Goal: Information Seeking & Learning: Understand process/instructions

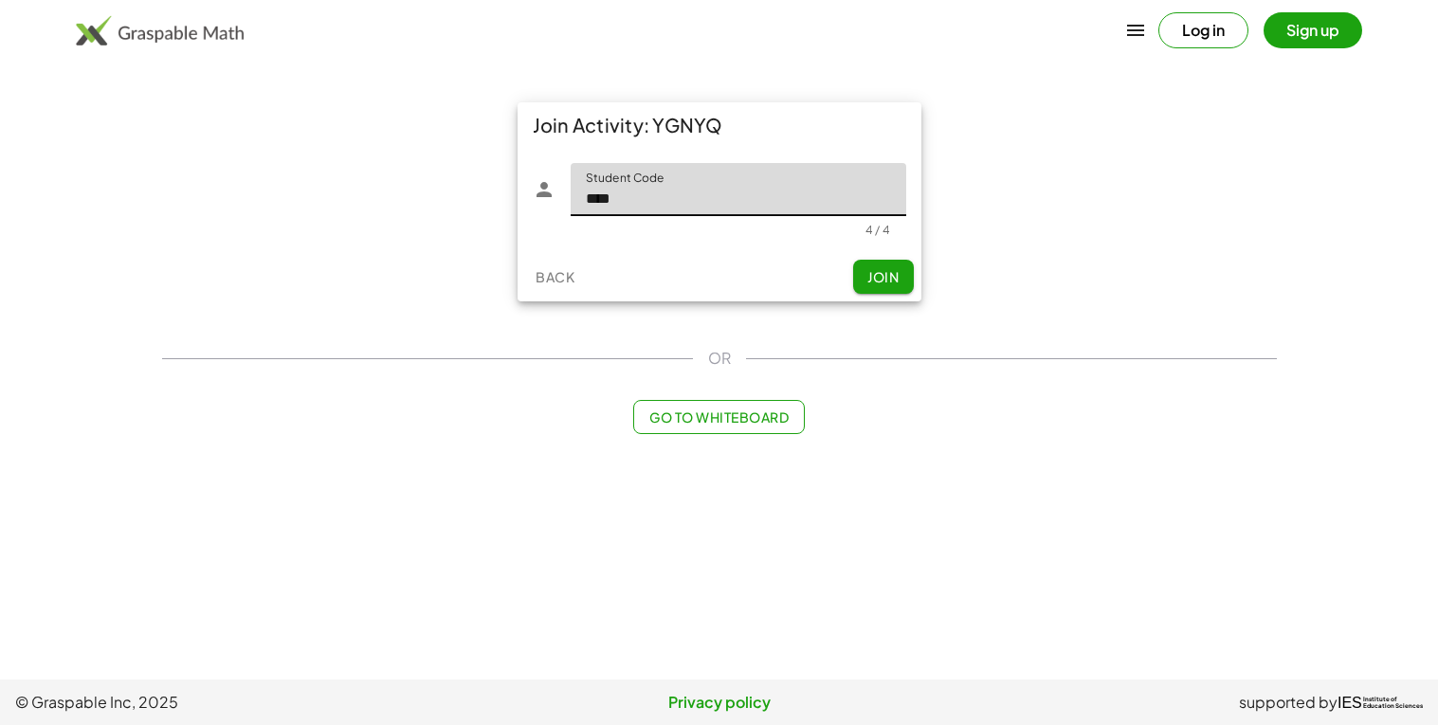
type input "****"
click at [865, 264] on button "Join" at bounding box center [883, 277] width 61 height 34
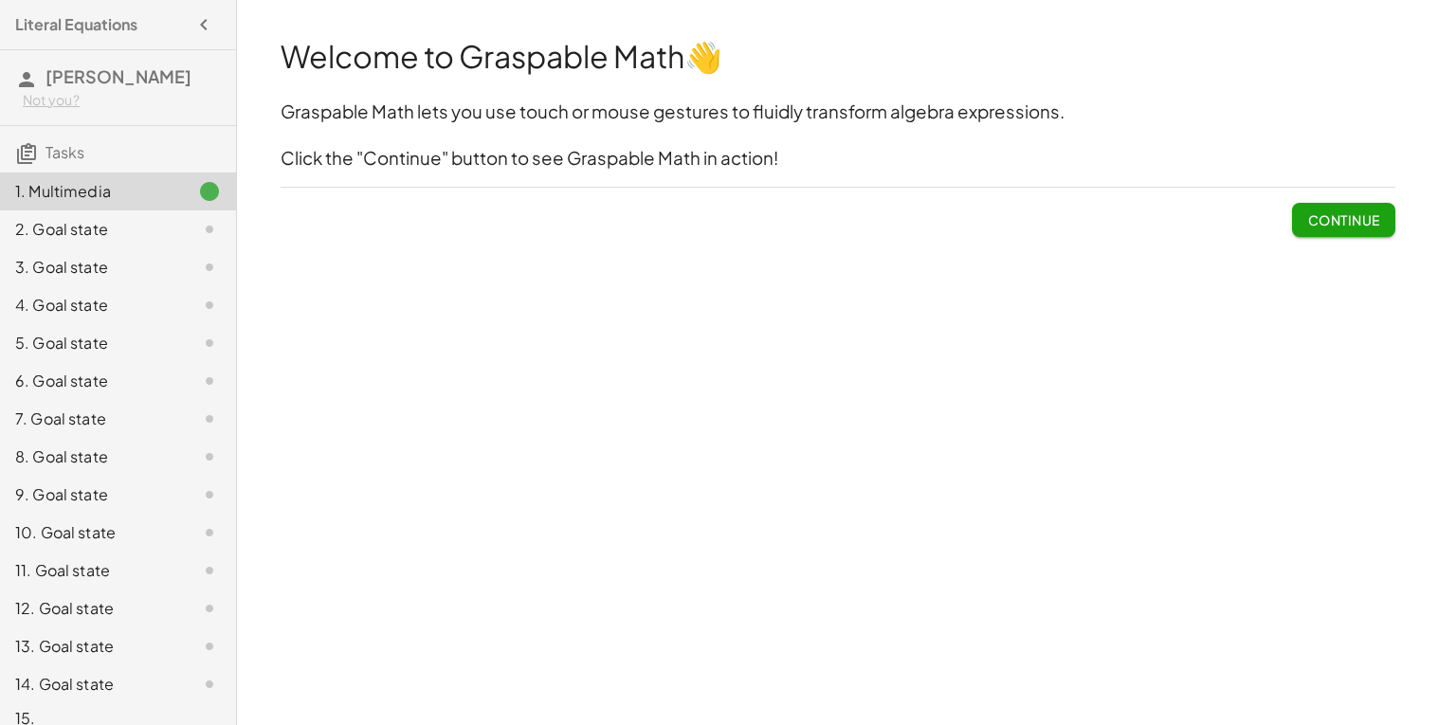
click at [1335, 227] on span "Continue" at bounding box center [1343, 219] width 72 height 17
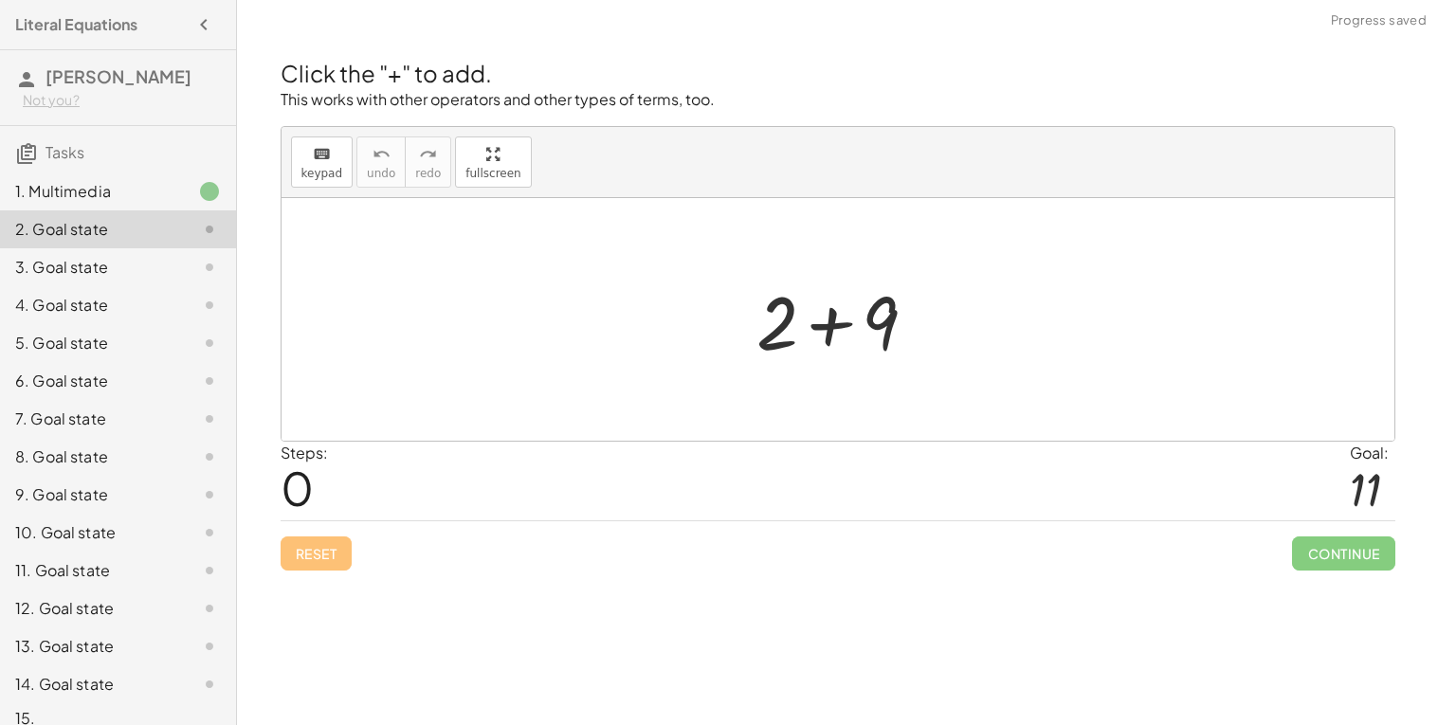
click at [836, 331] on div at bounding box center [845, 320] width 196 height 98
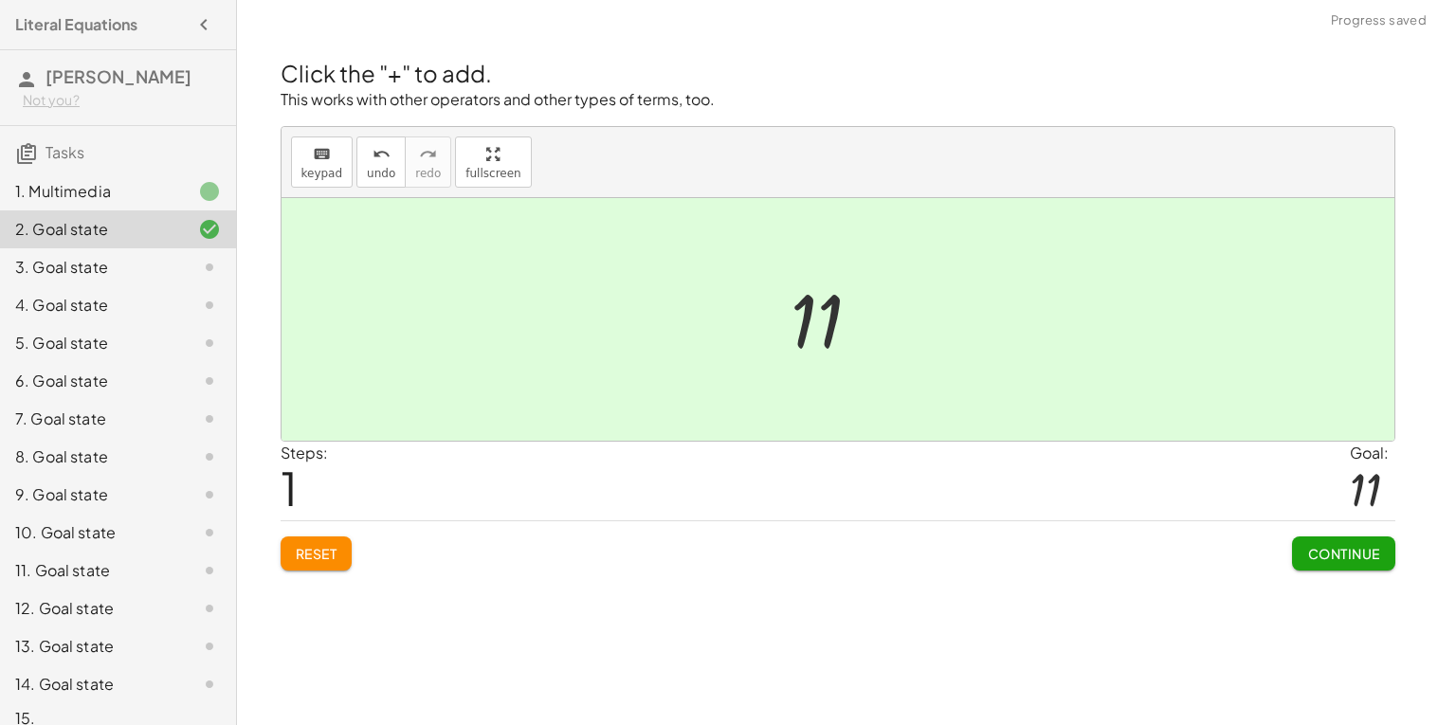
click at [1342, 561] on span "Continue" at bounding box center [1343, 553] width 72 height 17
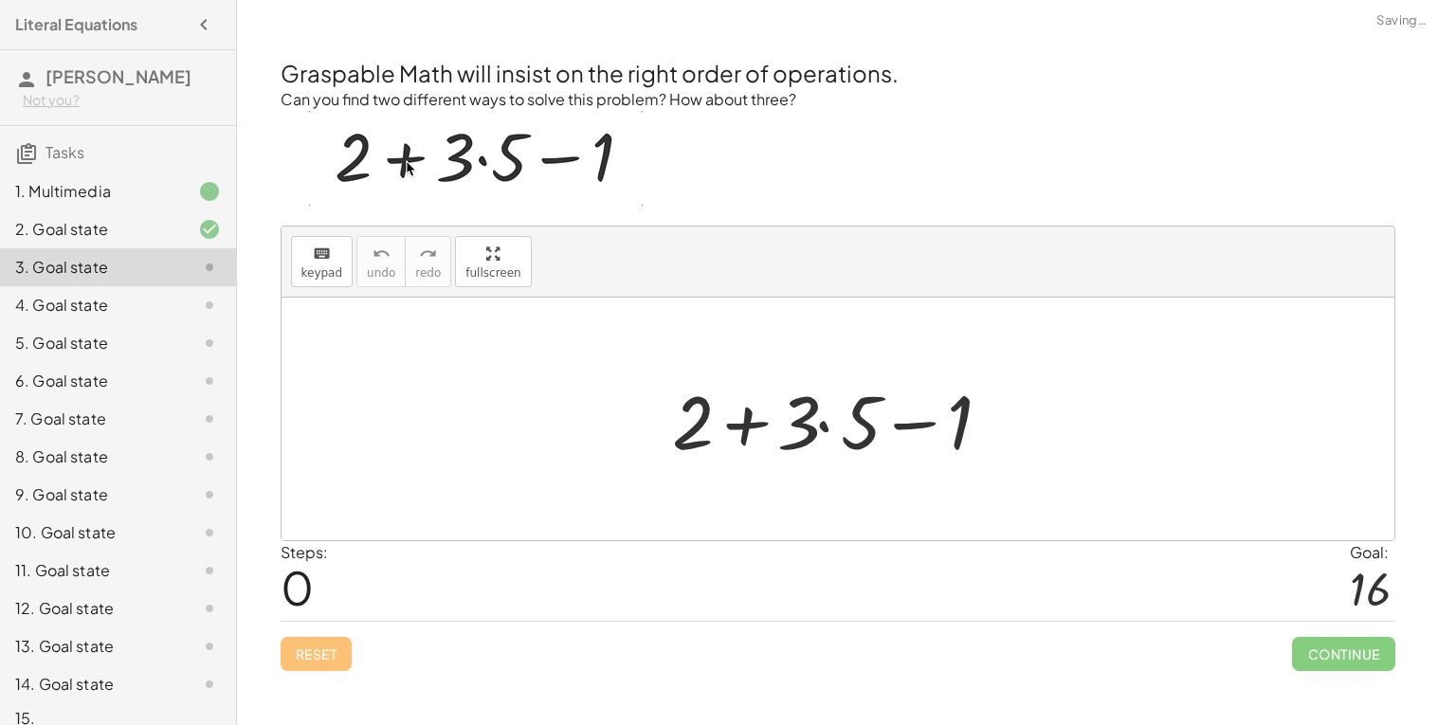
click at [812, 415] on div at bounding box center [845, 420] width 365 height 98
click at [824, 424] on div at bounding box center [845, 420] width 365 height 98
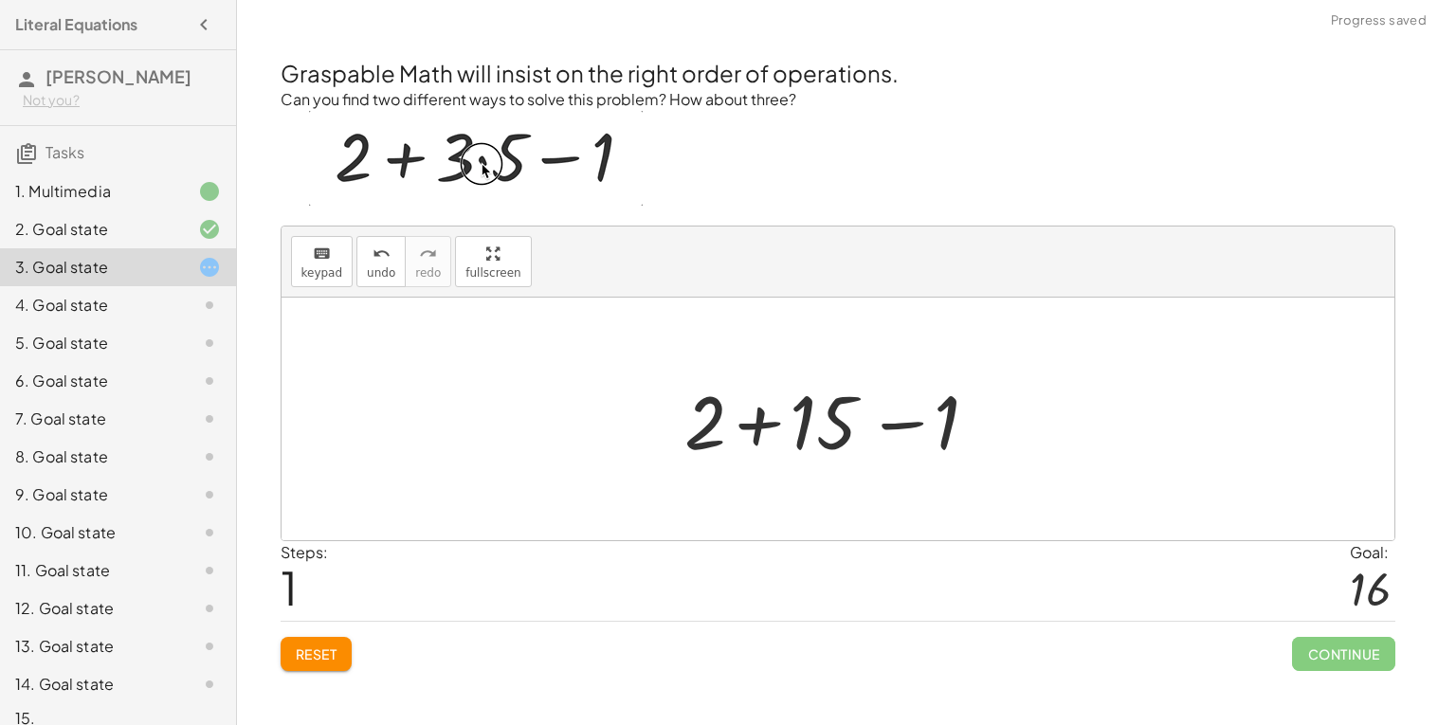
click at [814, 417] on div at bounding box center [845, 420] width 340 height 98
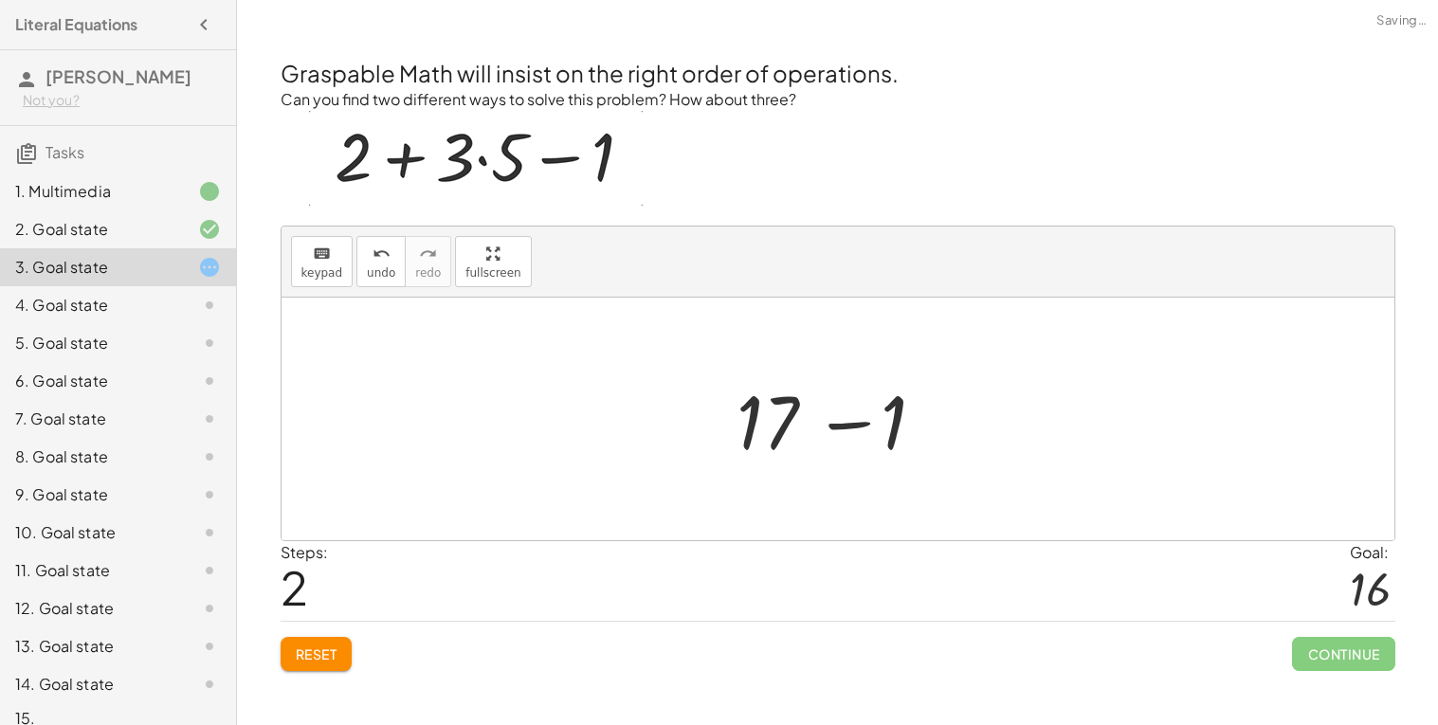
click at [769, 423] on div at bounding box center [845, 420] width 234 height 98
click at [848, 430] on div at bounding box center [845, 420] width 234 height 98
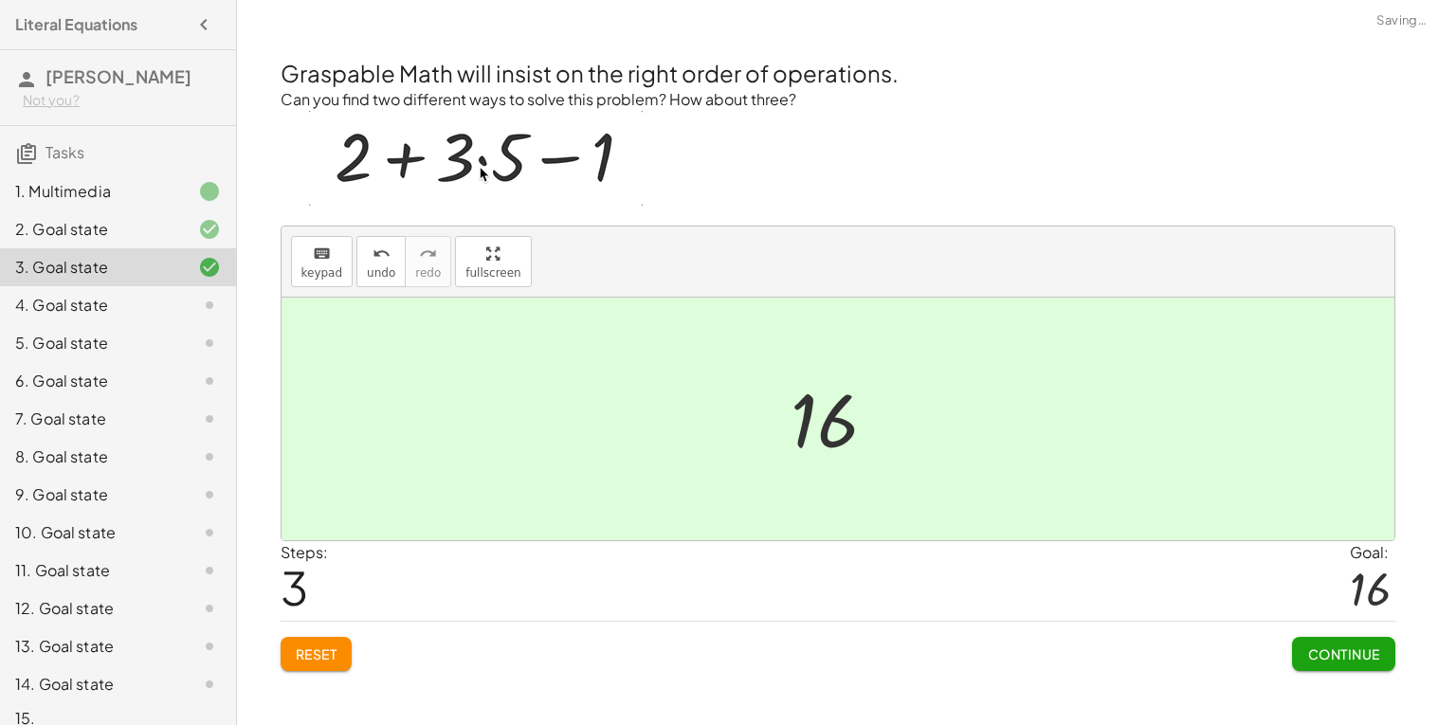
click at [0, 0] on div "Graspable Math will insist on the right order of operations. Can you find two d…" at bounding box center [0, 0] width 0 height 0
click at [1341, 658] on span "Continue" at bounding box center [1343, 654] width 72 height 17
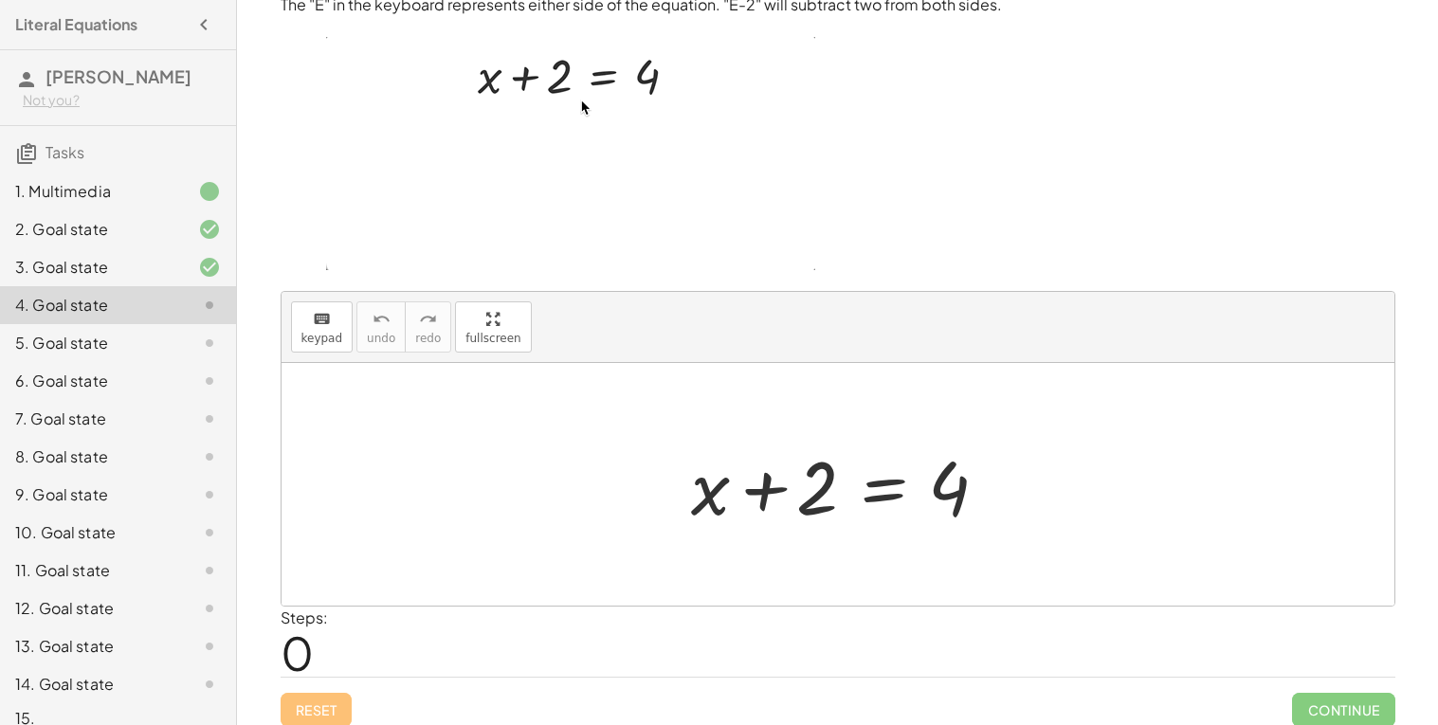
scroll to position [83, 0]
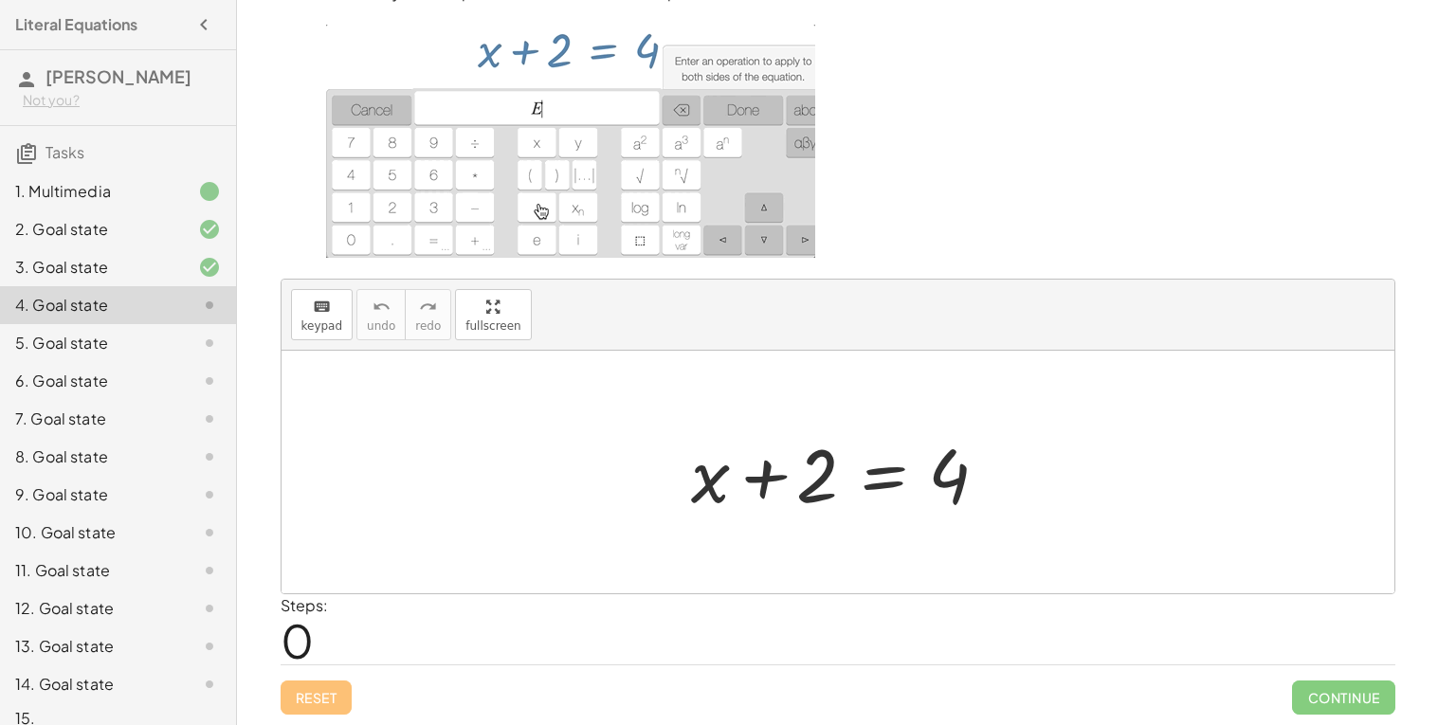
click at [774, 484] on div at bounding box center [845, 473] width 327 height 98
drag, startPoint x: 946, startPoint y: 475, endPoint x: 843, endPoint y: 485, distance: 103.9
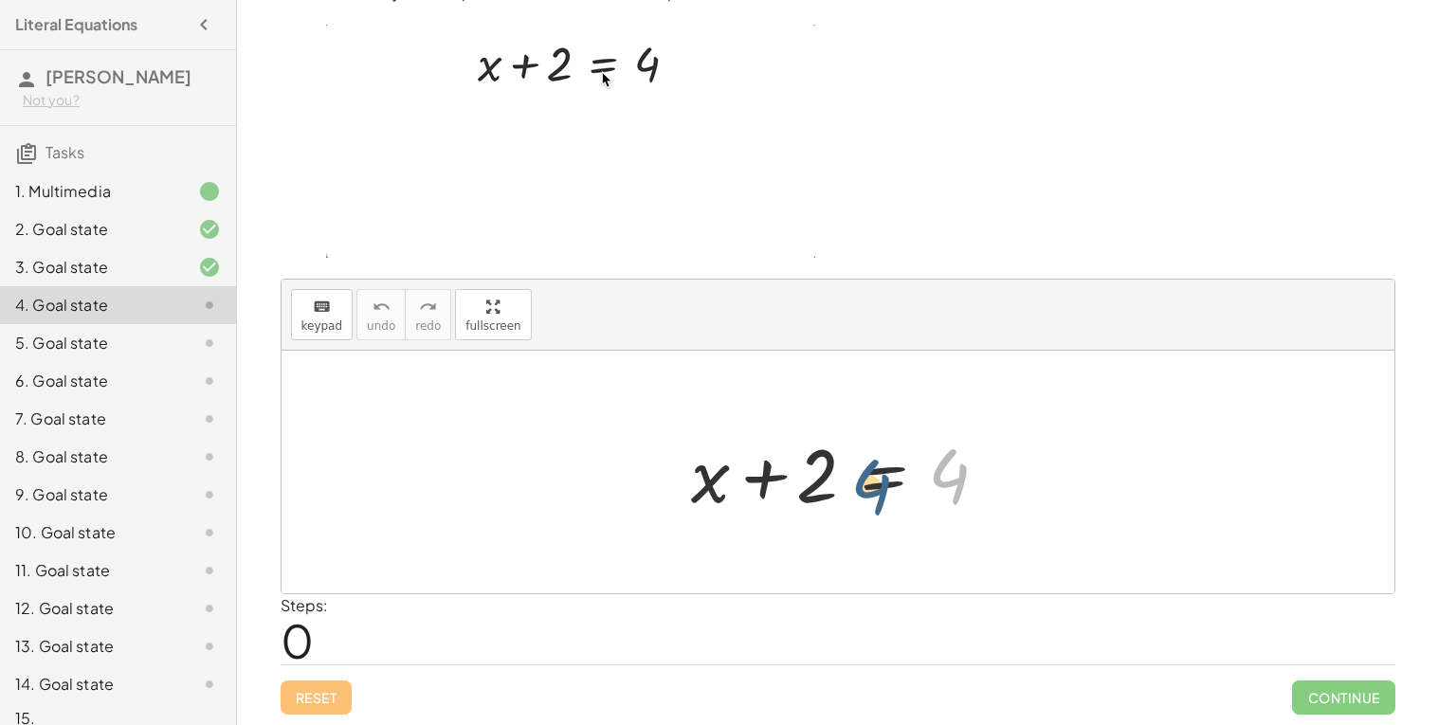
click at [843, 485] on div at bounding box center [845, 473] width 327 height 98
drag, startPoint x: 814, startPoint y: 477, endPoint x: 952, endPoint y: 486, distance: 137.8
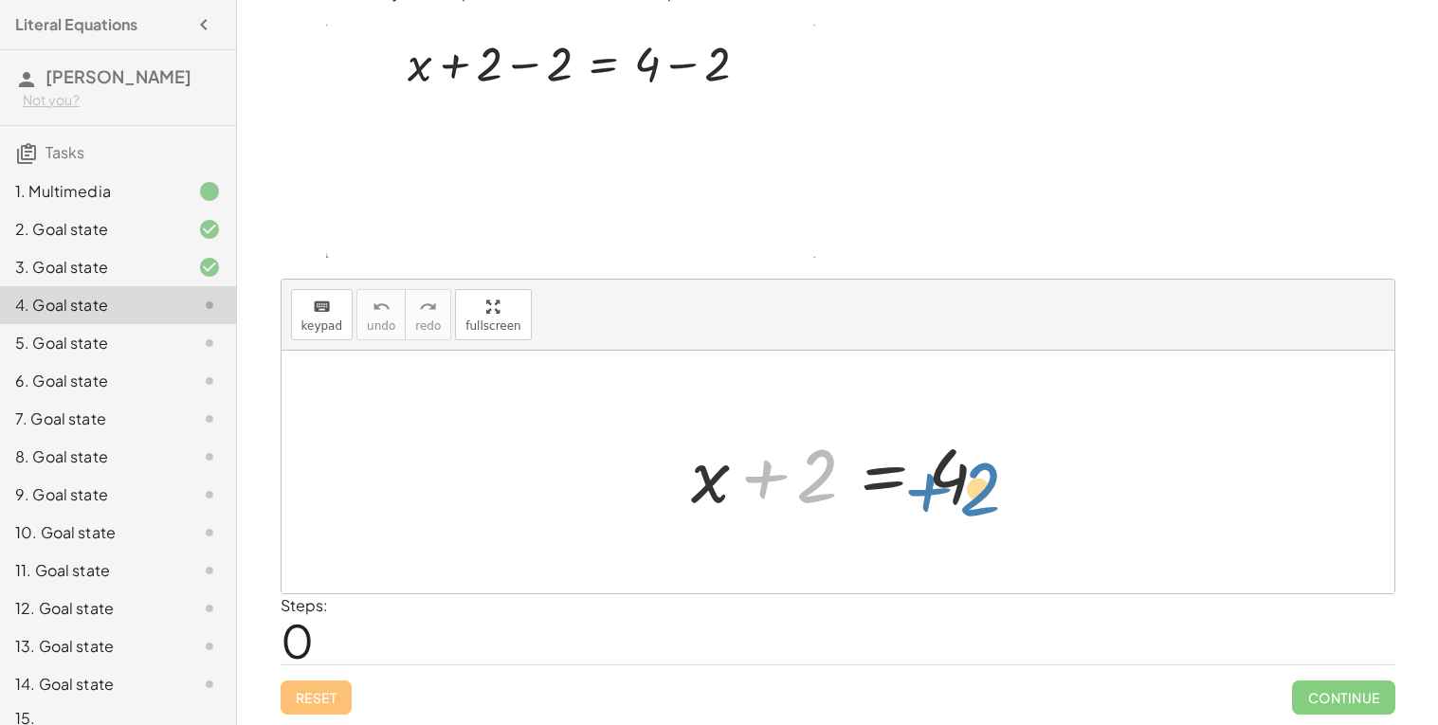
click at [952, 486] on div at bounding box center [845, 473] width 327 height 98
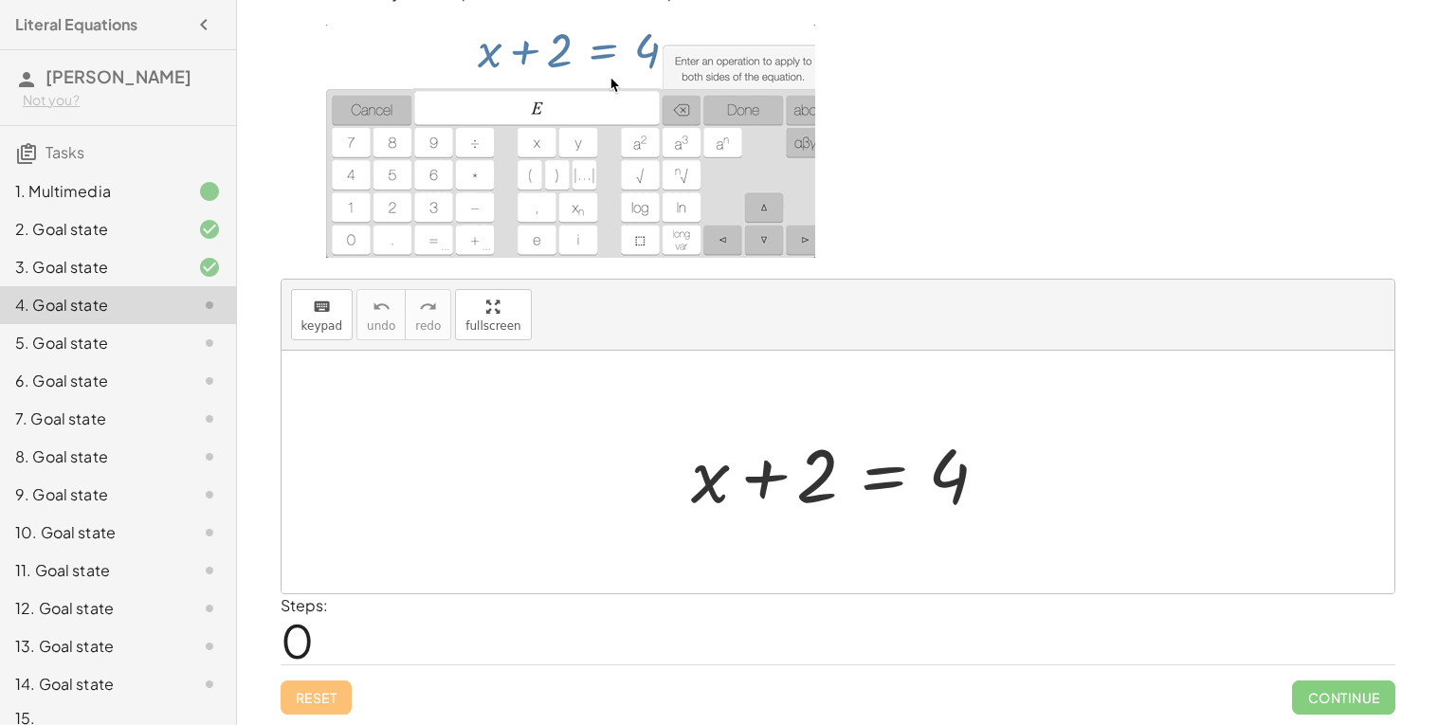
click at [802, 473] on div at bounding box center [845, 473] width 327 height 98
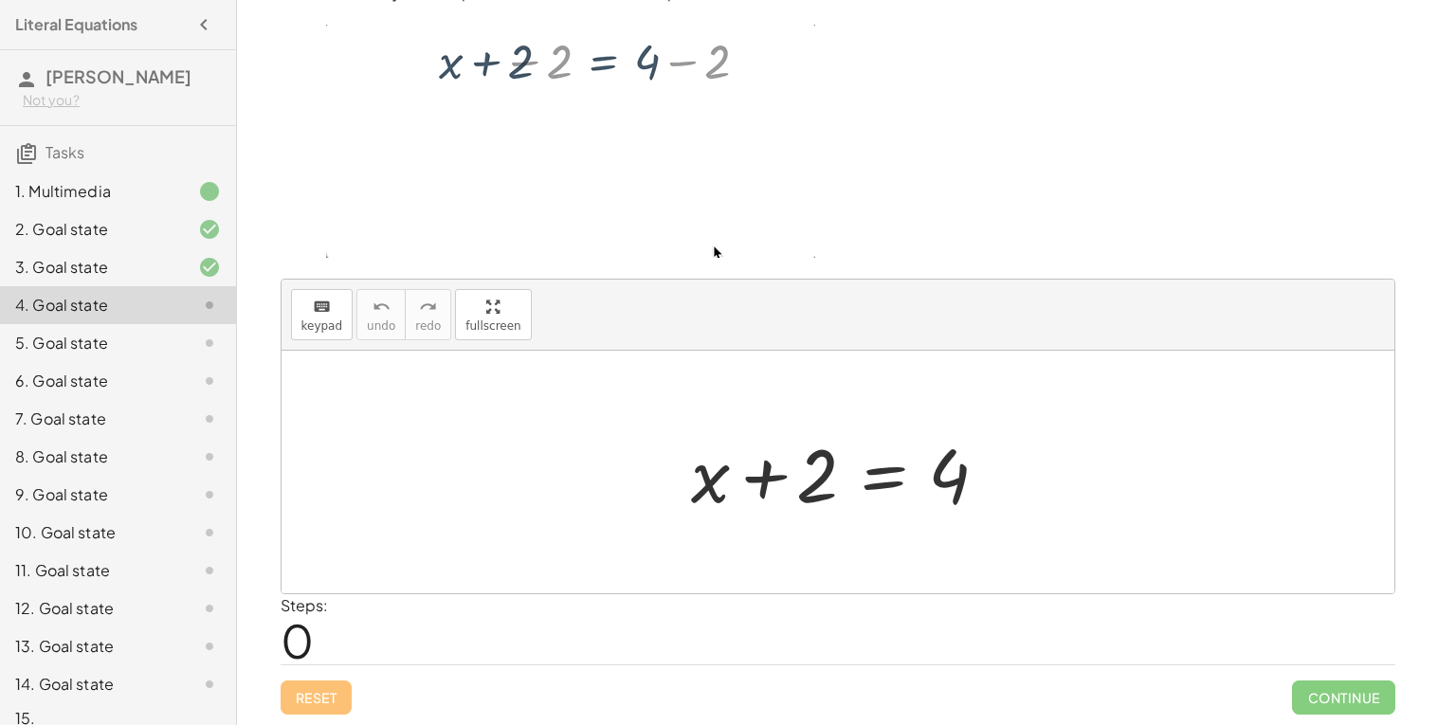
click at [881, 475] on div at bounding box center [845, 473] width 327 height 98
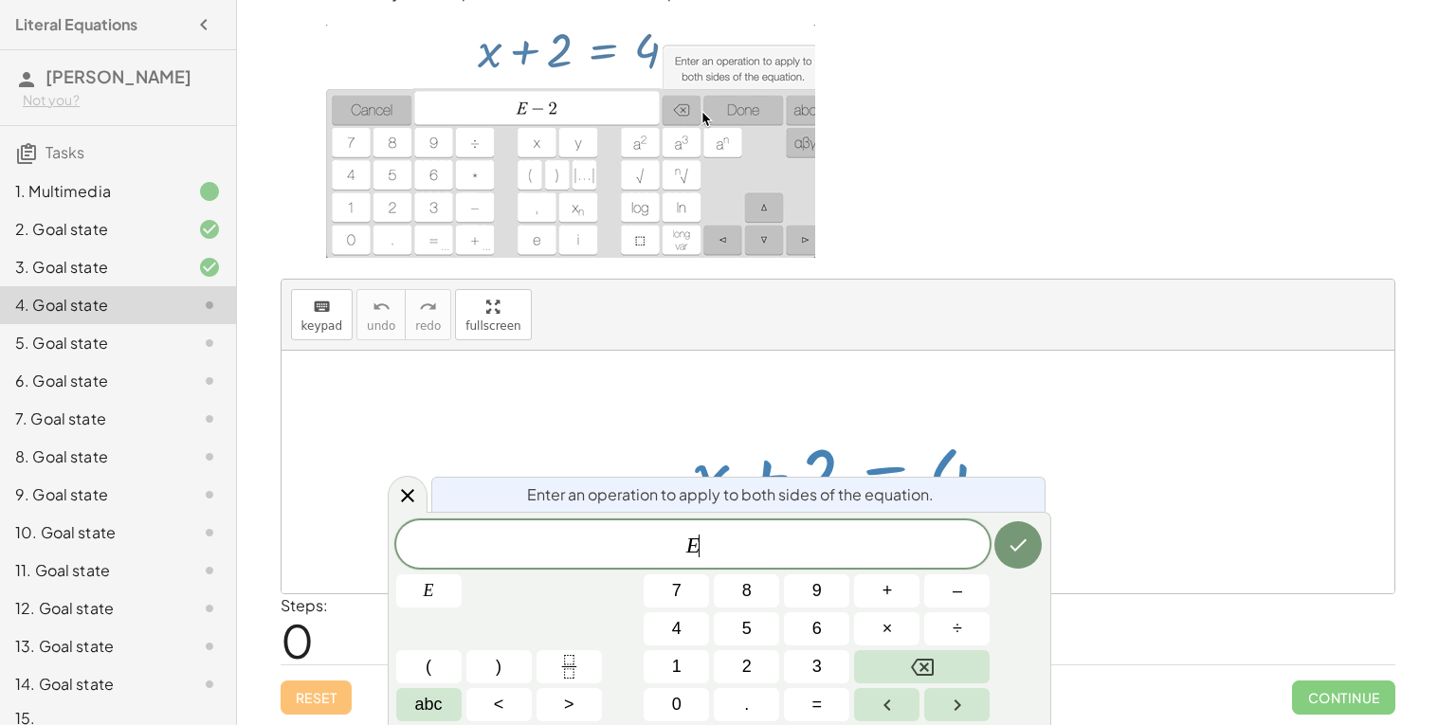
click at [738, 550] on span "E ​" at bounding box center [693, 546] width 594 height 27
click at [954, 588] on span "–" at bounding box center [957, 591] width 9 height 26
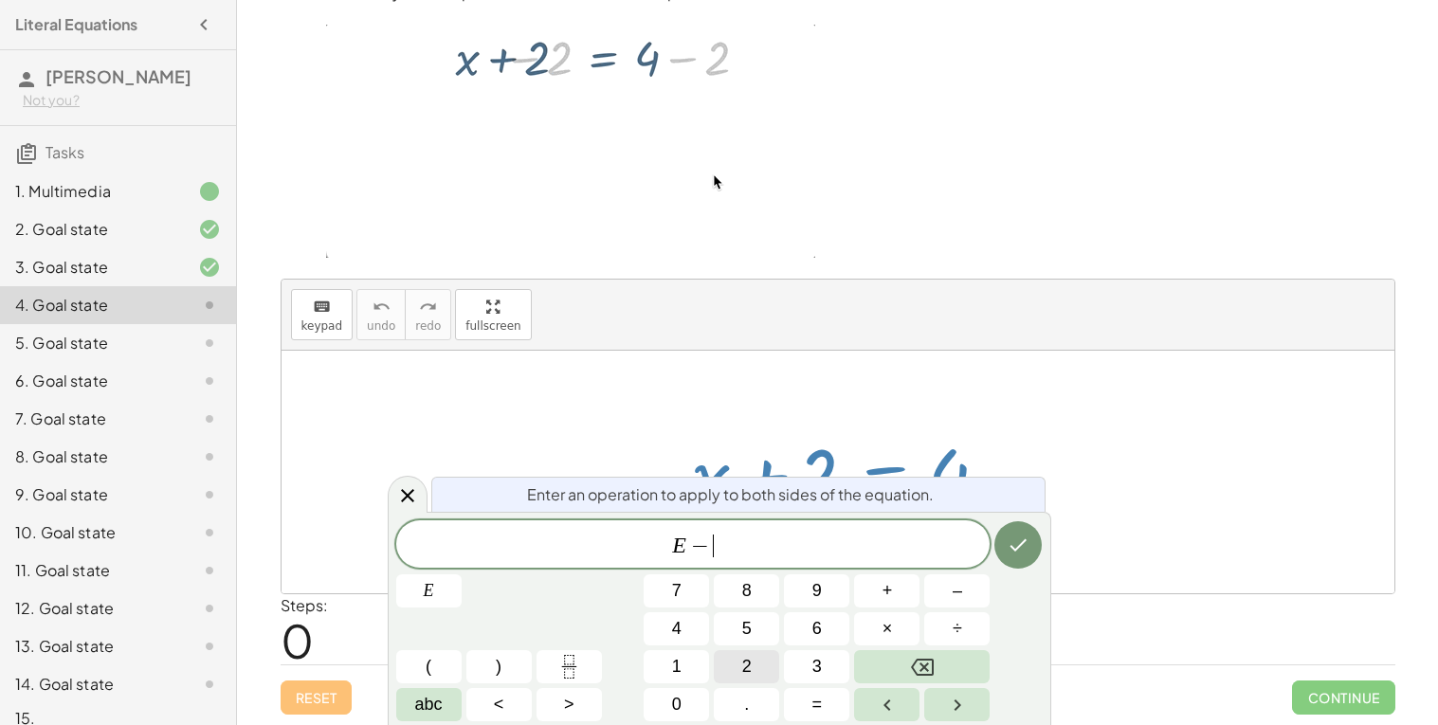
click at [759, 667] on button "2" at bounding box center [746, 666] width 65 height 33
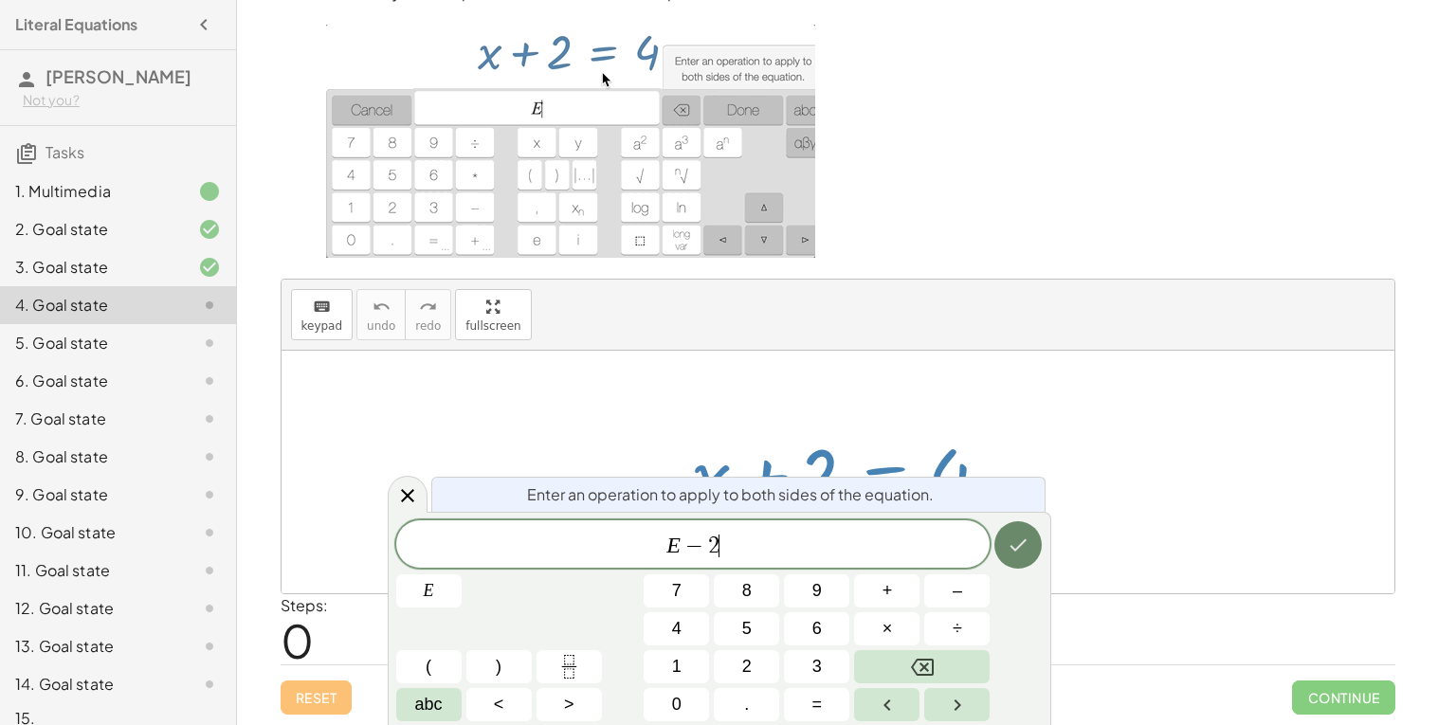
click at [1013, 540] on icon "Done" at bounding box center [1018, 545] width 23 height 23
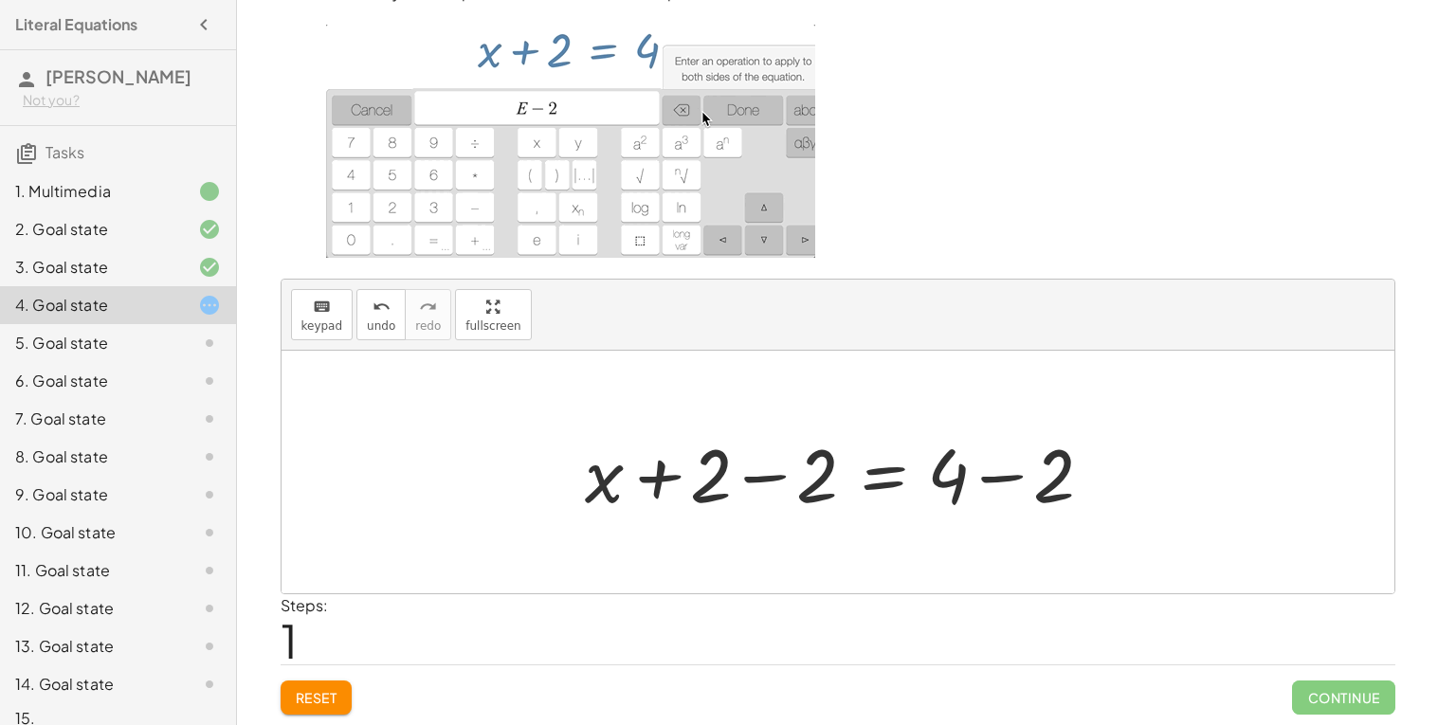
click at [966, 483] on div at bounding box center [845, 473] width 539 height 98
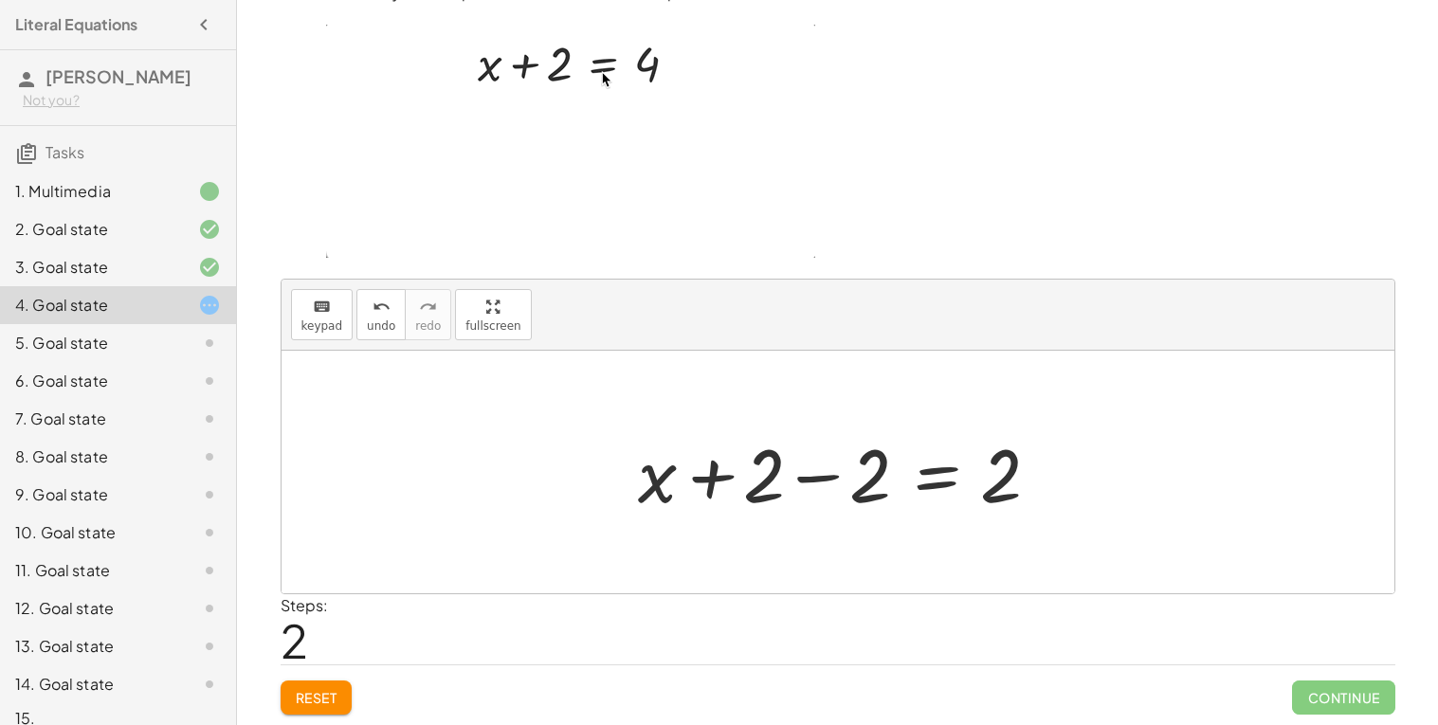
click at [819, 478] on div at bounding box center [845, 473] width 433 height 98
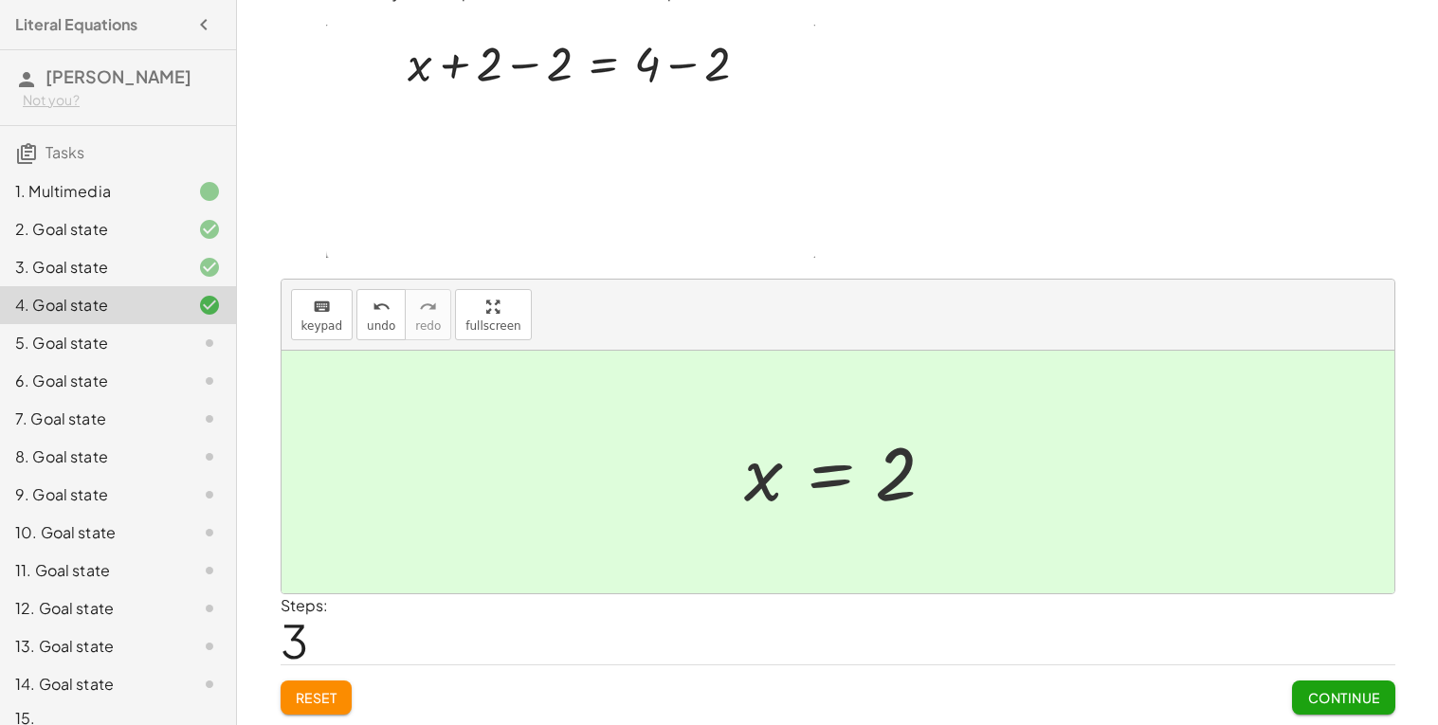
click at [1332, 694] on span "Continue" at bounding box center [1343, 697] width 72 height 17
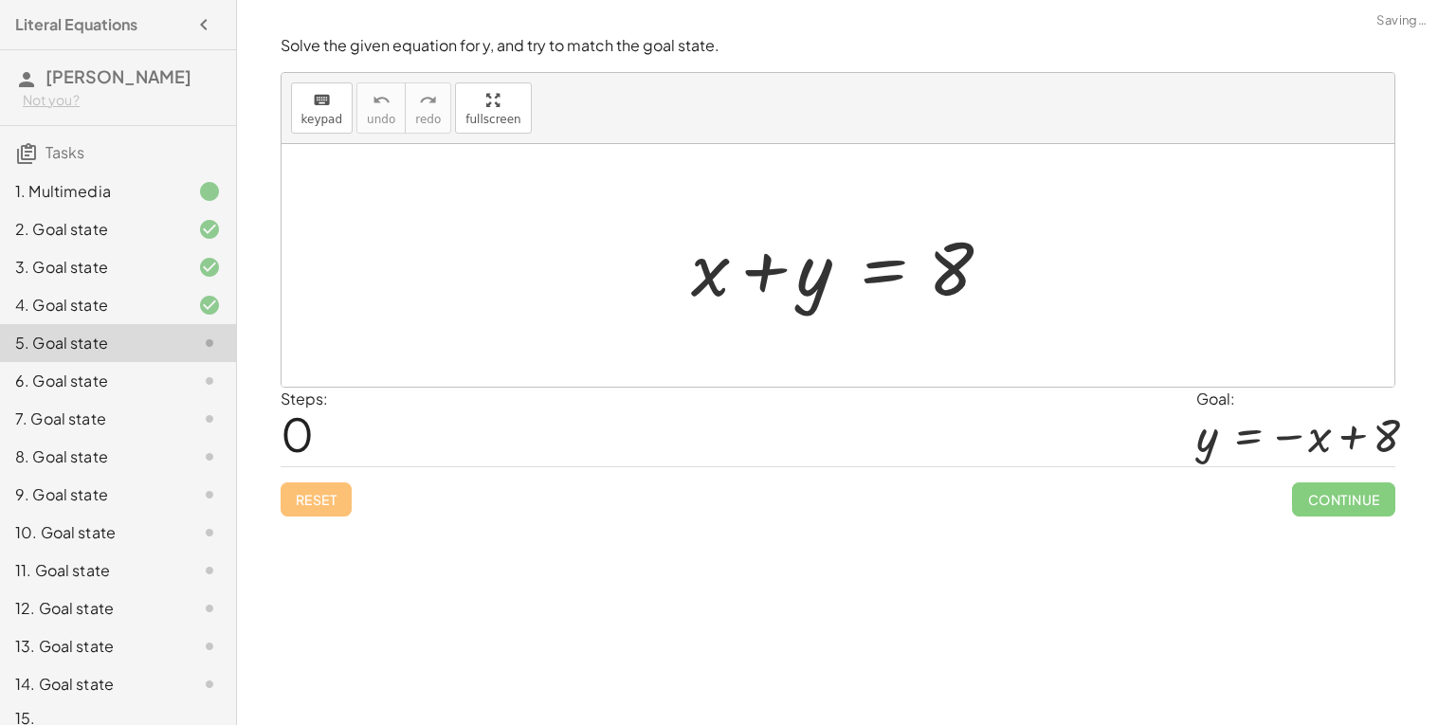
scroll to position [0, 0]
click at [890, 262] on div at bounding box center [845, 266] width 327 height 98
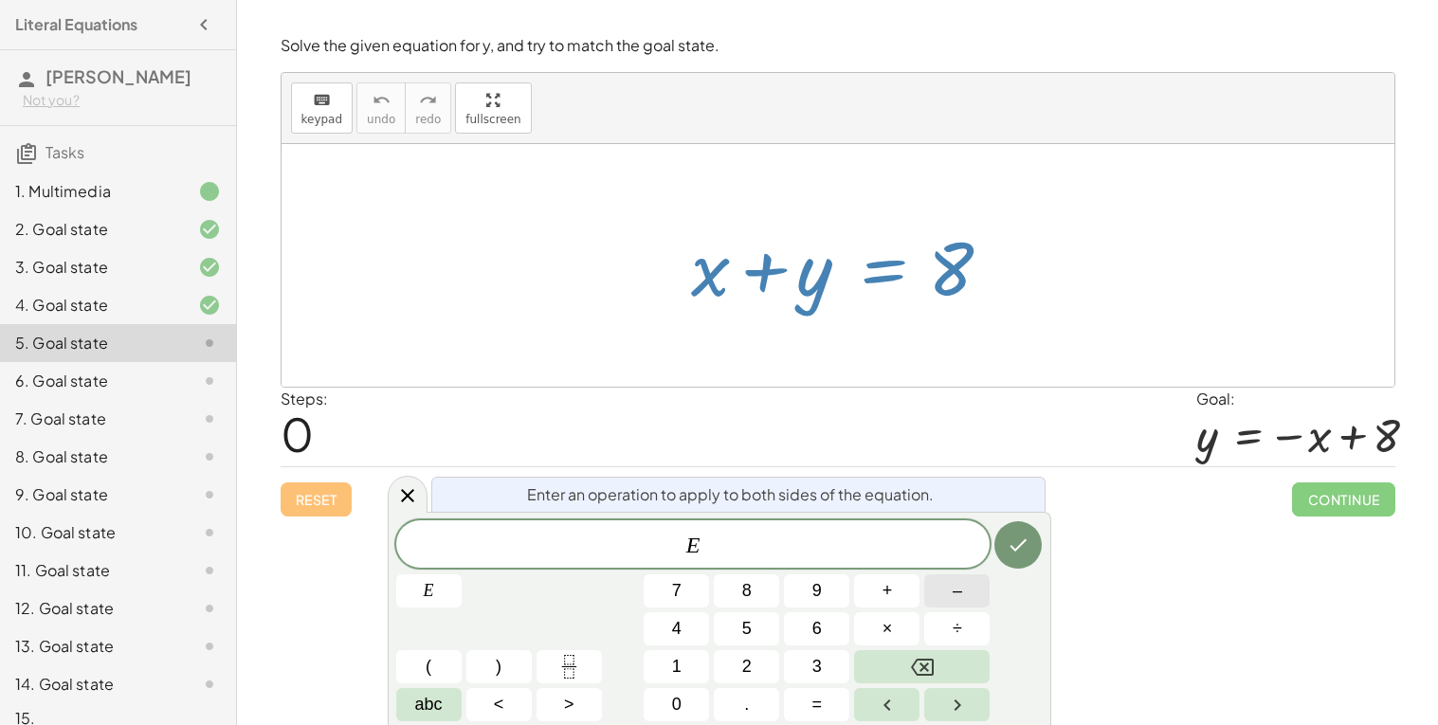
click at [948, 596] on button "–" at bounding box center [956, 591] width 65 height 33
click at [1013, 539] on icon "Done" at bounding box center [1018, 545] width 23 height 23
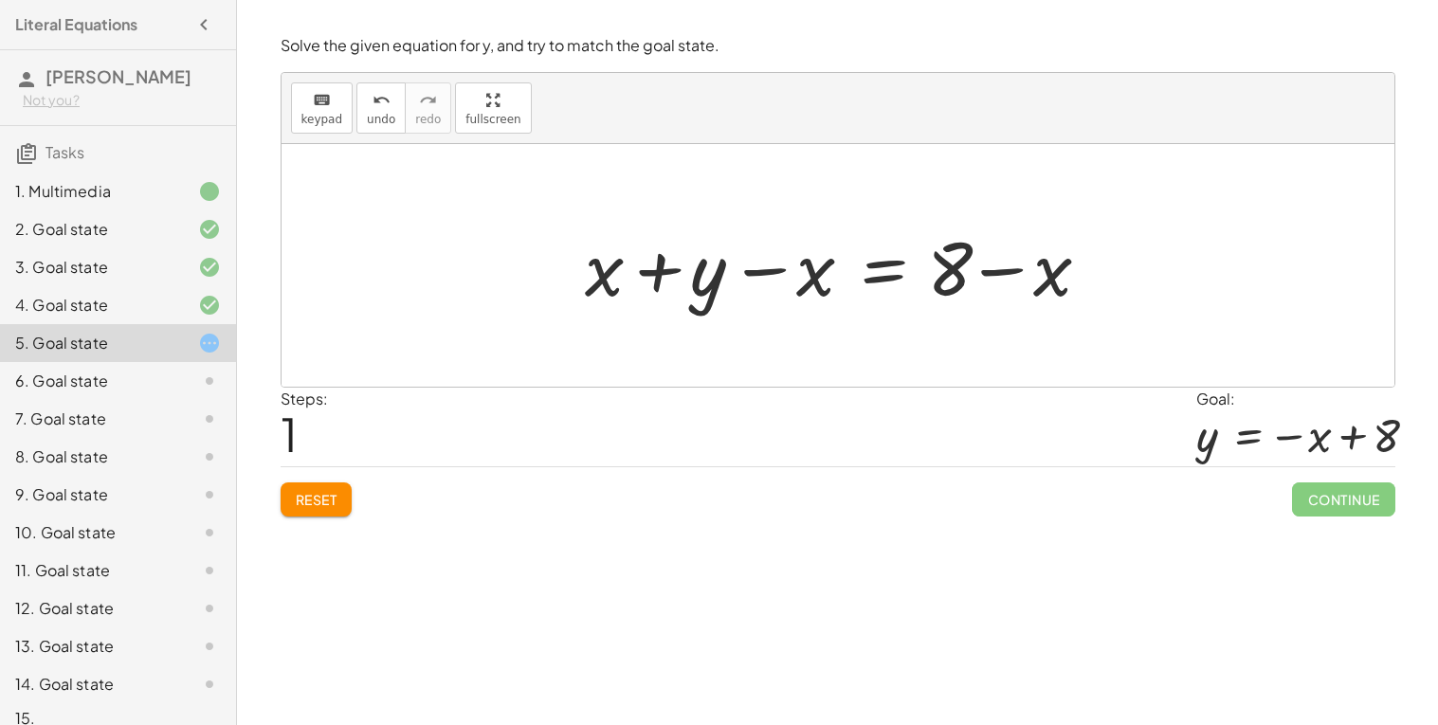
click at [1014, 283] on div at bounding box center [845, 266] width 539 height 98
click at [999, 269] on div at bounding box center [845, 266] width 539 height 98
click at [705, 278] on div at bounding box center [845, 266] width 539 height 98
drag, startPoint x: 596, startPoint y: 273, endPoint x: 1004, endPoint y: 271, distance: 407.7
click at [1004, 271] on div at bounding box center [845, 266] width 539 height 98
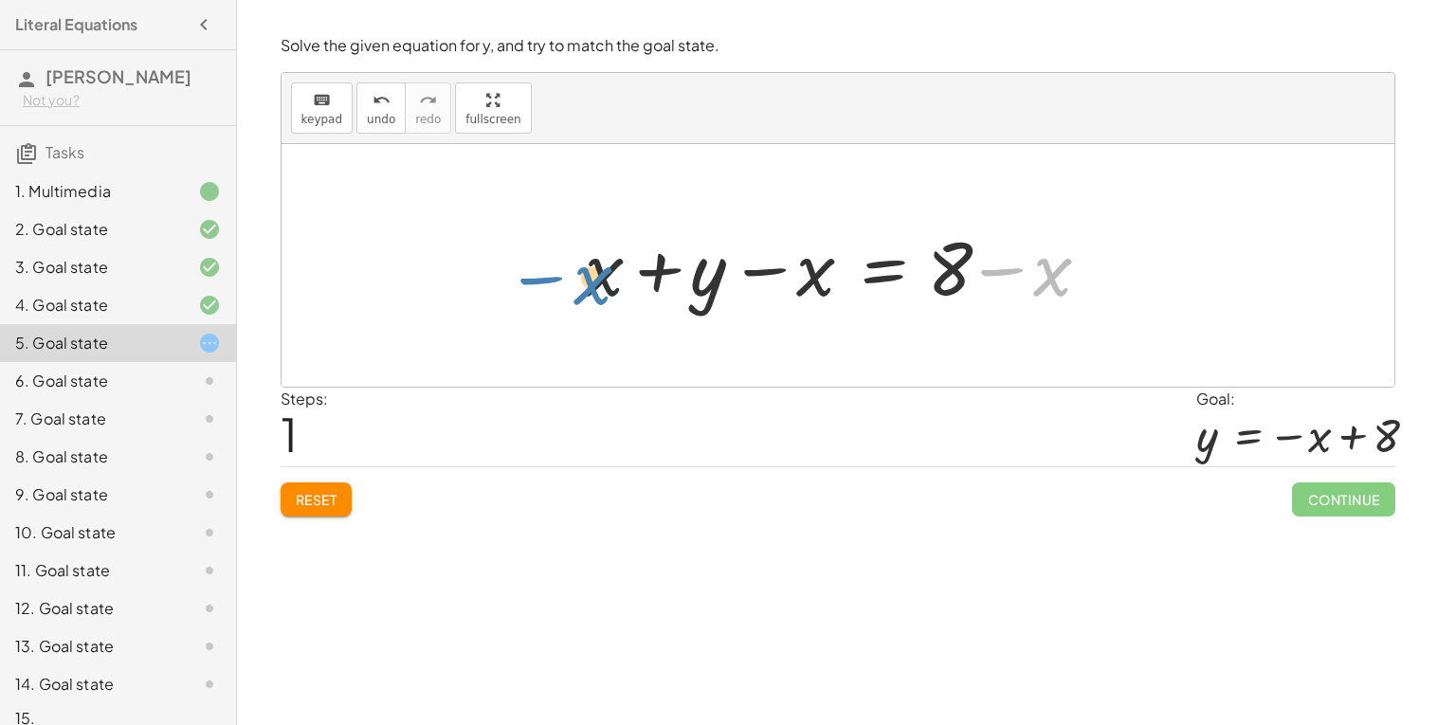
drag, startPoint x: 1035, startPoint y: 281, endPoint x: 591, endPoint y: 286, distance: 444.7
click at [591, 286] on div at bounding box center [845, 266] width 539 height 98
click at [599, 282] on div at bounding box center [845, 266] width 539 height 98
drag, startPoint x: 789, startPoint y: 274, endPoint x: 1039, endPoint y: 285, distance: 250.6
click at [1039, 285] on div at bounding box center [845, 266] width 539 height 98
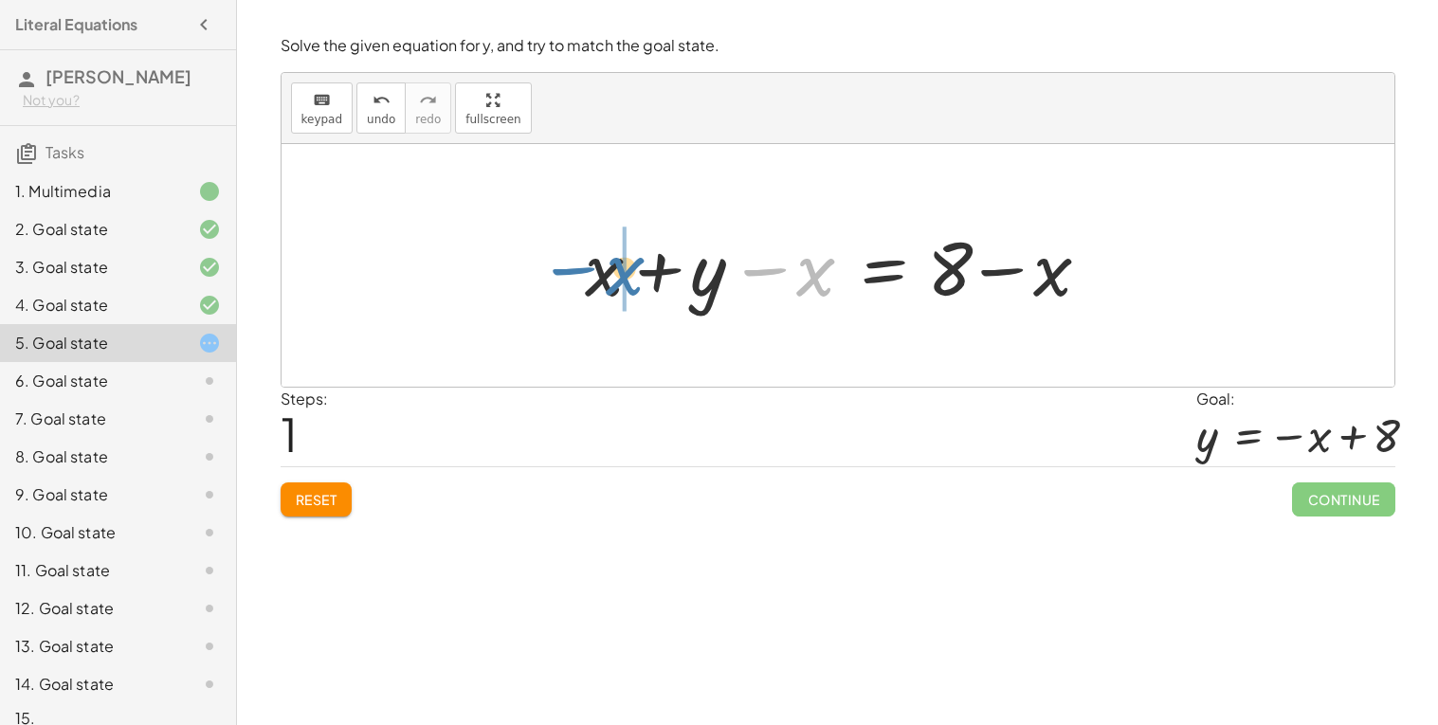
drag, startPoint x: 787, startPoint y: 276, endPoint x: 594, endPoint y: 275, distance: 193.4
click at [594, 275] on div at bounding box center [845, 266] width 539 height 98
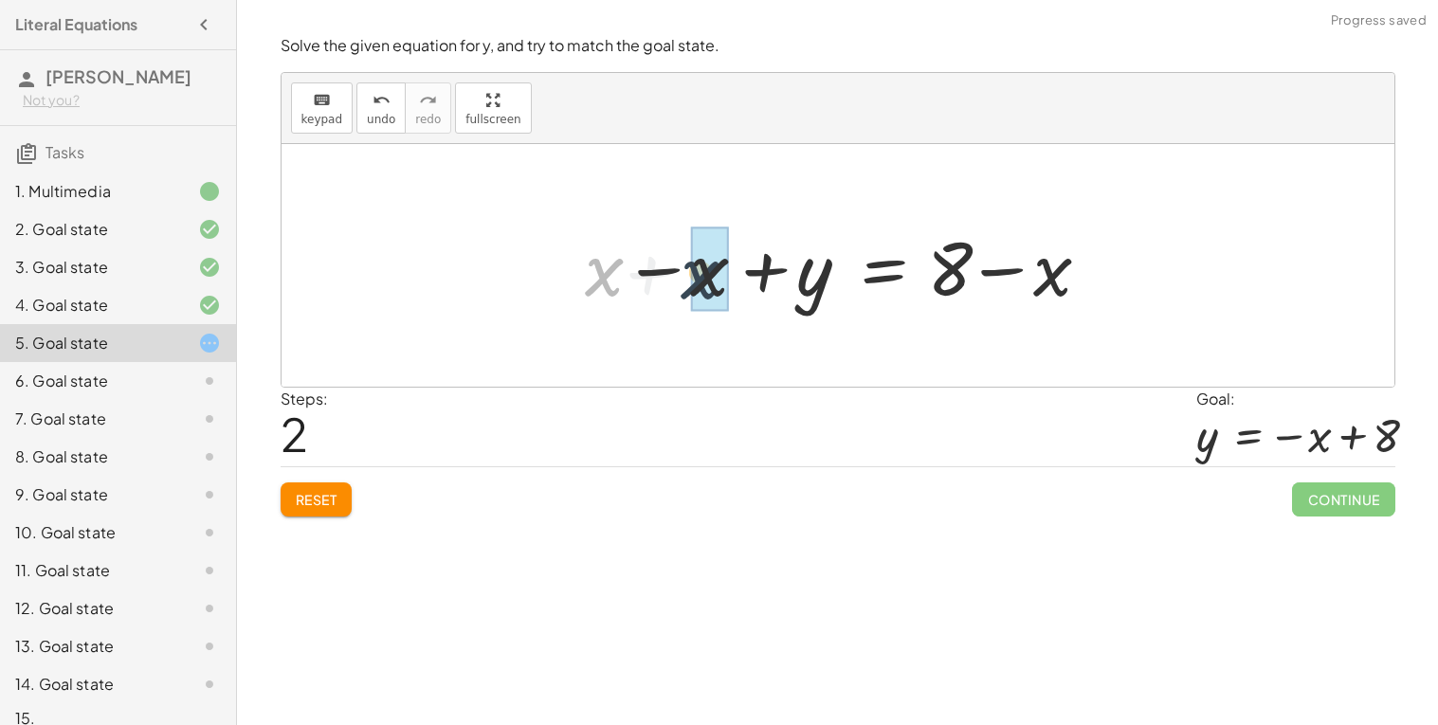
drag, startPoint x: 595, startPoint y: 276, endPoint x: 694, endPoint y: 276, distance: 98.6
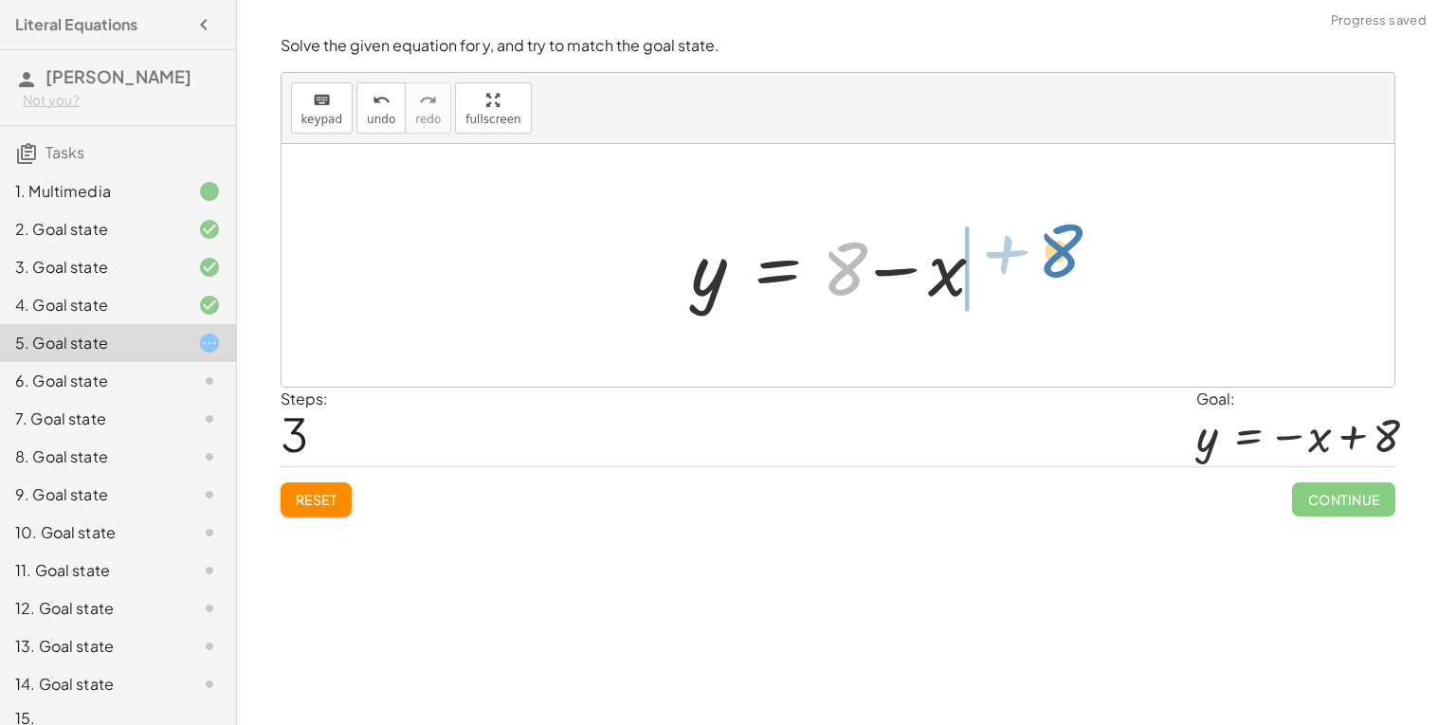
drag, startPoint x: 842, startPoint y: 272, endPoint x: 1057, endPoint y: 254, distance: 216.0
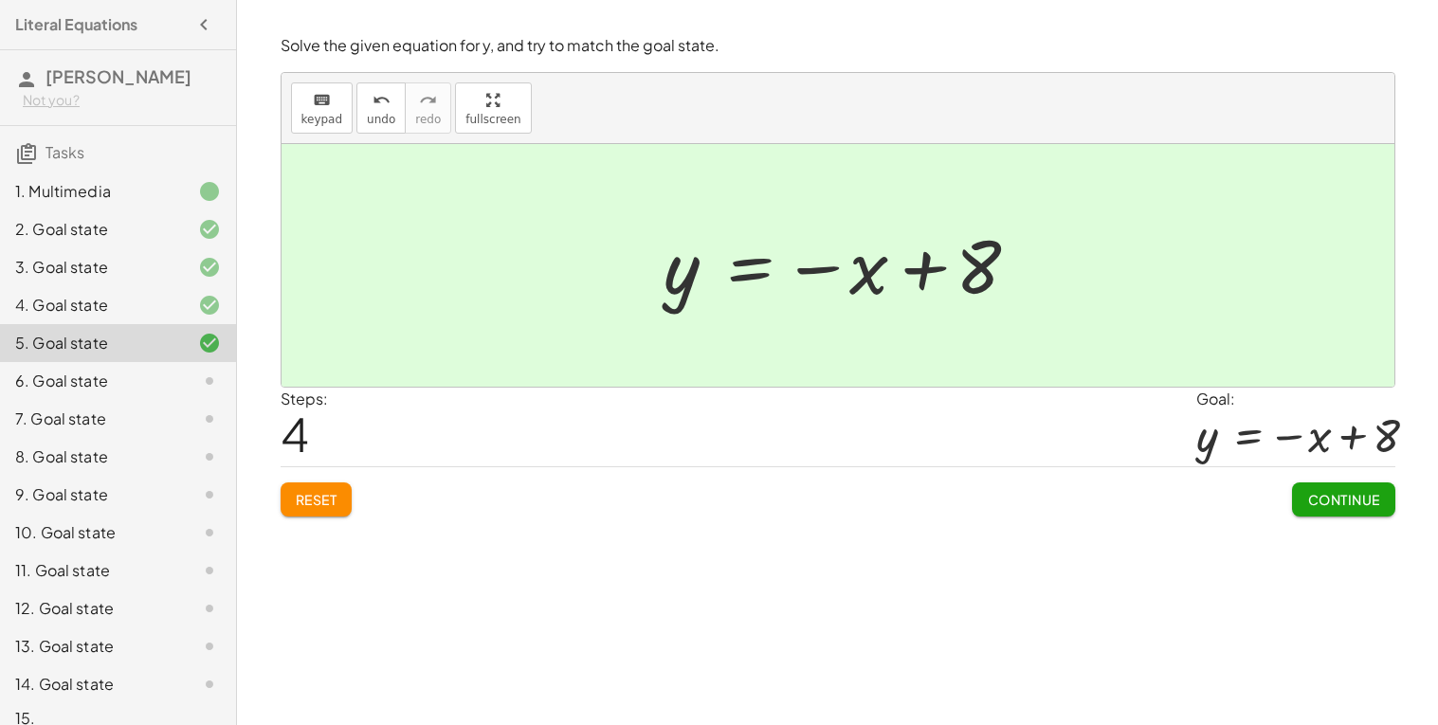
click at [1333, 500] on span "Continue" at bounding box center [1343, 499] width 72 height 17
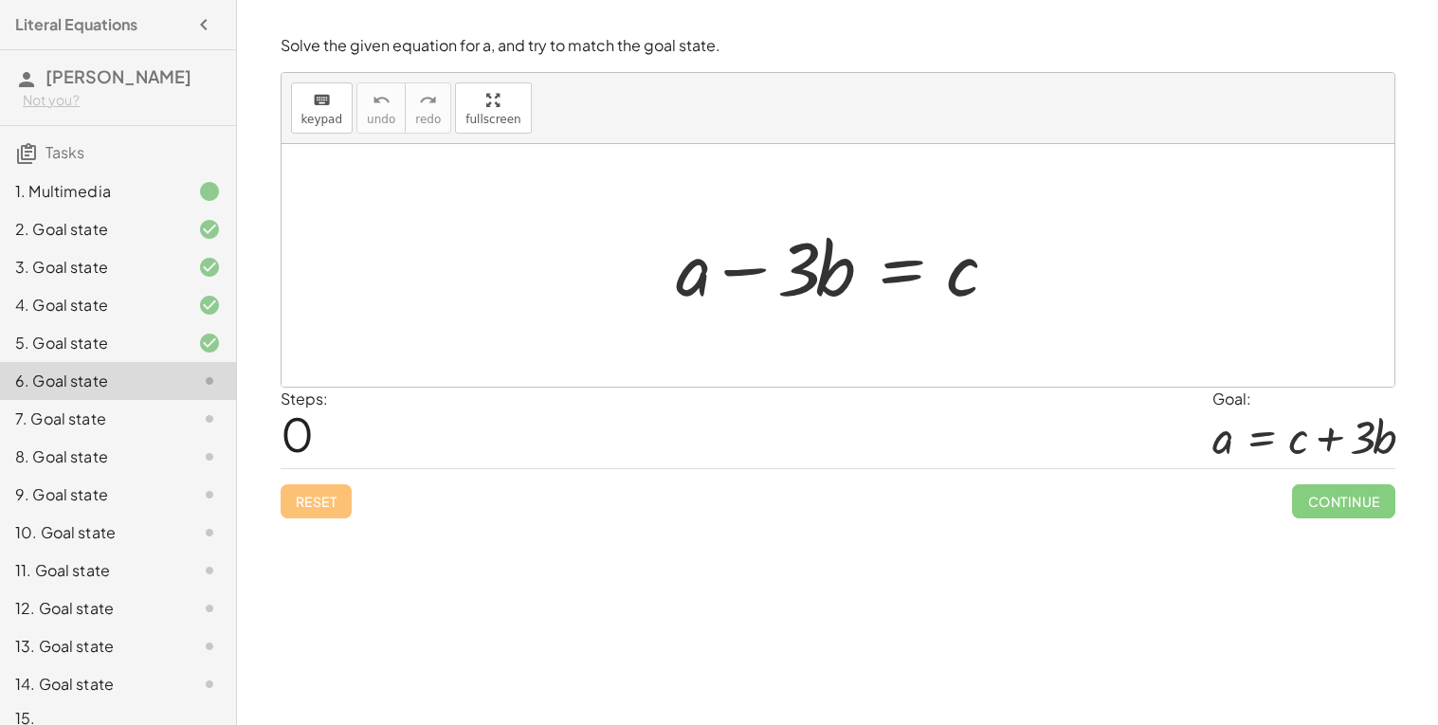
click at [749, 282] on div at bounding box center [845, 266] width 356 height 98
click at [894, 279] on div at bounding box center [845, 266] width 356 height 98
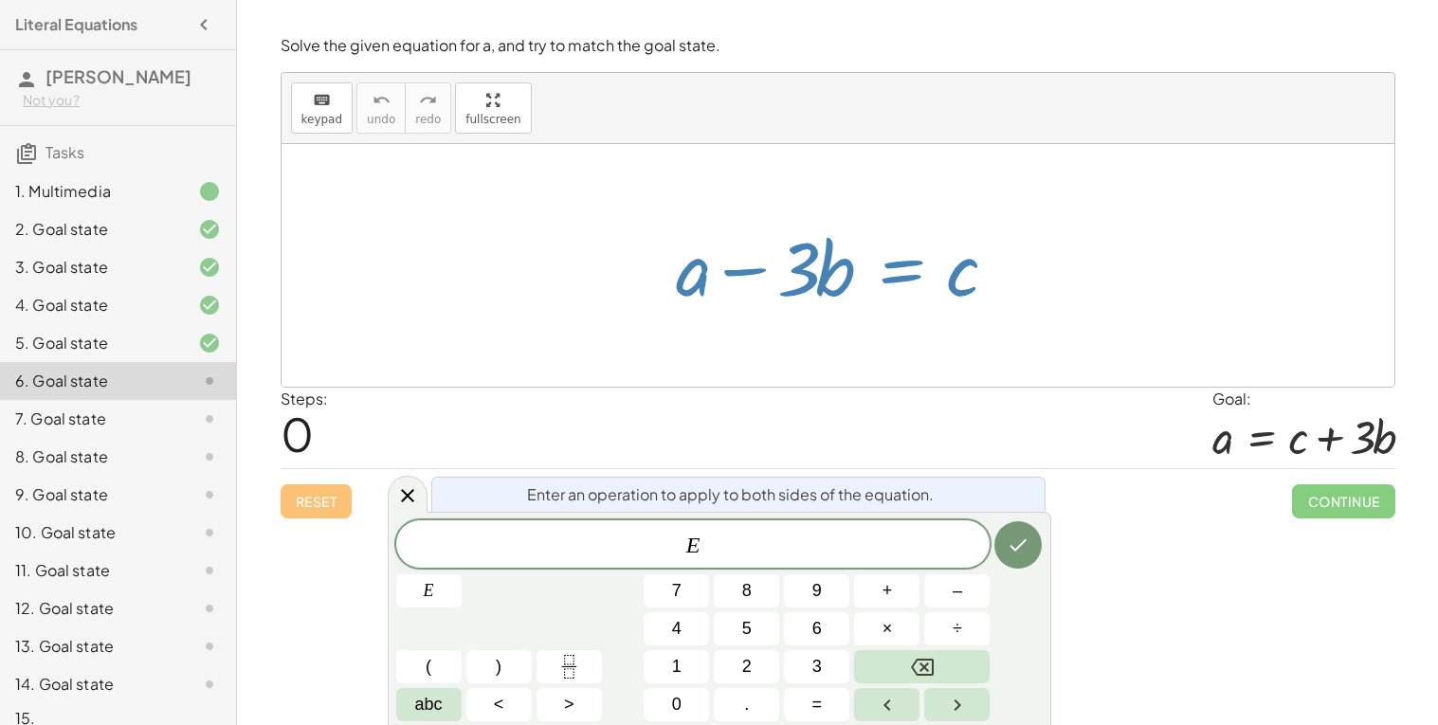
click at [829, 407] on div "Steps: 0 Goal: a = + c + · 3 · b" at bounding box center [838, 429] width 1115 height 82
click at [689, 277] on div at bounding box center [845, 266] width 356 height 98
click at [1126, 547] on div "Welcome to Graspable Math 👋 Graspable Math lets you use touch or mouse gestures…" at bounding box center [837, 362] width 1201 height 725
click at [407, 491] on icon at bounding box center [407, 495] width 23 height 23
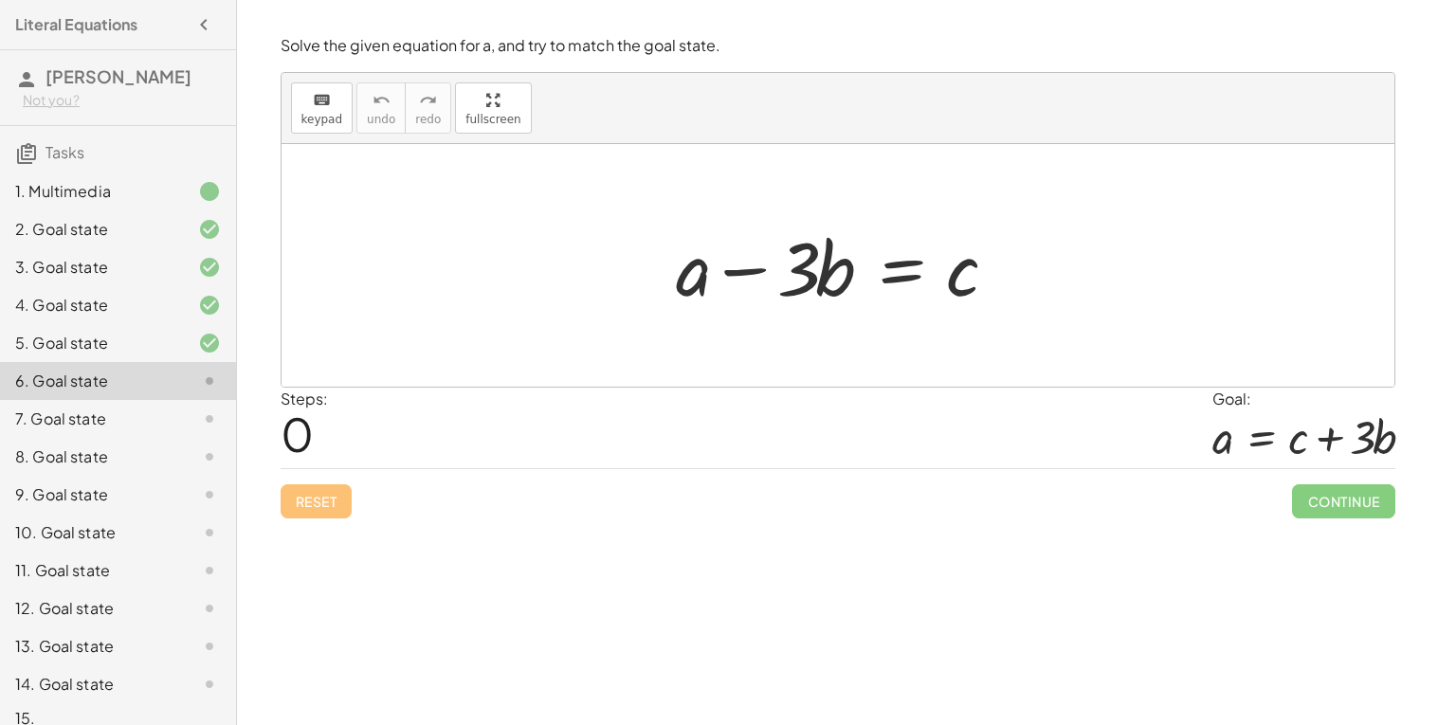
click at [951, 276] on div at bounding box center [845, 266] width 356 height 98
click at [899, 262] on div at bounding box center [845, 266] width 356 height 98
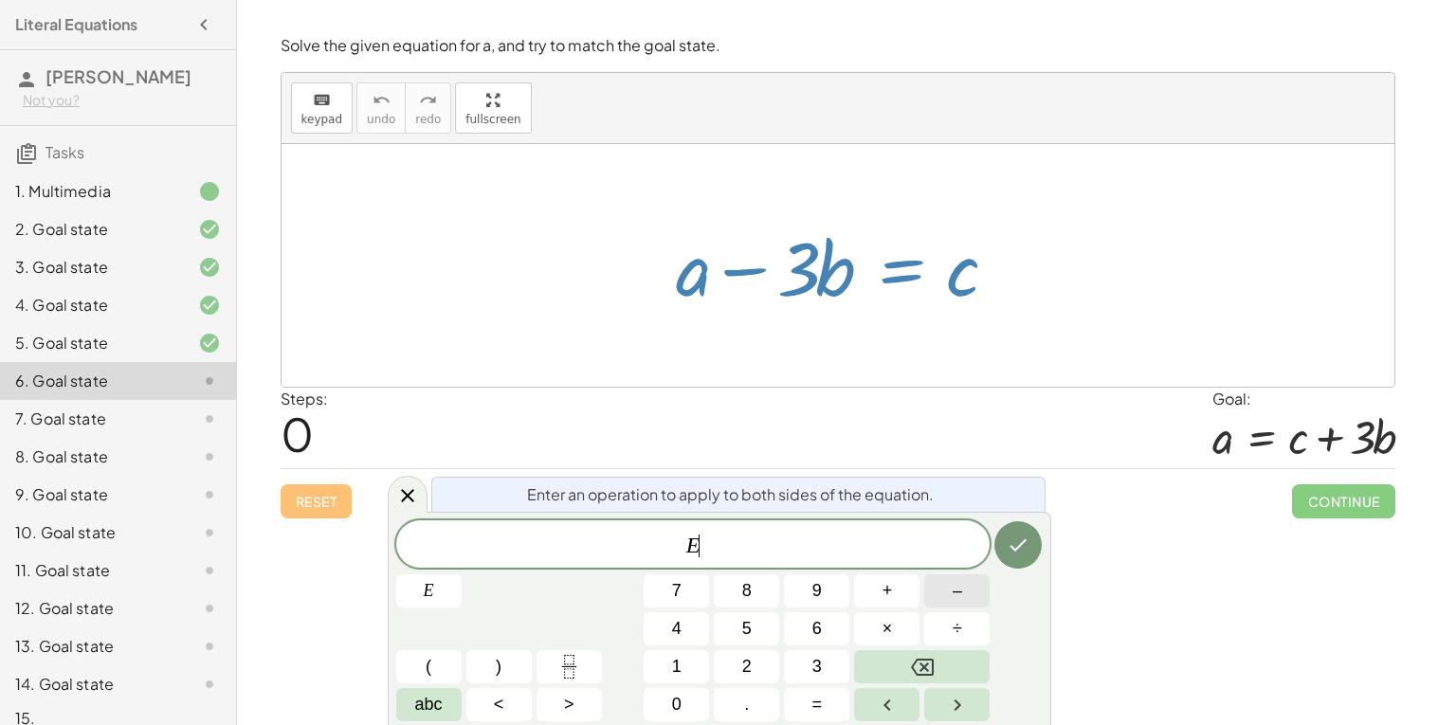
click at [965, 594] on button "–" at bounding box center [956, 591] width 65 height 33
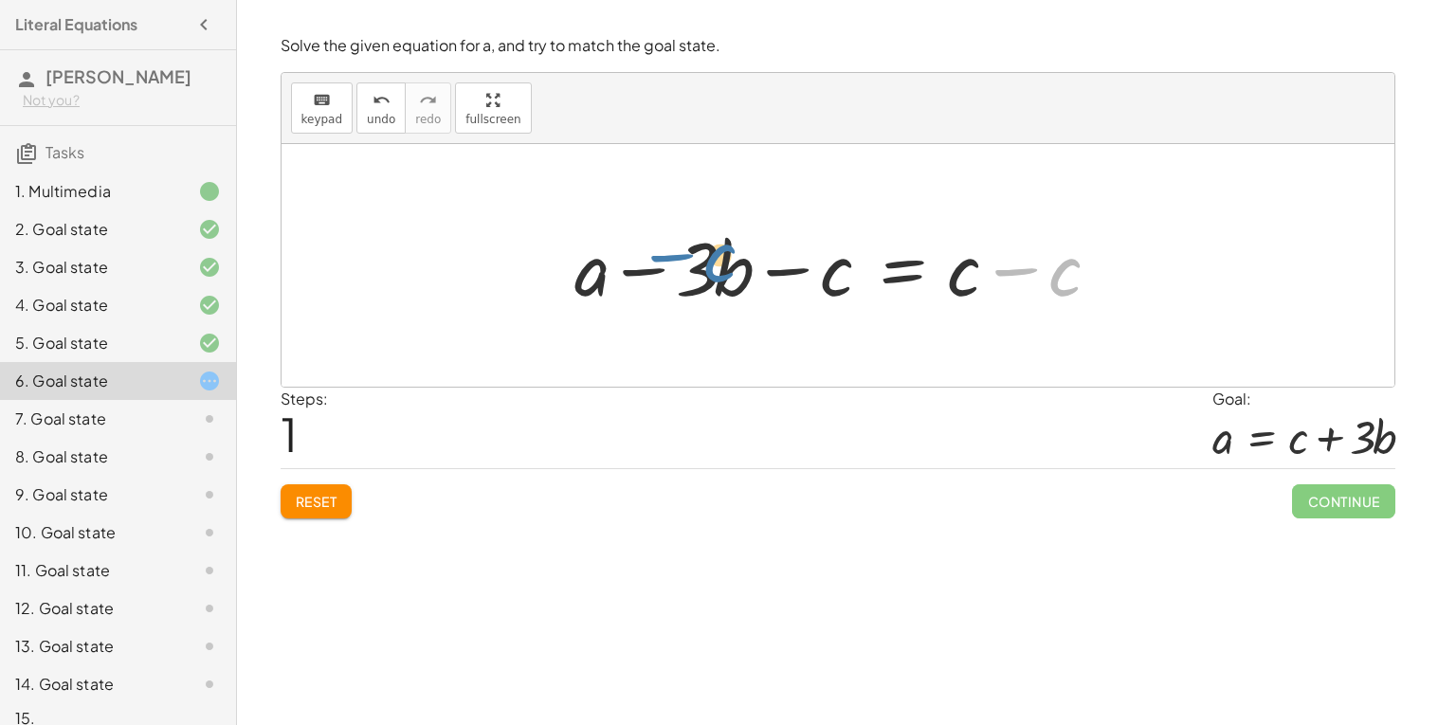
drag, startPoint x: 1060, startPoint y: 269, endPoint x: 741, endPoint y: 258, distance: 318.8
click at [741, 258] on div at bounding box center [845, 266] width 560 height 98
drag, startPoint x: 964, startPoint y: 272, endPoint x: 817, endPoint y: 279, distance: 147.1
click at [817, 279] on div at bounding box center [845, 266] width 560 height 98
drag, startPoint x: 818, startPoint y: 280, endPoint x: 975, endPoint y: 282, distance: 156.5
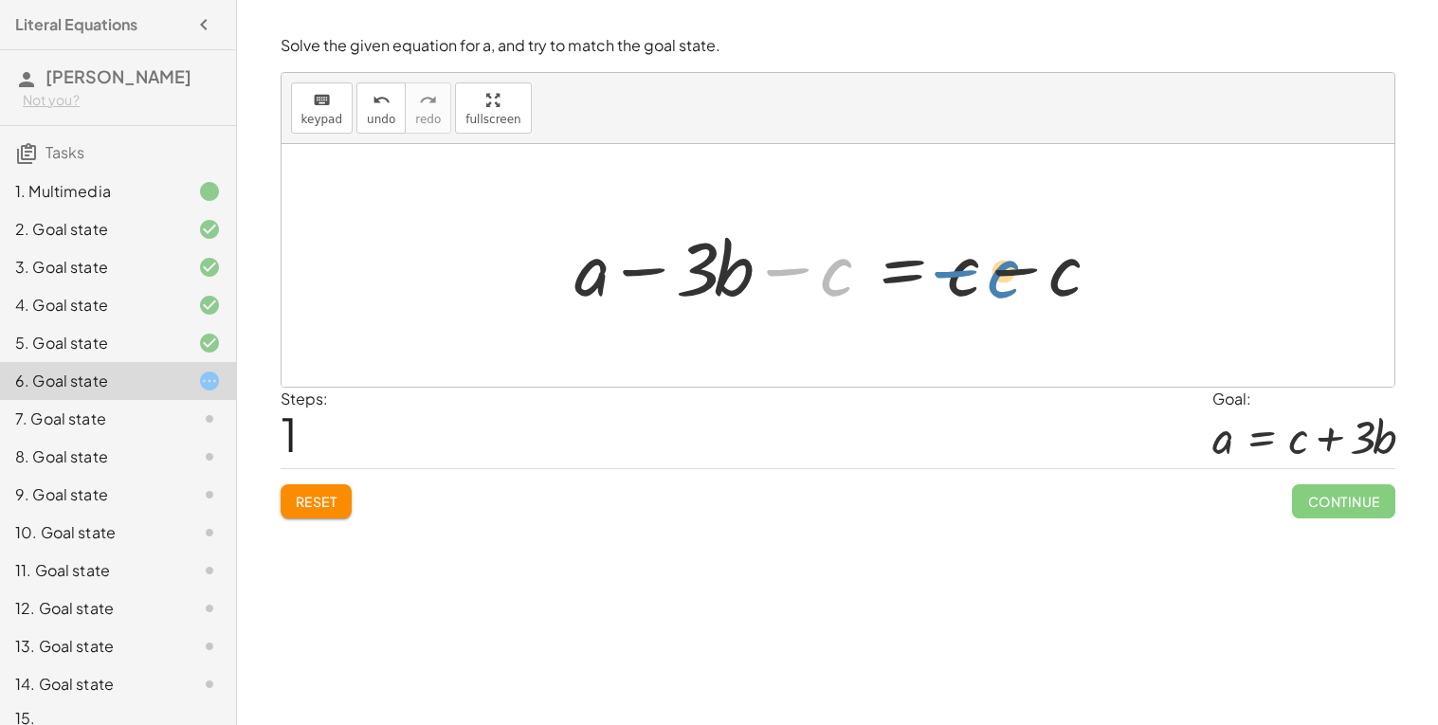
click at [975, 282] on div at bounding box center [845, 266] width 560 height 98
drag, startPoint x: 585, startPoint y: 262, endPoint x: 917, endPoint y: 333, distance: 339.4
click at [917, 333] on div "+ a − · 3 · b = c + a + a − · 3 · b = c − c + − c" at bounding box center [838, 265] width 1113 height 243
click at [719, 287] on div at bounding box center [845, 266] width 560 height 98
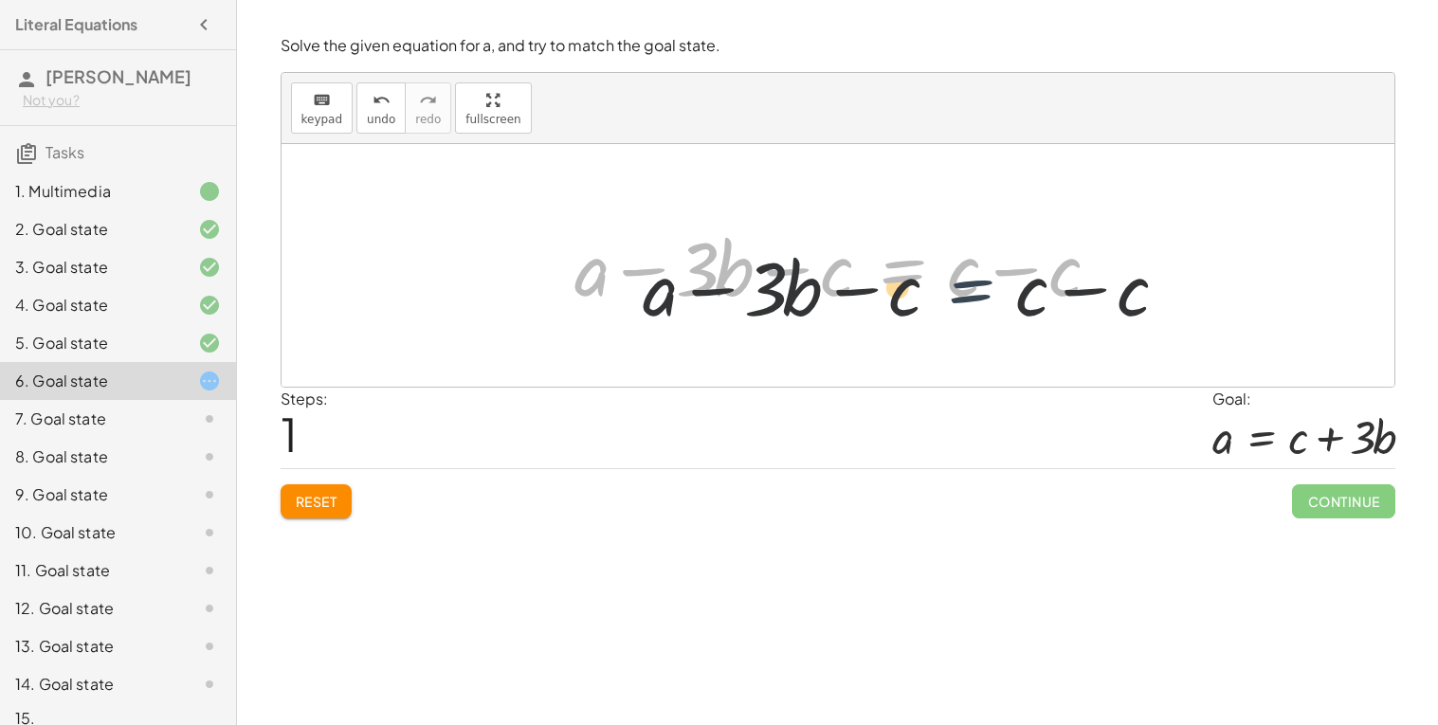
drag, startPoint x: 858, startPoint y: 274, endPoint x: 982, endPoint y: 308, distance: 128.8
click at [982, 308] on div at bounding box center [845, 266] width 560 height 98
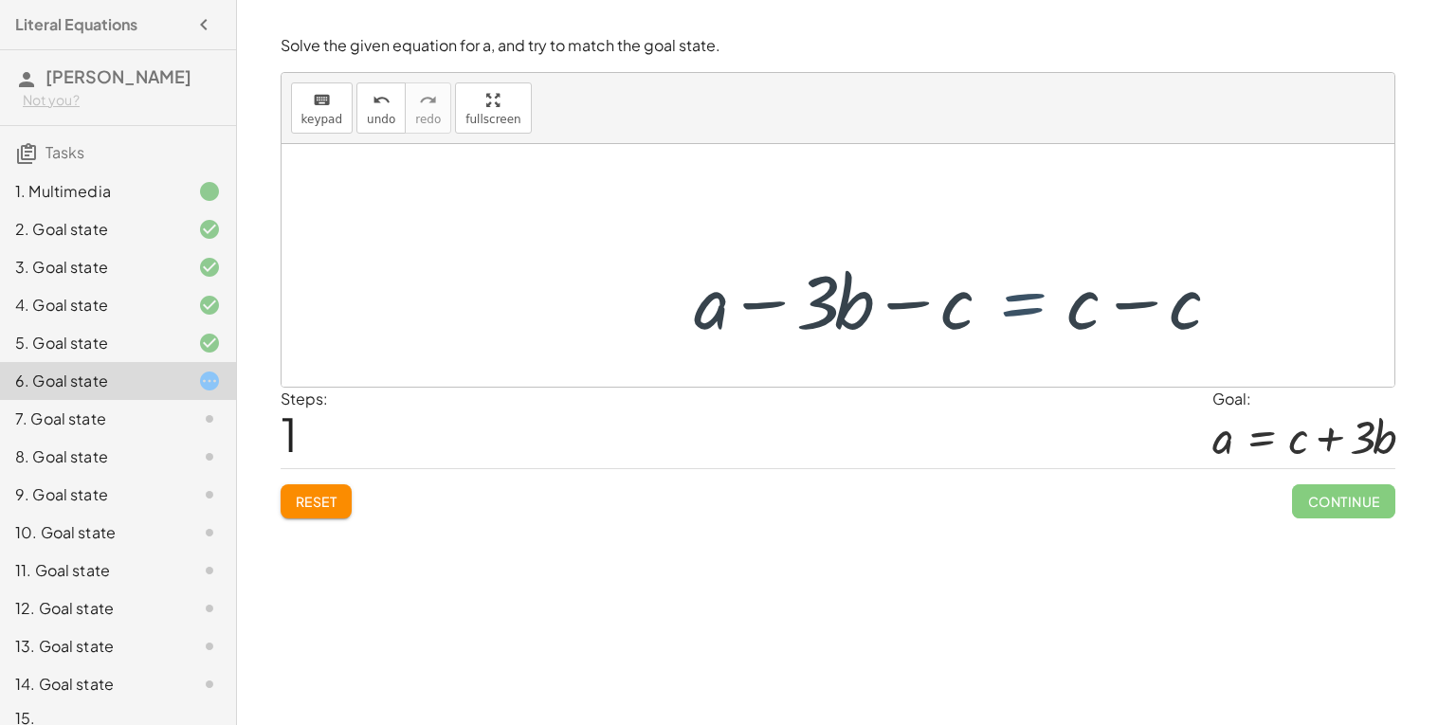
click at [982, 308] on div at bounding box center [845, 266] width 560 height 98
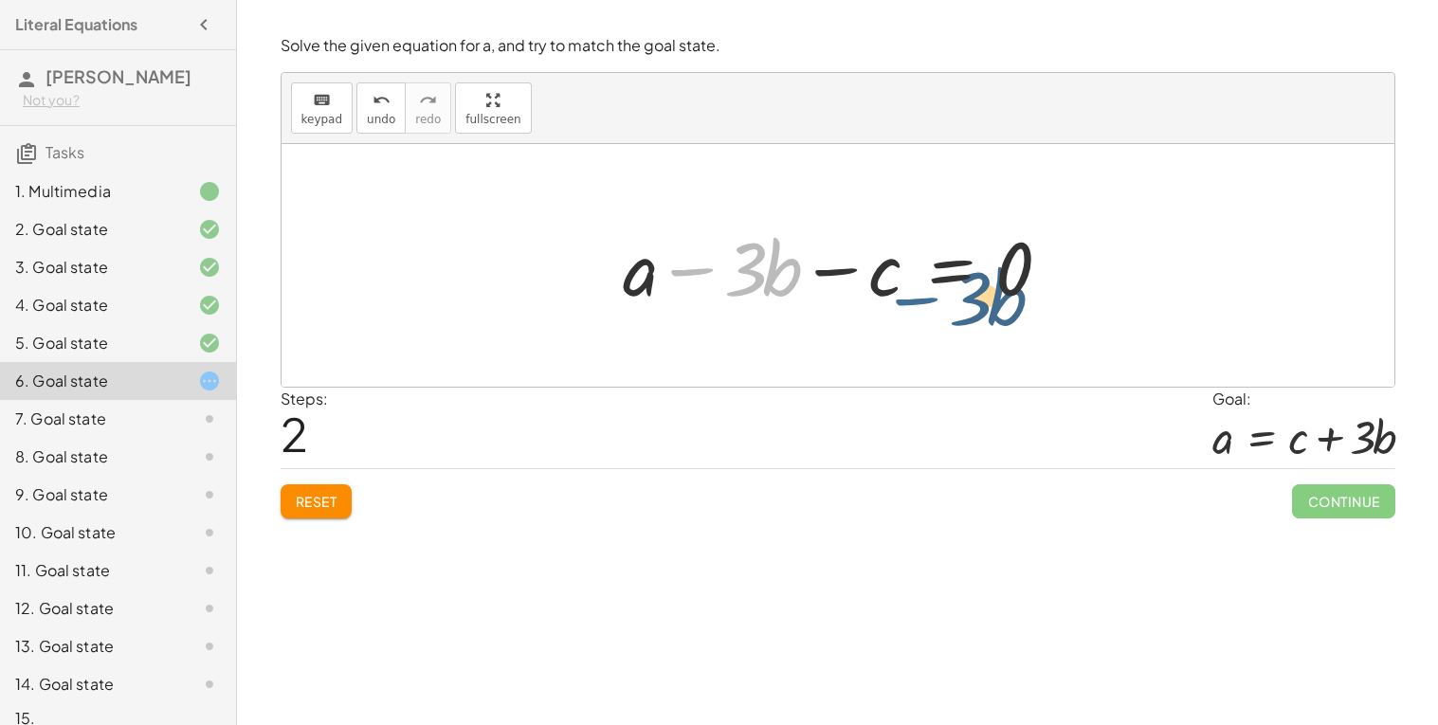
drag, startPoint x: 670, startPoint y: 264, endPoint x: 896, endPoint y: 290, distance: 227.2
click at [896, 290] on div at bounding box center [844, 266] width 463 height 98
click at [646, 280] on div at bounding box center [844, 266] width 463 height 98
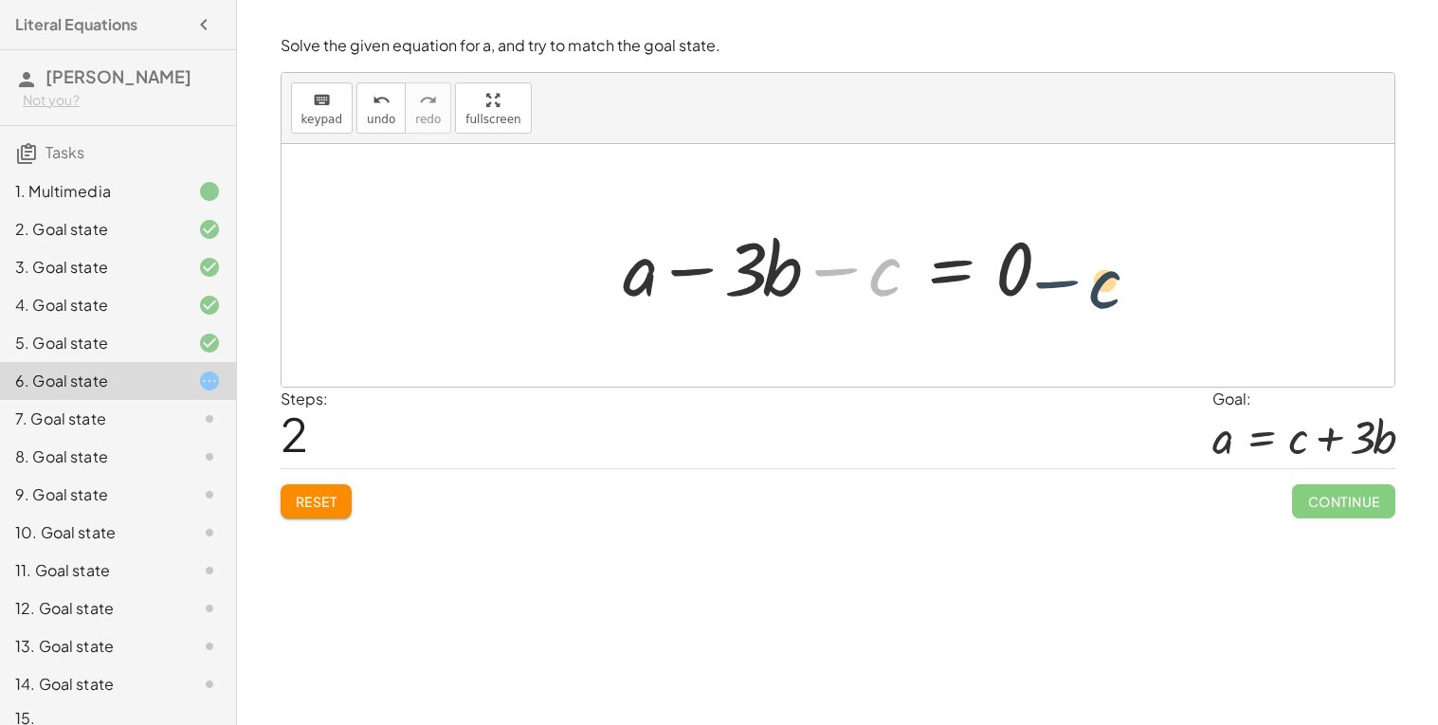
drag, startPoint x: 842, startPoint y: 272, endPoint x: 1059, endPoint y: 284, distance: 217.5
click at [1059, 284] on div at bounding box center [844, 266] width 463 height 98
drag, startPoint x: 1059, startPoint y: 284, endPoint x: 1040, endPoint y: 284, distance: 19.0
click at [1040, 284] on div at bounding box center [844, 266] width 463 height 98
drag, startPoint x: 1023, startPoint y: 272, endPoint x: 898, endPoint y: 276, distance: 125.2
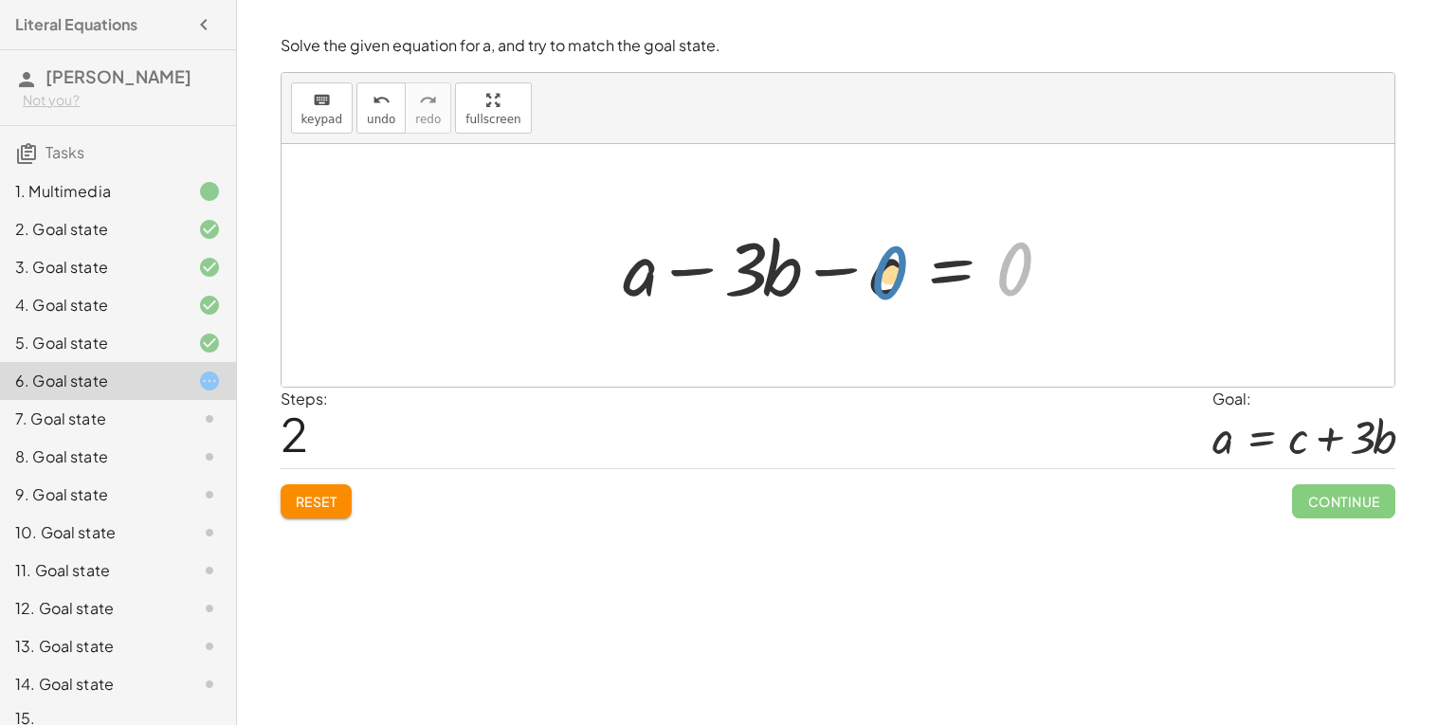
click at [898, 276] on div at bounding box center [844, 266] width 463 height 98
click at [299, 486] on button "Reset" at bounding box center [317, 501] width 72 height 34
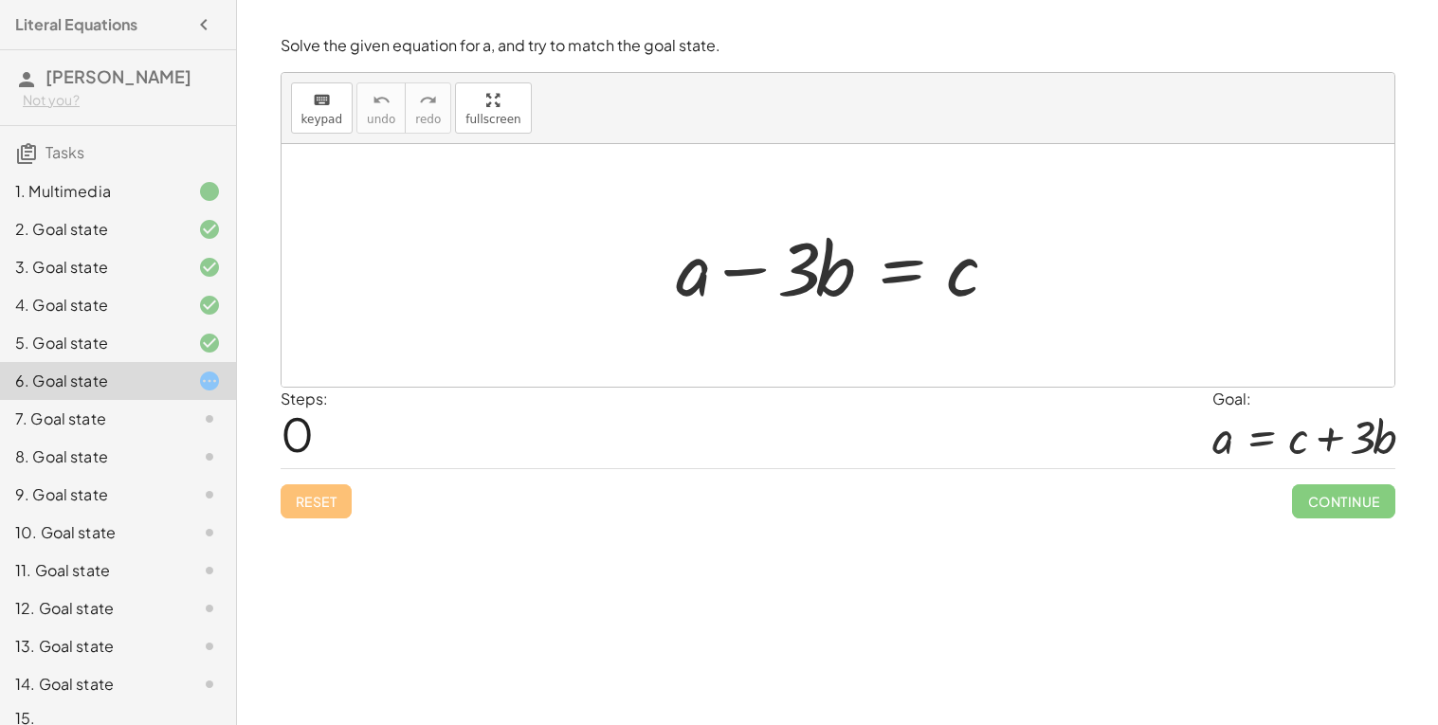
click at [750, 269] on div at bounding box center [845, 266] width 356 height 98
click at [723, 276] on div at bounding box center [845, 266] width 356 height 98
click at [902, 268] on div at bounding box center [845, 266] width 356 height 98
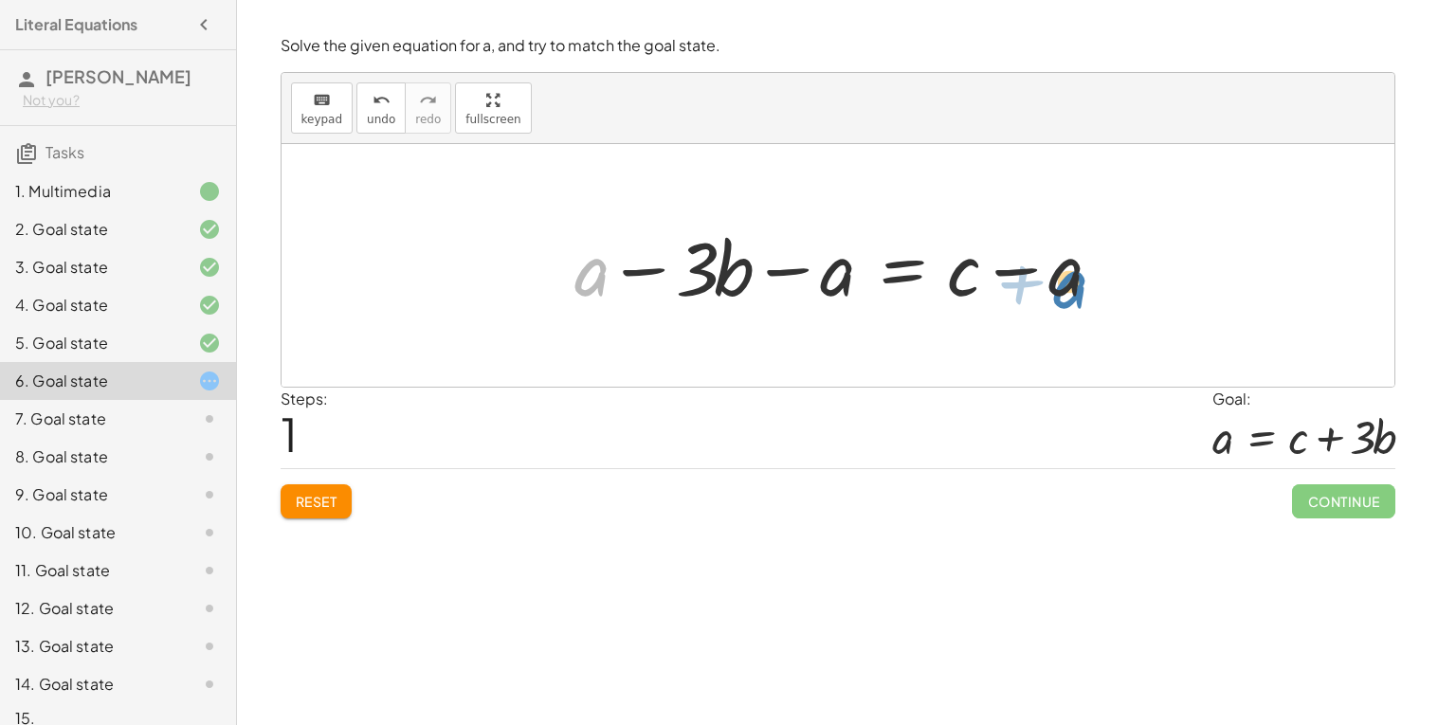
drag, startPoint x: 582, startPoint y: 271, endPoint x: 1058, endPoint y: 281, distance: 476.1
click at [1058, 281] on div at bounding box center [845, 266] width 560 height 98
drag, startPoint x: 1055, startPoint y: 280, endPoint x: 589, endPoint y: 292, distance: 466.6
click at [589, 292] on div at bounding box center [845, 266] width 560 height 98
click at [587, 283] on div at bounding box center [845, 266] width 560 height 98
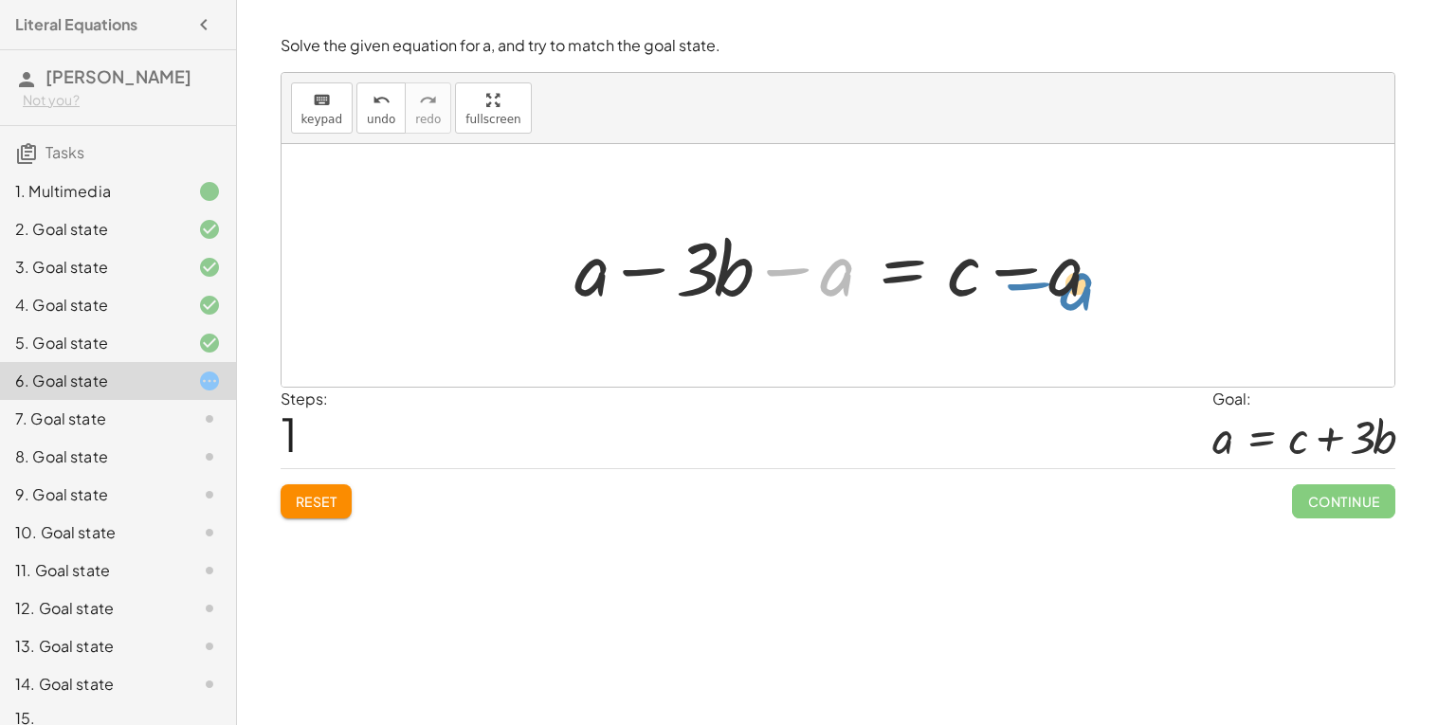
drag, startPoint x: 793, startPoint y: 271, endPoint x: 1031, endPoint y: 283, distance: 238.3
click at [1031, 283] on div at bounding box center [845, 266] width 560 height 98
drag, startPoint x: 1031, startPoint y: 283, endPoint x: 621, endPoint y: 288, distance: 409.6
click at [621, 288] on div at bounding box center [845, 266] width 560 height 98
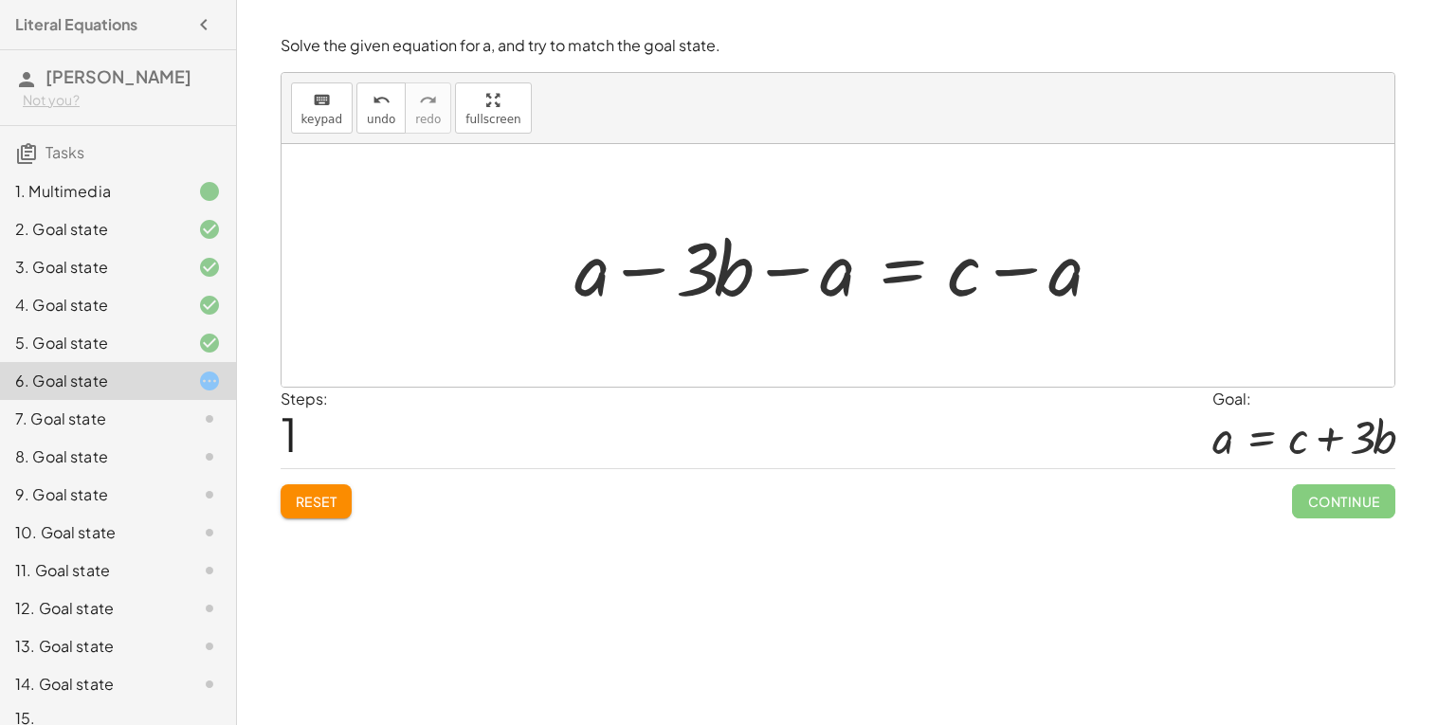
click at [816, 257] on div at bounding box center [845, 266] width 560 height 98
drag, startPoint x: 820, startPoint y: 283, endPoint x: 634, endPoint y: 285, distance: 185.9
click at [634, 285] on div at bounding box center [845, 266] width 560 height 98
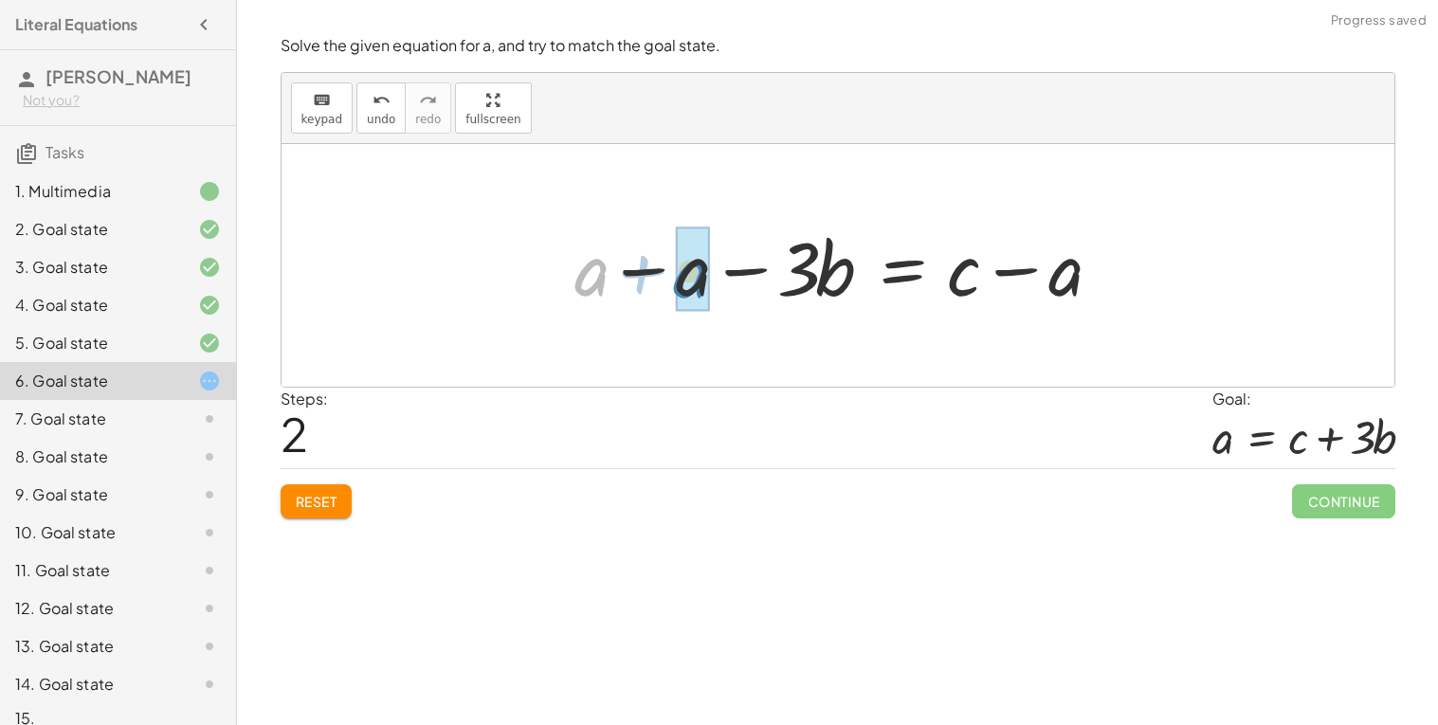
drag, startPoint x: 595, startPoint y: 277, endPoint x: 708, endPoint y: 282, distance: 112.9
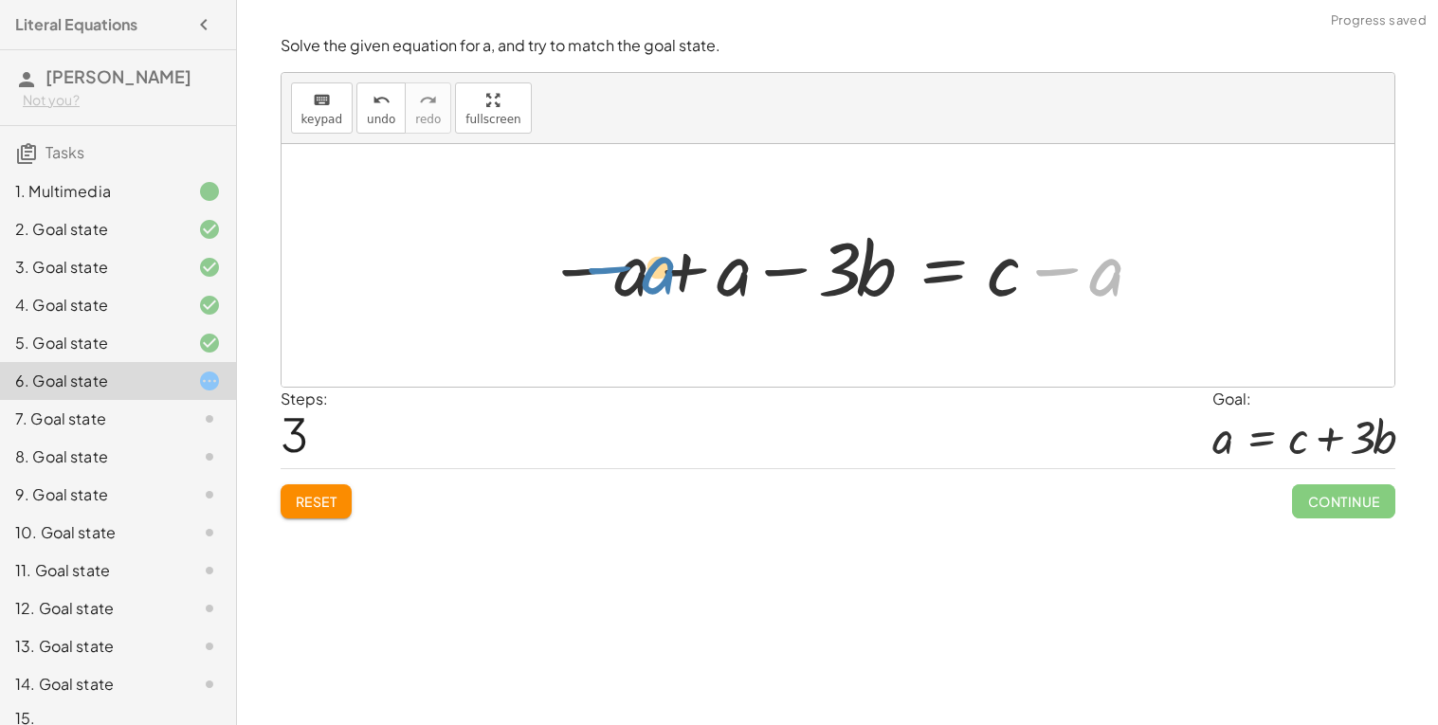
drag, startPoint x: 1068, startPoint y: 266, endPoint x: 621, endPoint y: 265, distance: 446.6
click at [621, 265] on div at bounding box center [845, 266] width 615 height 98
drag, startPoint x: 723, startPoint y: 287, endPoint x: 619, endPoint y: 283, distance: 104.4
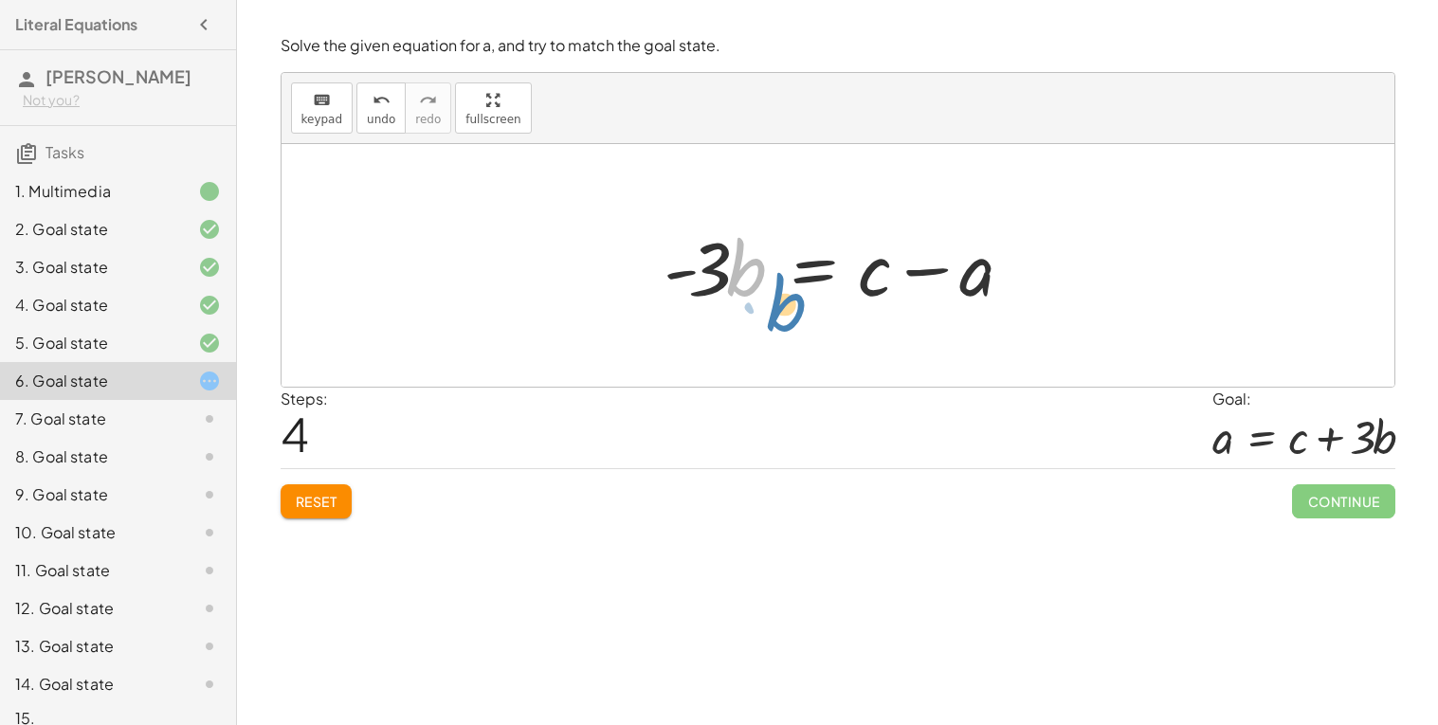
drag, startPoint x: 746, startPoint y: 273, endPoint x: 546, endPoint y: 228, distance: 205.0
click at [546, 228] on div "+ a − · 3 · b = c + a − · 3 · b − a = + c − a + a − a − · 3 · b = + c − a − a +…" at bounding box center [838, 265] width 1113 height 243
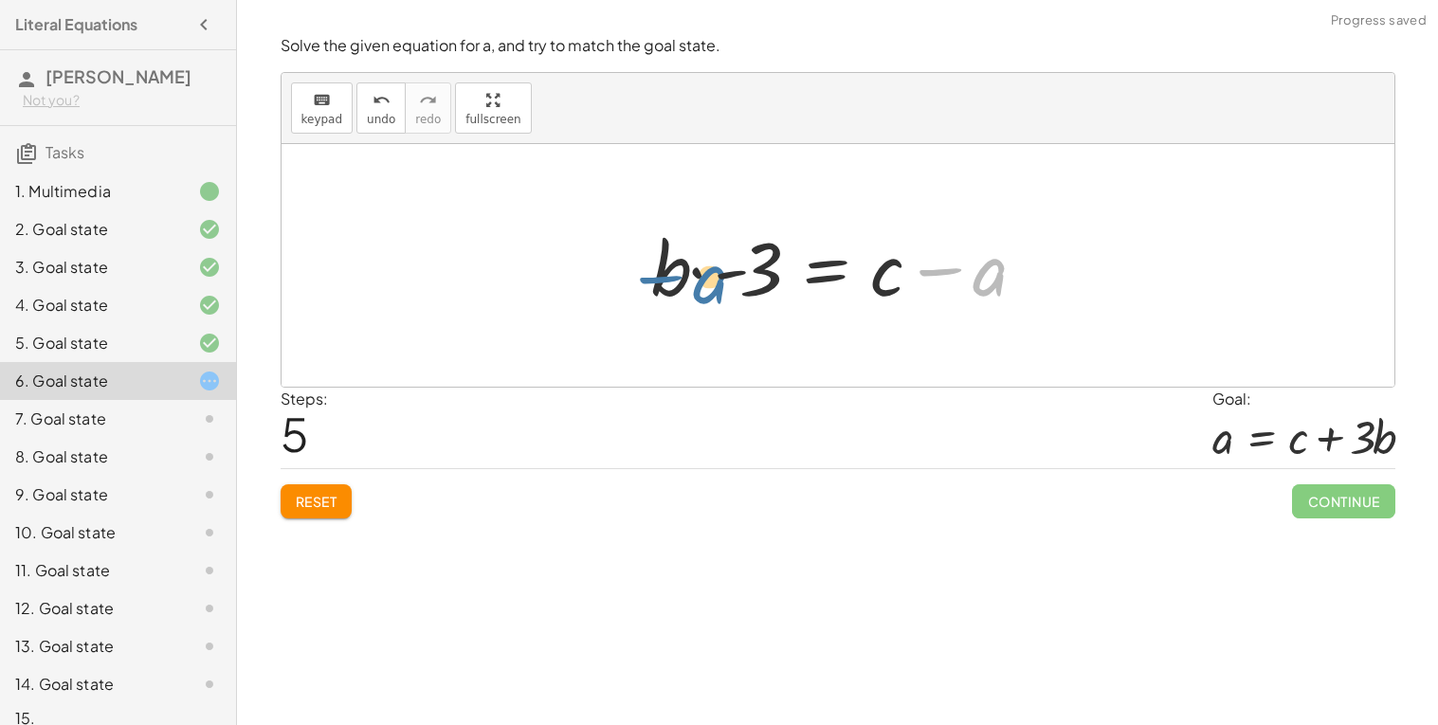
drag, startPoint x: 977, startPoint y: 277, endPoint x: 692, endPoint y: 283, distance: 284.5
click at [692, 283] on div at bounding box center [846, 266] width 408 height 98
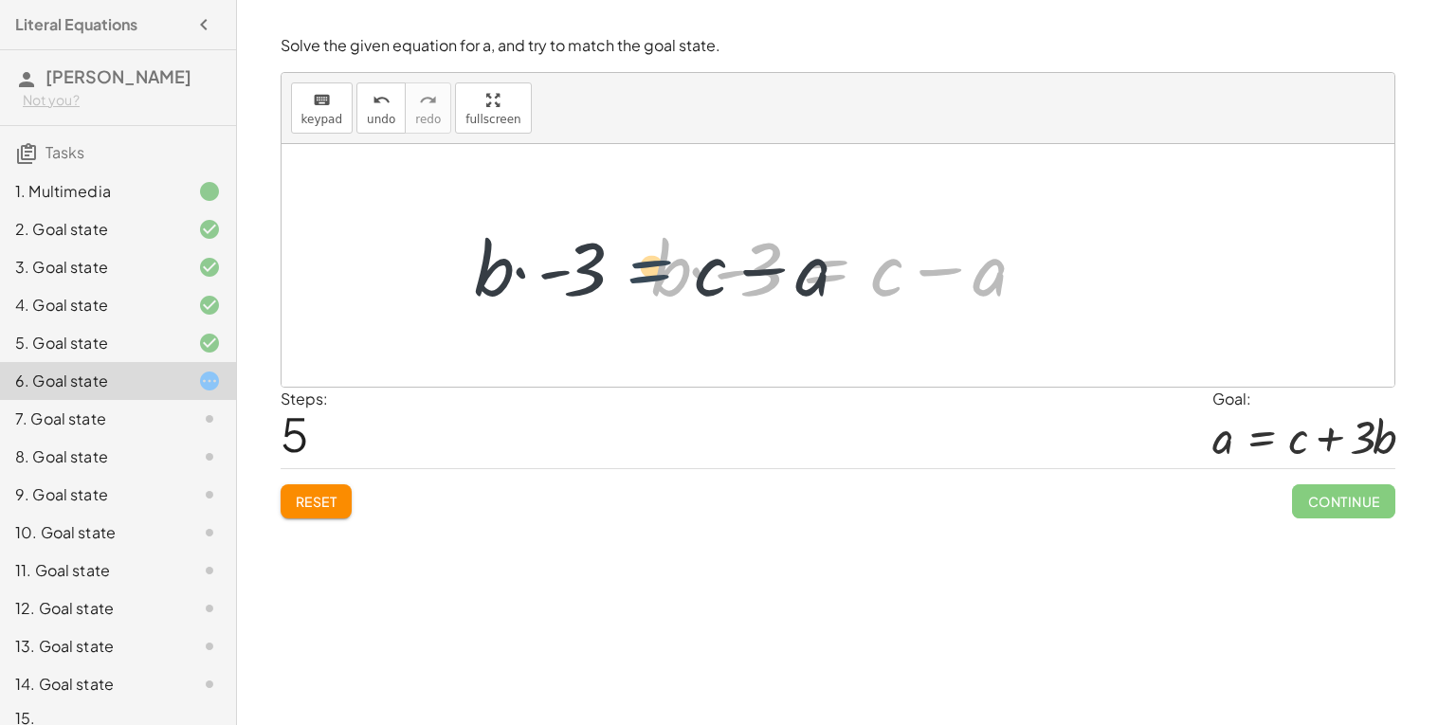
drag, startPoint x: 866, startPoint y: 268, endPoint x: 685, endPoint y: 267, distance: 181.1
click at [685, 267] on div at bounding box center [846, 266] width 408 height 98
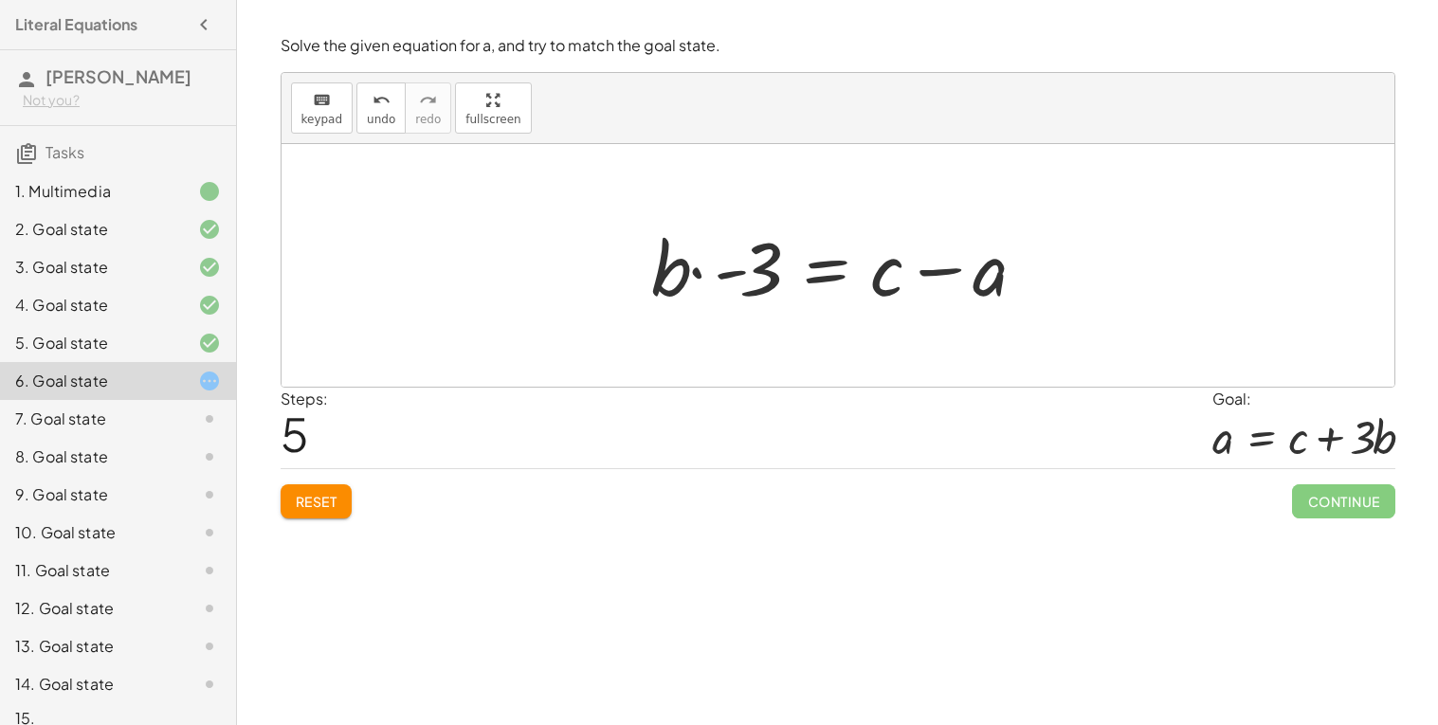
click at [804, 265] on div at bounding box center [846, 266] width 408 height 98
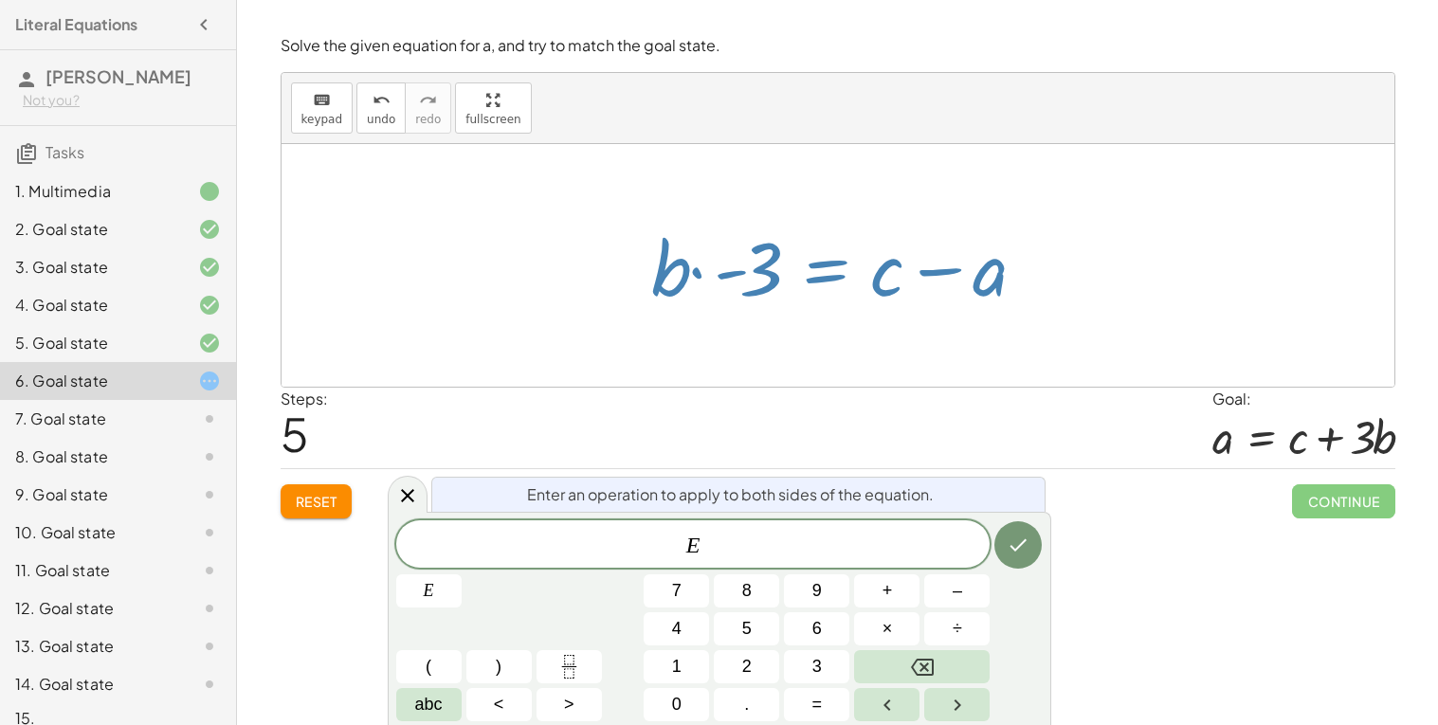
click at [747, 276] on div at bounding box center [846, 266] width 408 height 98
click at [887, 284] on div at bounding box center [846, 266] width 408 height 98
click at [996, 276] on div at bounding box center [846, 266] width 408 height 98
click at [296, 507] on span "Reset" at bounding box center [317, 501] width 42 height 17
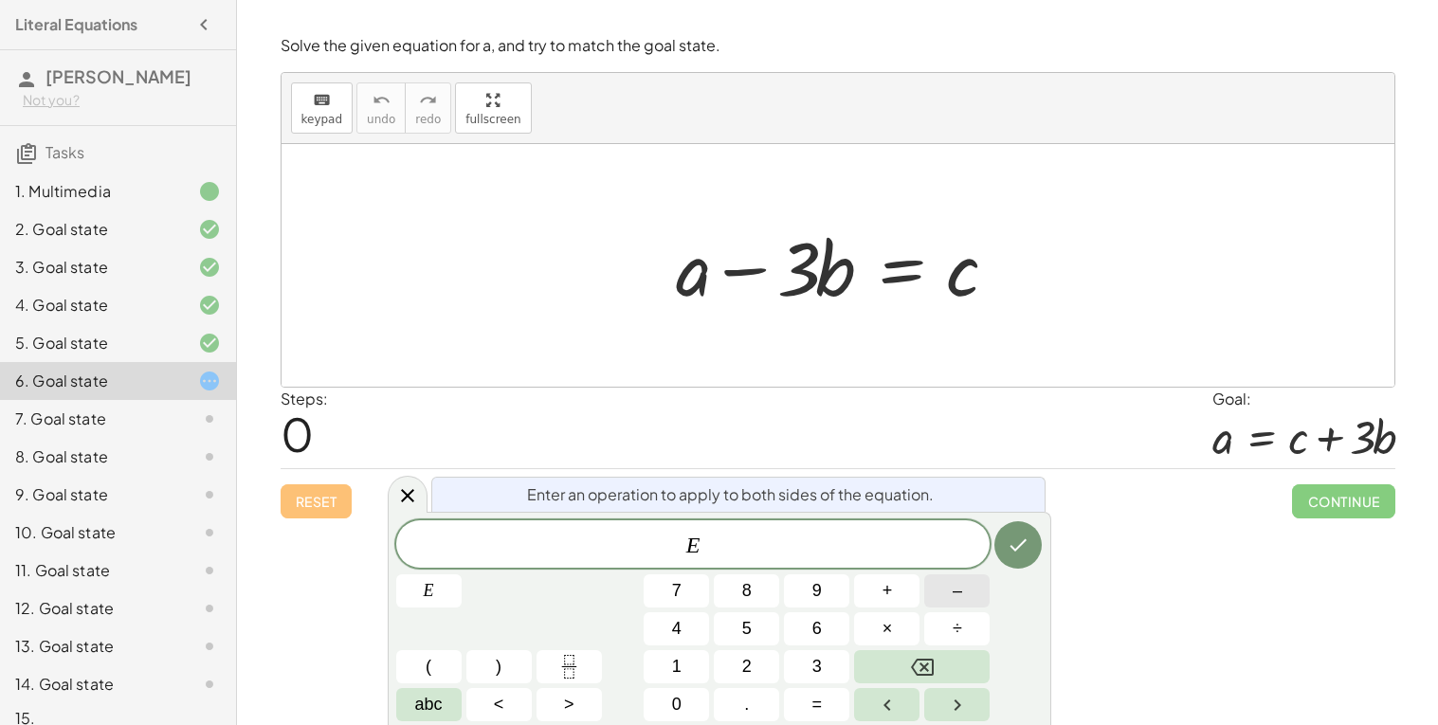
click at [957, 588] on span "–" at bounding box center [957, 591] width 9 height 26
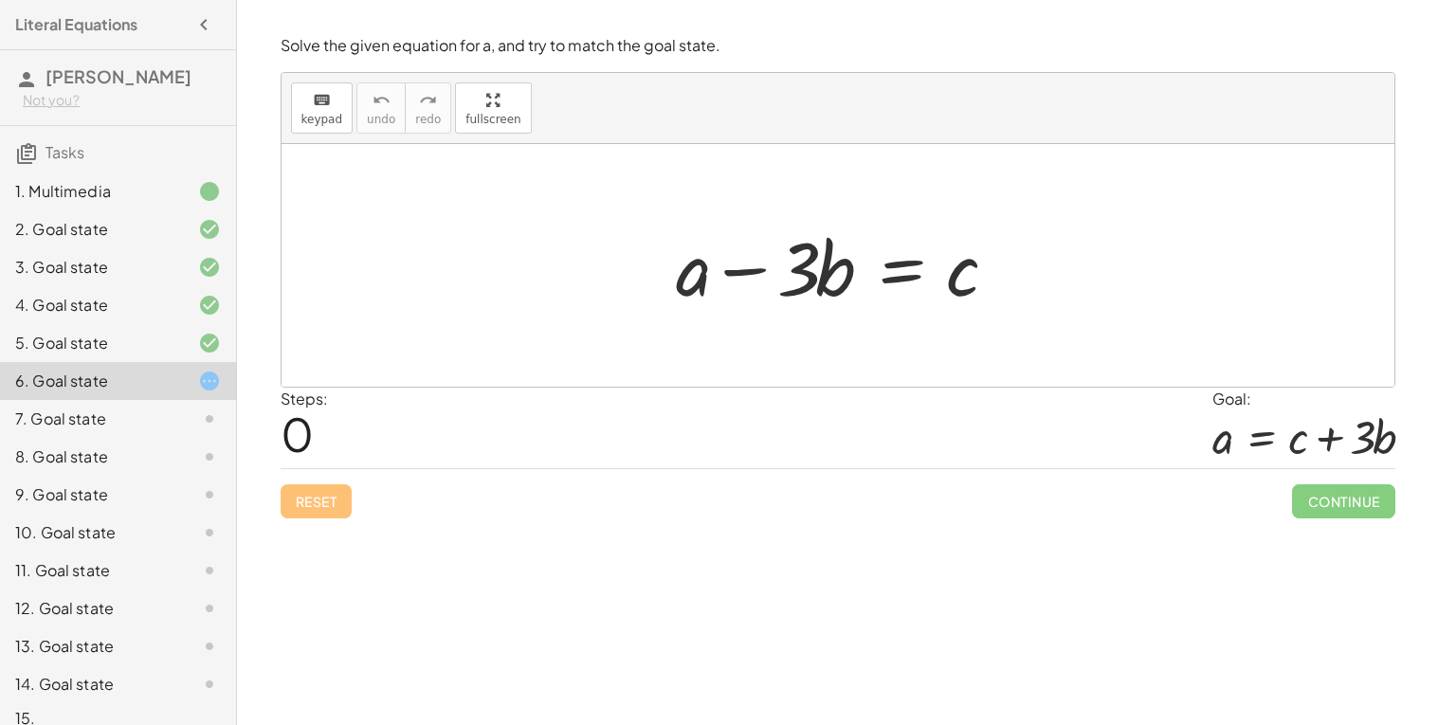
click at [887, 276] on div at bounding box center [845, 266] width 356 height 98
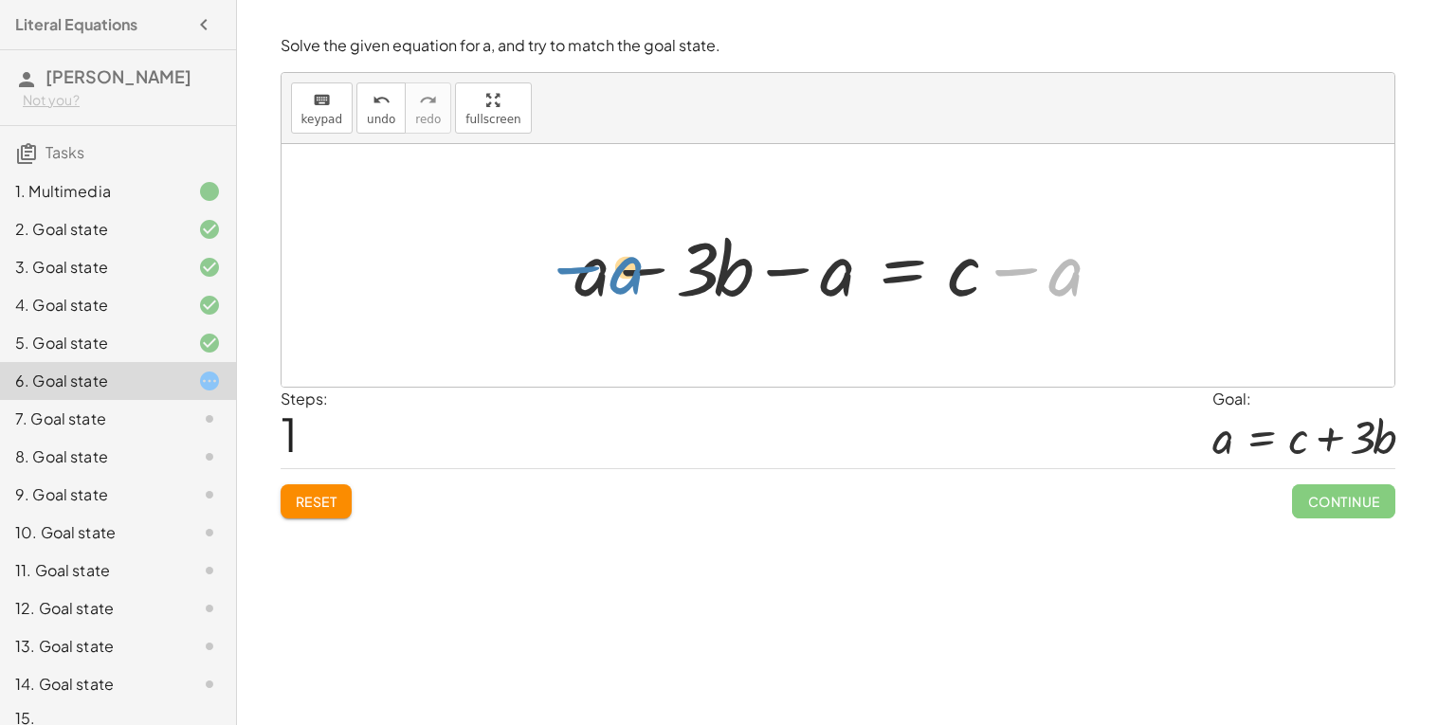
drag, startPoint x: 1028, startPoint y: 269, endPoint x: 586, endPoint y: 265, distance: 441.9
click at [586, 265] on div at bounding box center [845, 266] width 560 height 98
click at [581, 271] on div at bounding box center [845, 266] width 560 height 98
drag, startPoint x: 825, startPoint y: 267, endPoint x: 586, endPoint y: 268, distance: 238.9
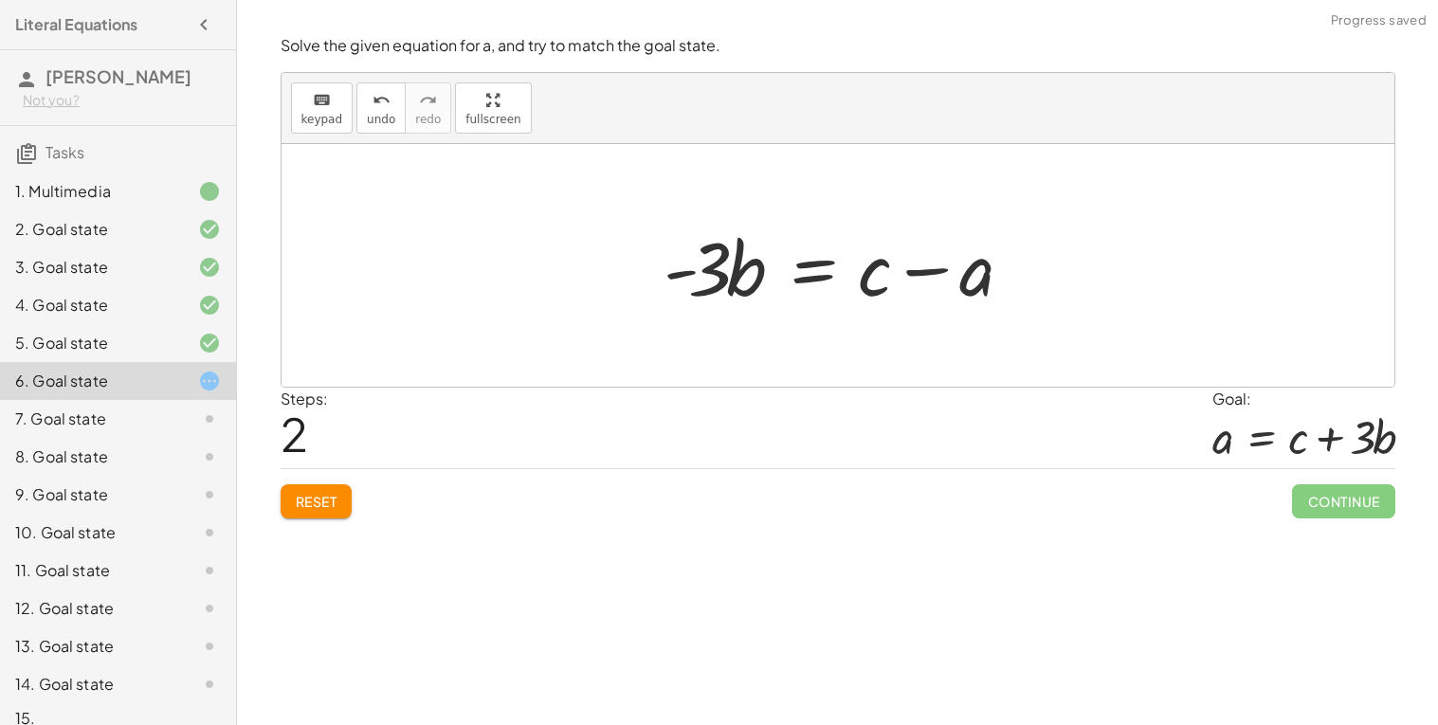
click at [717, 278] on div at bounding box center [845, 266] width 382 height 98
click at [683, 281] on div at bounding box center [845, 266] width 382 height 98
drag, startPoint x: 695, startPoint y: 275, endPoint x: 753, endPoint y: 282, distance: 58.2
click at [753, 282] on div at bounding box center [845, 266] width 382 height 98
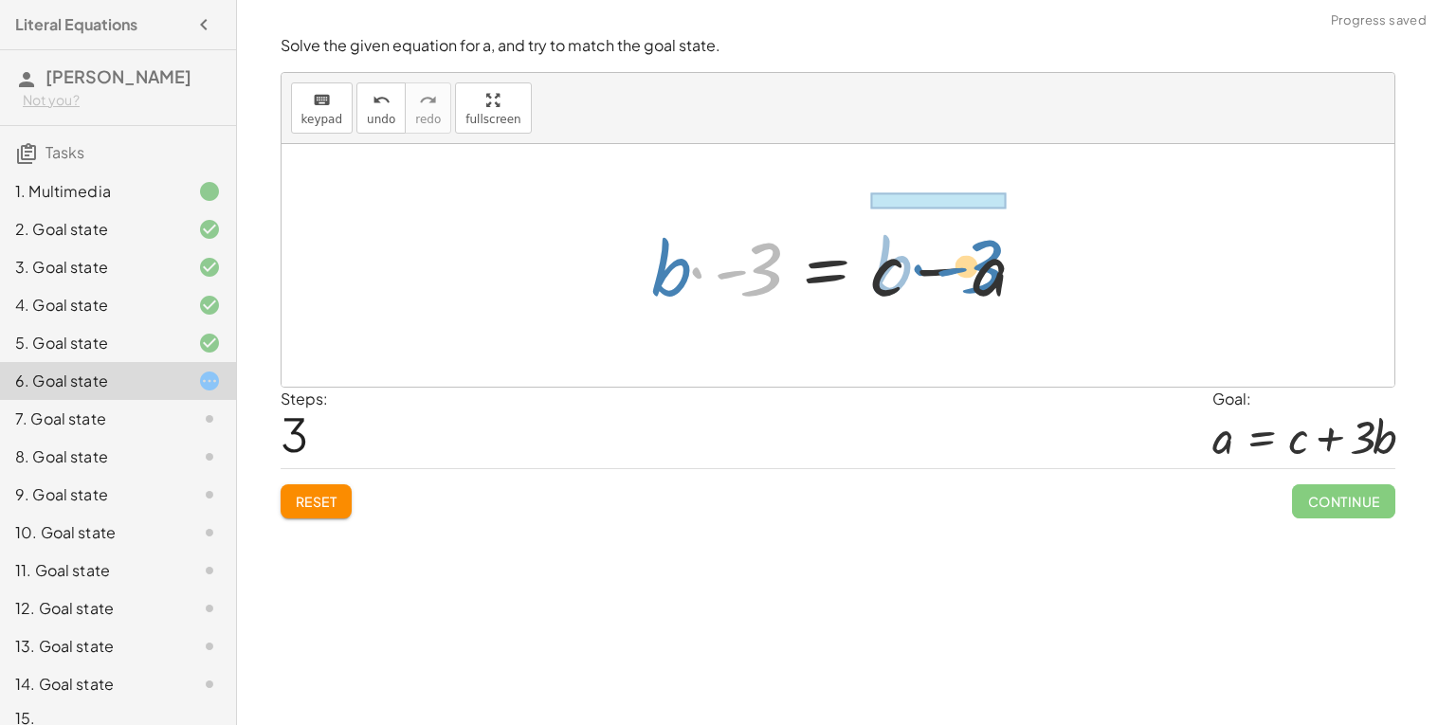
drag, startPoint x: 731, startPoint y: 277, endPoint x: 953, endPoint y: 275, distance: 221.9
click at [953, 275] on div at bounding box center [846, 266] width 408 height 98
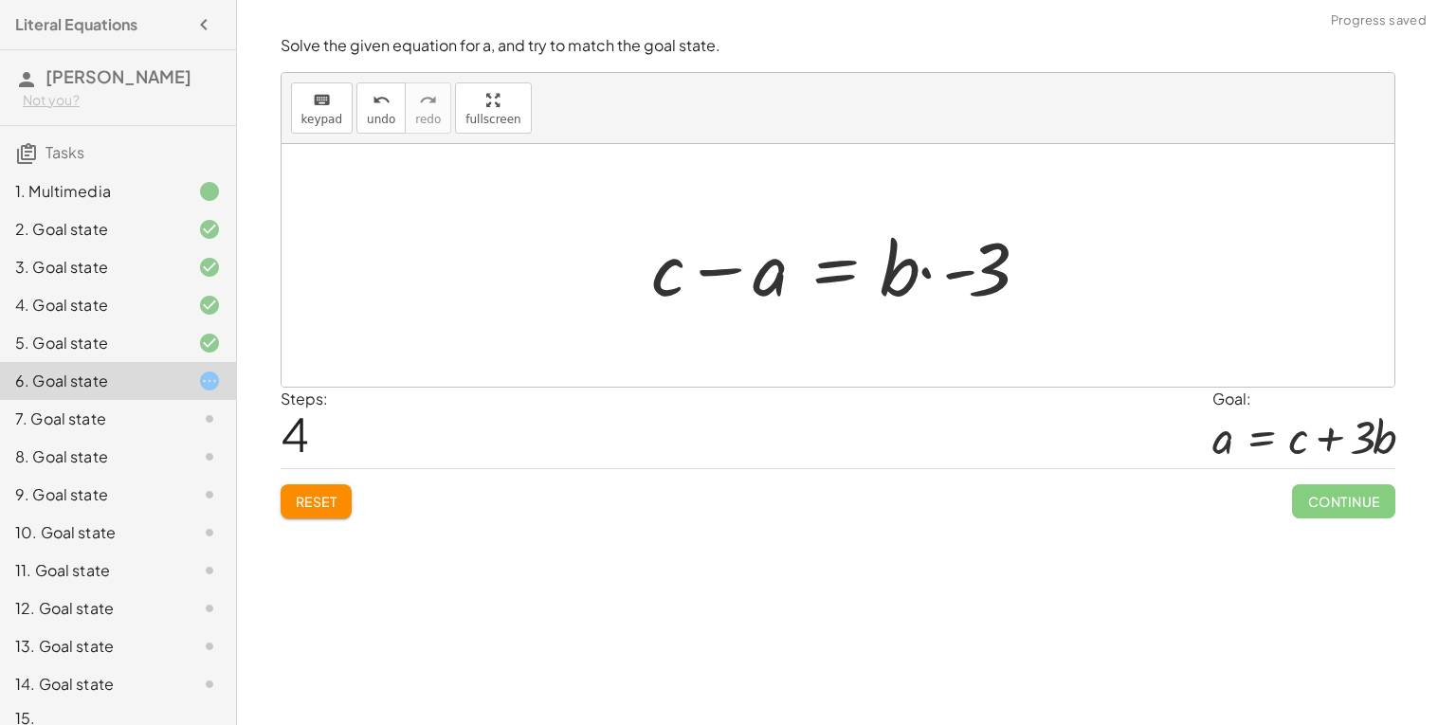
click at [323, 497] on span "Reset" at bounding box center [317, 501] width 42 height 17
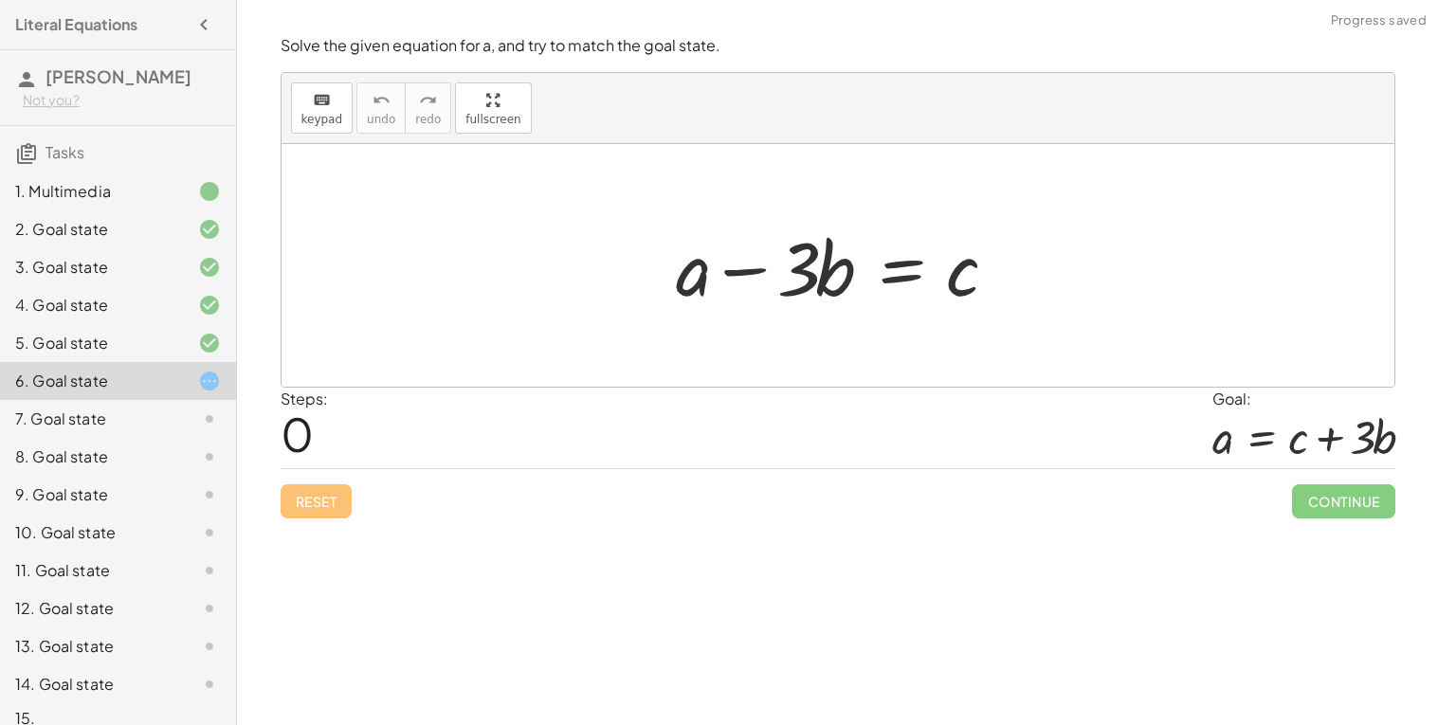
click at [912, 262] on div at bounding box center [845, 266] width 356 height 98
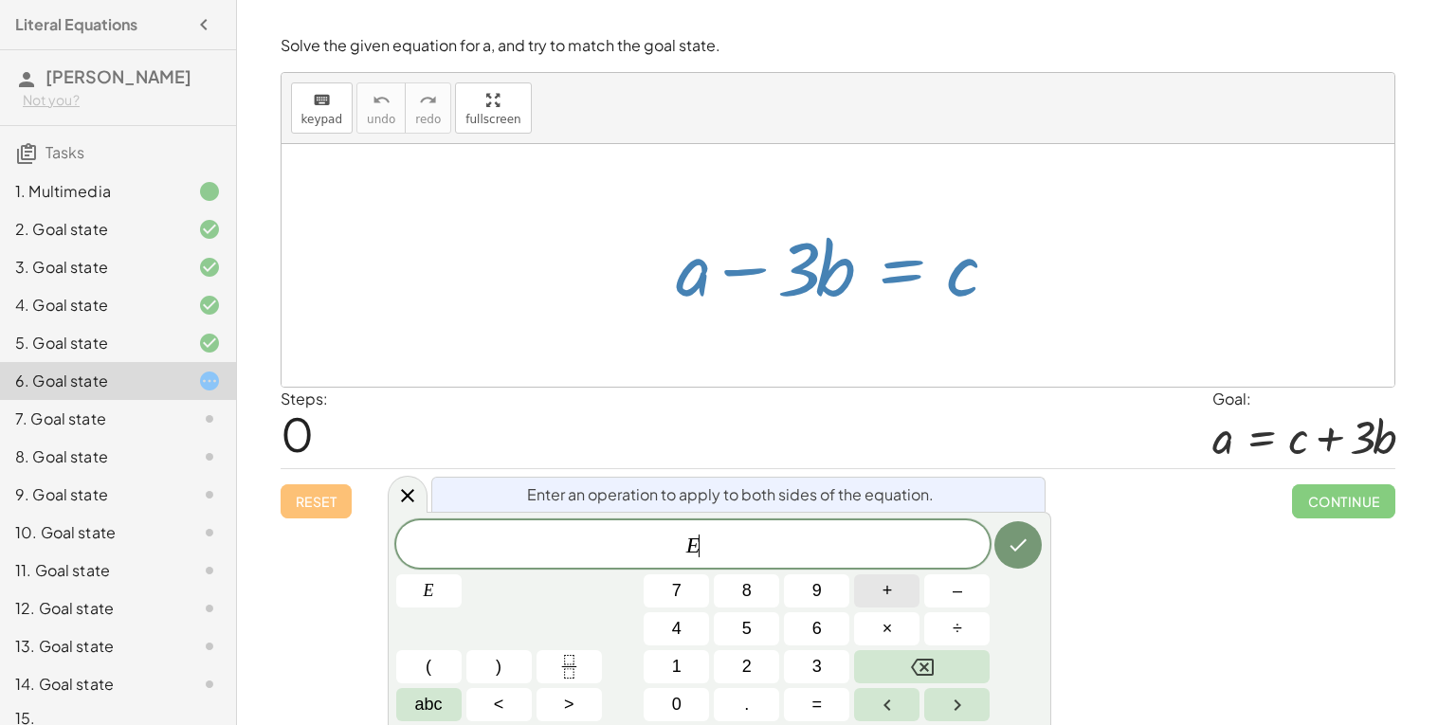
click at [886, 599] on span "+" at bounding box center [888, 591] width 10 height 26
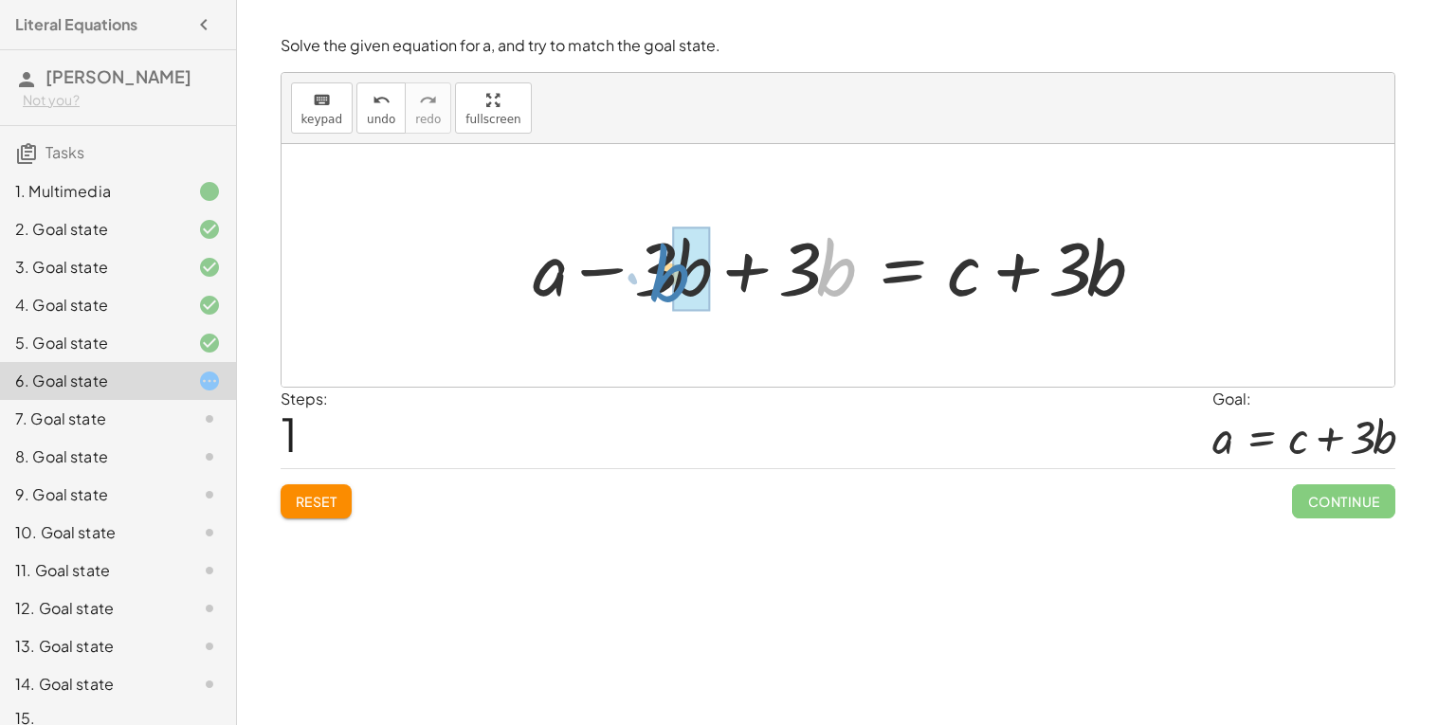
drag, startPoint x: 818, startPoint y: 267, endPoint x: 649, endPoint y: 269, distance: 169.7
click at [649, 269] on div at bounding box center [845, 266] width 645 height 98
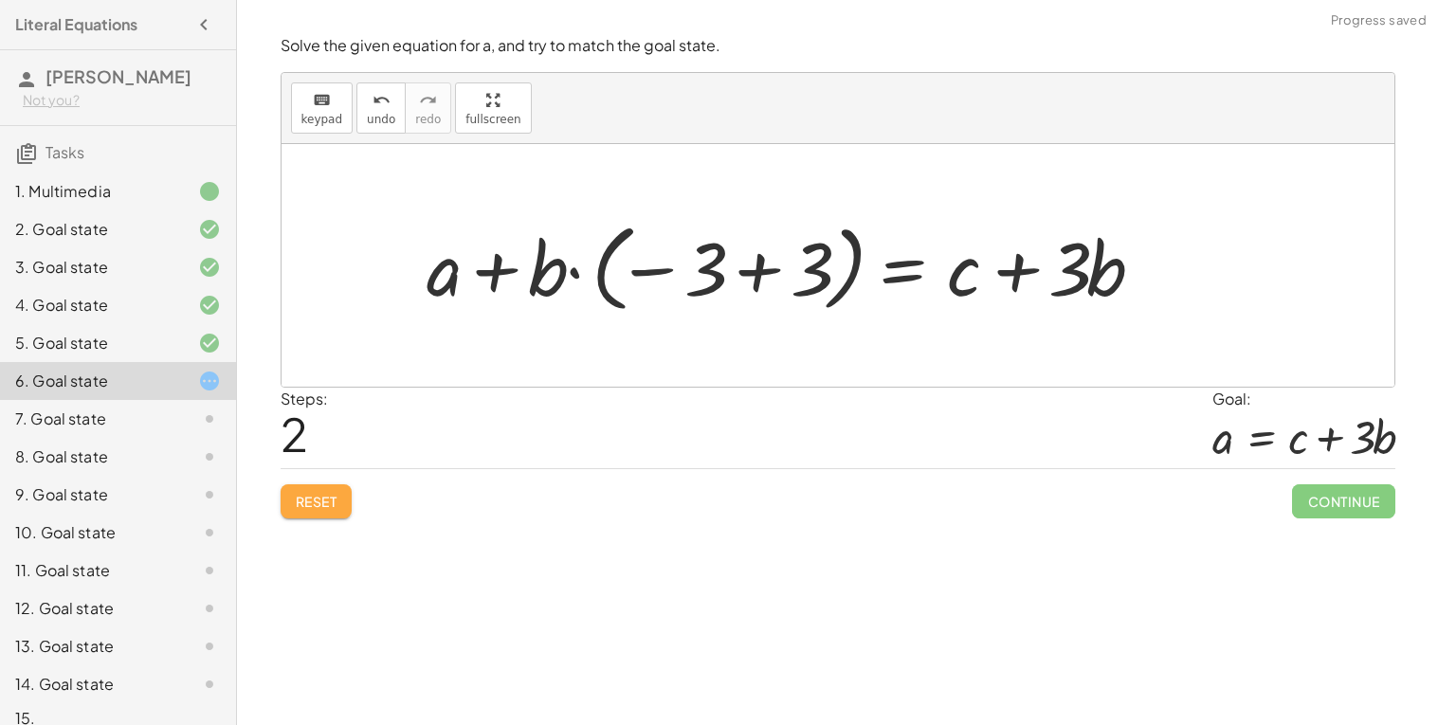
click at [340, 488] on button "Reset" at bounding box center [317, 501] width 72 height 34
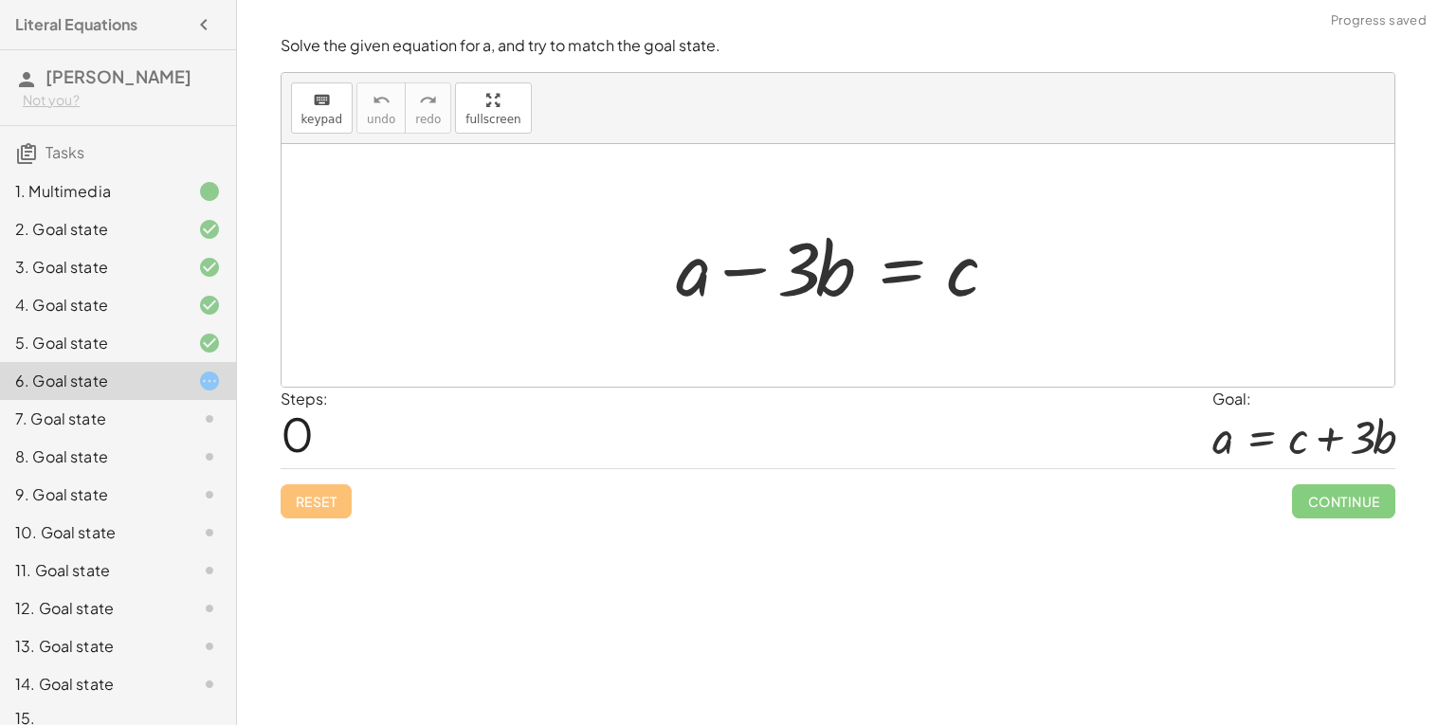
click at [911, 279] on div at bounding box center [845, 266] width 356 height 98
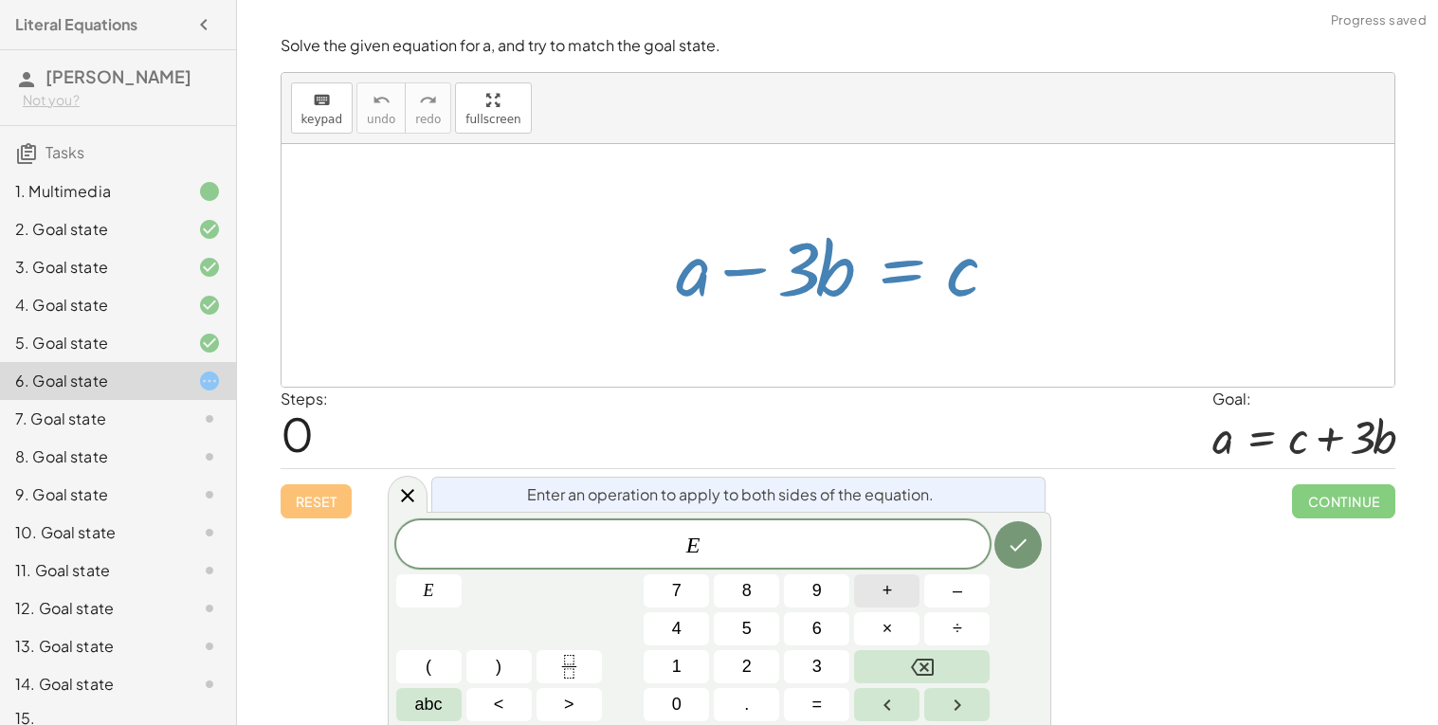
click at [897, 595] on button "+" at bounding box center [886, 591] width 65 height 33
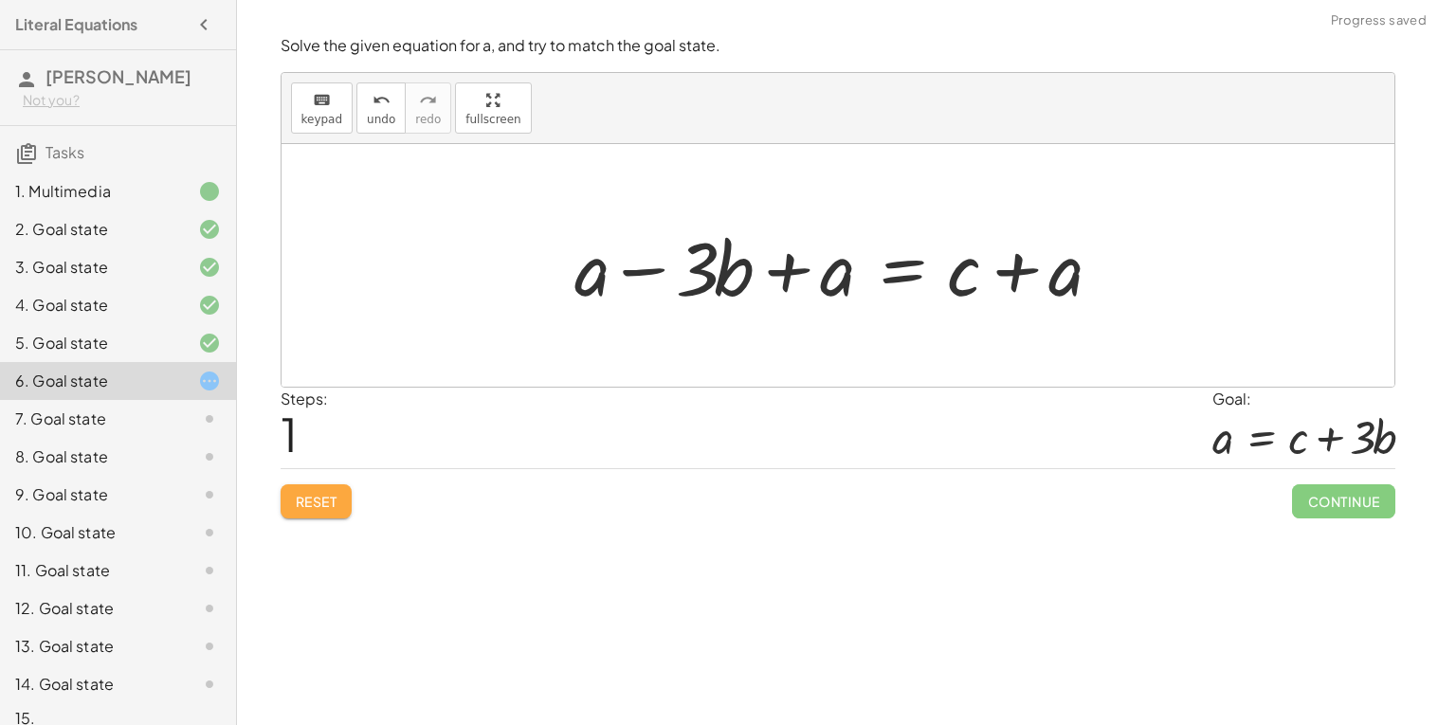
click at [301, 494] on span "Reset" at bounding box center [317, 501] width 42 height 17
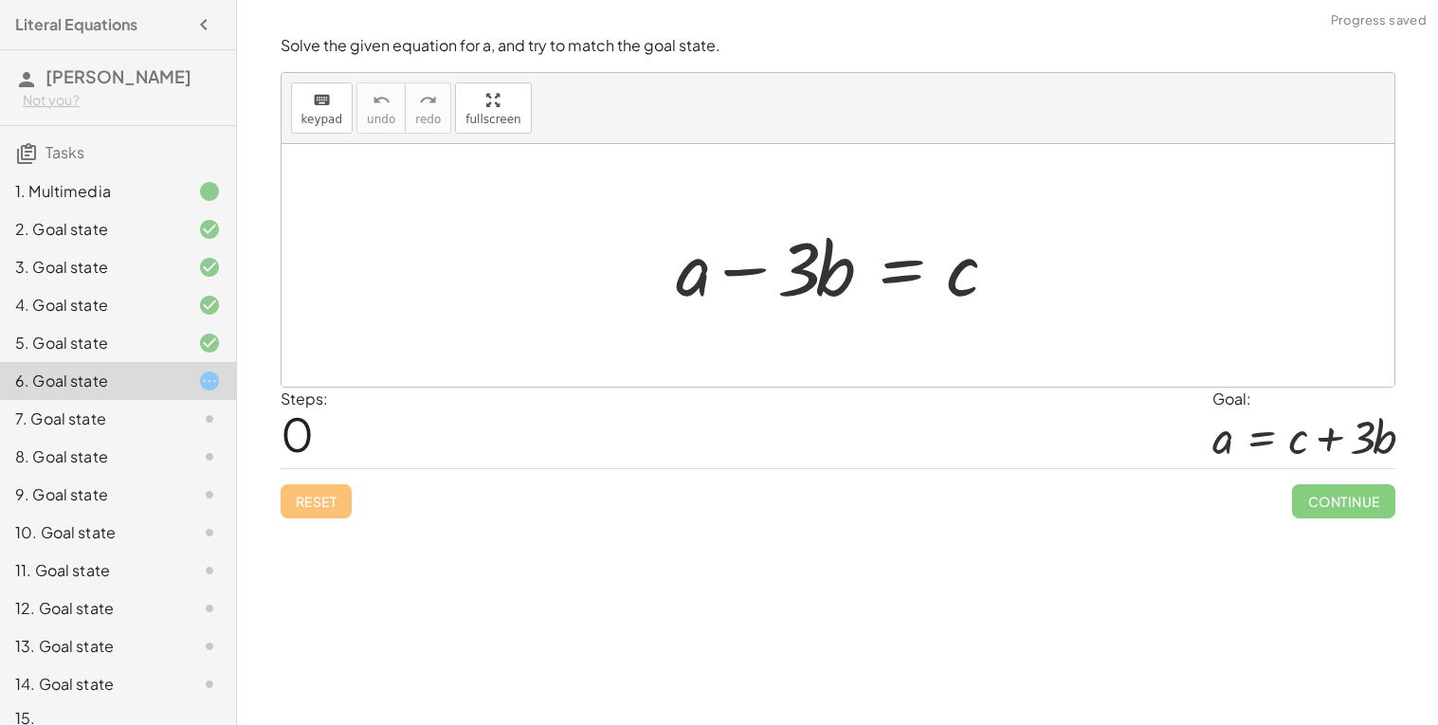
click at [894, 253] on div at bounding box center [845, 266] width 356 height 98
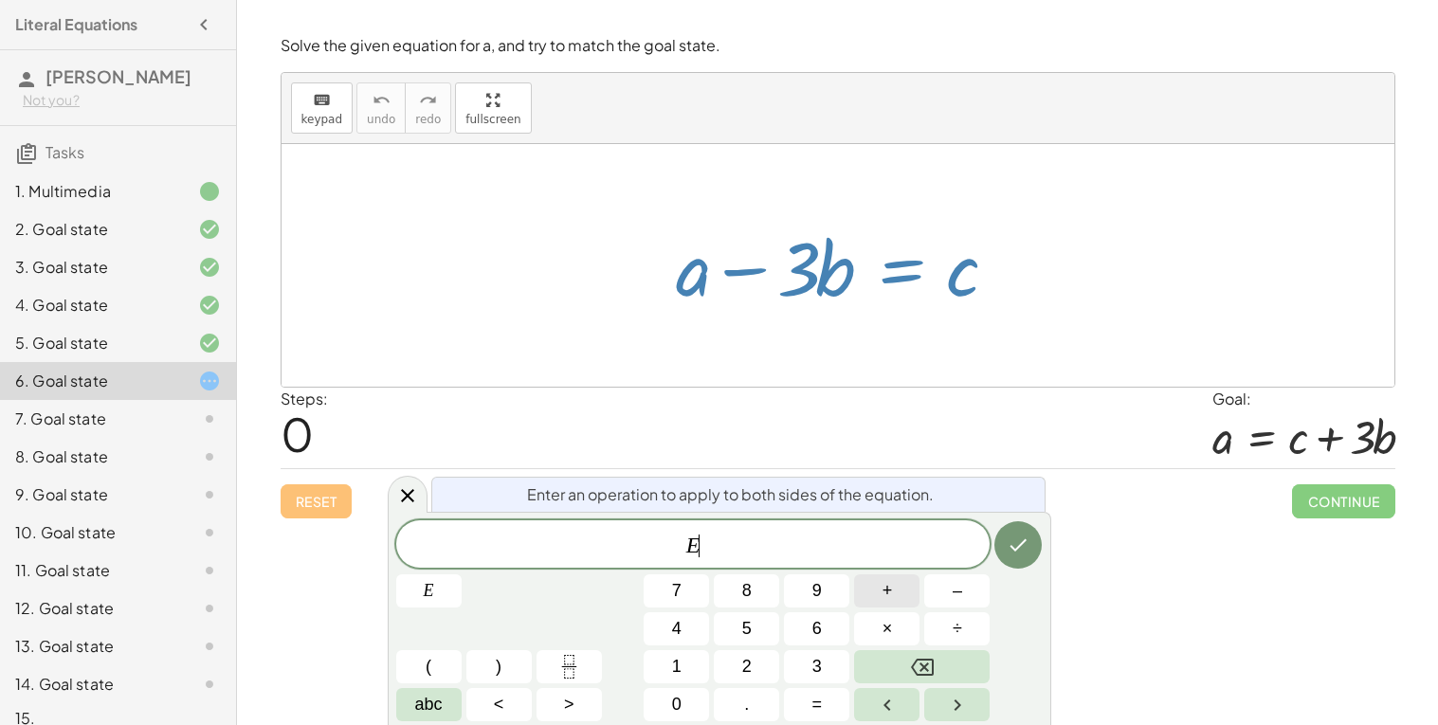
click at [892, 594] on button "+" at bounding box center [886, 591] width 65 height 33
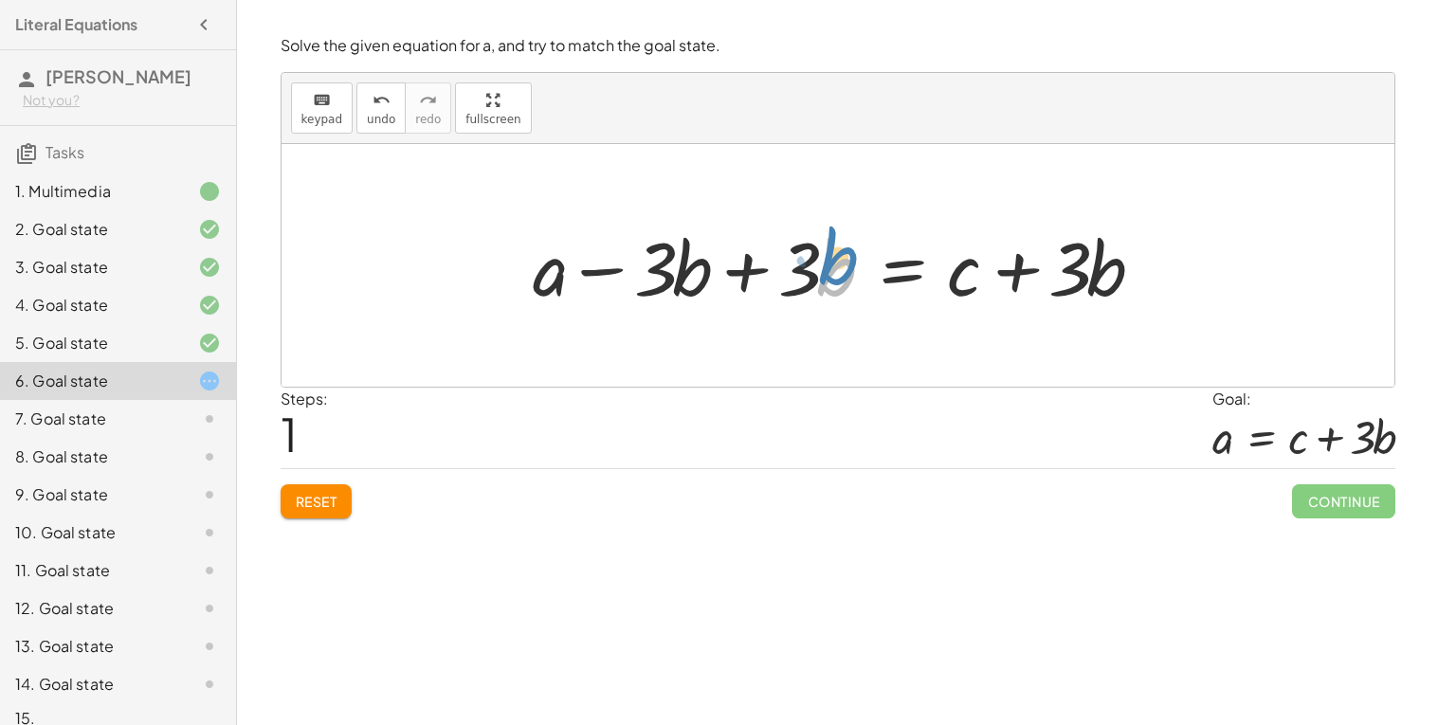
click at [827, 277] on div at bounding box center [845, 266] width 645 height 98
click at [813, 276] on div at bounding box center [845, 266] width 645 height 98
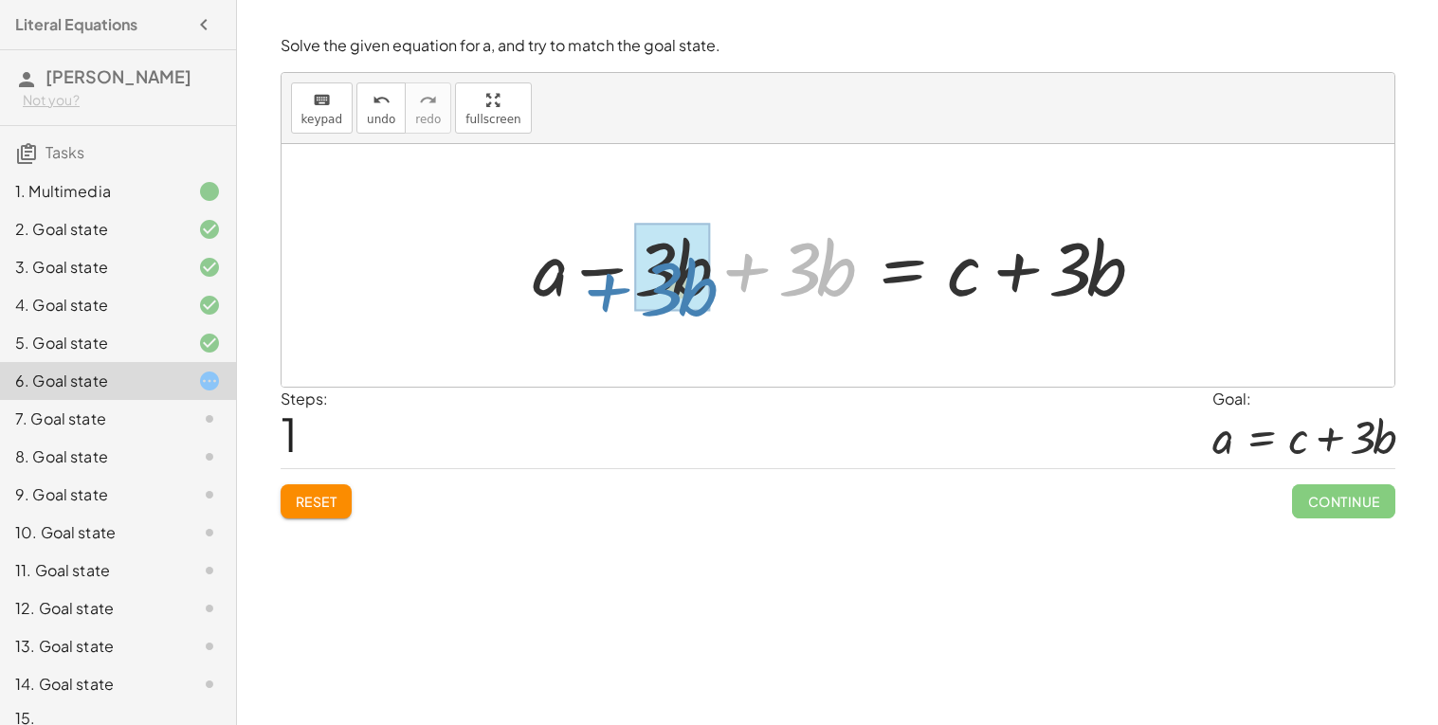
drag, startPoint x: 756, startPoint y: 270, endPoint x: 619, endPoint y: 290, distance: 138.0
click at [619, 290] on div at bounding box center [845, 266] width 645 height 98
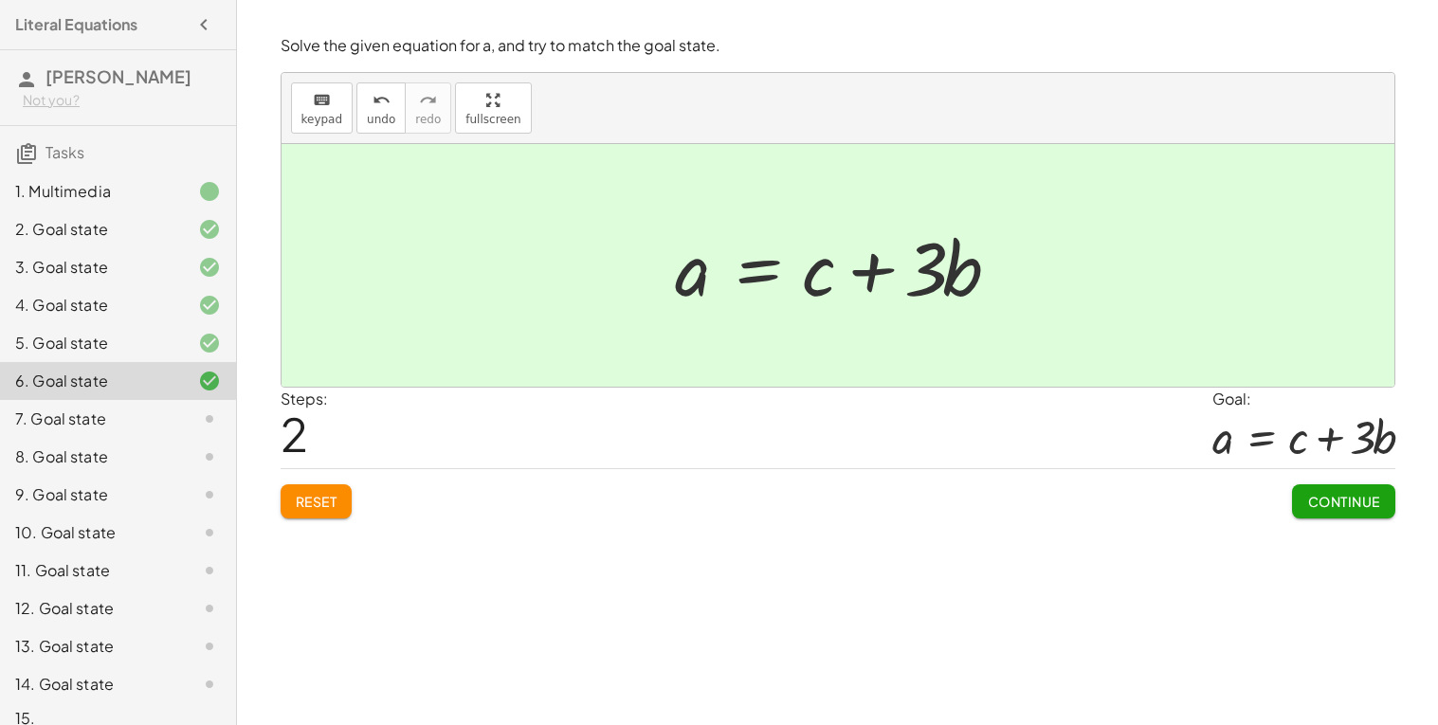
click at [1324, 500] on span "Continue" at bounding box center [1343, 501] width 72 height 17
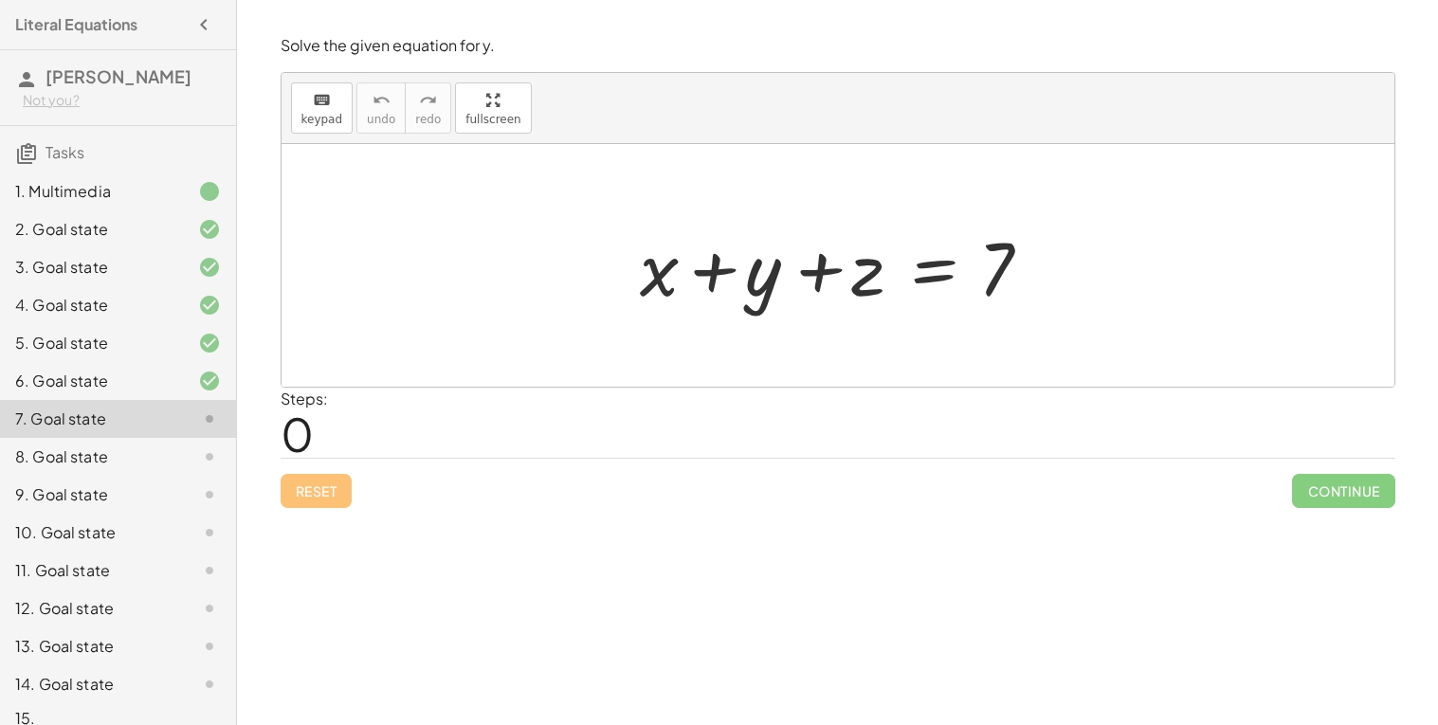
click at [838, 292] on div at bounding box center [846, 266] width 430 height 98
drag, startPoint x: 825, startPoint y: 270, endPoint x: 972, endPoint y: 270, distance: 147.0
click at [972, 270] on div at bounding box center [846, 266] width 430 height 98
click at [920, 275] on div at bounding box center [846, 266] width 430 height 98
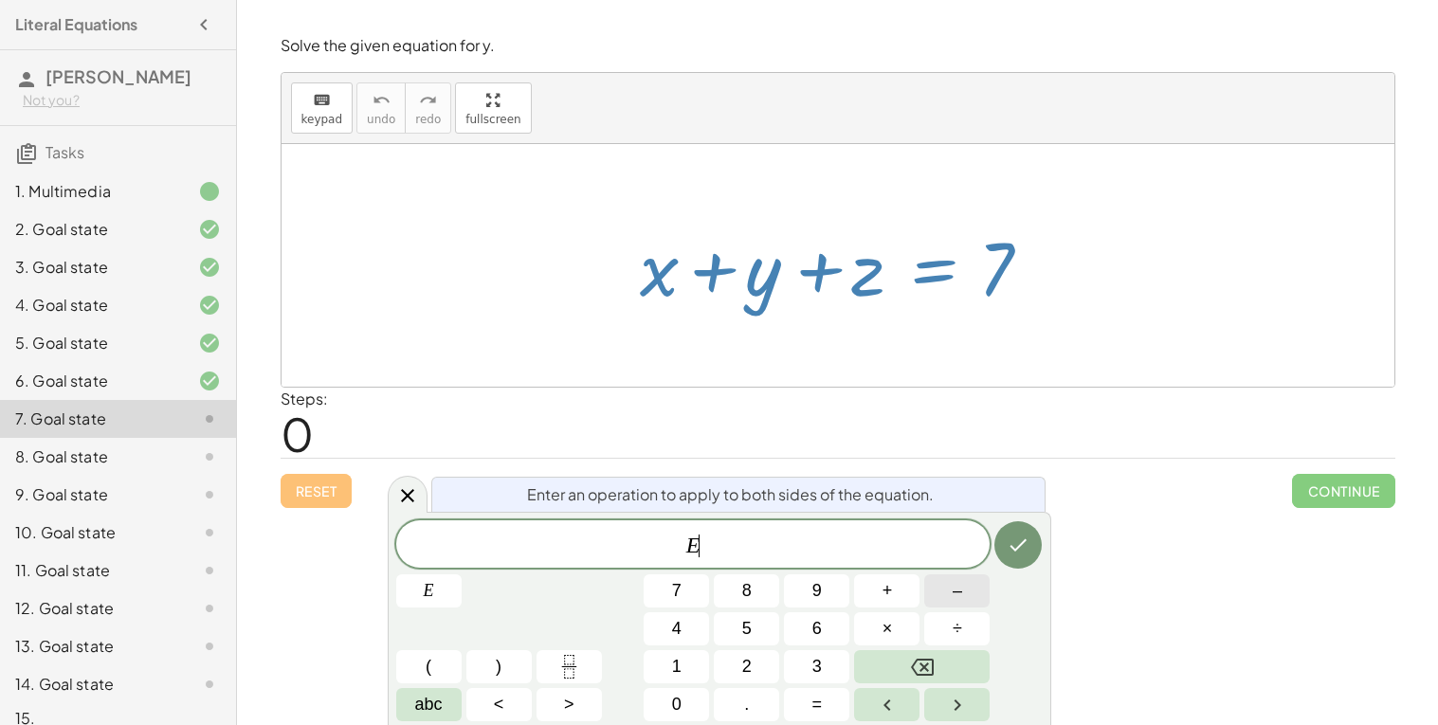
click at [946, 596] on button "–" at bounding box center [956, 591] width 65 height 33
click at [748, 667] on span "2" at bounding box center [746, 667] width 9 height 26
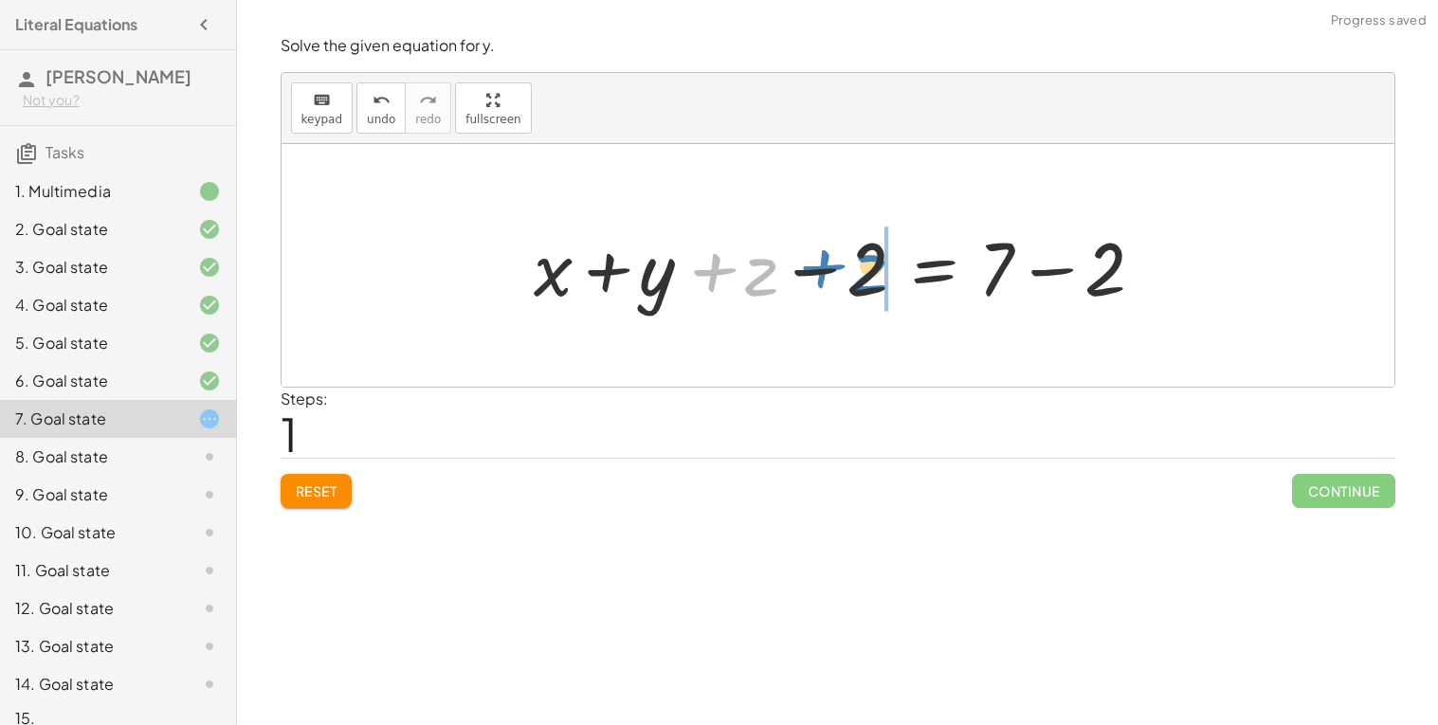
drag, startPoint x: 715, startPoint y: 276, endPoint x: 824, endPoint y: 272, distance: 109.1
click at [824, 272] on div at bounding box center [844, 266] width 641 height 98
drag, startPoint x: 822, startPoint y: 268, endPoint x: 714, endPoint y: 269, distance: 108.1
click at [714, 269] on div at bounding box center [844, 266] width 641 height 98
drag, startPoint x: 712, startPoint y: 270, endPoint x: 1063, endPoint y: 262, distance: 350.9
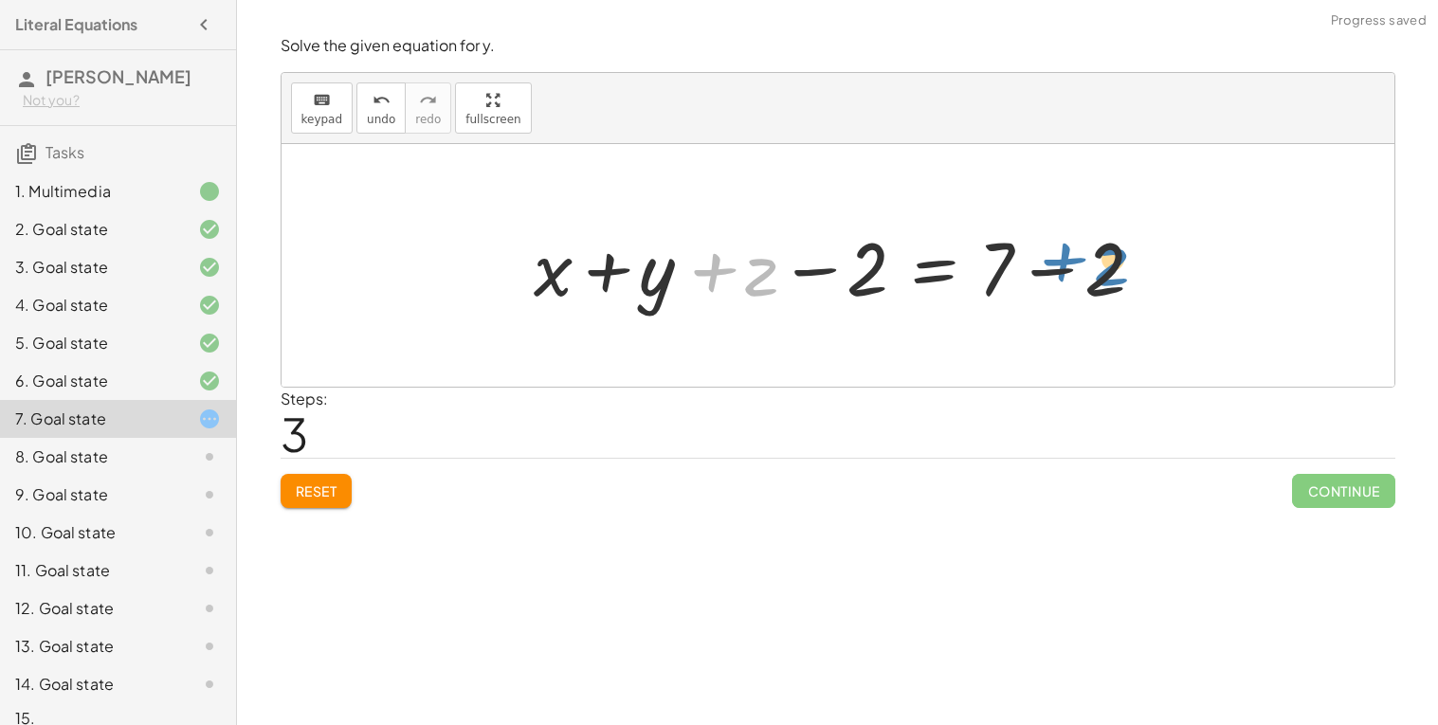
click at [1063, 262] on div at bounding box center [844, 266] width 641 height 98
drag, startPoint x: 728, startPoint y: 277, endPoint x: 1046, endPoint y: 284, distance: 317.7
click at [1046, 284] on div at bounding box center [844, 266] width 641 height 98
drag, startPoint x: 1052, startPoint y: 268, endPoint x: 782, endPoint y: 271, distance: 270.2
click at [782, 271] on div at bounding box center [844, 266] width 641 height 98
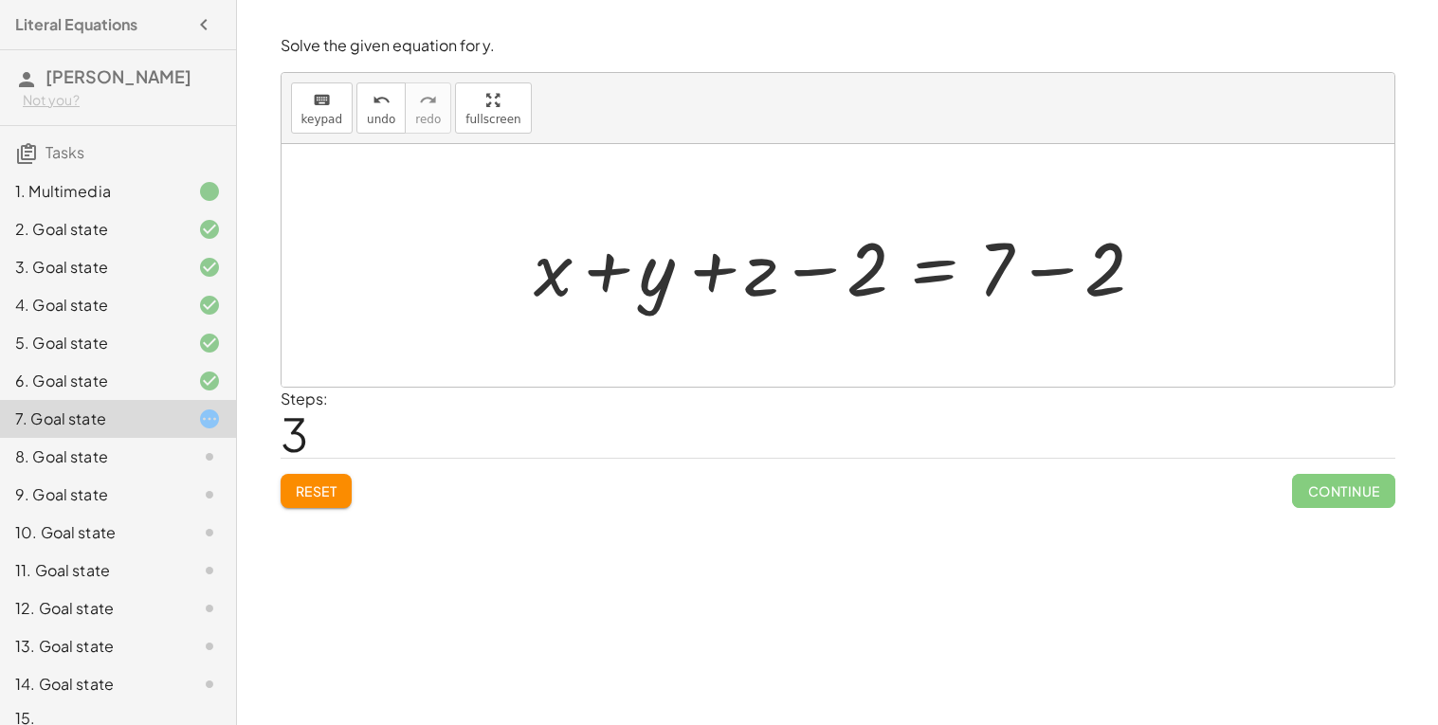
click at [1079, 271] on div at bounding box center [844, 266] width 641 height 98
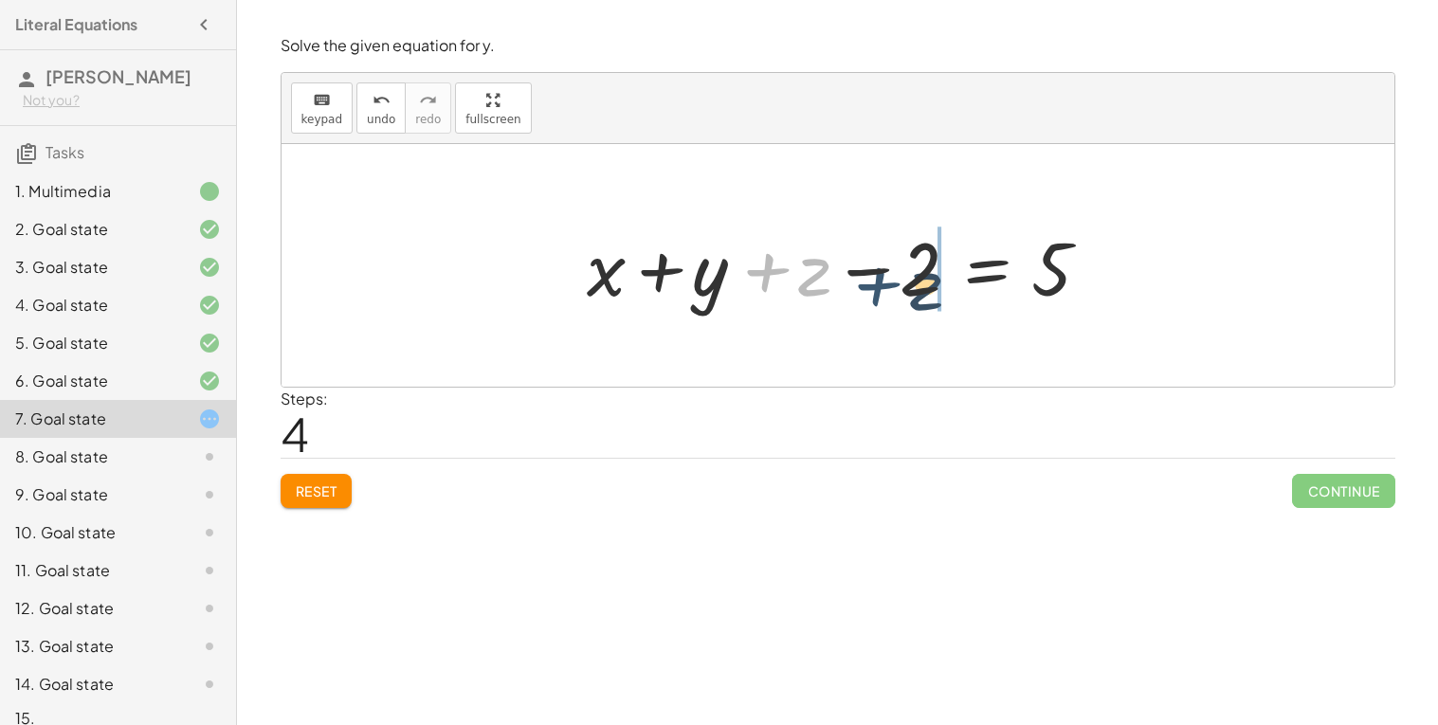
drag, startPoint x: 763, startPoint y: 274, endPoint x: 876, endPoint y: 288, distance: 113.7
click at [876, 288] on div at bounding box center [844, 266] width 535 height 98
click at [779, 281] on div at bounding box center [844, 266] width 535 height 98
drag, startPoint x: 785, startPoint y: 279, endPoint x: 1051, endPoint y: 296, distance: 266.0
click at [1051, 296] on div at bounding box center [844, 266] width 535 height 98
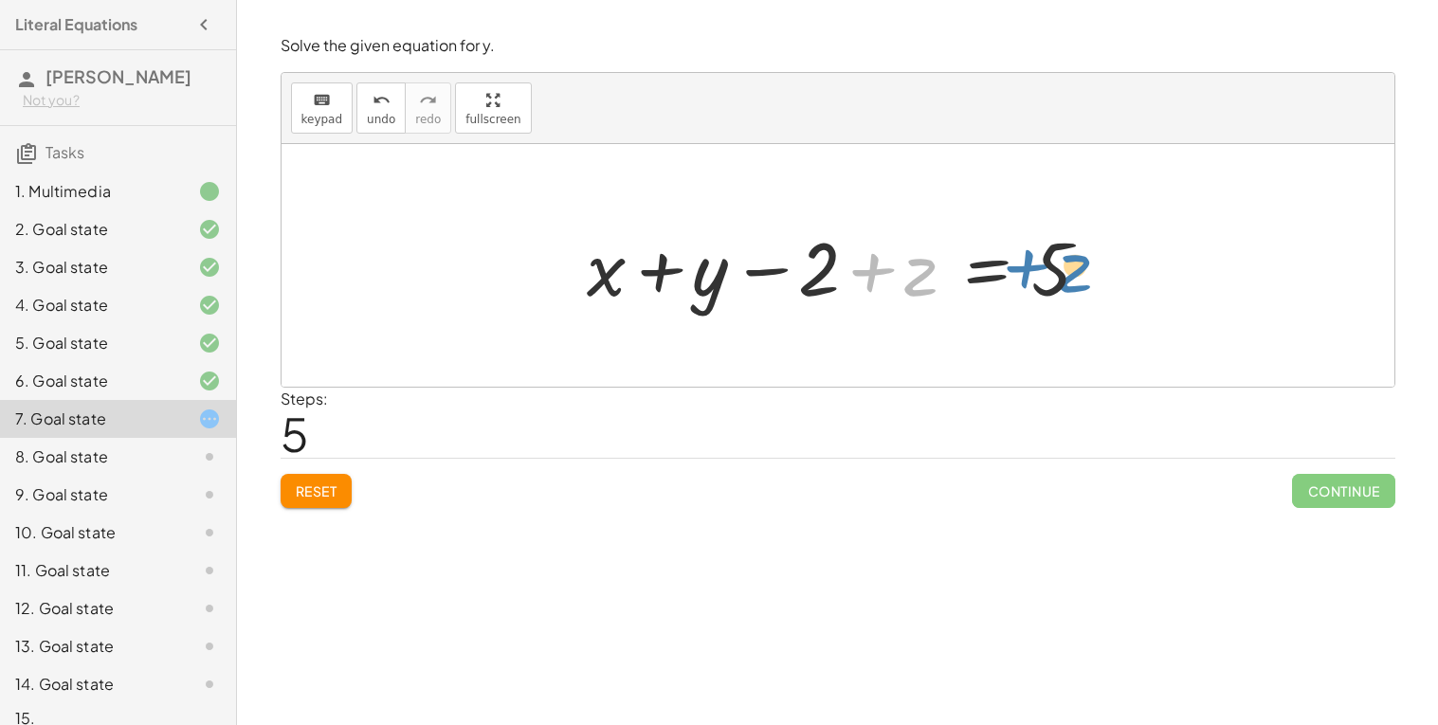
drag, startPoint x: 862, startPoint y: 280, endPoint x: 1012, endPoint y: 275, distance: 149.9
click at [1012, 275] on div at bounding box center [844, 266] width 535 height 98
click at [884, 279] on div at bounding box center [844, 266] width 535 height 98
click at [811, 258] on div at bounding box center [844, 266] width 535 height 98
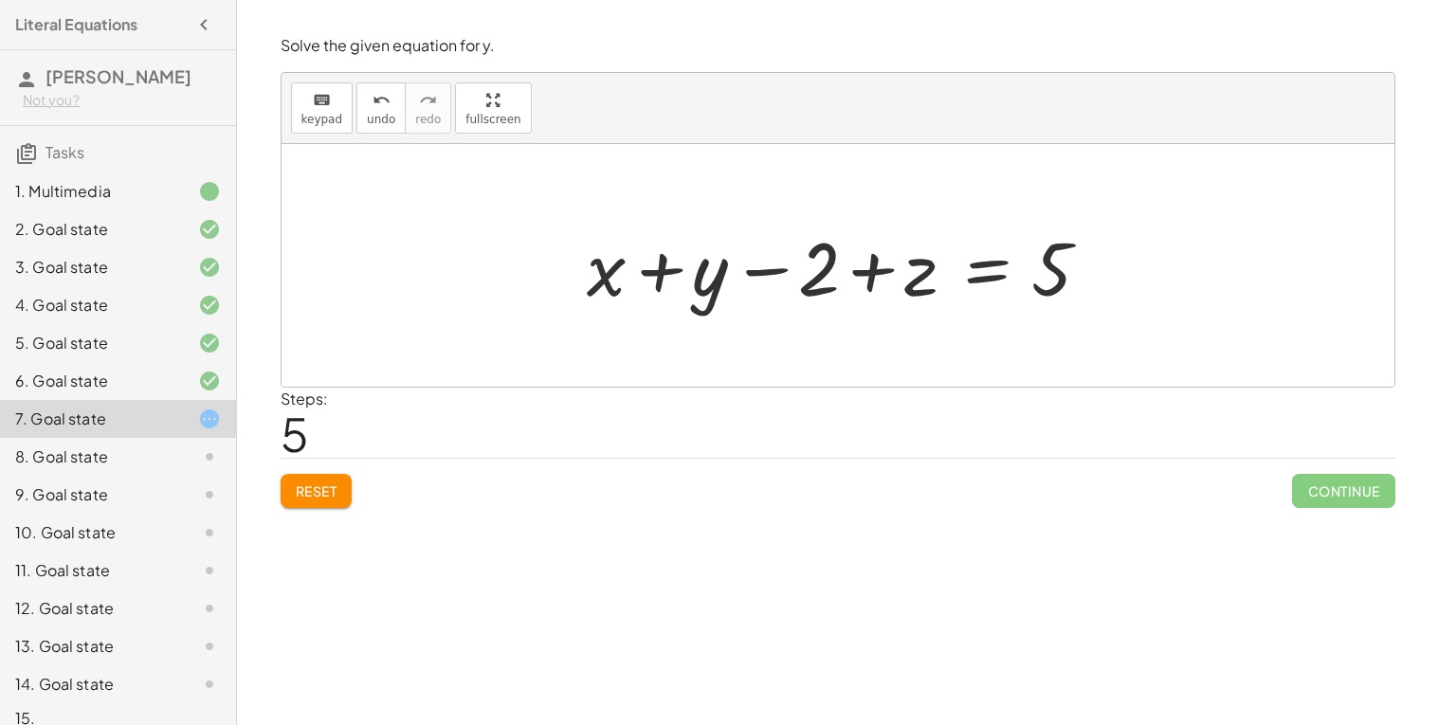
click at [905, 284] on div at bounding box center [844, 266] width 535 height 98
drag, startPoint x: 699, startPoint y: 291, endPoint x: 848, endPoint y: 296, distance: 148.9
click at [848, 296] on div at bounding box center [844, 266] width 535 height 98
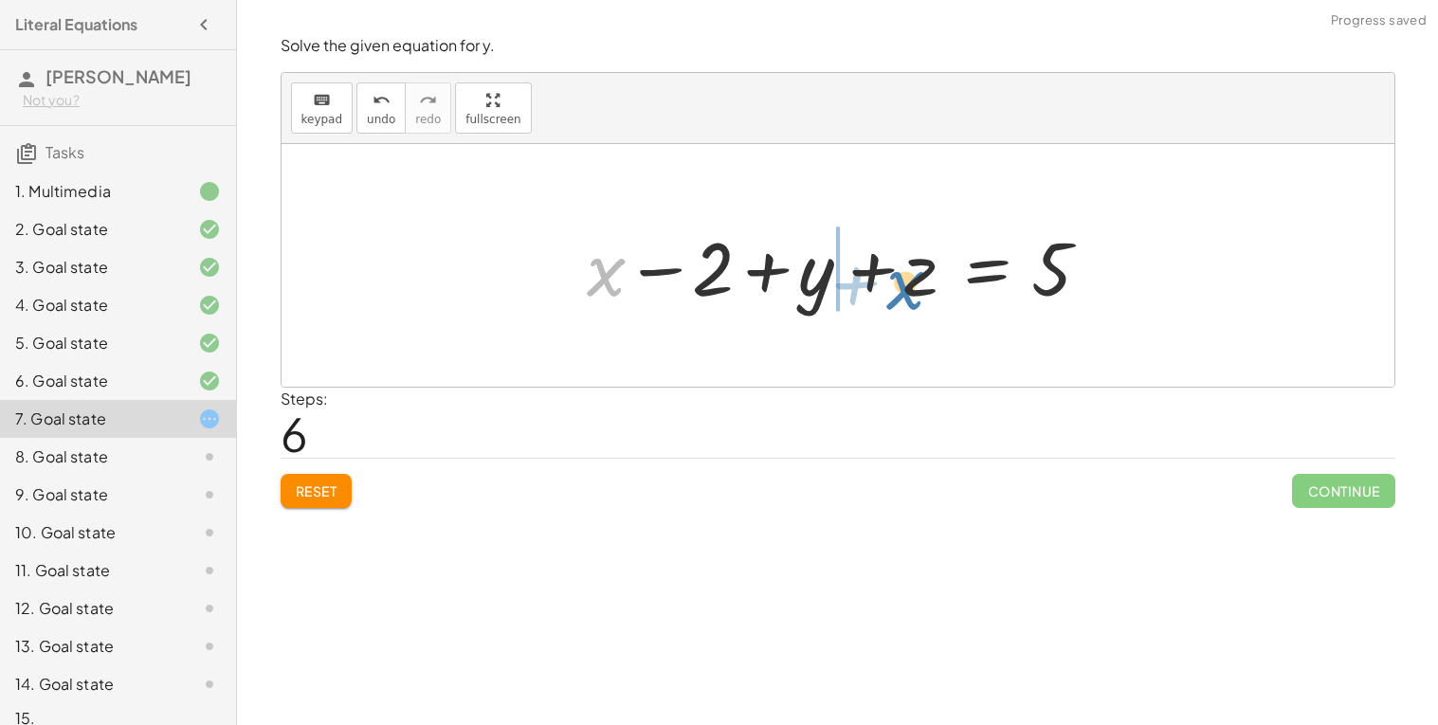
drag, startPoint x: 617, startPoint y: 278, endPoint x: 919, endPoint y: 291, distance: 301.8
click at [919, 291] on div at bounding box center [844, 266] width 535 height 98
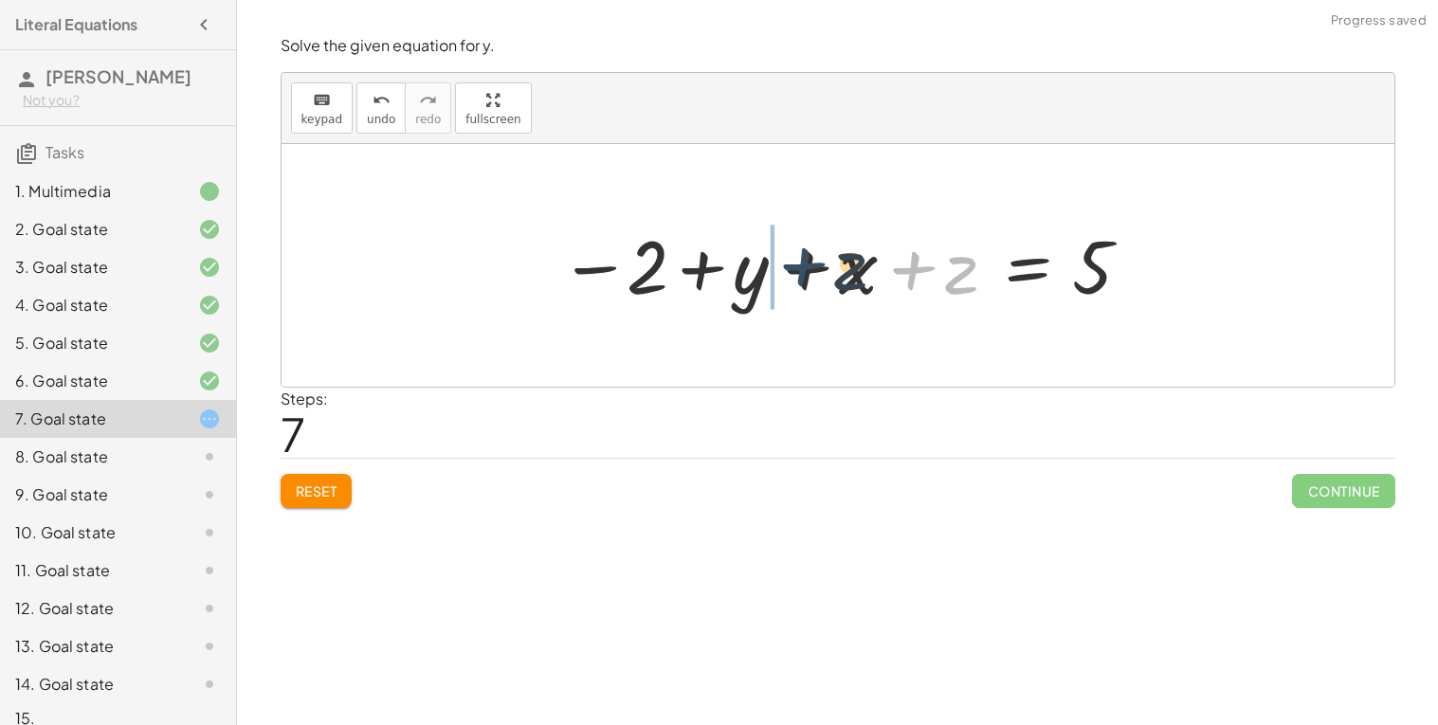
drag, startPoint x: 932, startPoint y: 284, endPoint x: 759, endPoint y: 288, distance: 172.6
click at [759, 288] on div at bounding box center [845, 266] width 591 height 94
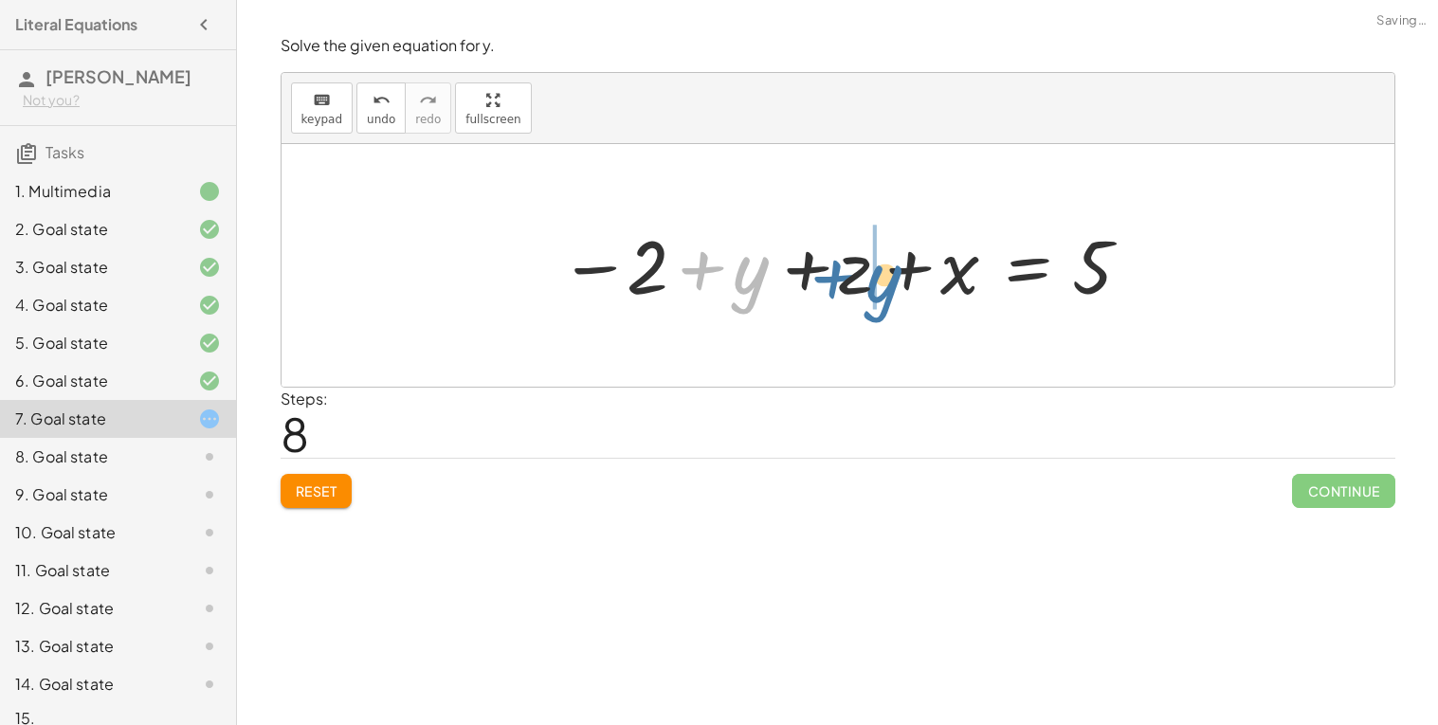
drag, startPoint x: 743, startPoint y: 285, endPoint x: 866, endPoint y: 295, distance: 122.7
click at [866, 295] on div at bounding box center [845, 266] width 591 height 94
click at [338, 499] on span "Reset" at bounding box center [317, 491] width 42 height 17
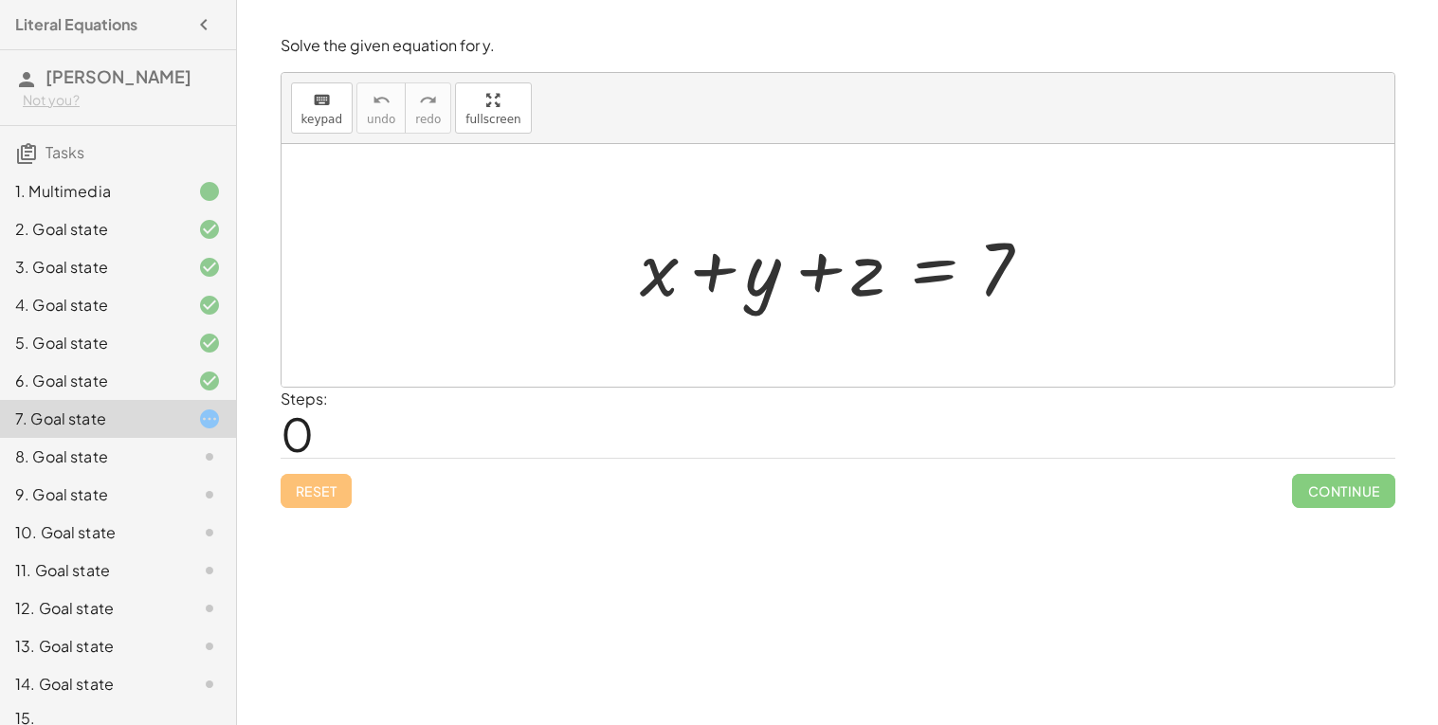
click at [926, 272] on div at bounding box center [846, 266] width 430 height 98
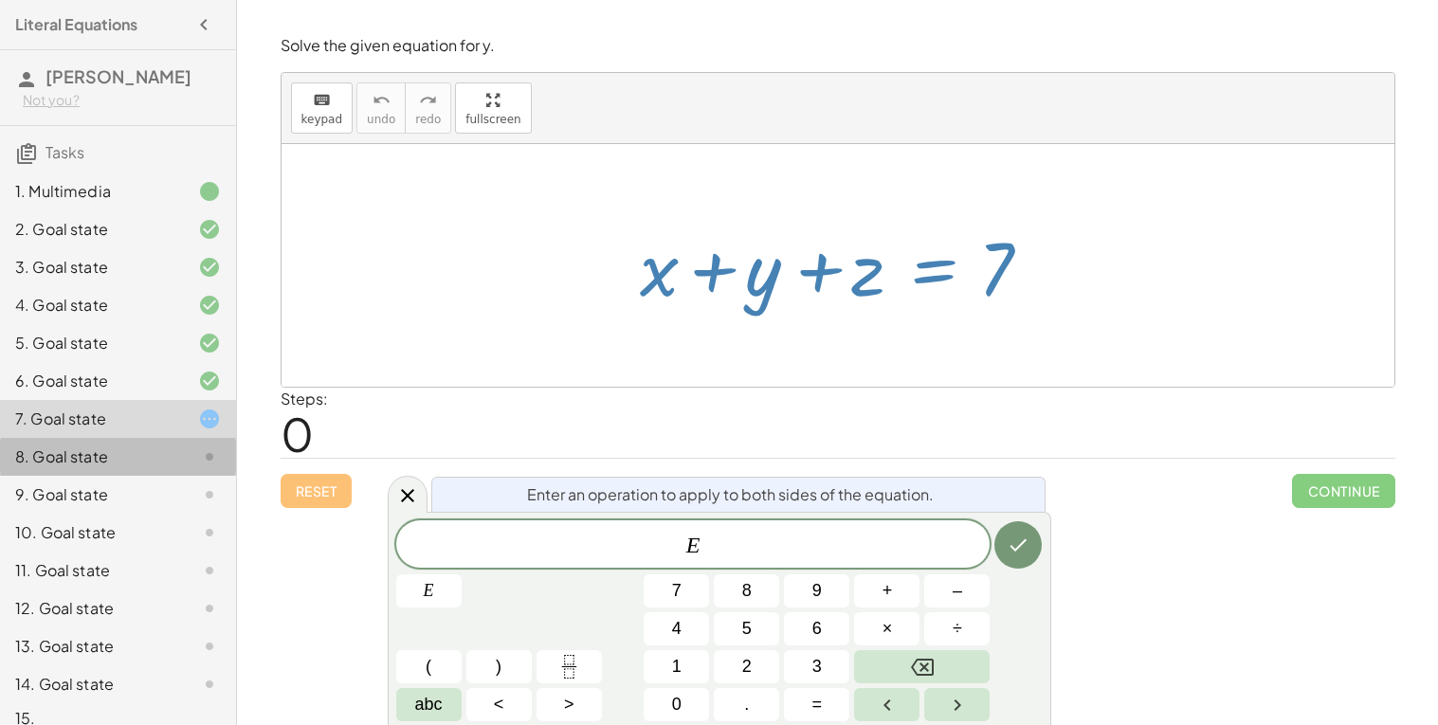
click at [155, 449] on div "8. Goal state" at bounding box center [91, 457] width 153 height 23
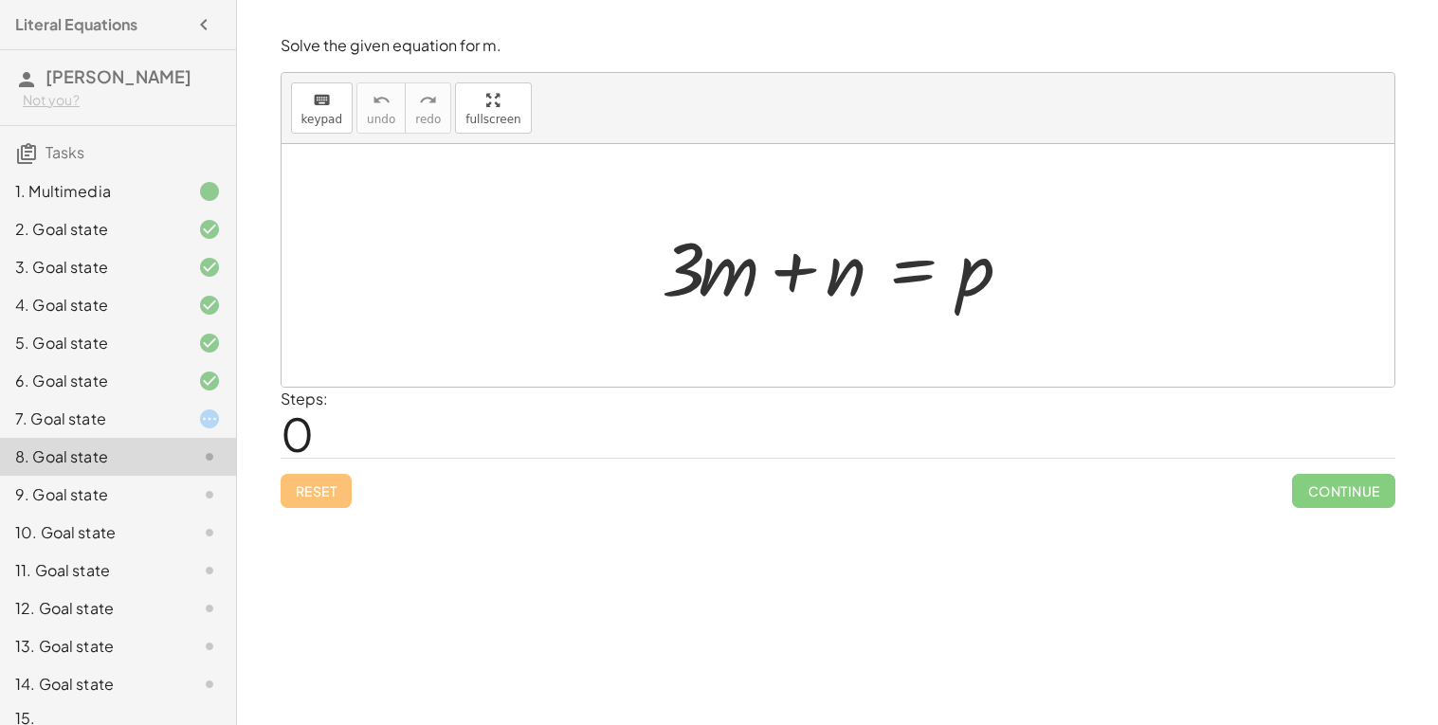
click at [695, 276] on div at bounding box center [845, 266] width 386 height 98
click at [837, 276] on div at bounding box center [845, 266] width 386 height 98
click at [928, 266] on div at bounding box center [845, 266] width 386 height 98
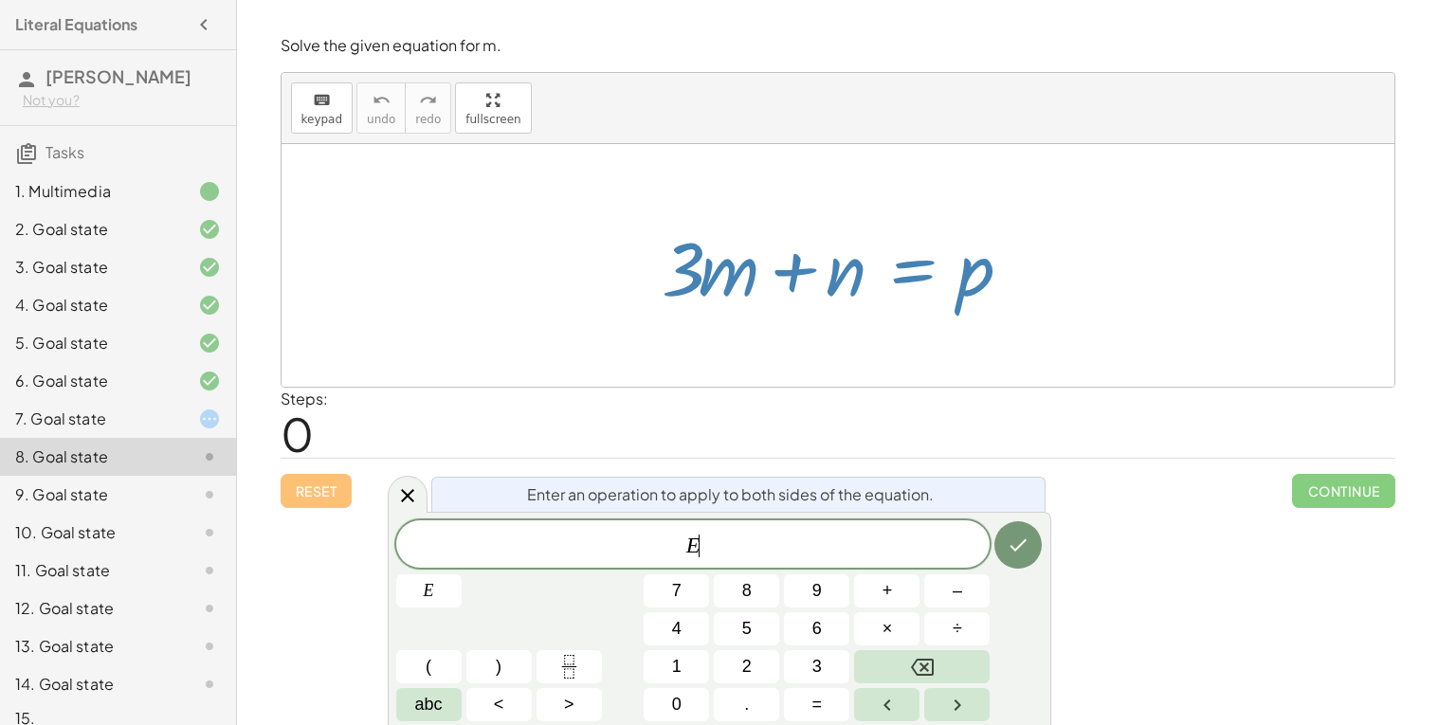
click at [198, 491] on icon at bounding box center [209, 495] width 23 height 23
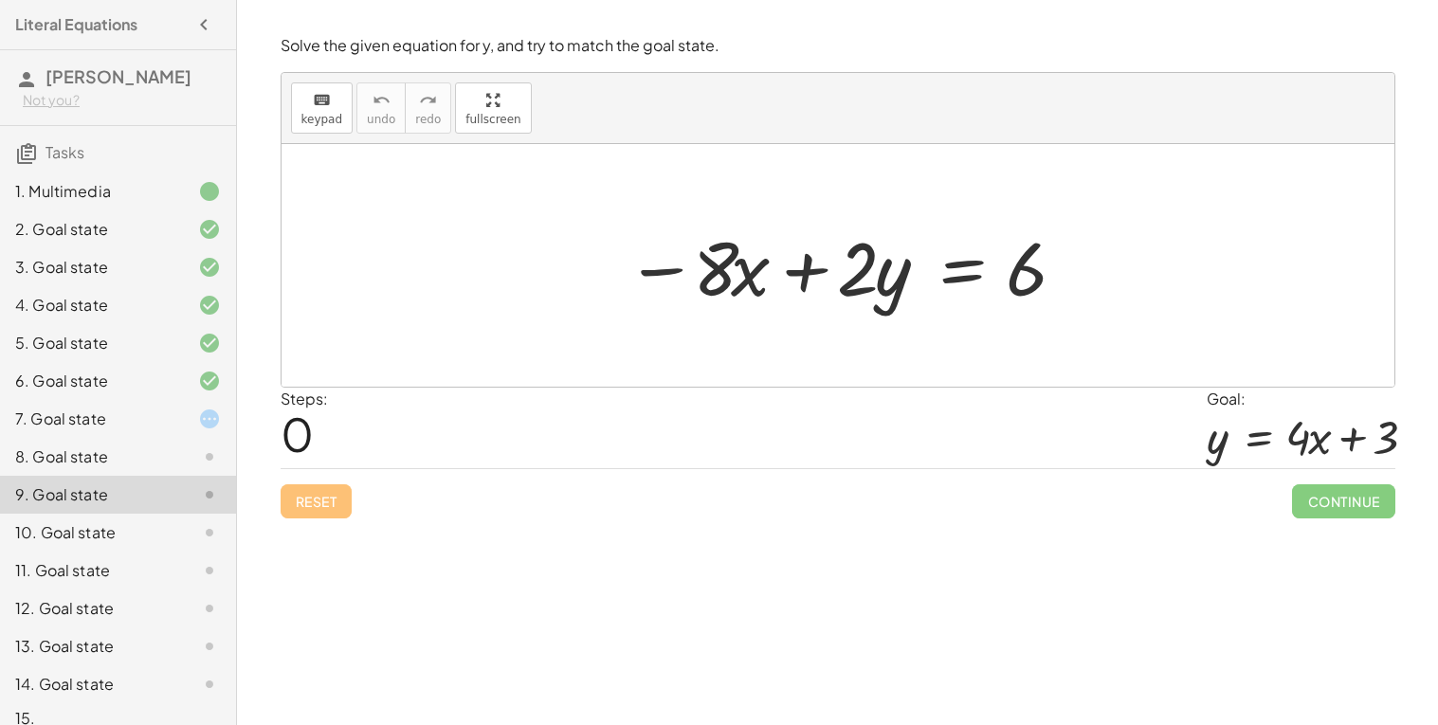
click at [53, 386] on div "6. Goal state" at bounding box center [91, 381] width 153 height 23
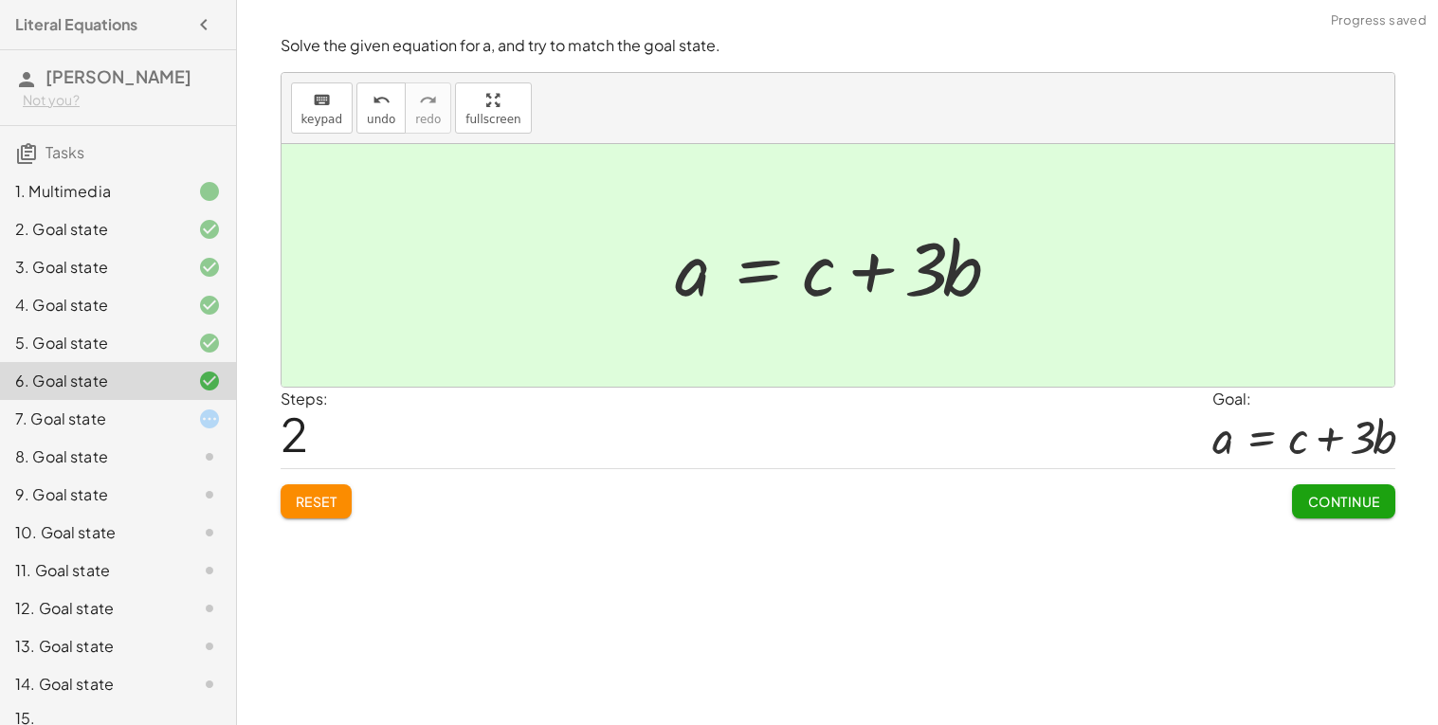
click at [61, 410] on div "7. Goal state" at bounding box center [91, 419] width 153 height 23
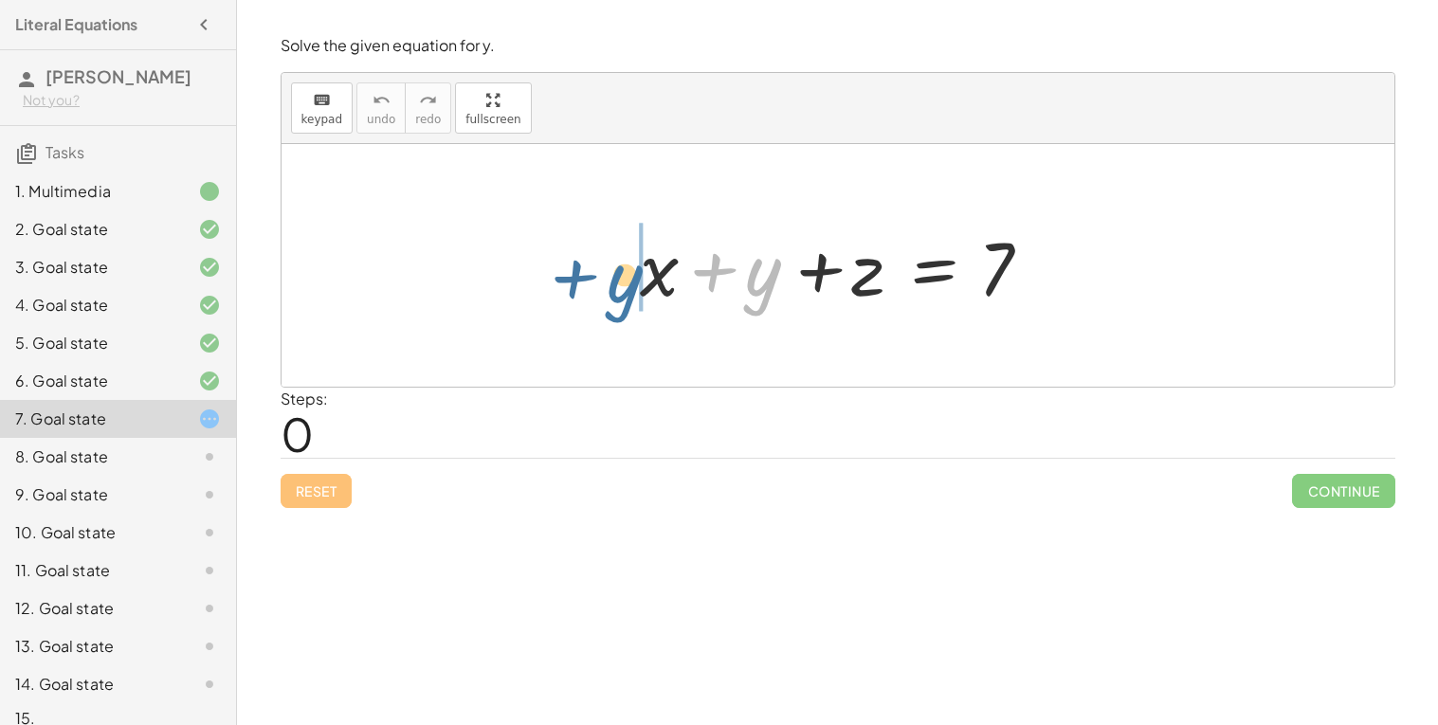
drag, startPoint x: 753, startPoint y: 286, endPoint x: 595, endPoint y: 281, distance: 157.5
click at [595, 281] on div "+ y + x + y + z = 7" at bounding box center [838, 265] width 1113 height 243
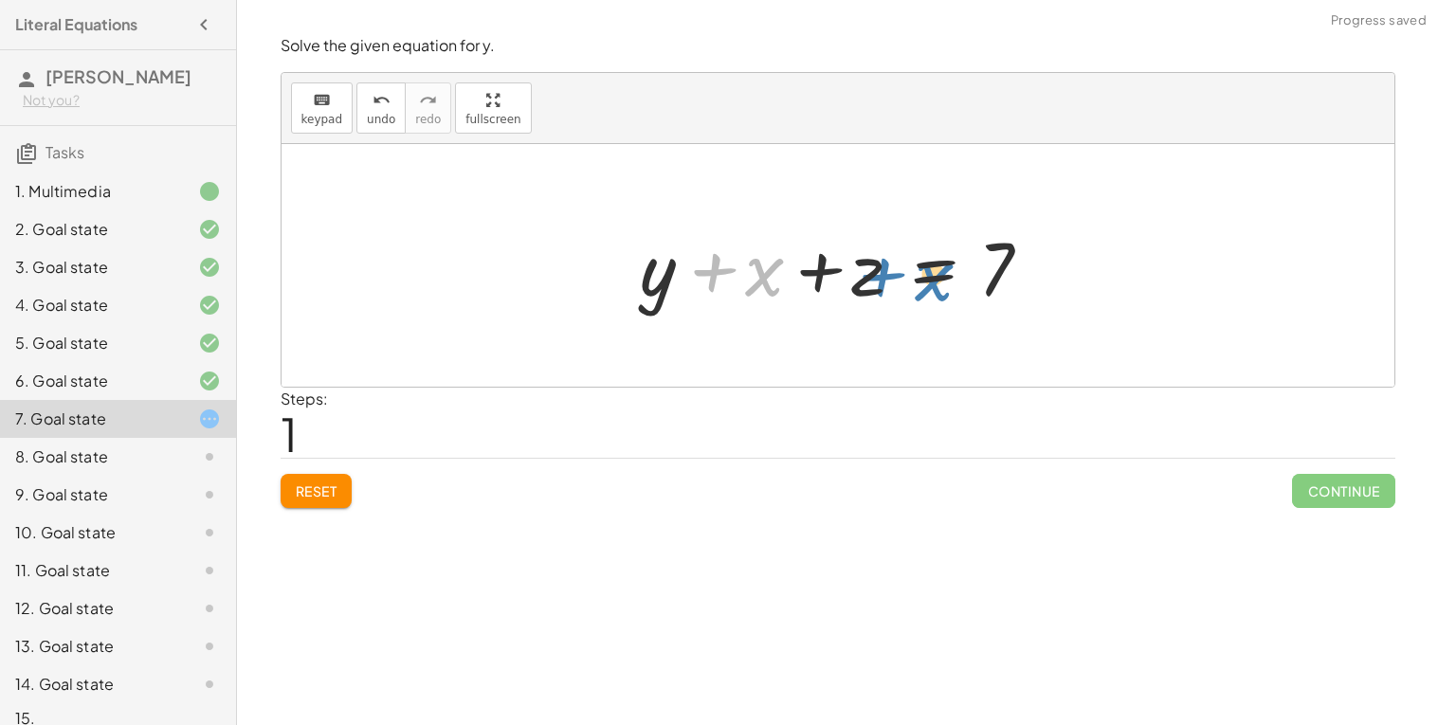
drag, startPoint x: 718, startPoint y: 276, endPoint x: 887, endPoint y: 281, distance: 169.8
click at [887, 281] on div at bounding box center [846, 266] width 430 height 98
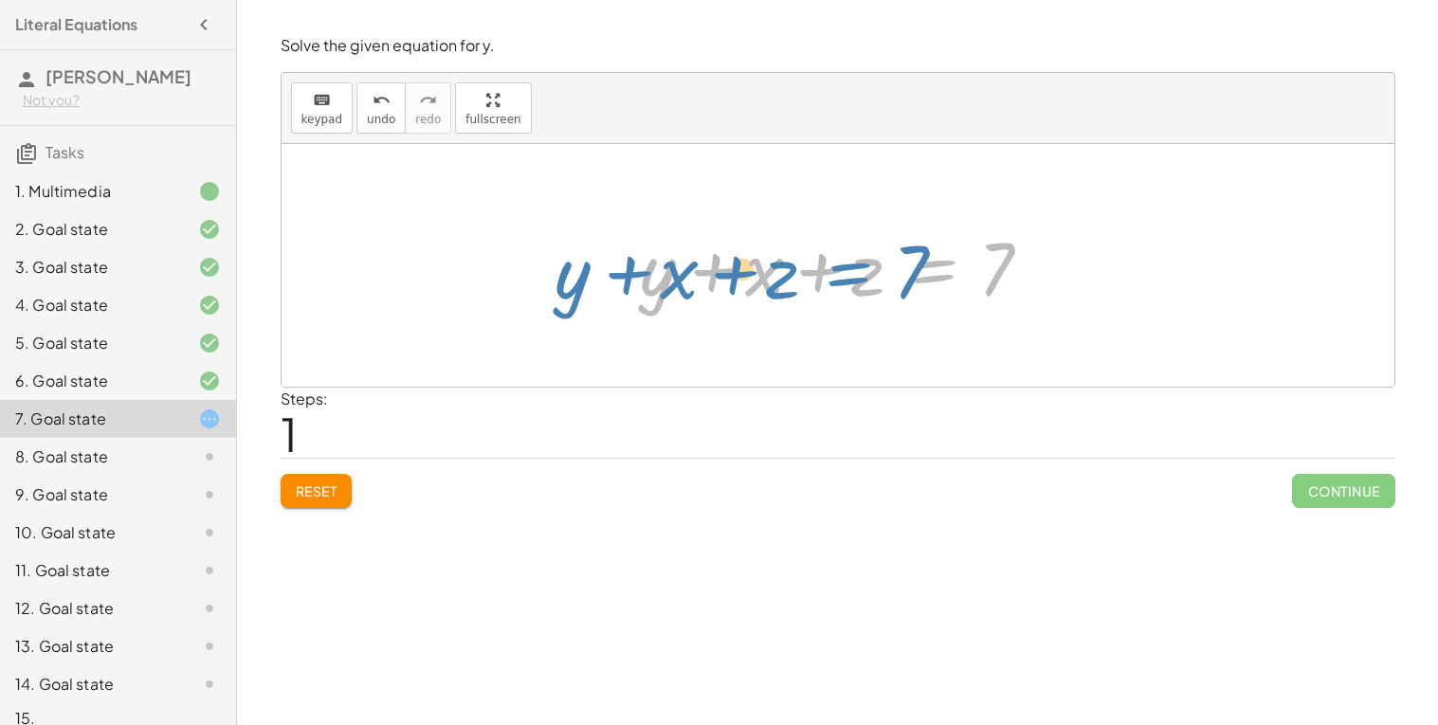
drag, startPoint x: 974, startPoint y: 275, endPoint x: 988, endPoint y: 268, distance: 15.7
click at [988, 268] on div at bounding box center [846, 266] width 430 height 98
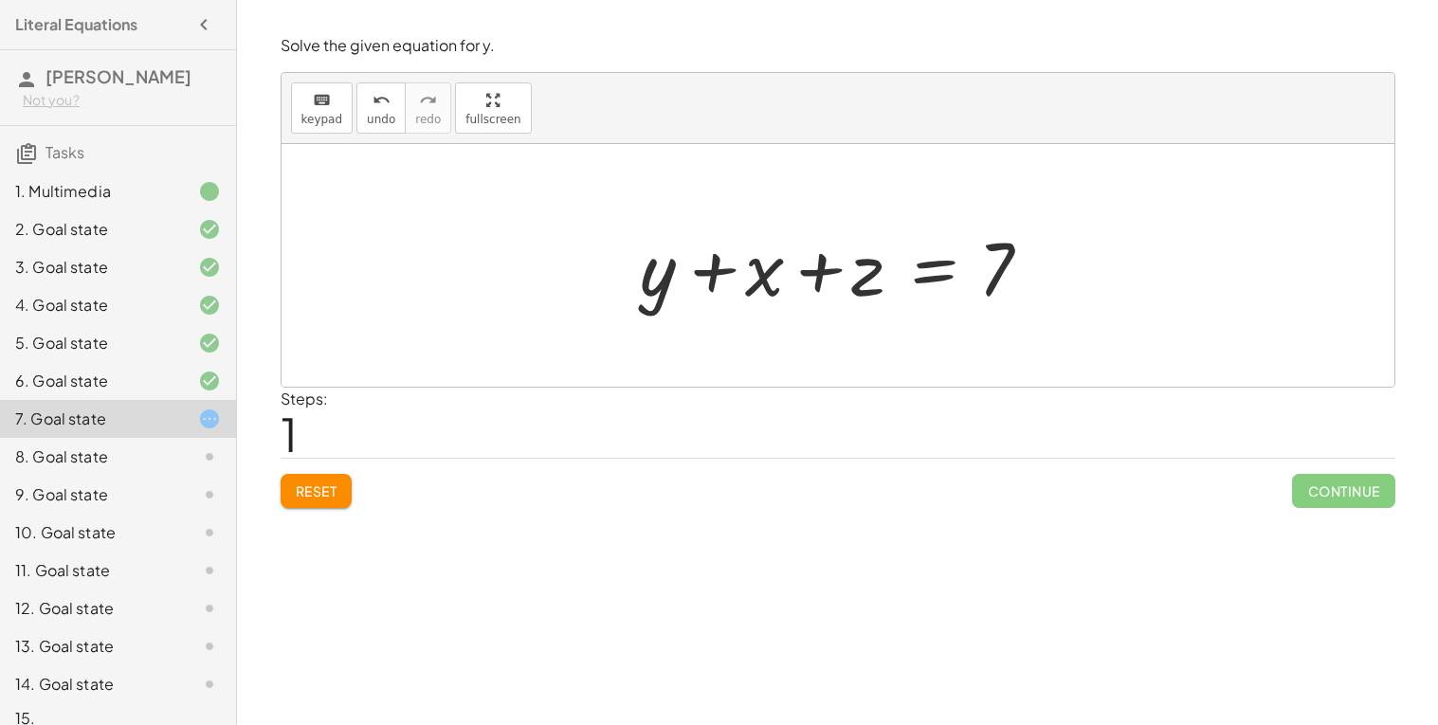
click at [947, 276] on div at bounding box center [846, 266] width 430 height 98
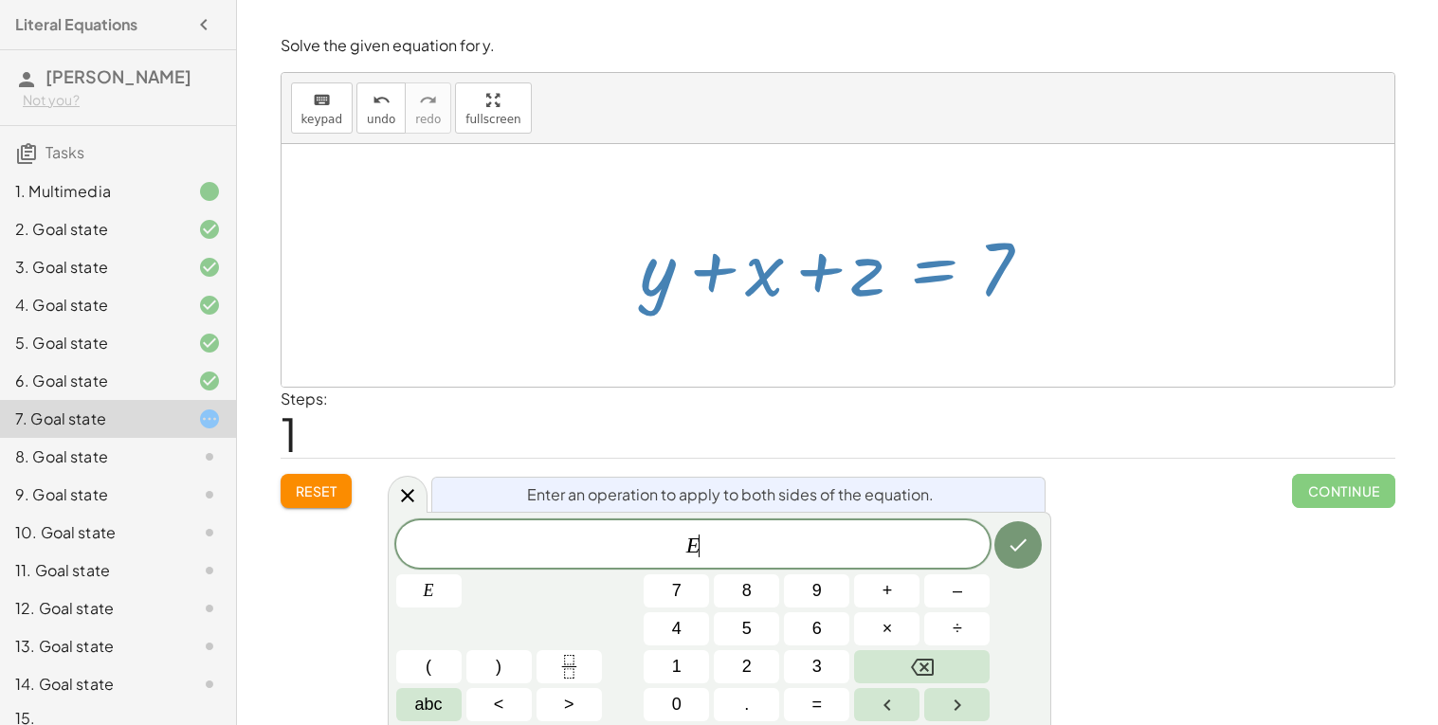
drag, startPoint x: 1001, startPoint y: 270, endPoint x: 923, endPoint y: 338, distance: 104.2
click at [923, 338] on div "+ x + y + z = 7 + x + y + z = 7" at bounding box center [838, 265] width 1113 height 243
click at [998, 279] on div at bounding box center [846, 266] width 430 height 98
click at [1280, 295] on div at bounding box center [838, 265] width 1113 height 243
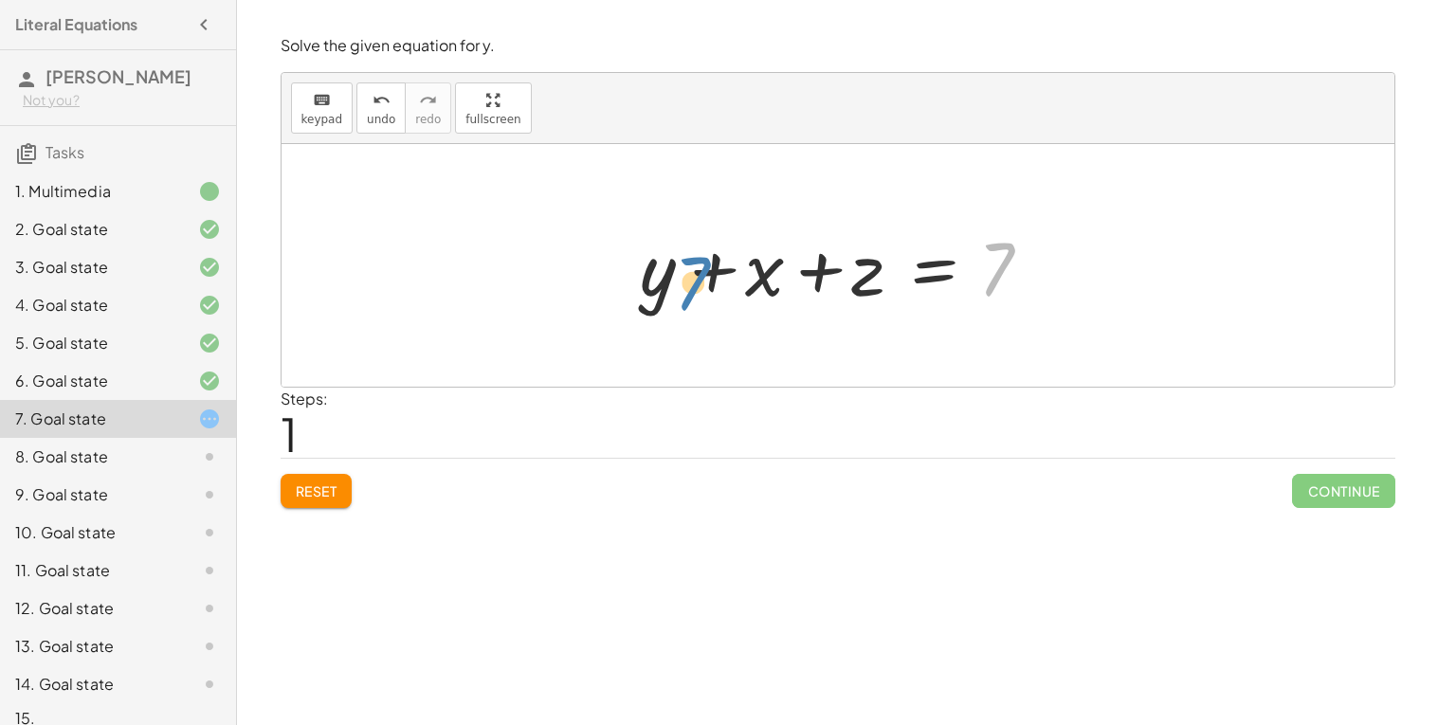
drag, startPoint x: 1001, startPoint y: 272, endPoint x: 691, endPoint y: 283, distance: 310.2
click at [691, 283] on div at bounding box center [846, 266] width 430 height 98
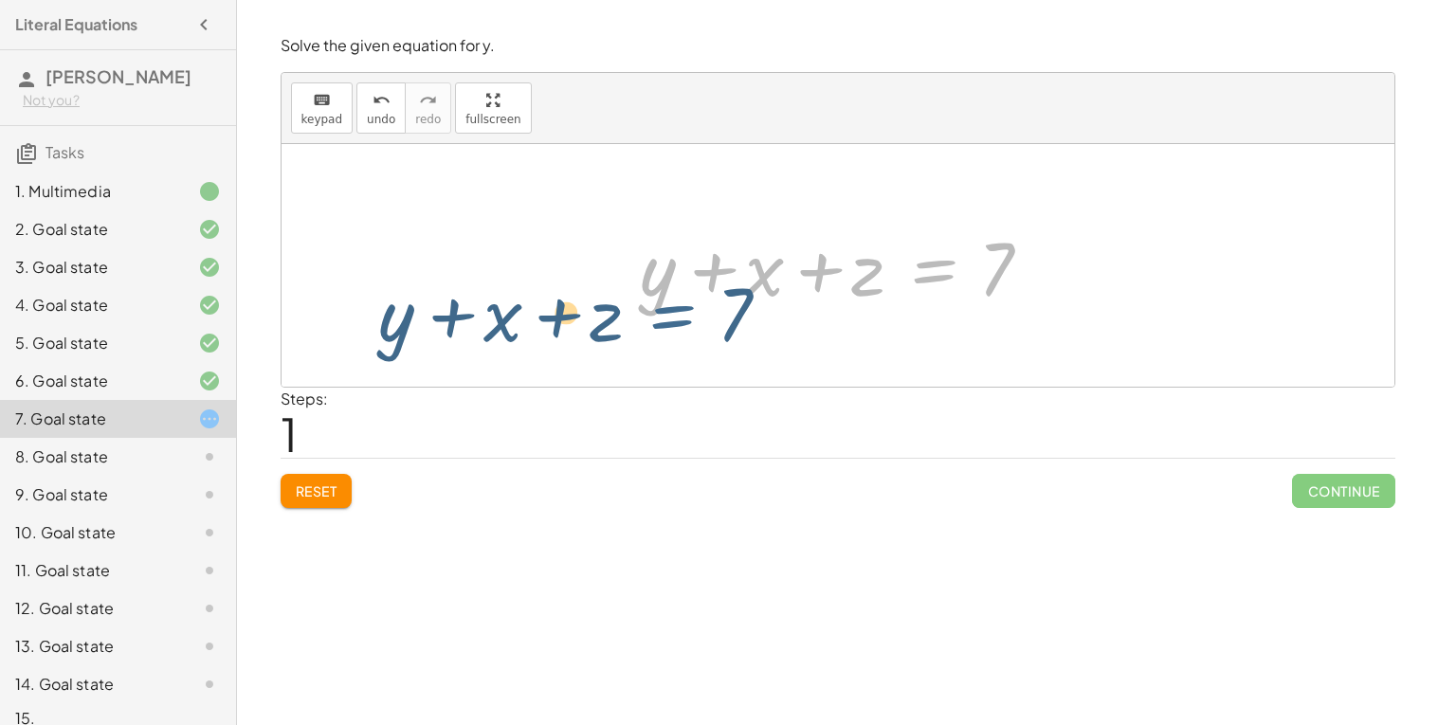
drag, startPoint x: 926, startPoint y: 275, endPoint x: 743, endPoint y: 281, distance: 183.1
click at [743, 281] on div at bounding box center [846, 266] width 430 height 98
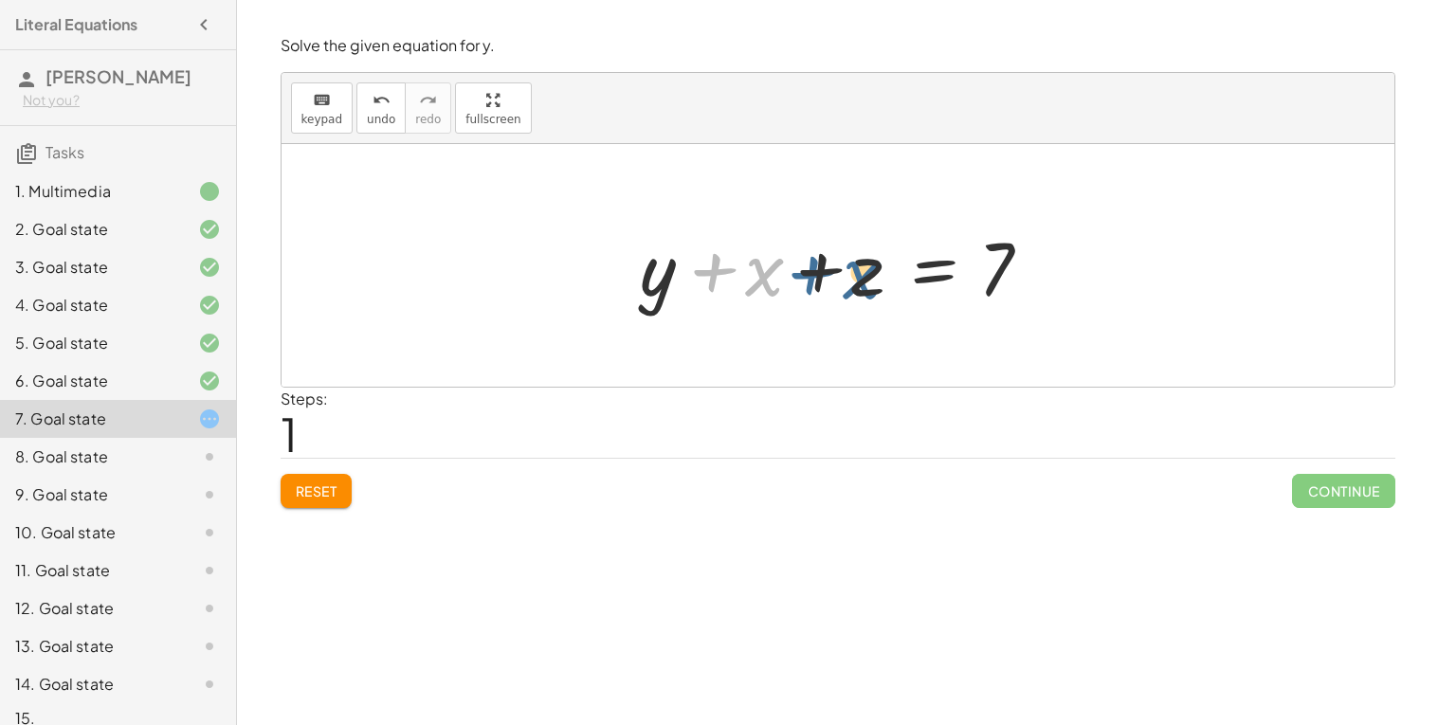
drag, startPoint x: 745, startPoint y: 277, endPoint x: 844, endPoint y: 280, distance: 98.6
click at [844, 280] on div at bounding box center [846, 266] width 430 height 98
click at [775, 283] on div at bounding box center [846, 266] width 430 height 98
drag, startPoint x: 827, startPoint y: 272, endPoint x: 700, endPoint y: 275, distance: 127.1
click at [700, 275] on div at bounding box center [846, 266] width 430 height 98
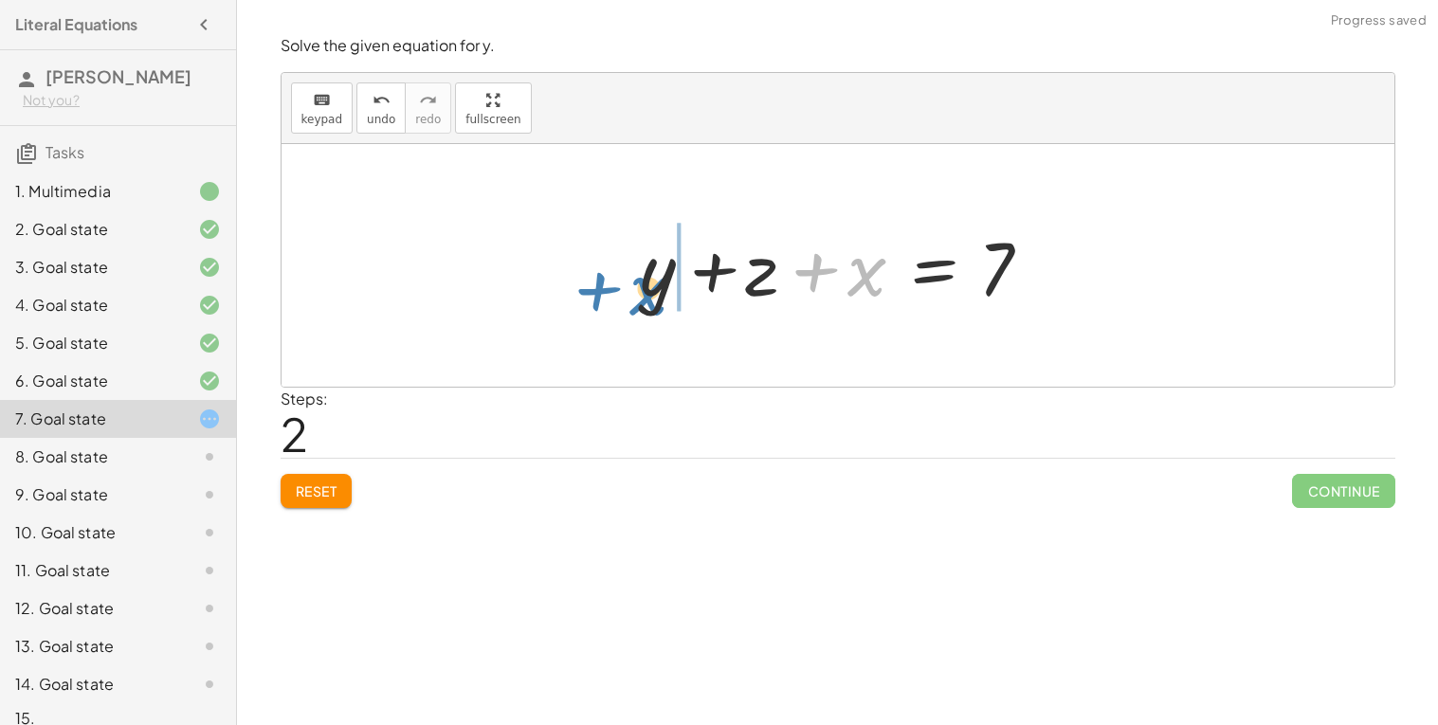
drag, startPoint x: 803, startPoint y: 275, endPoint x: 603, endPoint y: 291, distance: 200.7
click at [603, 291] on div "+ x + y + z = 7 + y + x + z = 7 + x + x + y + z = 7" at bounding box center [838, 265] width 1113 height 243
click at [918, 251] on div at bounding box center [846, 266] width 430 height 98
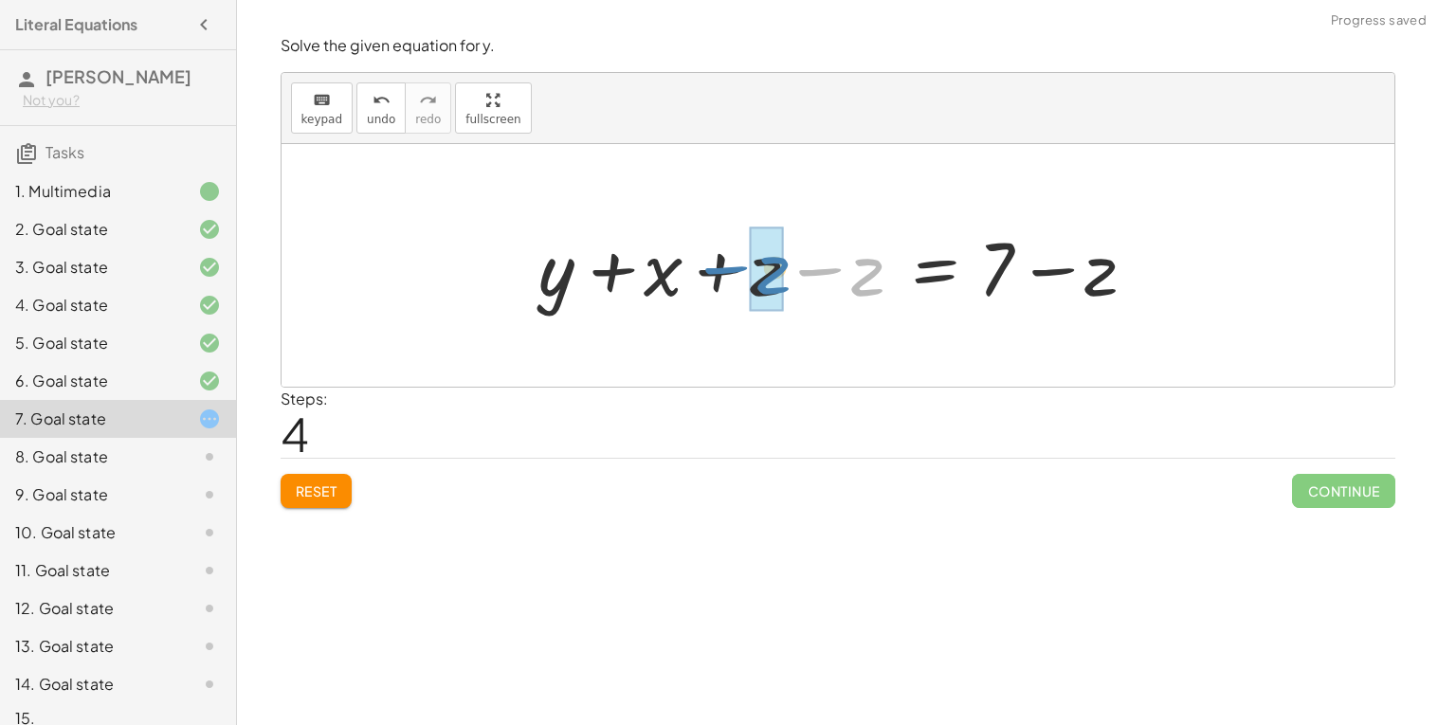
drag, startPoint x: 861, startPoint y: 270, endPoint x: 763, endPoint y: 267, distance: 97.7
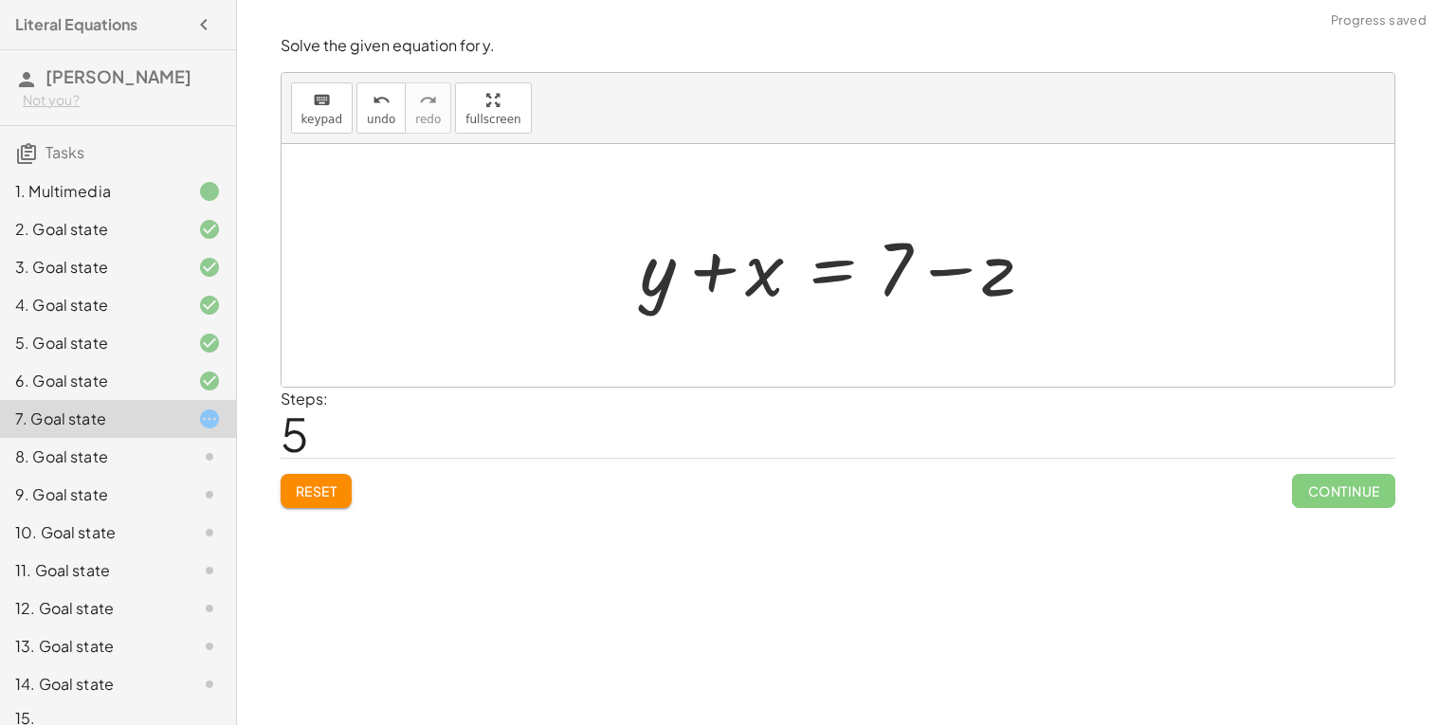
click at [843, 266] on div at bounding box center [846, 266] width 430 height 98
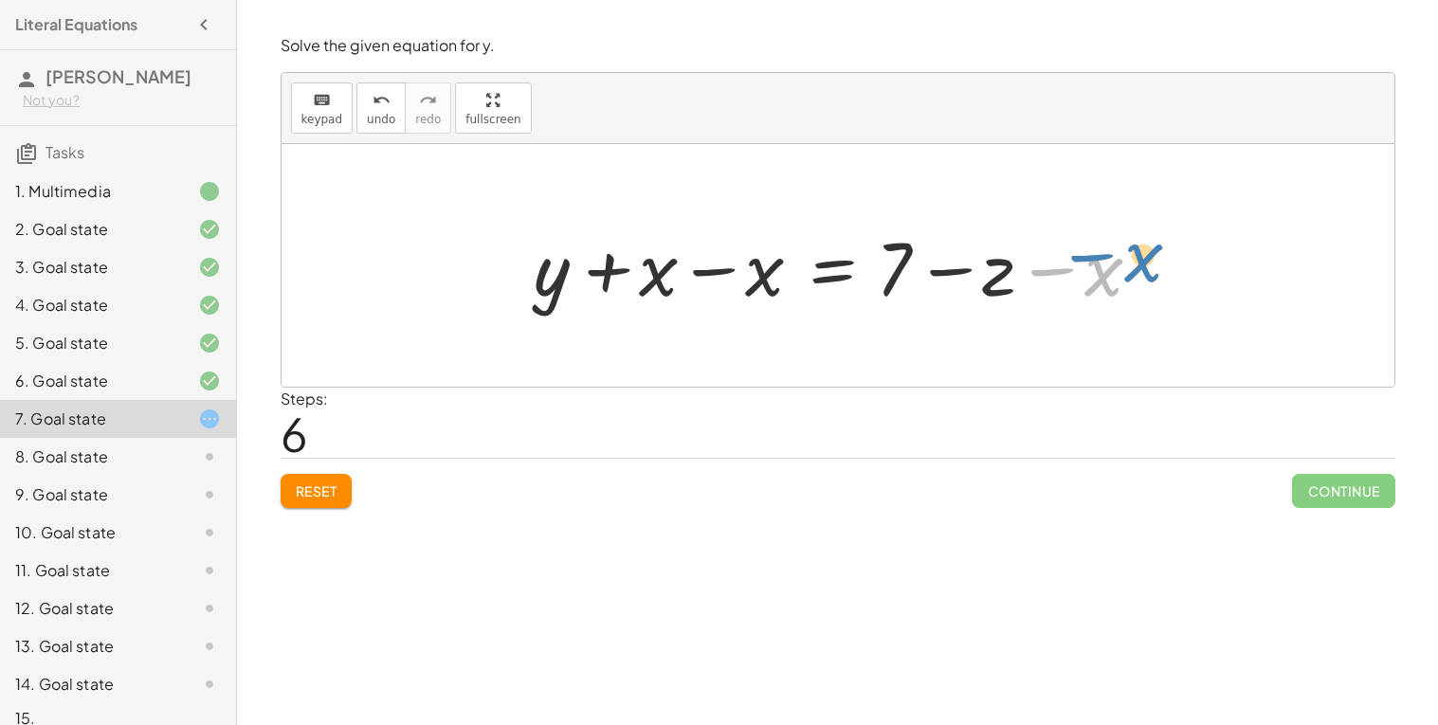
drag, startPoint x: 1090, startPoint y: 279, endPoint x: 1129, endPoint y: 256, distance: 45.0
click at [1129, 256] on div at bounding box center [844, 266] width 641 height 98
drag, startPoint x: 761, startPoint y: 265, endPoint x: 644, endPoint y: 273, distance: 117.8
click at [644, 273] on div at bounding box center [844, 266] width 641 height 98
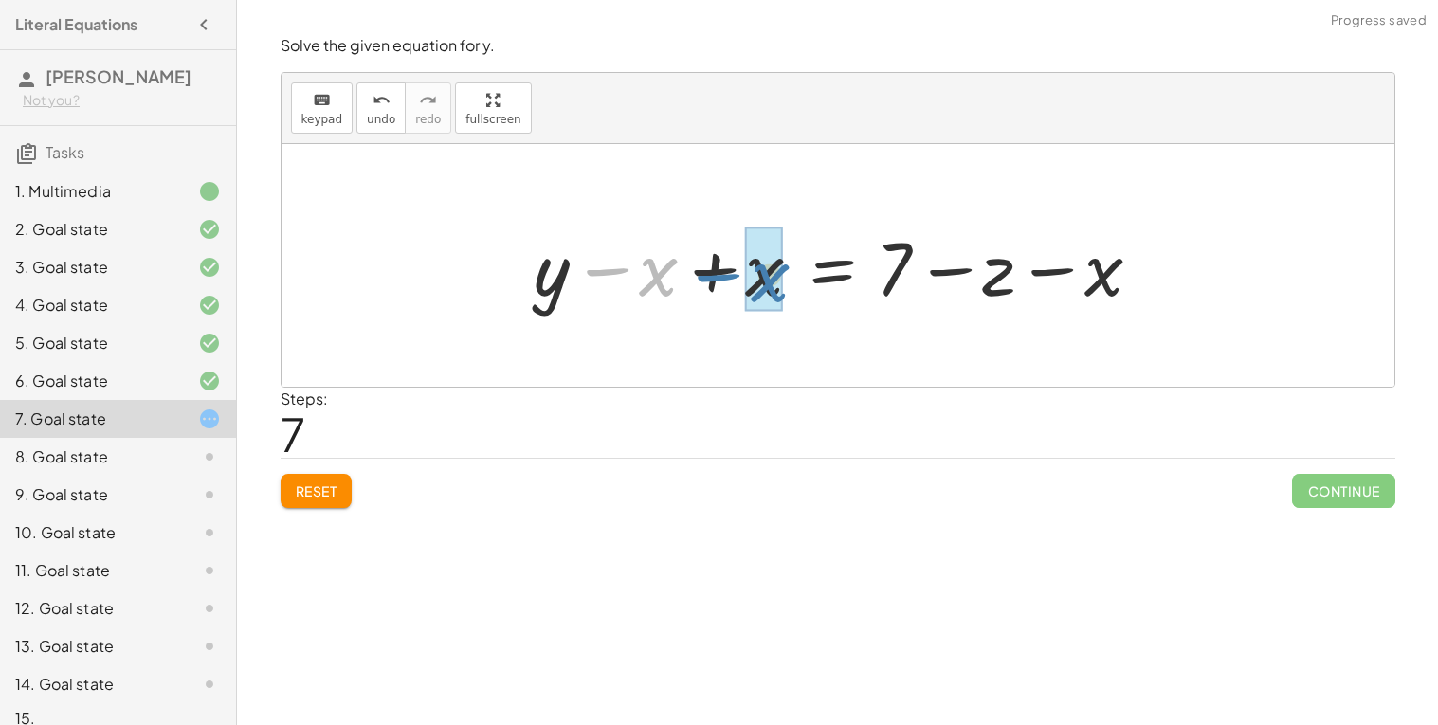
drag, startPoint x: 658, startPoint y: 276, endPoint x: 772, endPoint y: 282, distance: 113.9
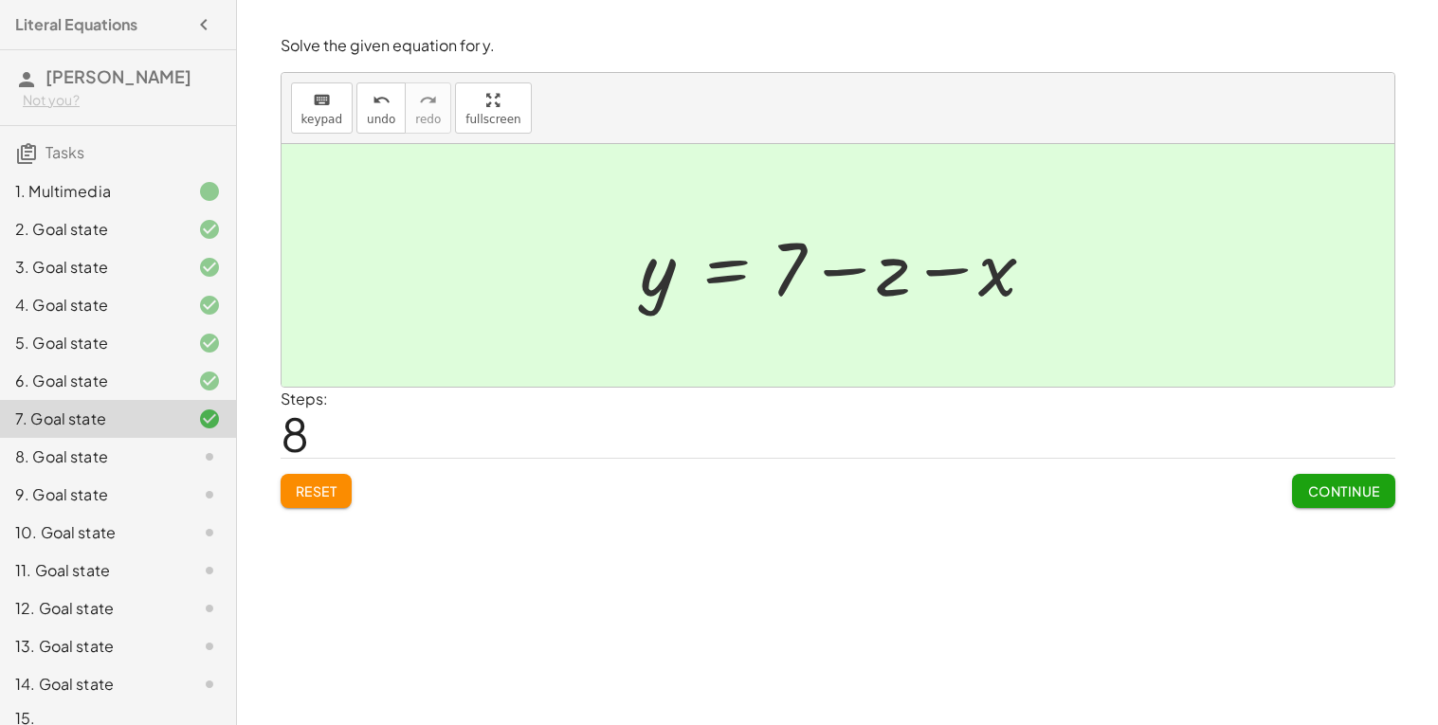
click at [1360, 493] on span "Continue" at bounding box center [1343, 491] width 72 height 17
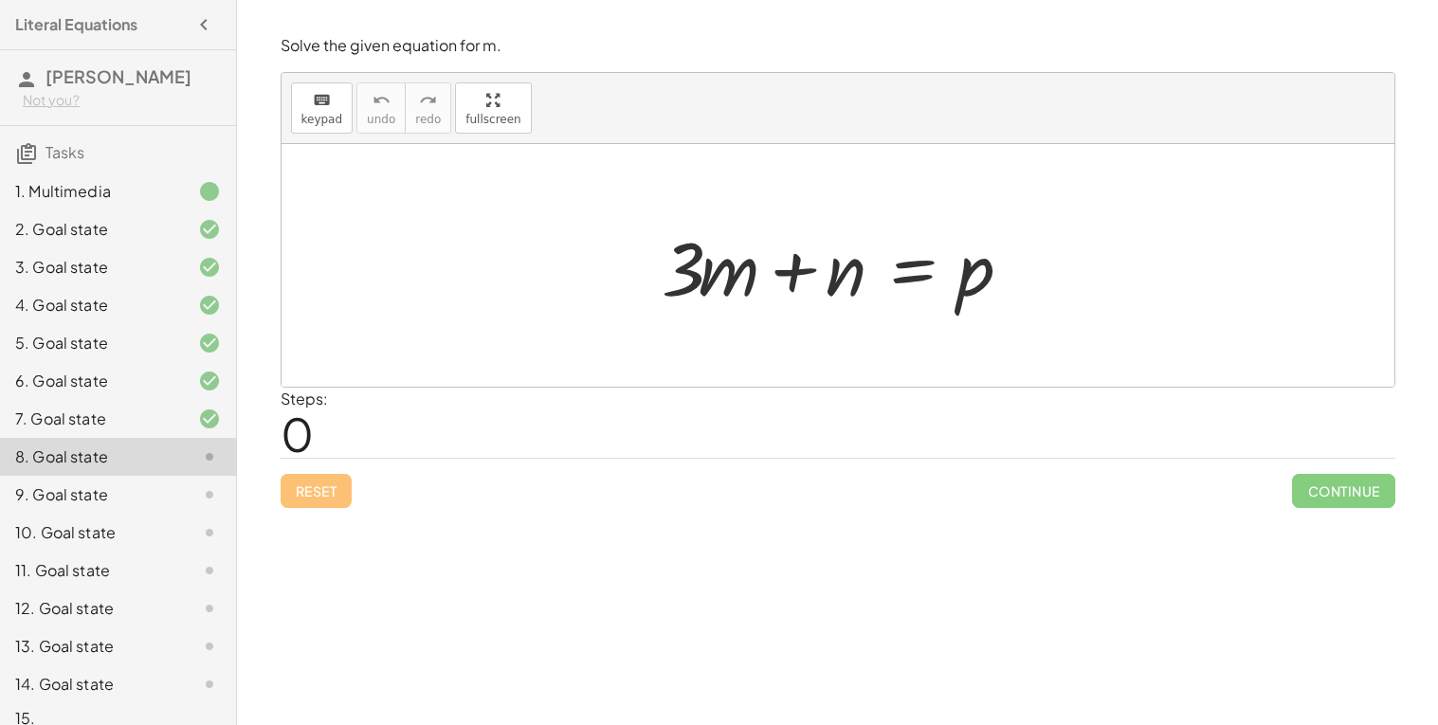
click at [913, 262] on div at bounding box center [845, 266] width 386 height 98
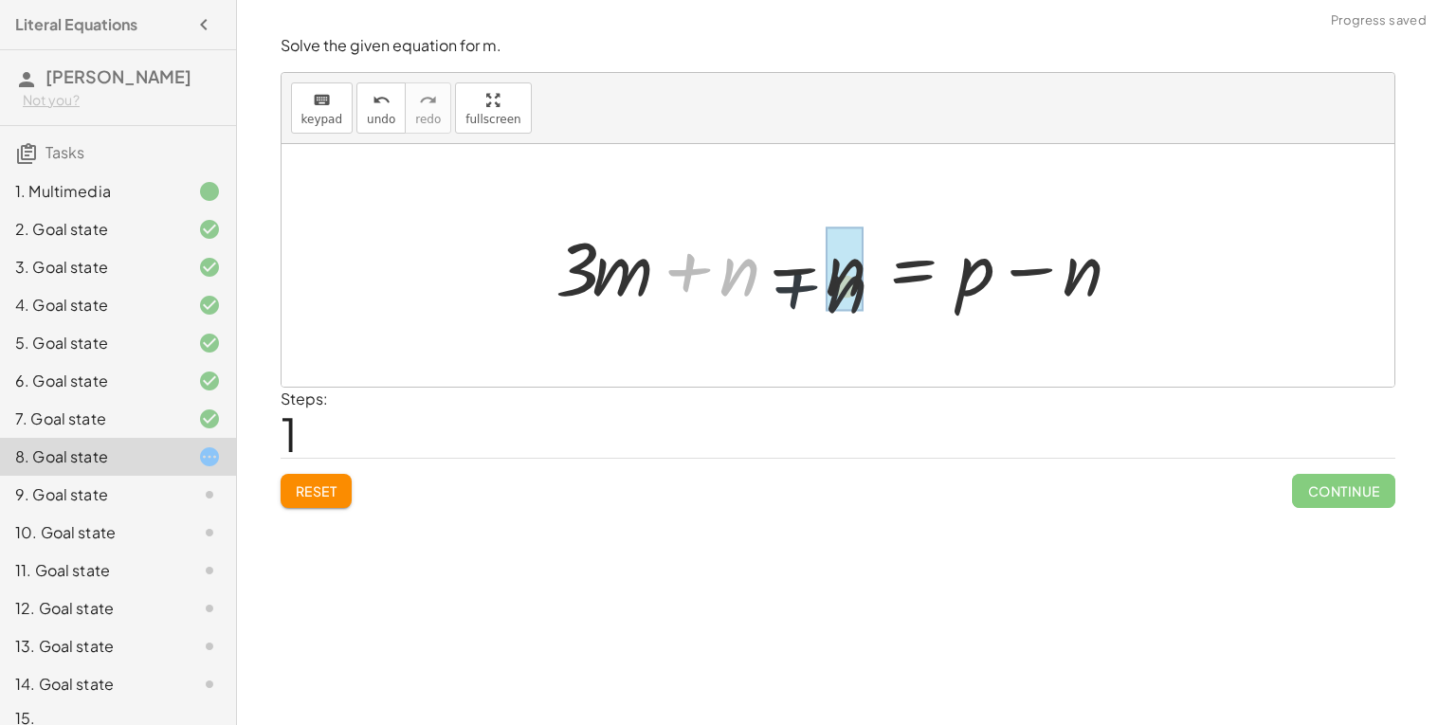
drag, startPoint x: 671, startPoint y: 268, endPoint x: 796, endPoint y: 281, distance: 125.8
click at [796, 281] on div at bounding box center [845, 266] width 598 height 98
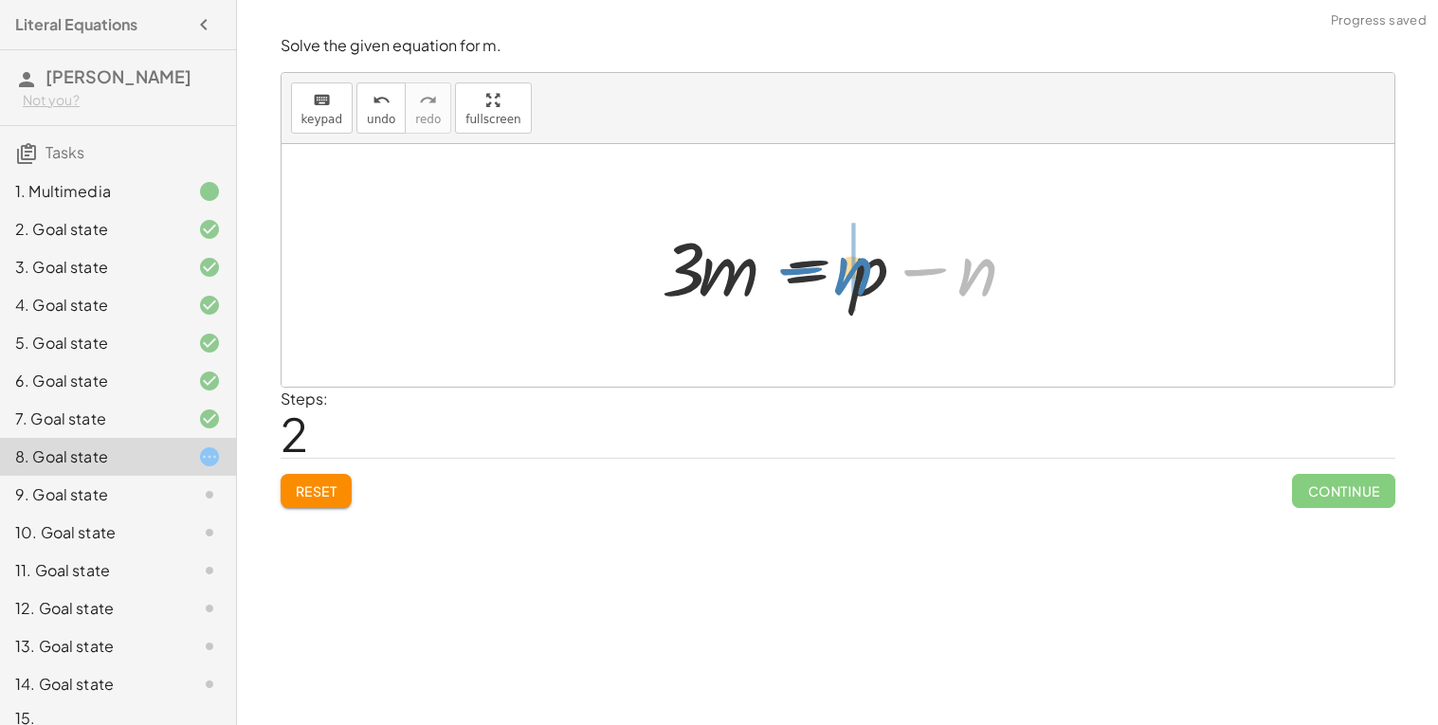
drag, startPoint x: 974, startPoint y: 282, endPoint x: 855, endPoint y: 281, distance: 118.5
click at [855, 281] on div at bounding box center [845, 266] width 386 height 98
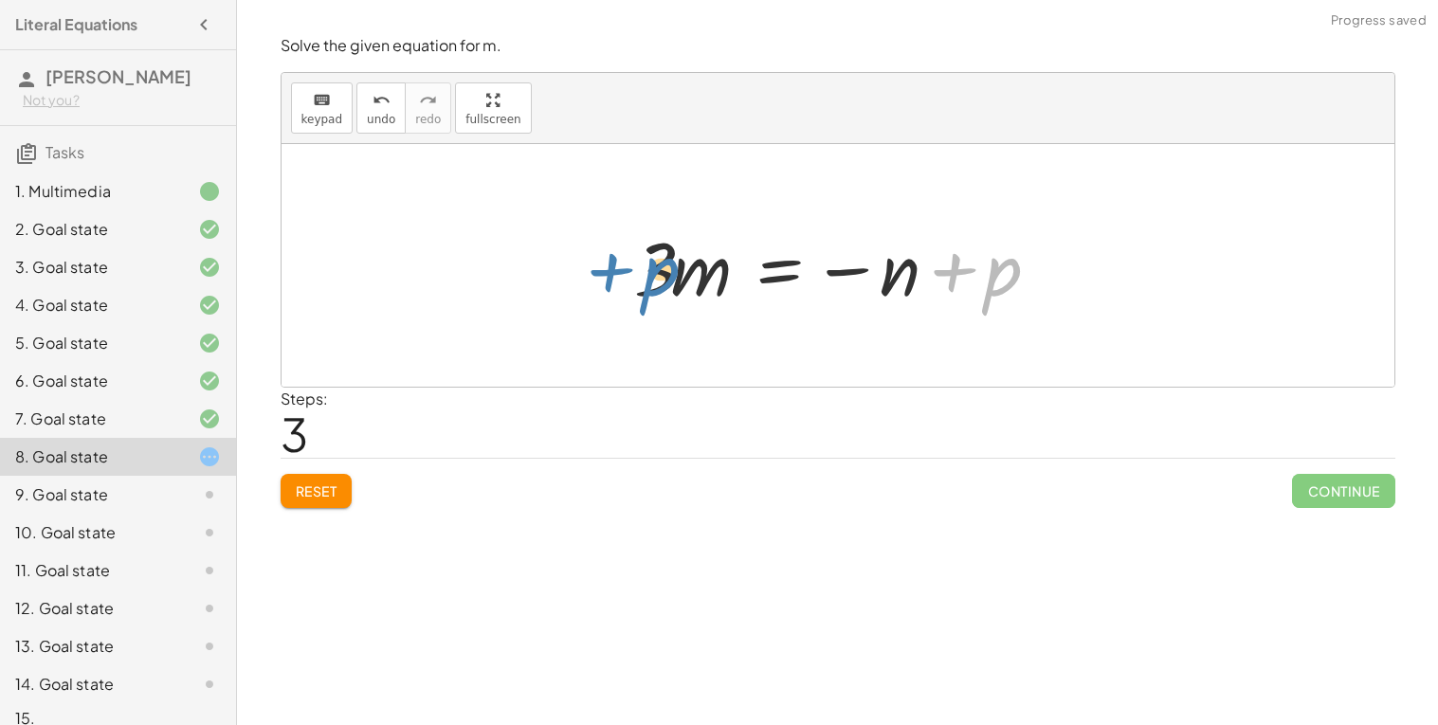
drag, startPoint x: 934, startPoint y: 271, endPoint x: 591, endPoint y: 271, distance: 343.2
click at [591, 271] on div "+ · 3 · m + n = p + · 3 · m + n − n = + p − n + · 3 · m + 0 = + p − n · 3 · m =…" at bounding box center [838, 265] width 1113 height 243
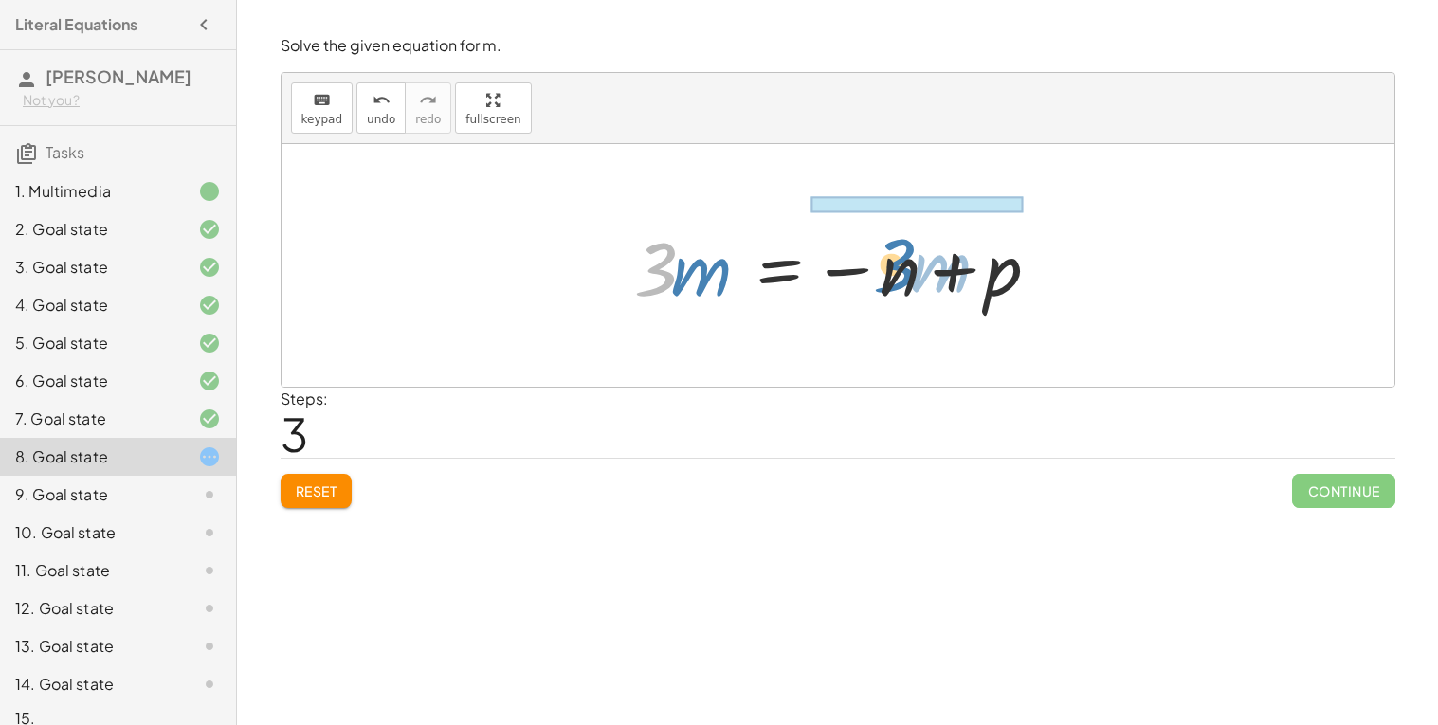
drag, startPoint x: 642, startPoint y: 283, endPoint x: 881, endPoint y: 279, distance: 239.0
click at [881, 279] on div at bounding box center [846, 266] width 442 height 98
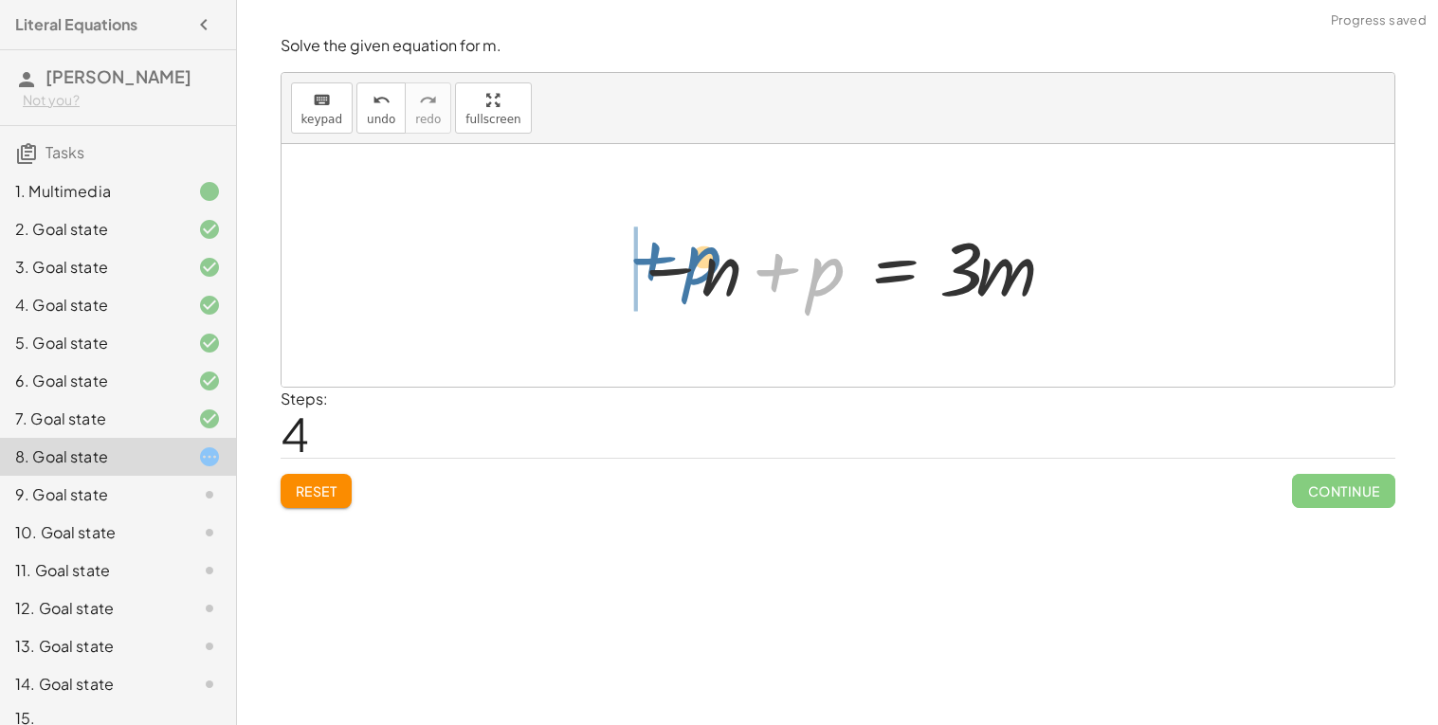
drag, startPoint x: 804, startPoint y: 289, endPoint x: 682, endPoint y: 283, distance: 122.4
click at [682, 283] on div at bounding box center [846, 266] width 442 height 98
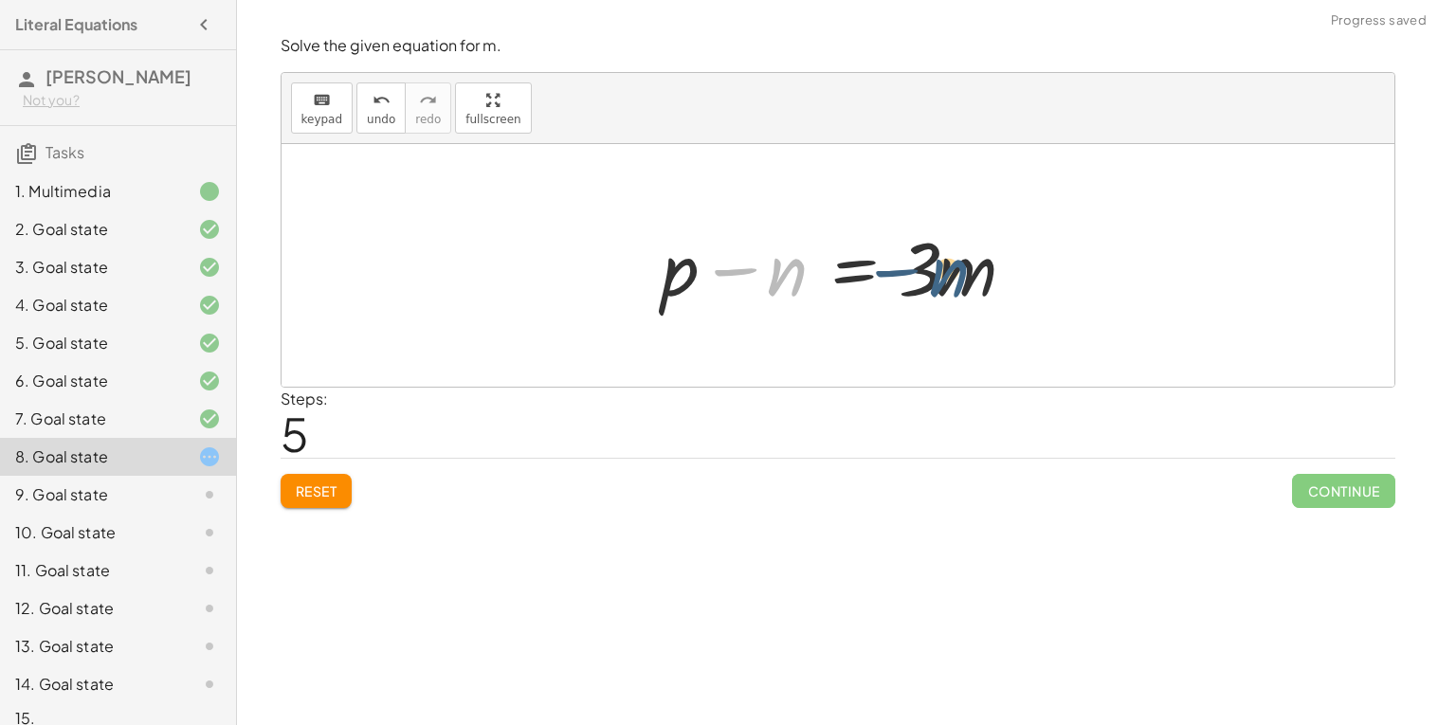
drag, startPoint x: 787, startPoint y: 283, endPoint x: 949, endPoint y: 282, distance: 162.1
click at [949, 282] on div at bounding box center [845, 266] width 386 height 98
drag, startPoint x: 945, startPoint y: 280, endPoint x: 759, endPoint y: 284, distance: 185.9
click at [759, 284] on div at bounding box center [845, 266] width 386 height 98
drag, startPoint x: 753, startPoint y: 278, endPoint x: 647, endPoint y: 283, distance: 106.3
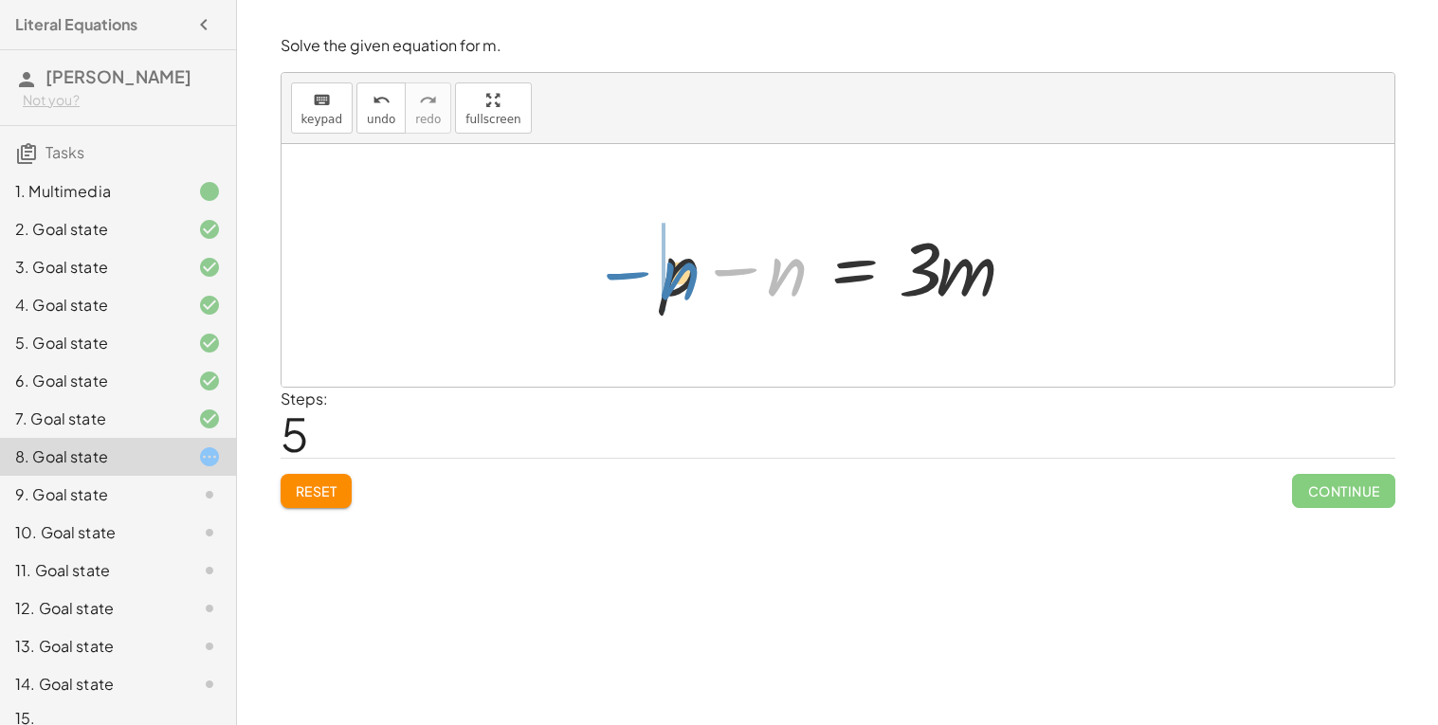
click at [647, 283] on div "+ · 3 · m + n = p + · 3 · m + n − n = + p − n + · 3 · m + 0 = + p − n · 3 · m =…" at bounding box center [838, 265] width 410 height 107
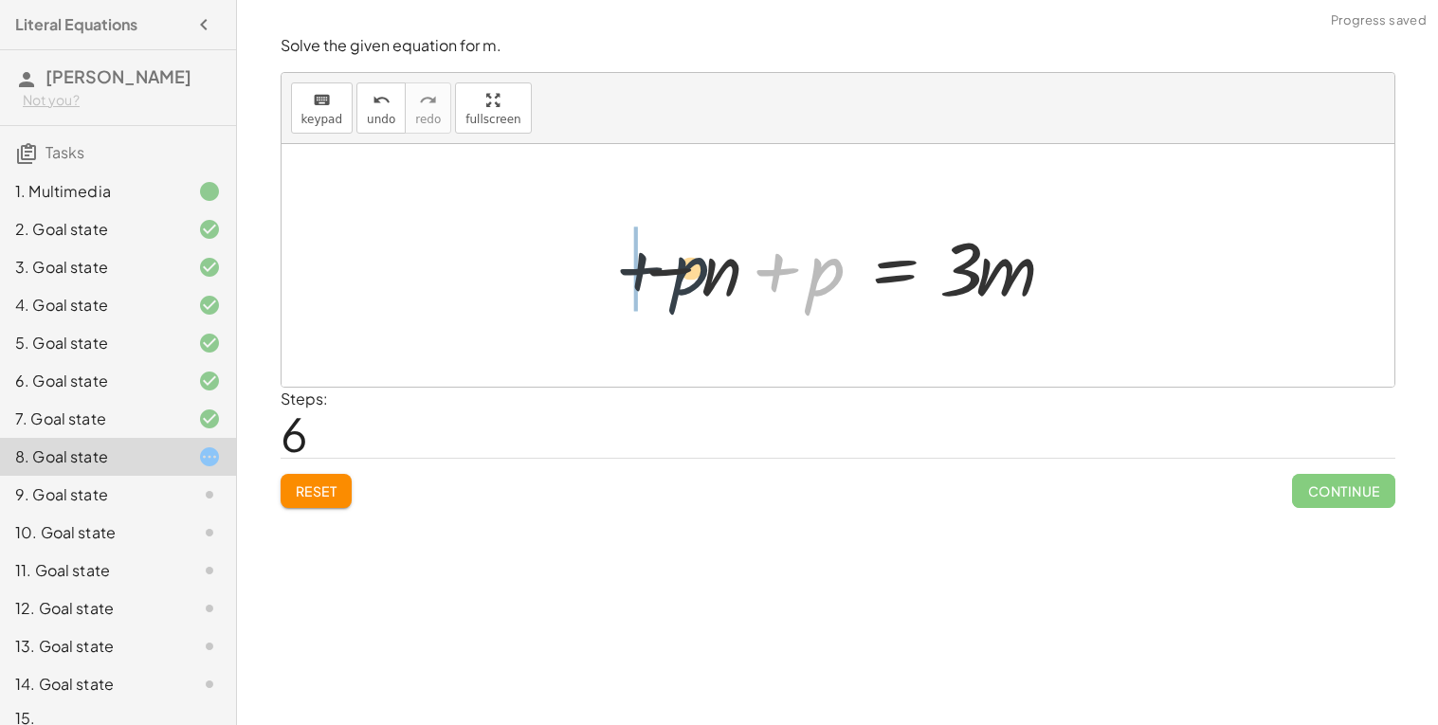
drag, startPoint x: 811, startPoint y: 281, endPoint x: 662, endPoint y: 280, distance: 148.9
click at [662, 280] on div at bounding box center [846, 266] width 442 height 98
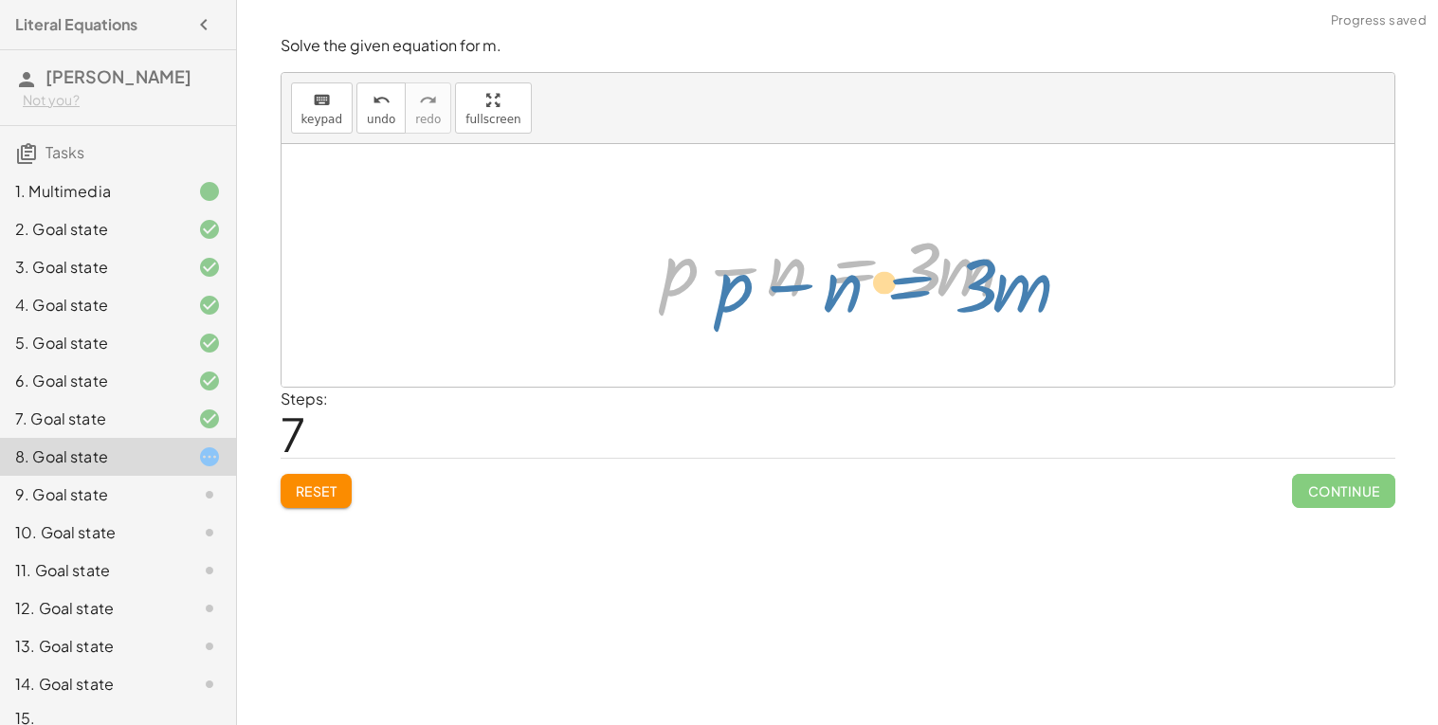
drag, startPoint x: 857, startPoint y: 274, endPoint x: 899, endPoint y: 286, distance: 43.5
click at [899, 286] on div at bounding box center [845, 266] width 386 height 98
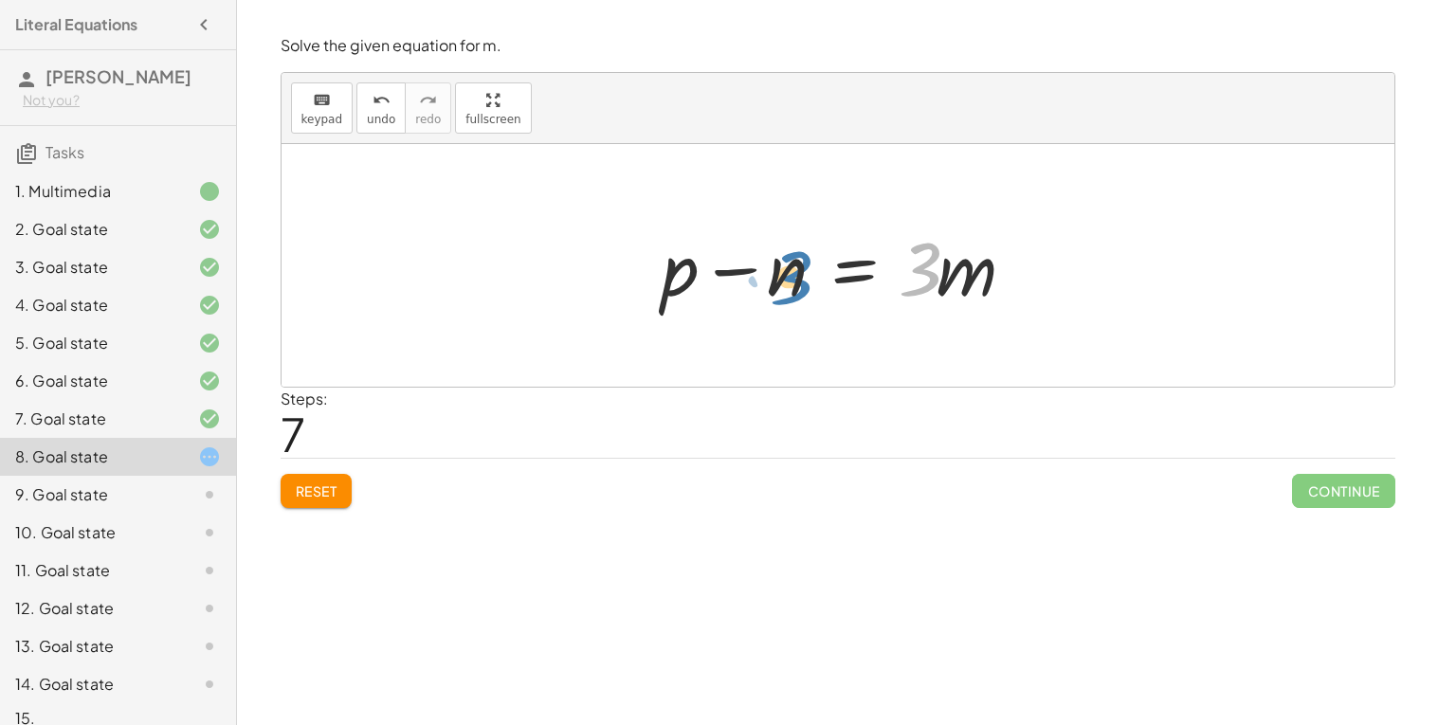
drag, startPoint x: 930, startPoint y: 276, endPoint x: 798, endPoint y: 284, distance: 132.1
click at [798, 284] on div at bounding box center [845, 266] width 386 height 98
drag, startPoint x: 965, startPoint y: 269, endPoint x: 997, endPoint y: 278, distance: 33.3
click at [997, 278] on div at bounding box center [845, 266] width 386 height 98
drag, startPoint x: 662, startPoint y: 289, endPoint x: 831, endPoint y: 282, distance: 168.9
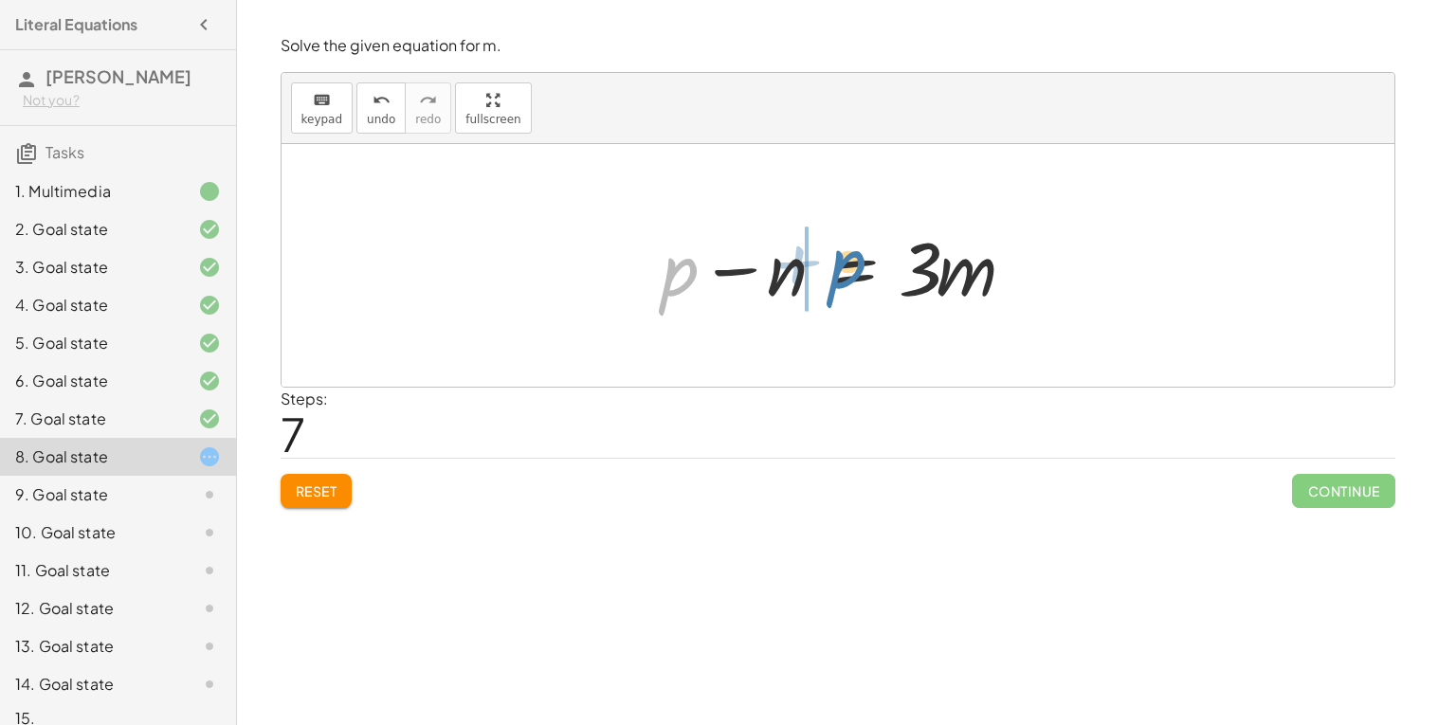
click at [831, 282] on div at bounding box center [845, 266] width 386 height 98
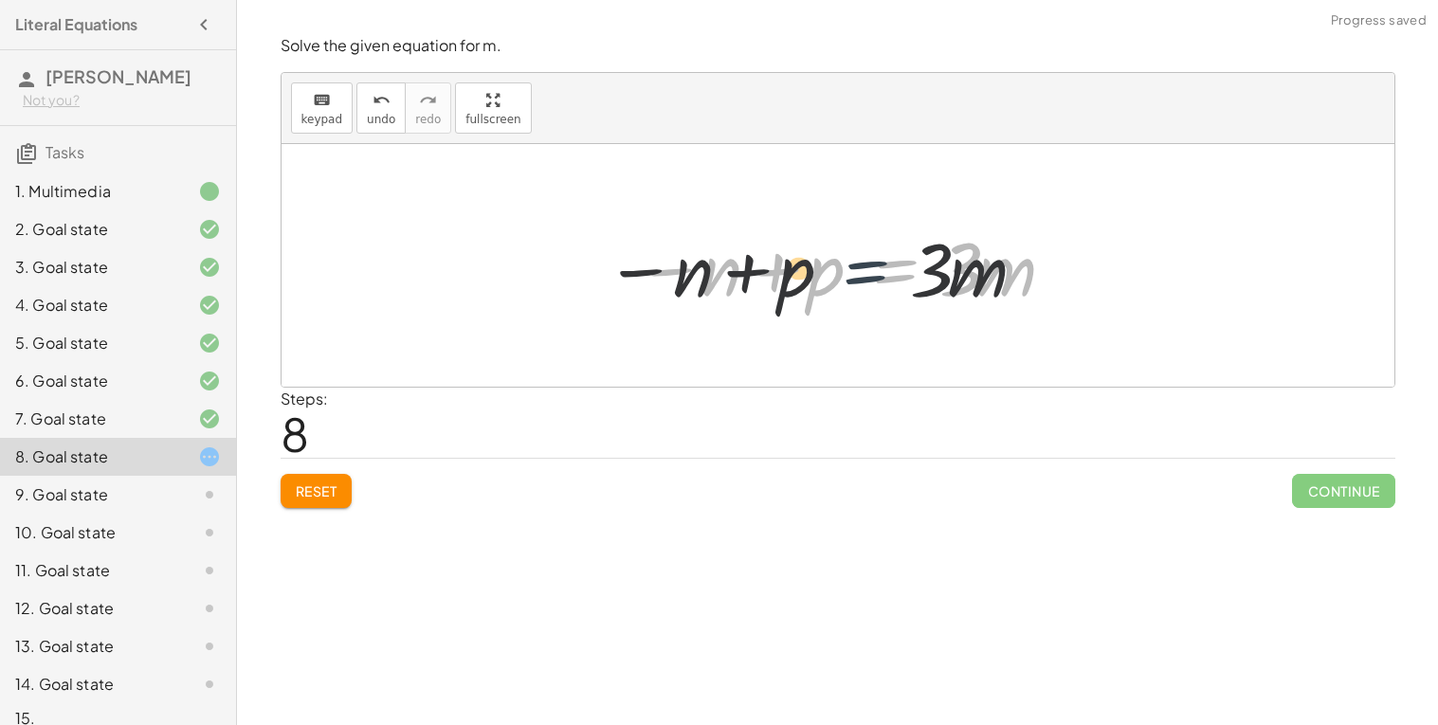
drag, startPoint x: 825, startPoint y: 279, endPoint x: 785, endPoint y: 281, distance: 39.9
click at [785, 281] on div at bounding box center [846, 266] width 442 height 98
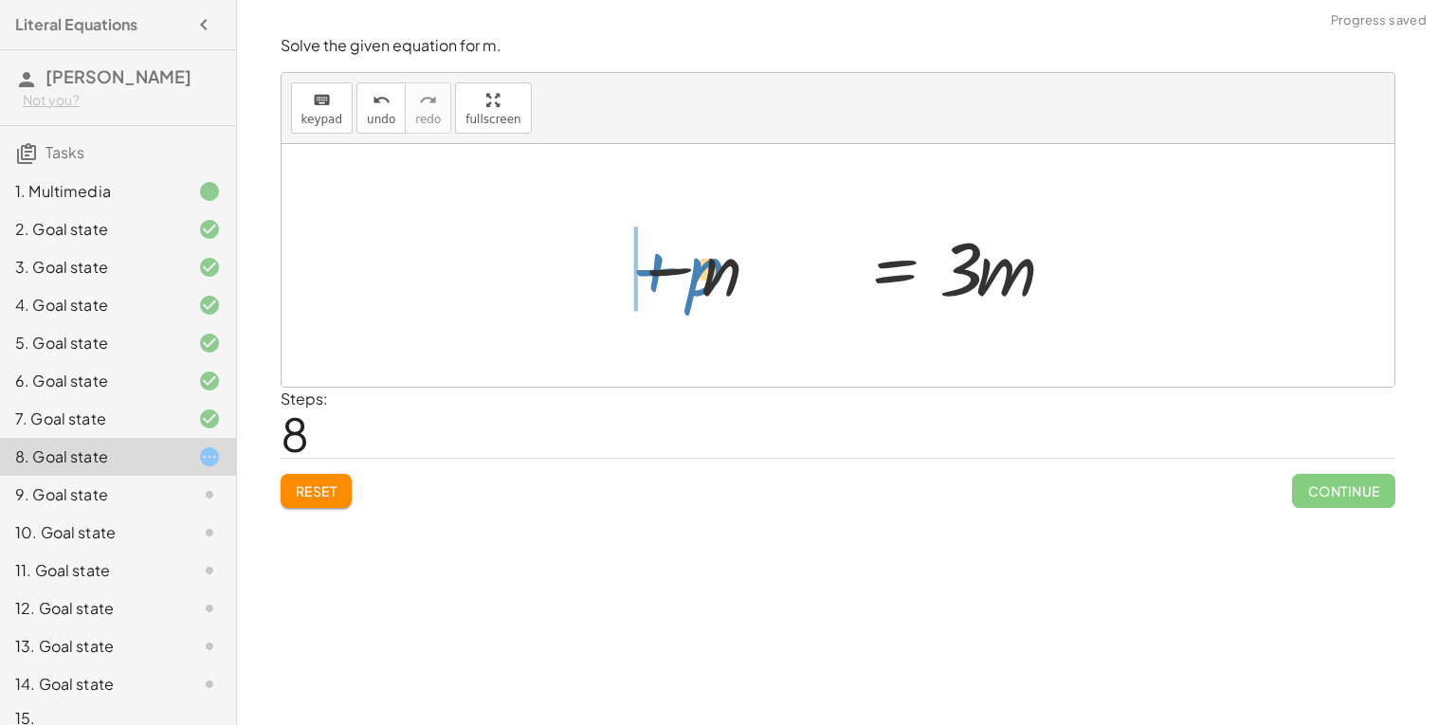
drag, startPoint x: 785, startPoint y: 281, endPoint x: 651, endPoint y: 281, distance: 133.7
click at [651, 281] on div at bounding box center [846, 266] width 442 height 98
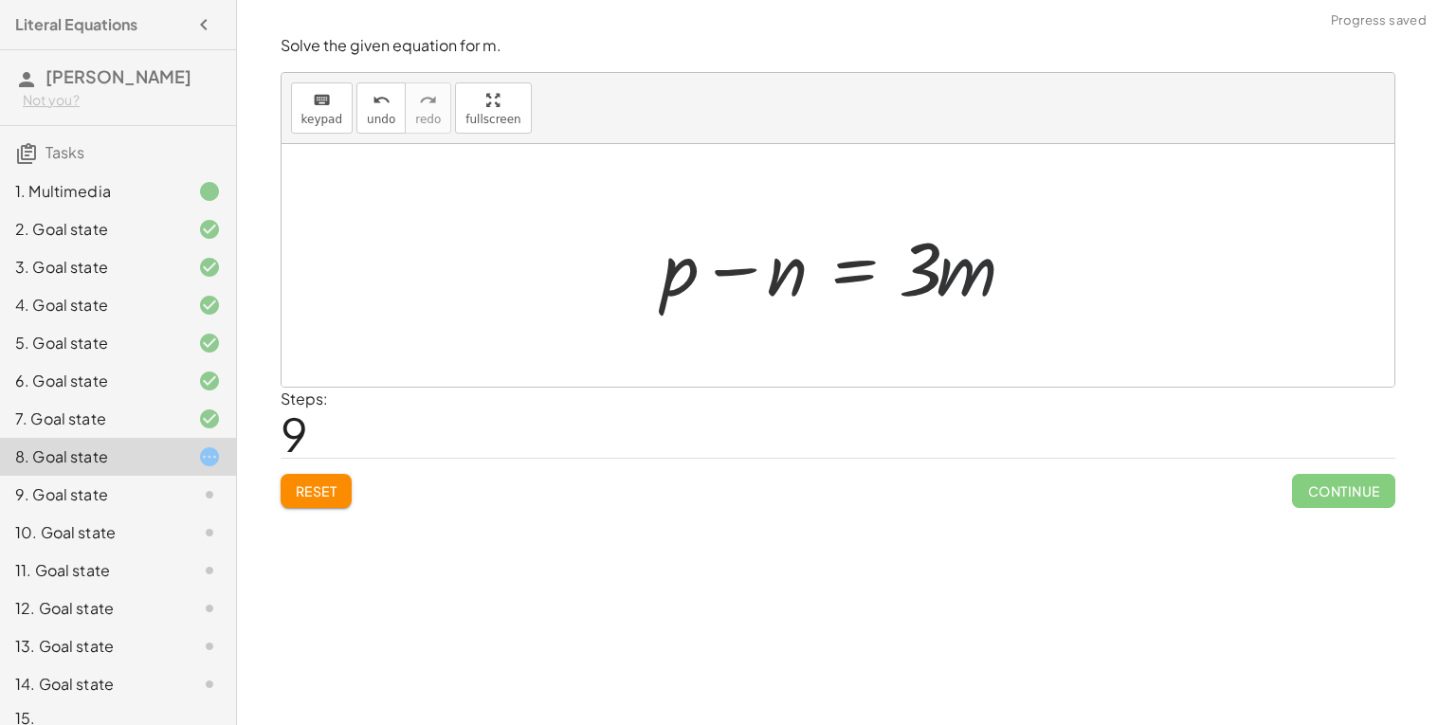
click at [988, 273] on div at bounding box center [845, 266] width 386 height 98
click at [863, 265] on div at bounding box center [845, 266] width 386 height 98
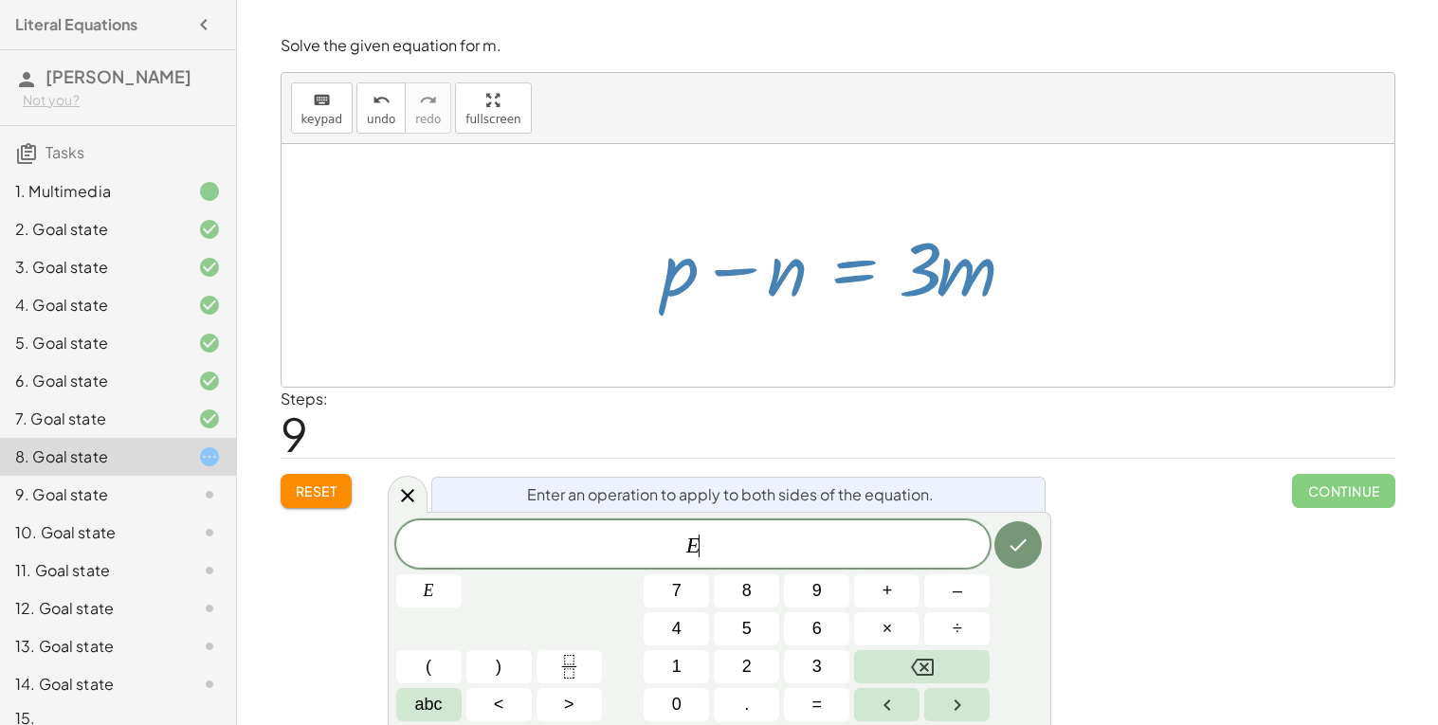
click at [765, 547] on span "E ​" at bounding box center [693, 546] width 594 height 27
click at [323, 491] on span "Reset" at bounding box center [317, 491] width 42 height 17
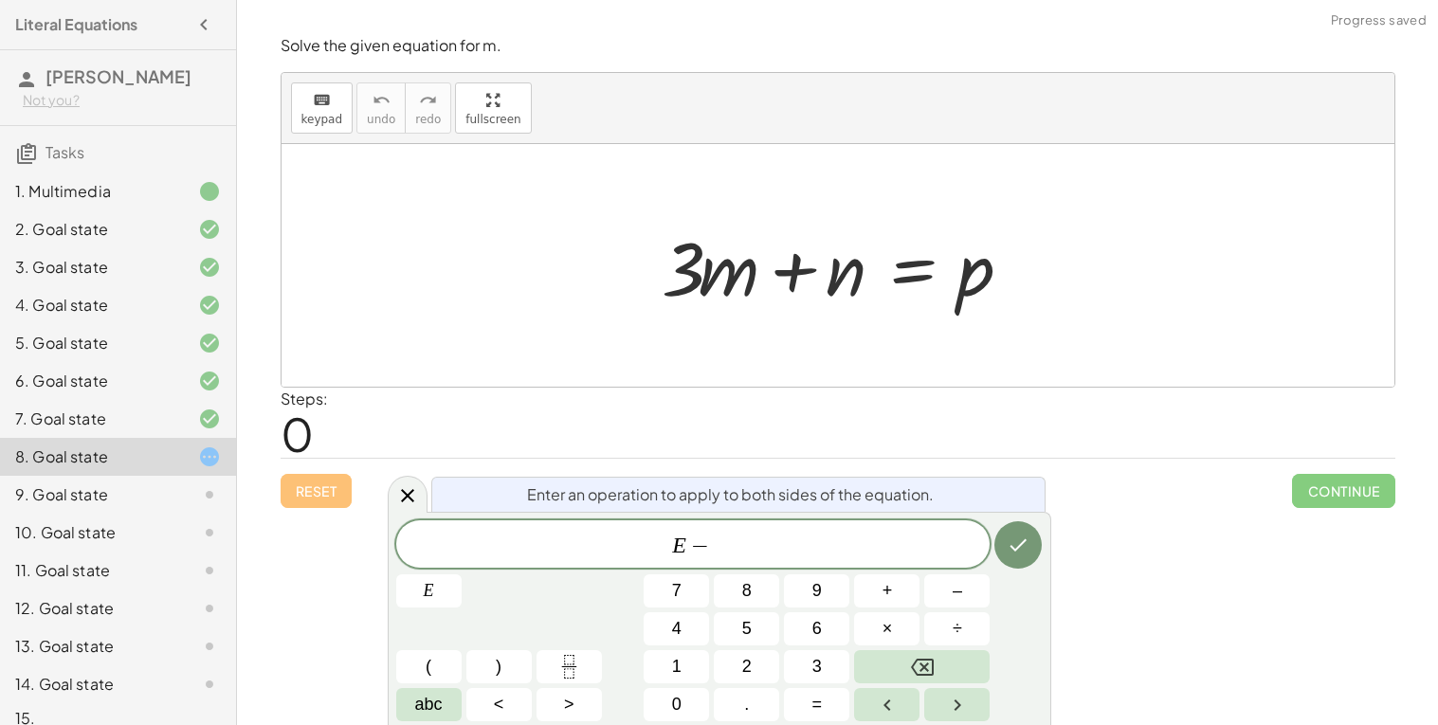
click at [923, 283] on div at bounding box center [845, 266] width 386 height 98
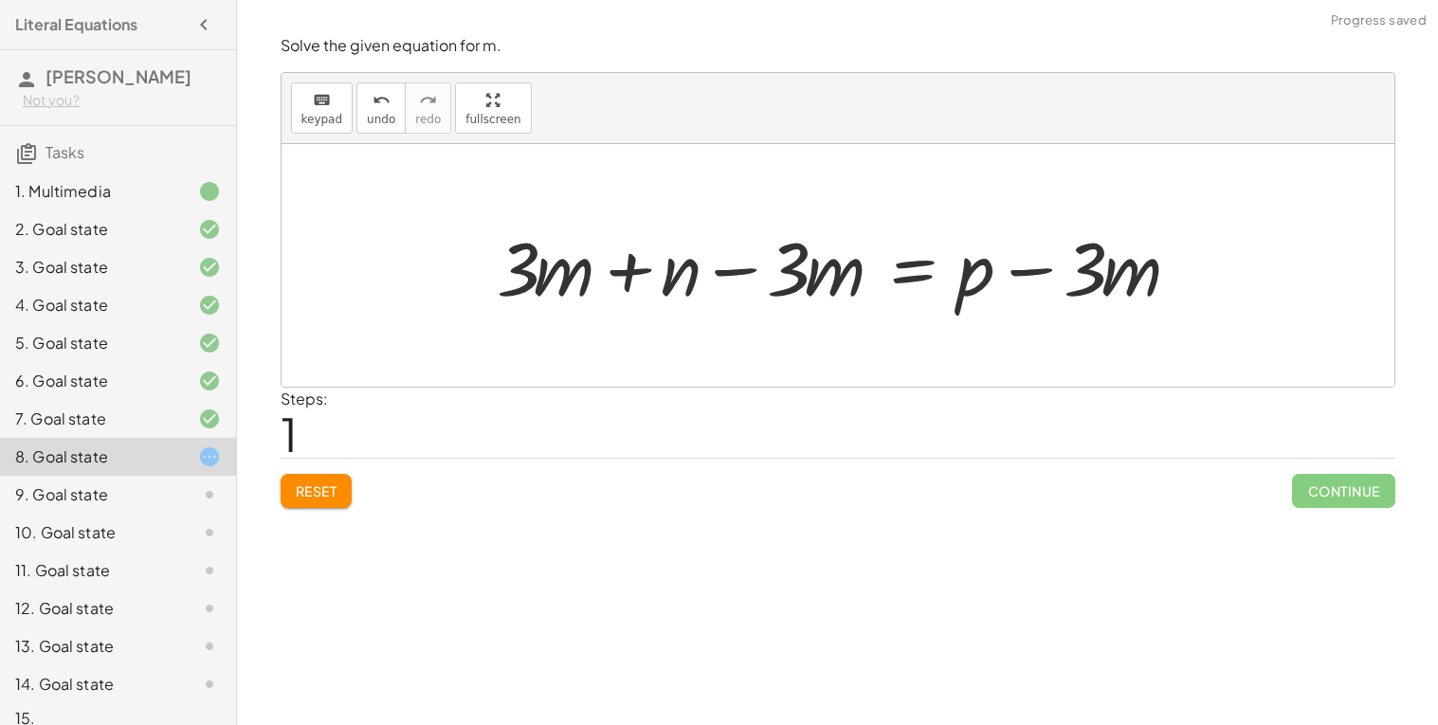
click at [656, 261] on div at bounding box center [845, 266] width 716 height 98
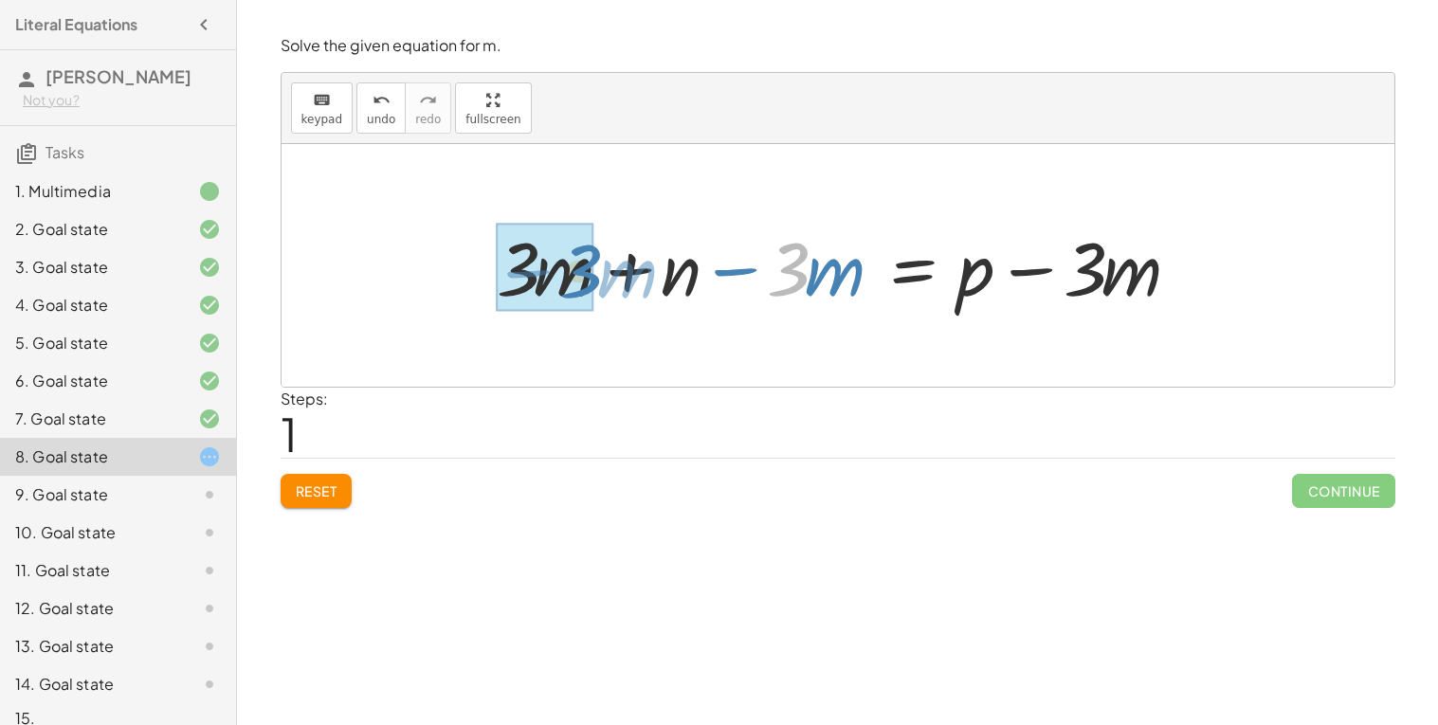
drag, startPoint x: 801, startPoint y: 269, endPoint x: 576, endPoint y: 265, distance: 224.7
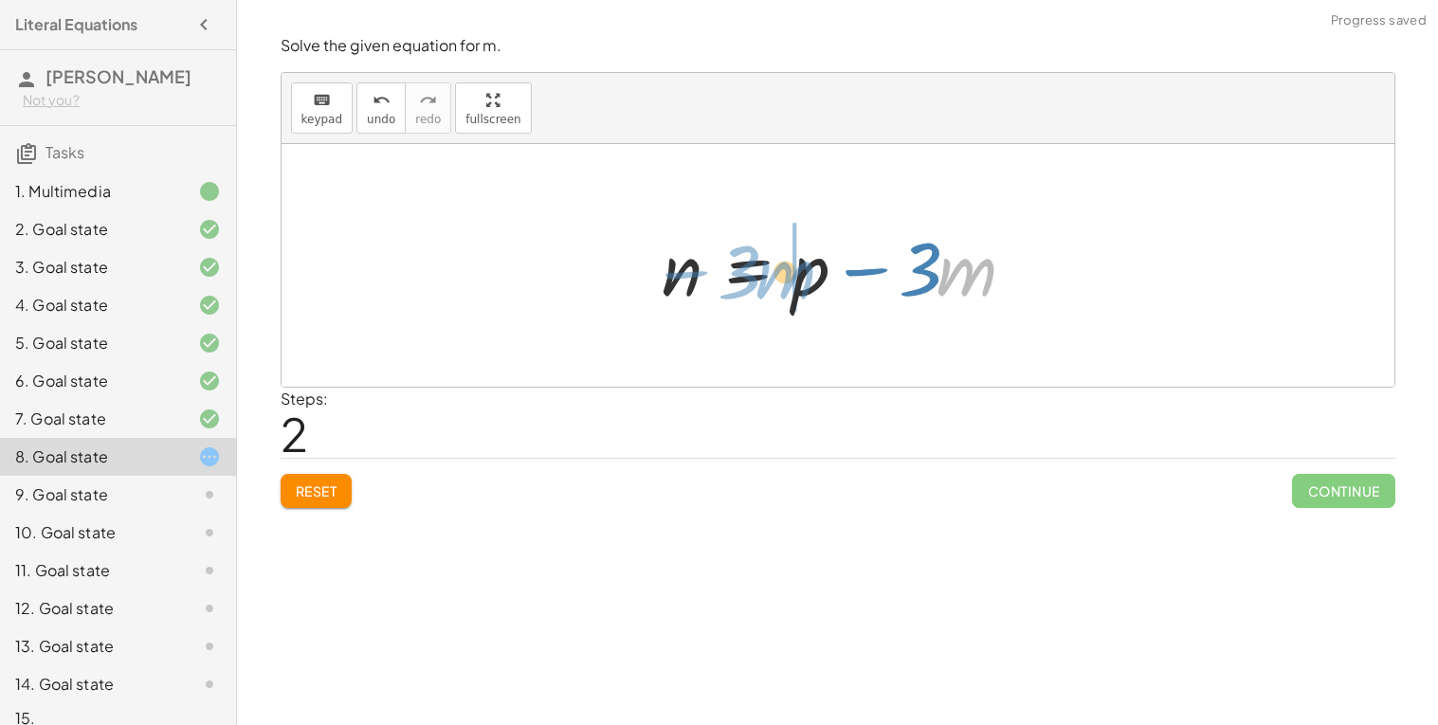
drag, startPoint x: 941, startPoint y: 280, endPoint x: 757, endPoint y: 283, distance: 184.0
click at [757, 283] on div at bounding box center [845, 266] width 386 height 98
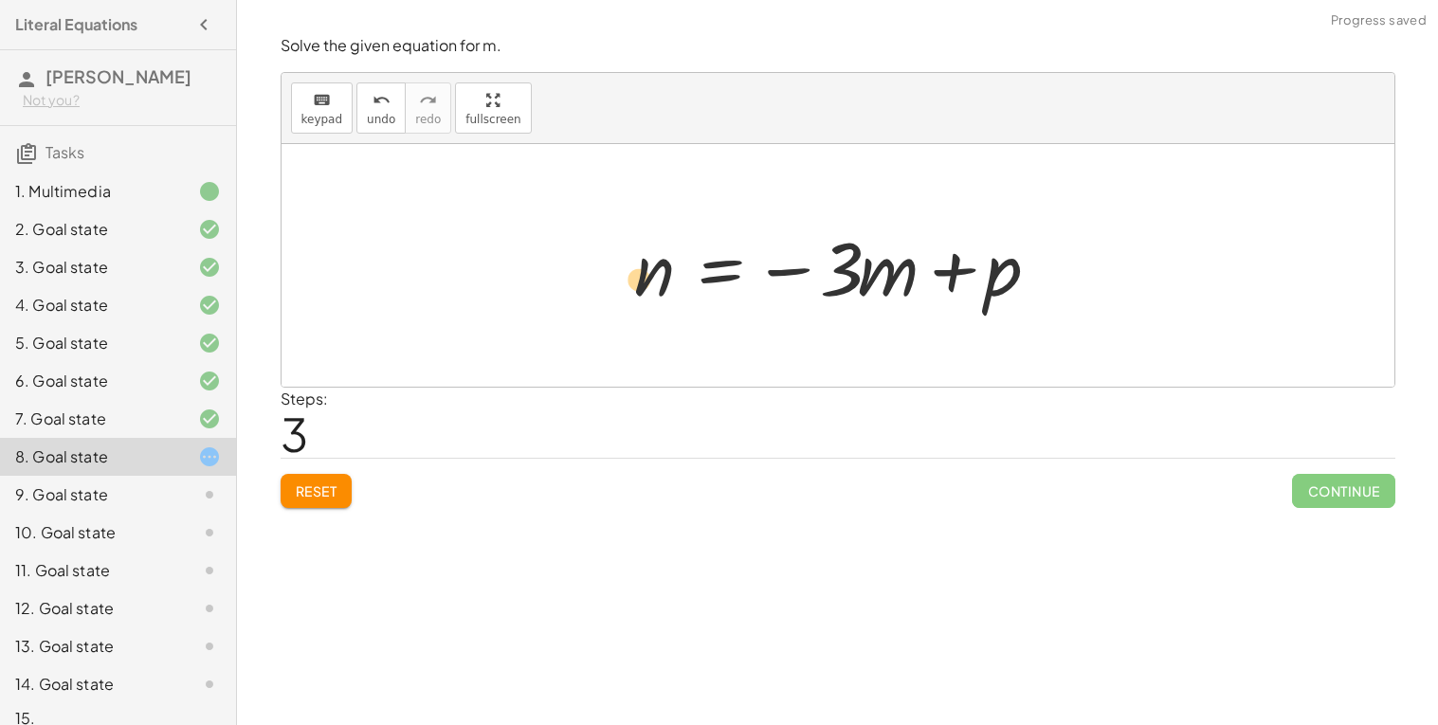
drag, startPoint x: 991, startPoint y: 273, endPoint x: 649, endPoint y: 283, distance: 342.4
click at [649, 283] on div at bounding box center [846, 266] width 442 height 98
drag, startPoint x: 649, startPoint y: 283, endPoint x: 978, endPoint y: 276, distance: 330.0
click at [978, 276] on div at bounding box center [846, 266] width 442 height 98
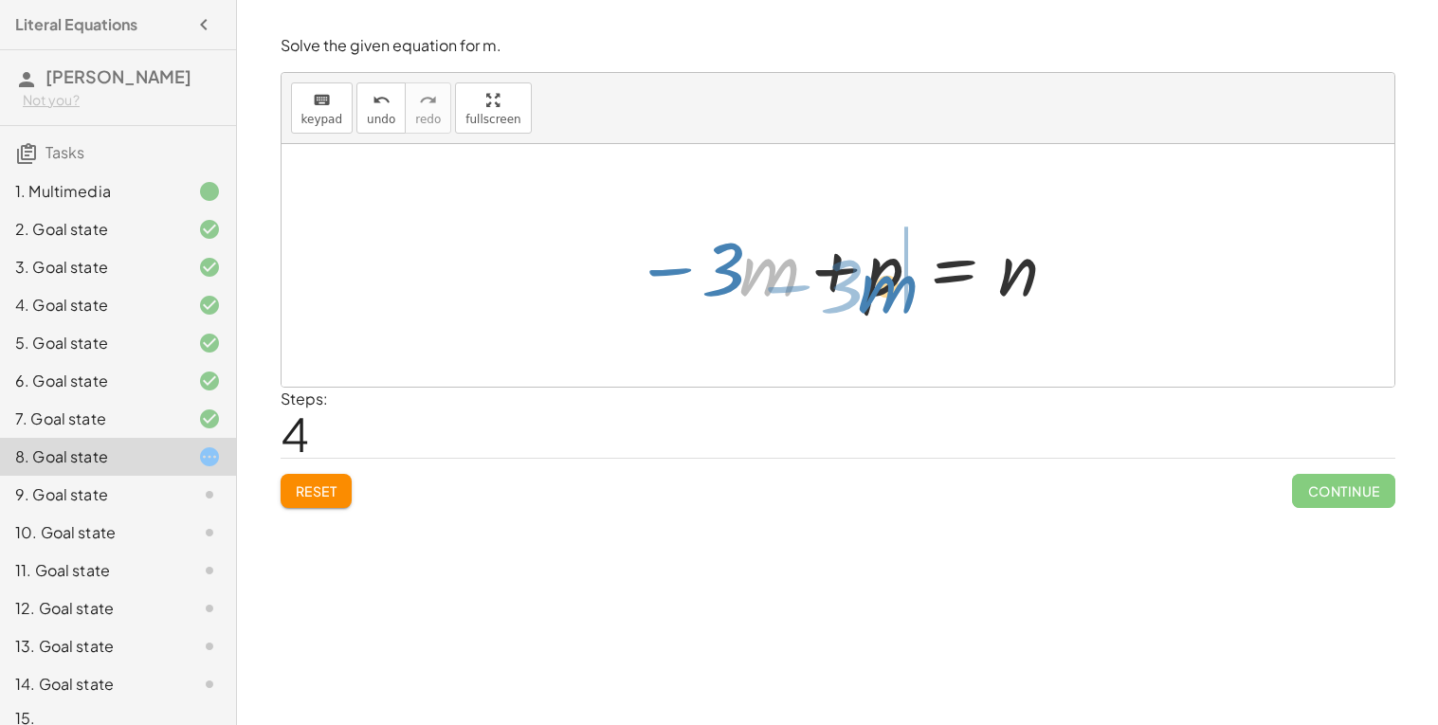
drag, startPoint x: 749, startPoint y: 268, endPoint x: 868, endPoint y: 284, distance: 119.6
click at [868, 284] on div at bounding box center [846, 266] width 442 height 98
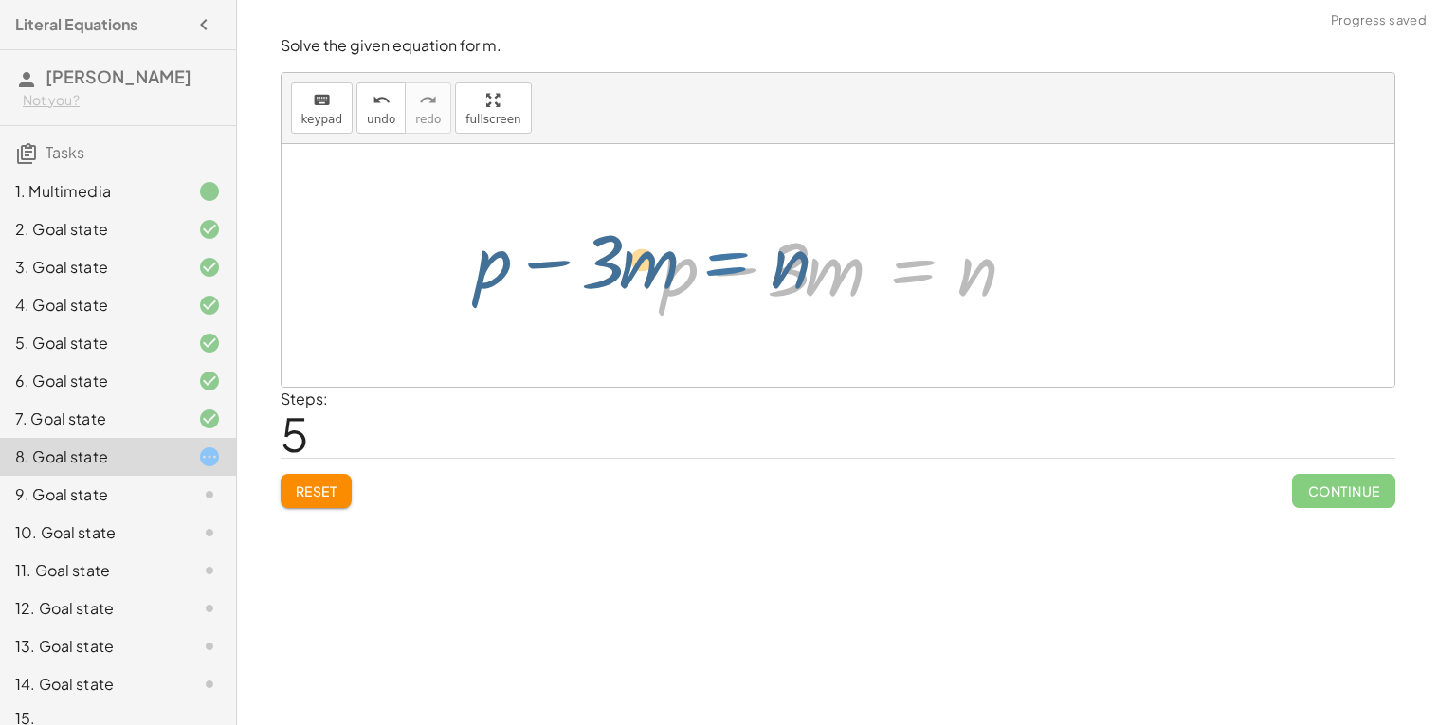
drag, startPoint x: 956, startPoint y: 273, endPoint x: 923, endPoint y: 295, distance: 38.9
click at [923, 295] on div at bounding box center [845, 266] width 386 height 98
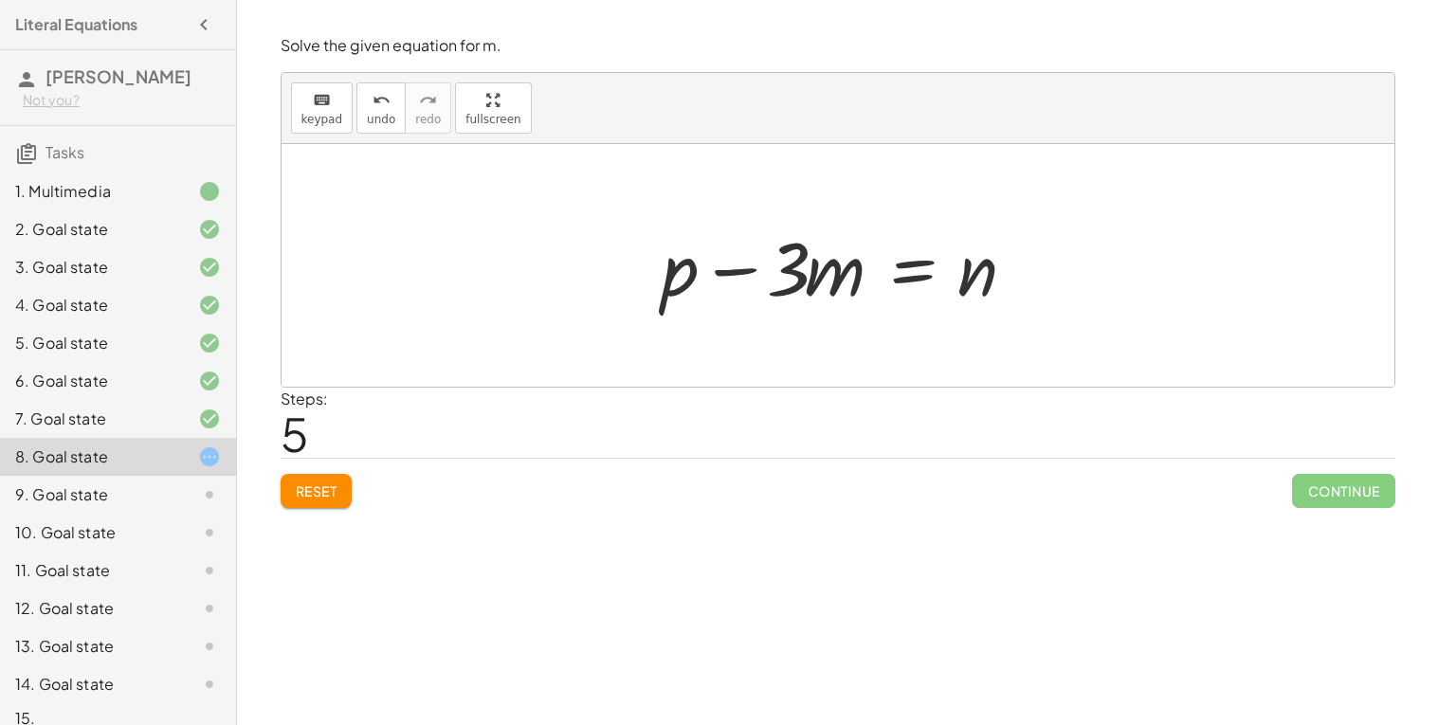
click at [784, 271] on div at bounding box center [845, 266] width 386 height 98
click at [697, 277] on div at bounding box center [845, 266] width 386 height 98
click at [921, 265] on div at bounding box center [845, 266] width 386 height 98
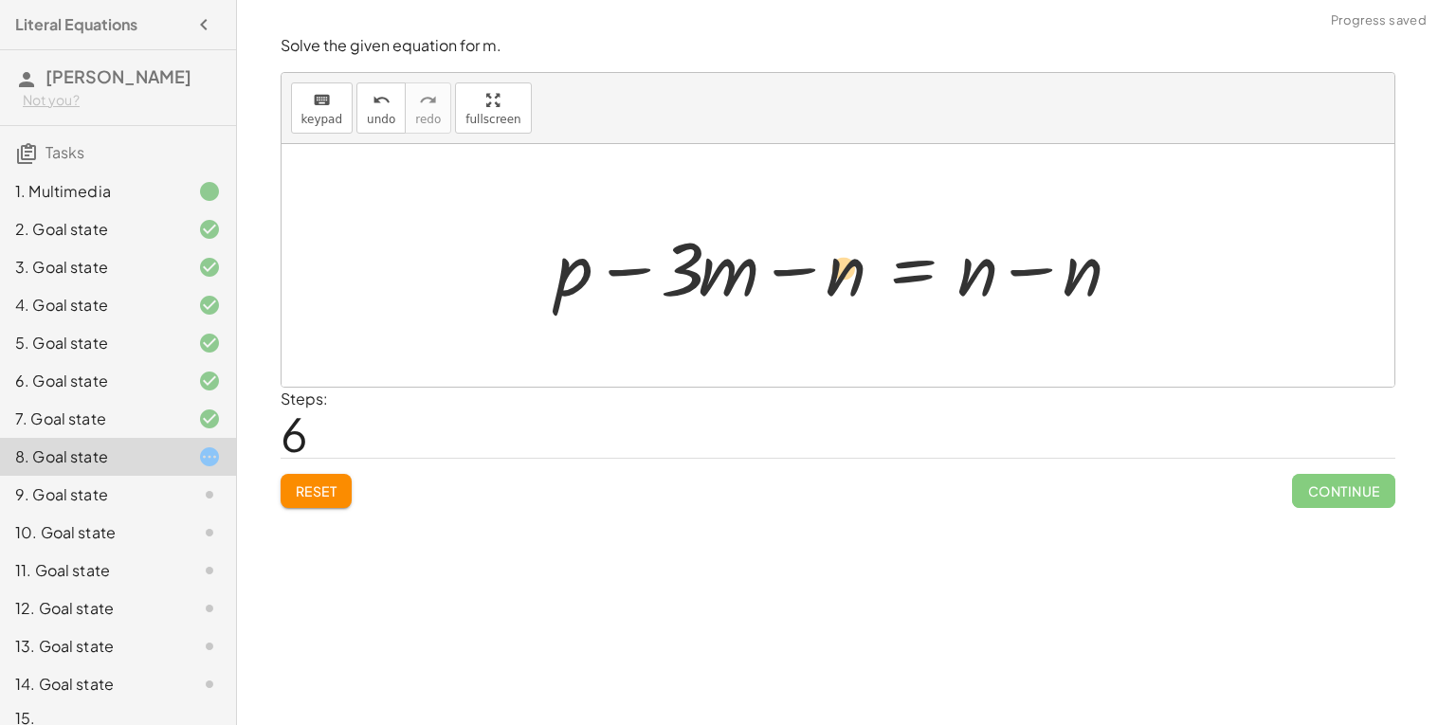
drag, startPoint x: 1074, startPoint y: 278, endPoint x: 841, endPoint y: 277, distance: 233.2
click at [841, 277] on div at bounding box center [845, 266] width 598 height 98
drag, startPoint x: 825, startPoint y: 268, endPoint x: 1058, endPoint y: 271, distance: 233.3
click at [1058, 271] on div at bounding box center [845, 266] width 598 height 98
drag, startPoint x: 1055, startPoint y: 270, endPoint x: 639, endPoint y: 276, distance: 416.3
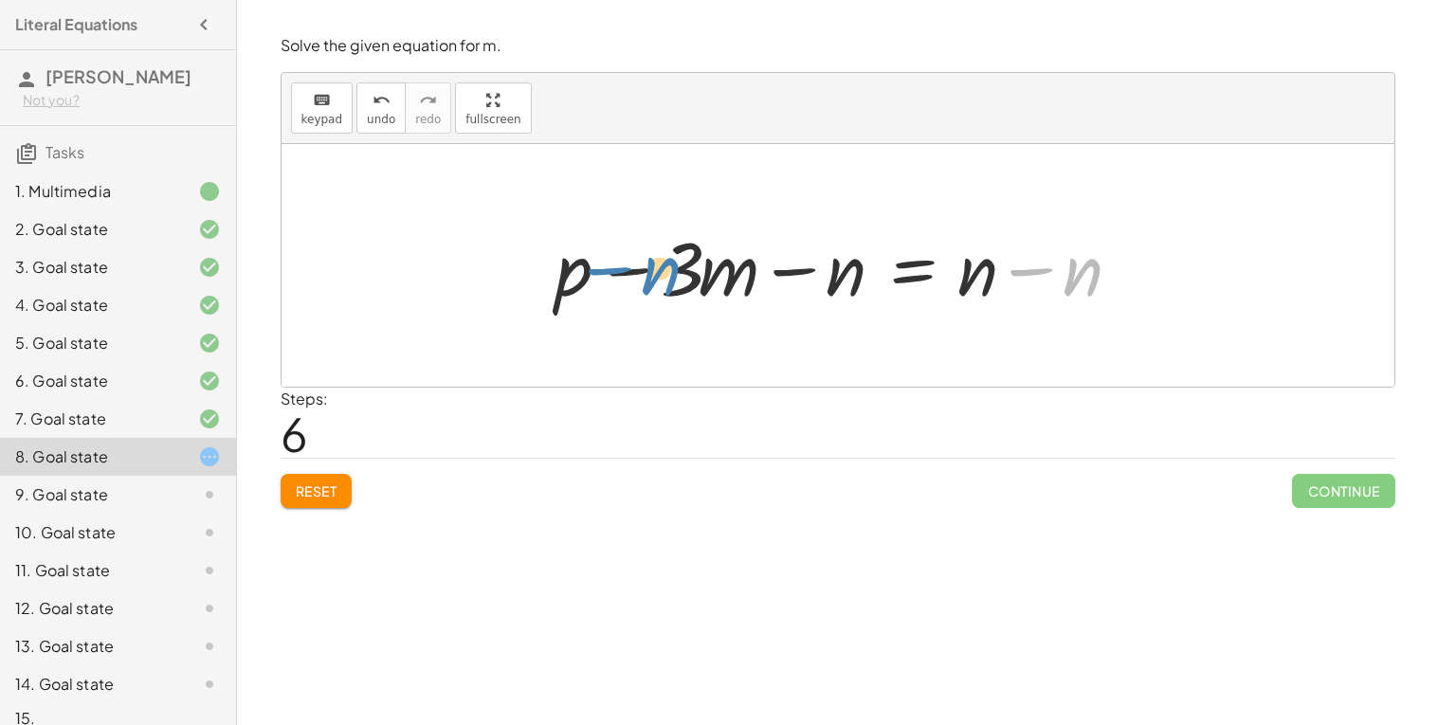
click at [639, 276] on div at bounding box center [845, 266] width 598 height 98
drag, startPoint x: 675, startPoint y: 273, endPoint x: 826, endPoint y: 279, distance: 150.9
click at [826, 279] on div at bounding box center [845, 266] width 598 height 98
drag, startPoint x: 733, startPoint y: 273, endPoint x: 832, endPoint y: 275, distance: 98.6
click at [832, 275] on div at bounding box center [845, 266] width 598 height 98
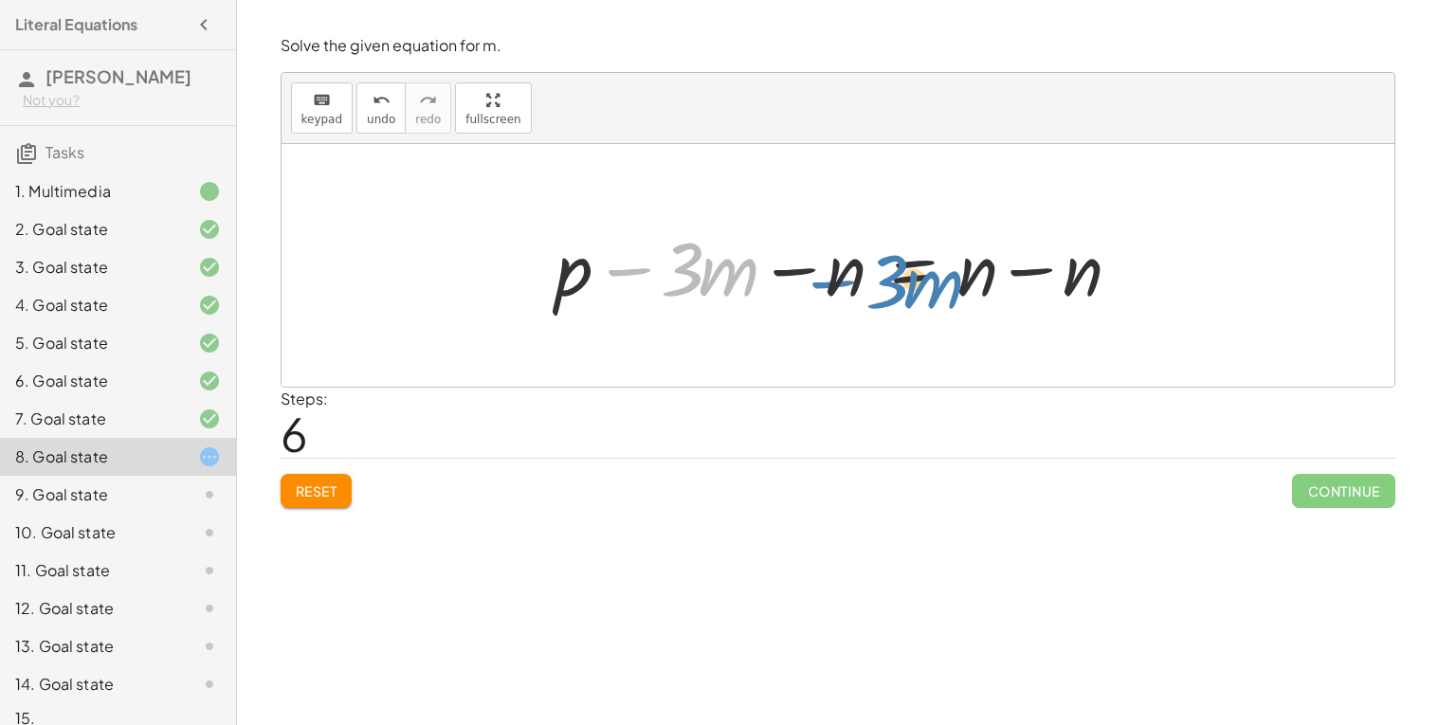
drag, startPoint x: 650, startPoint y: 273, endPoint x: 858, endPoint y: 283, distance: 207.9
click at [858, 283] on div at bounding box center [845, 266] width 598 height 98
drag, startPoint x: 659, startPoint y: 278, endPoint x: 1032, endPoint y: 284, distance: 372.7
click at [1032, 284] on div at bounding box center [845, 266] width 598 height 98
drag, startPoint x: 598, startPoint y: 288, endPoint x: 742, endPoint y: 295, distance: 144.3
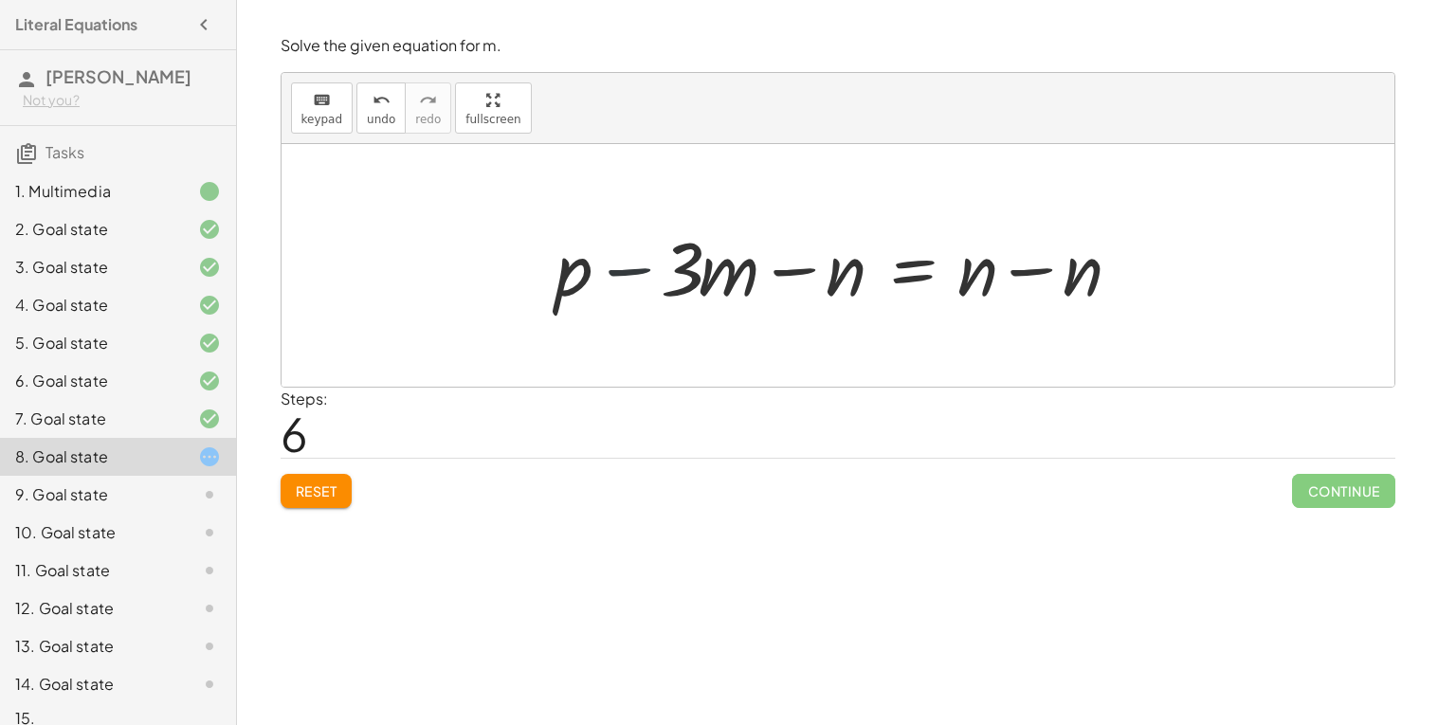
click at [742, 295] on div at bounding box center [845, 266] width 598 height 98
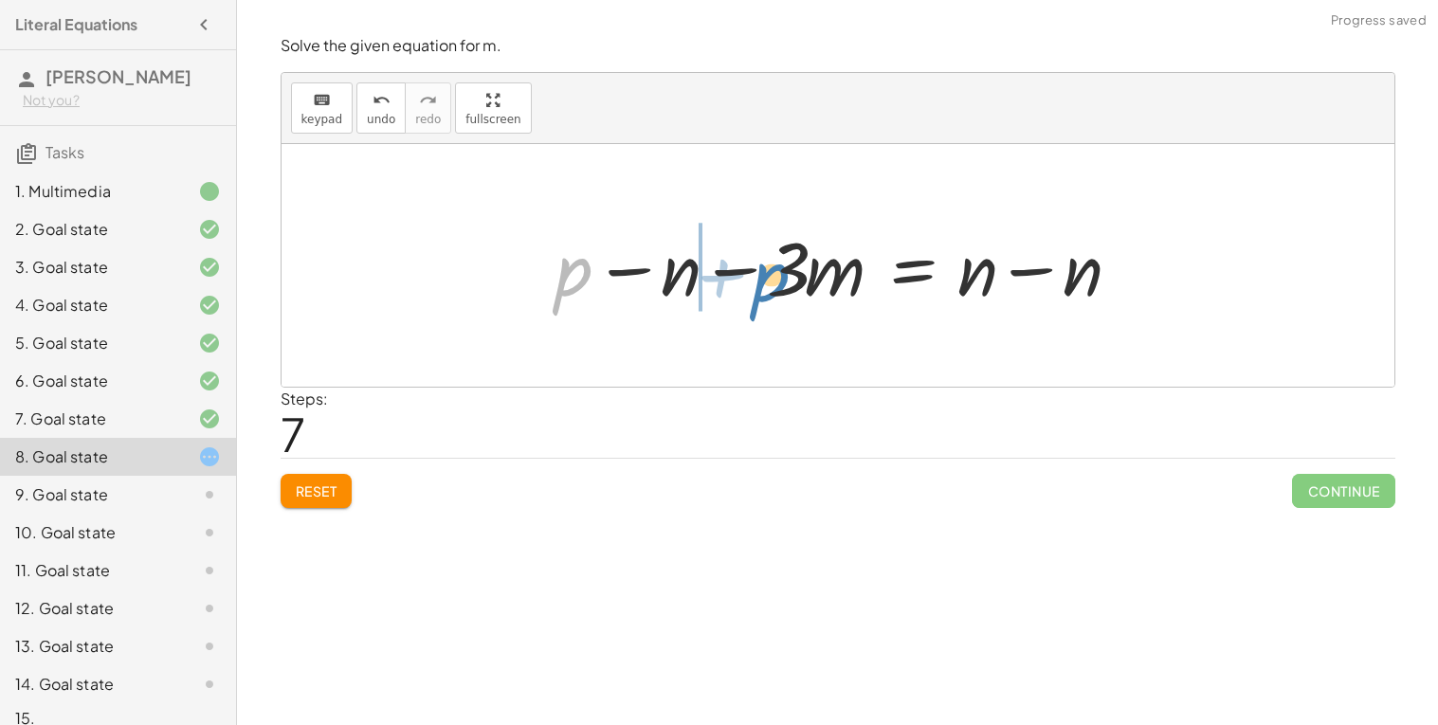
drag, startPoint x: 564, startPoint y: 270, endPoint x: 758, endPoint y: 272, distance: 193.4
click at [758, 272] on div at bounding box center [845, 266] width 598 height 98
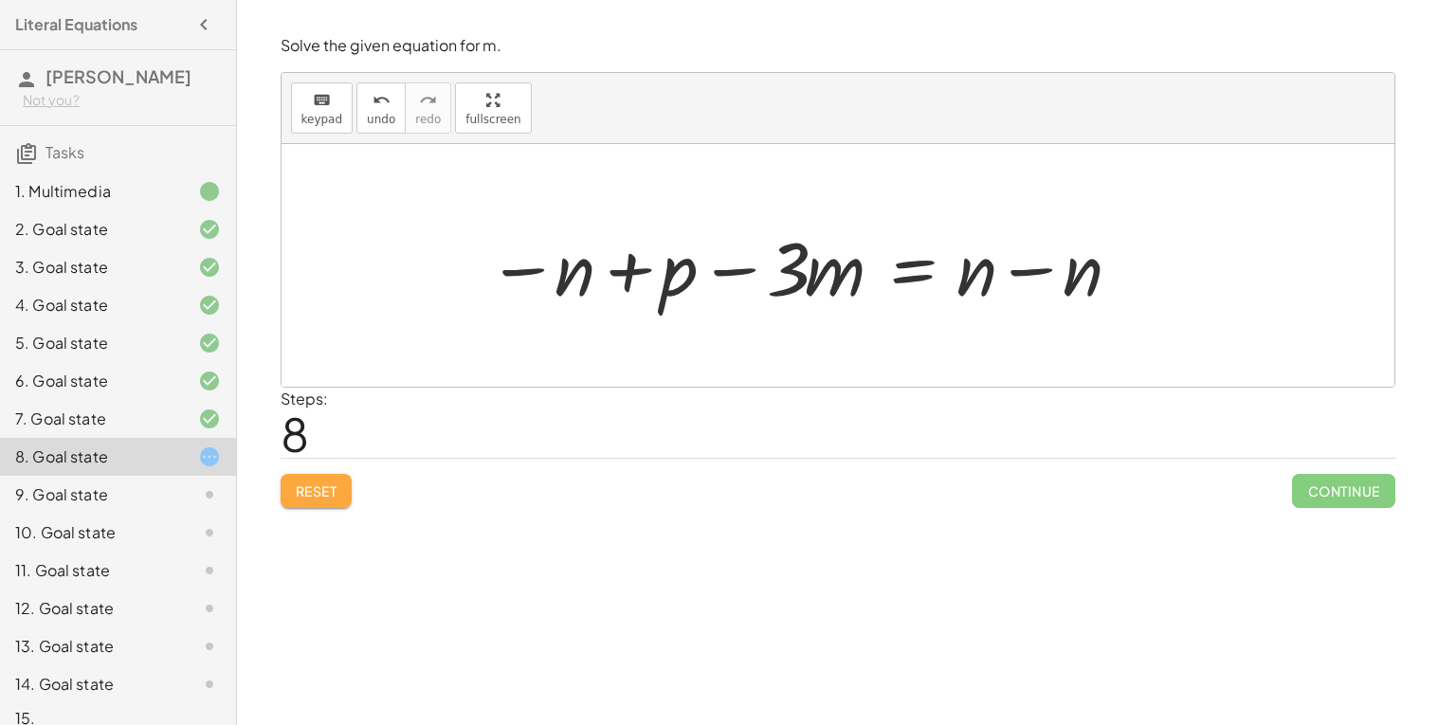
click at [333, 496] on span "Reset" at bounding box center [317, 491] width 42 height 17
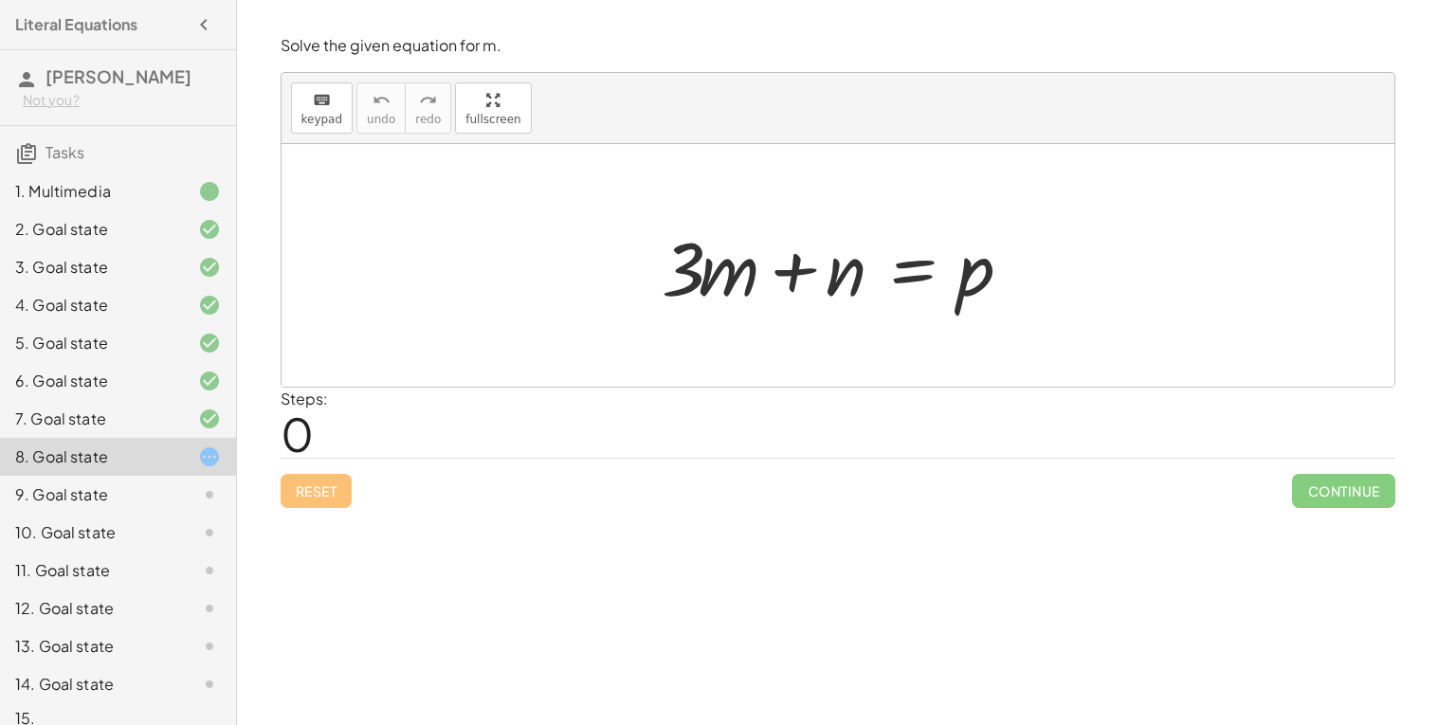
click at [894, 272] on div at bounding box center [845, 266] width 386 height 98
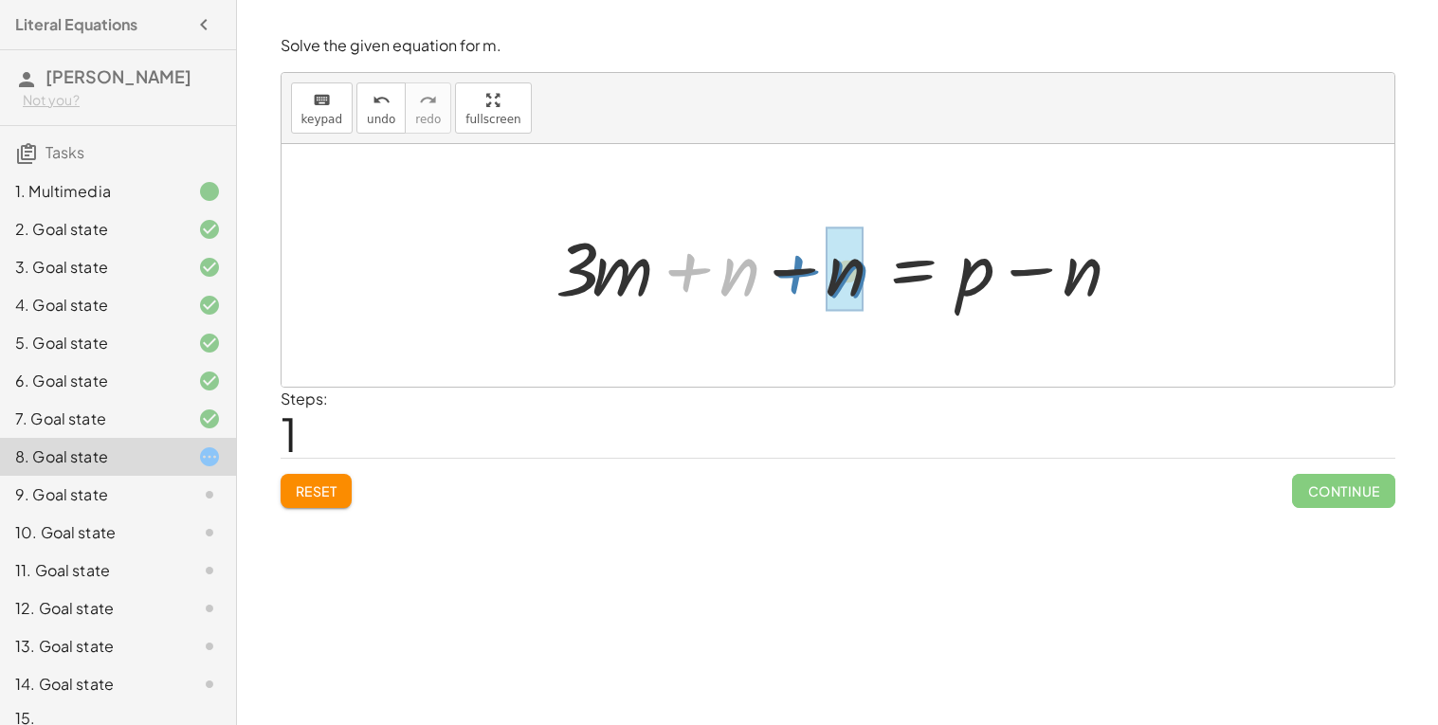
drag, startPoint x: 688, startPoint y: 276, endPoint x: 795, endPoint y: 278, distance: 107.2
click at [795, 278] on div at bounding box center [845, 266] width 598 height 98
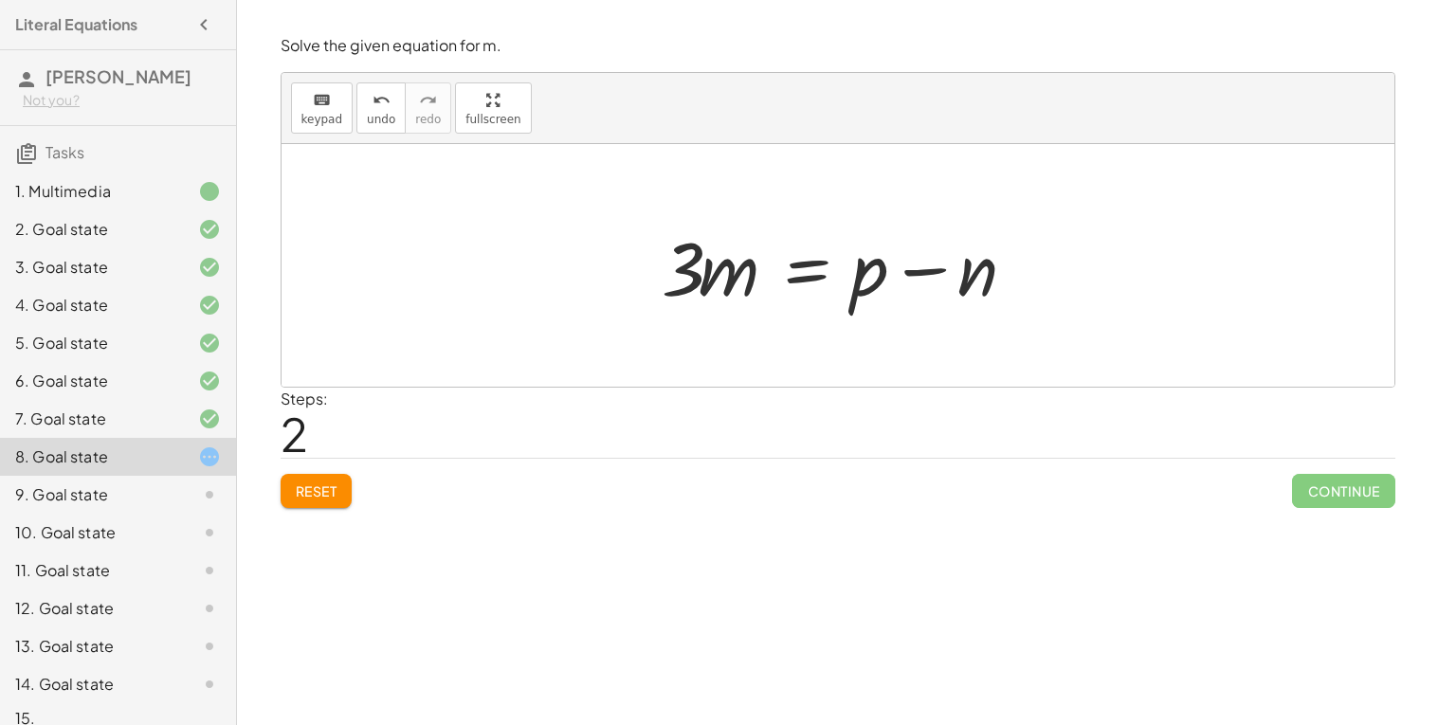
click at [680, 272] on div at bounding box center [845, 266] width 386 height 98
click at [795, 265] on div at bounding box center [845, 266] width 386 height 98
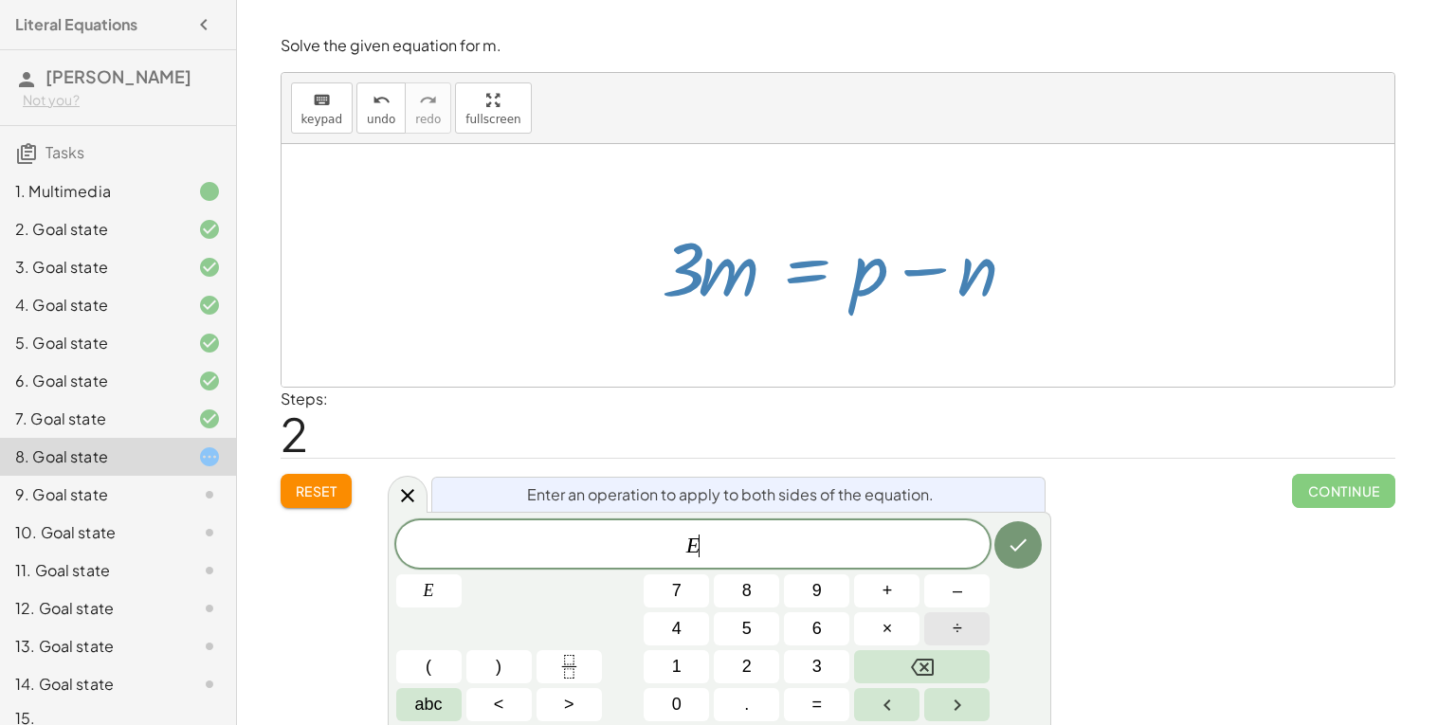
click at [946, 629] on button "÷" at bounding box center [956, 628] width 65 height 33
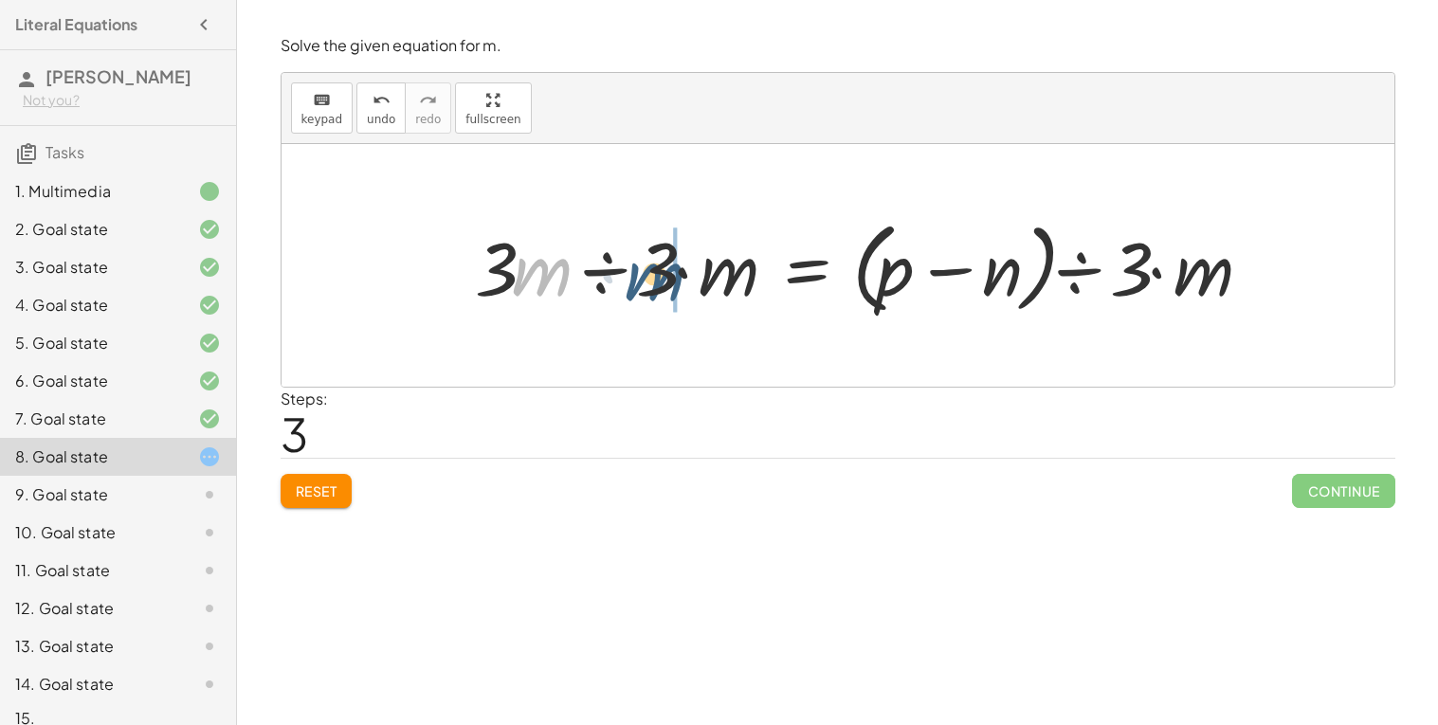
drag, startPoint x: 515, startPoint y: 282, endPoint x: 653, endPoint y: 291, distance: 138.8
click at [653, 291] on div at bounding box center [871, 265] width 810 height 109
drag, startPoint x: 500, startPoint y: 268, endPoint x: 731, endPoint y: 277, distance: 231.5
click at [731, 277] on div at bounding box center [871, 265] width 810 height 109
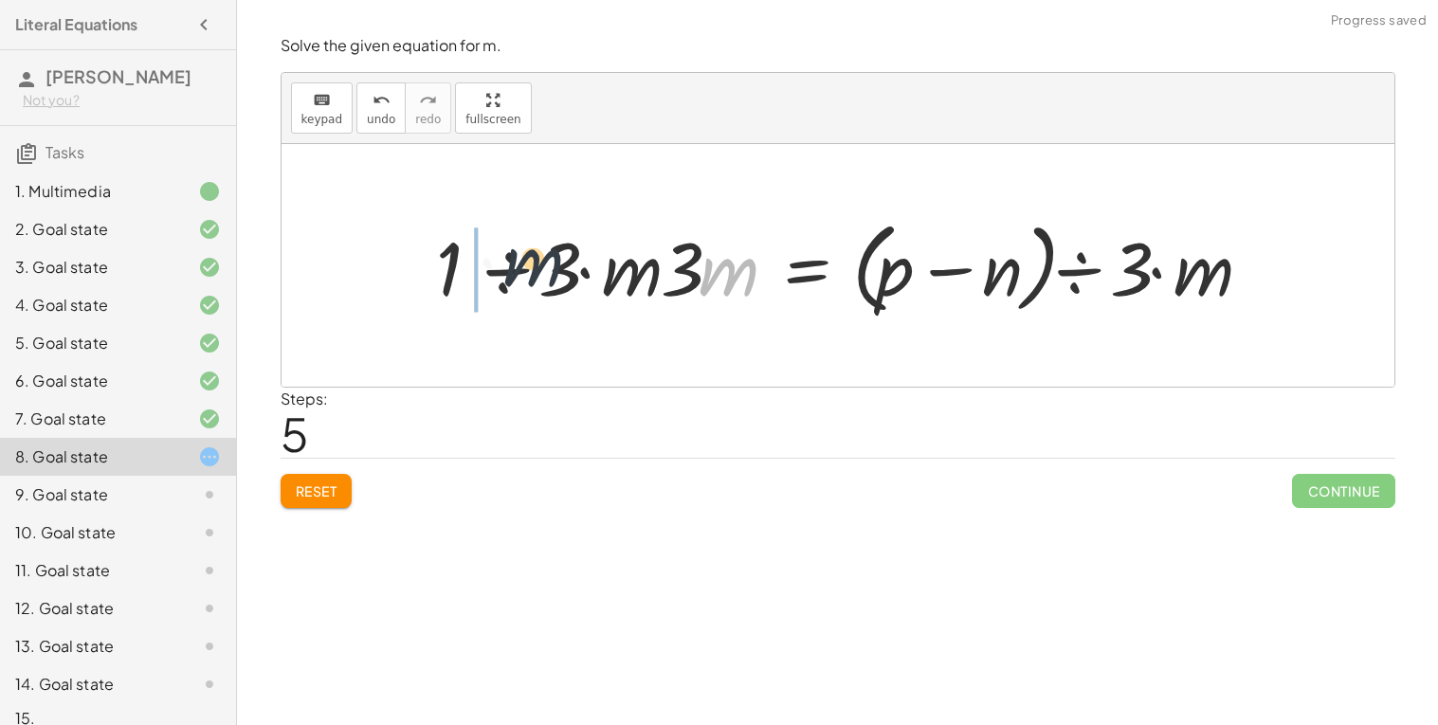
drag, startPoint x: 733, startPoint y: 276, endPoint x: 521, endPoint y: 263, distance: 212.8
click at [521, 263] on div at bounding box center [852, 265] width 848 height 109
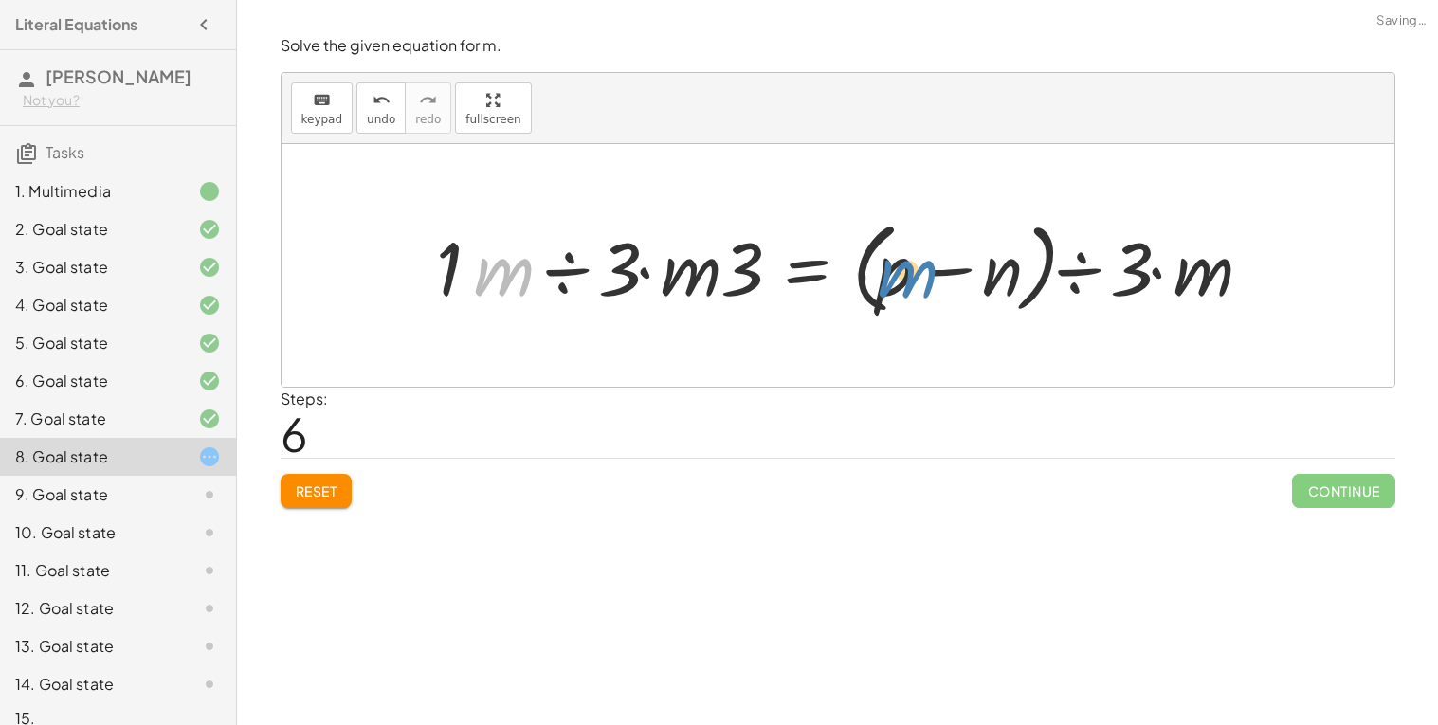
drag, startPoint x: 493, startPoint y: 259, endPoint x: 900, endPoint y: 261, distance: 406.8
click at [900, 261] on div at bounding box center [852, 265] width 848 height 109
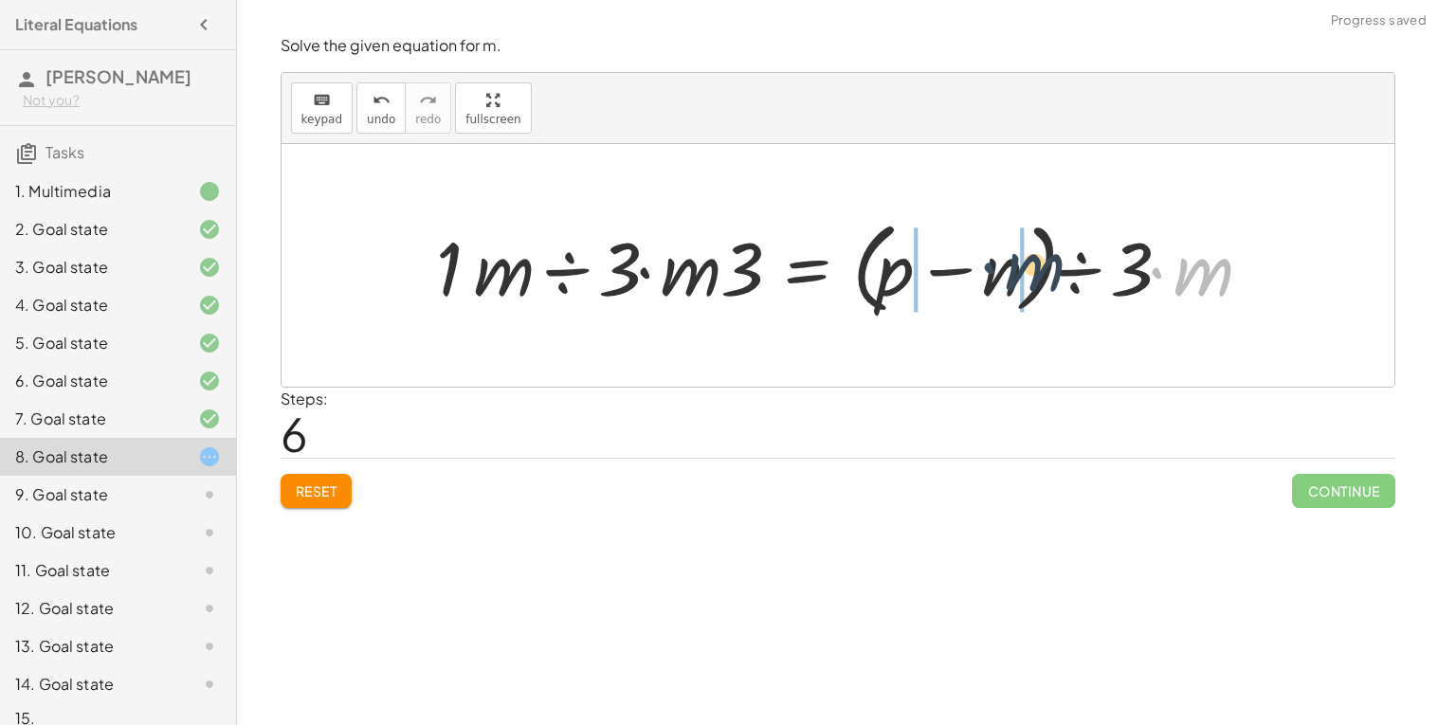
drag, startPoint x: 1161, startPoint y: 266, endPoint x: 902, endPoint y: 270, distance: 258.9
click at [902, 270] on div at bounding box center [852, 265] width 848 height 109
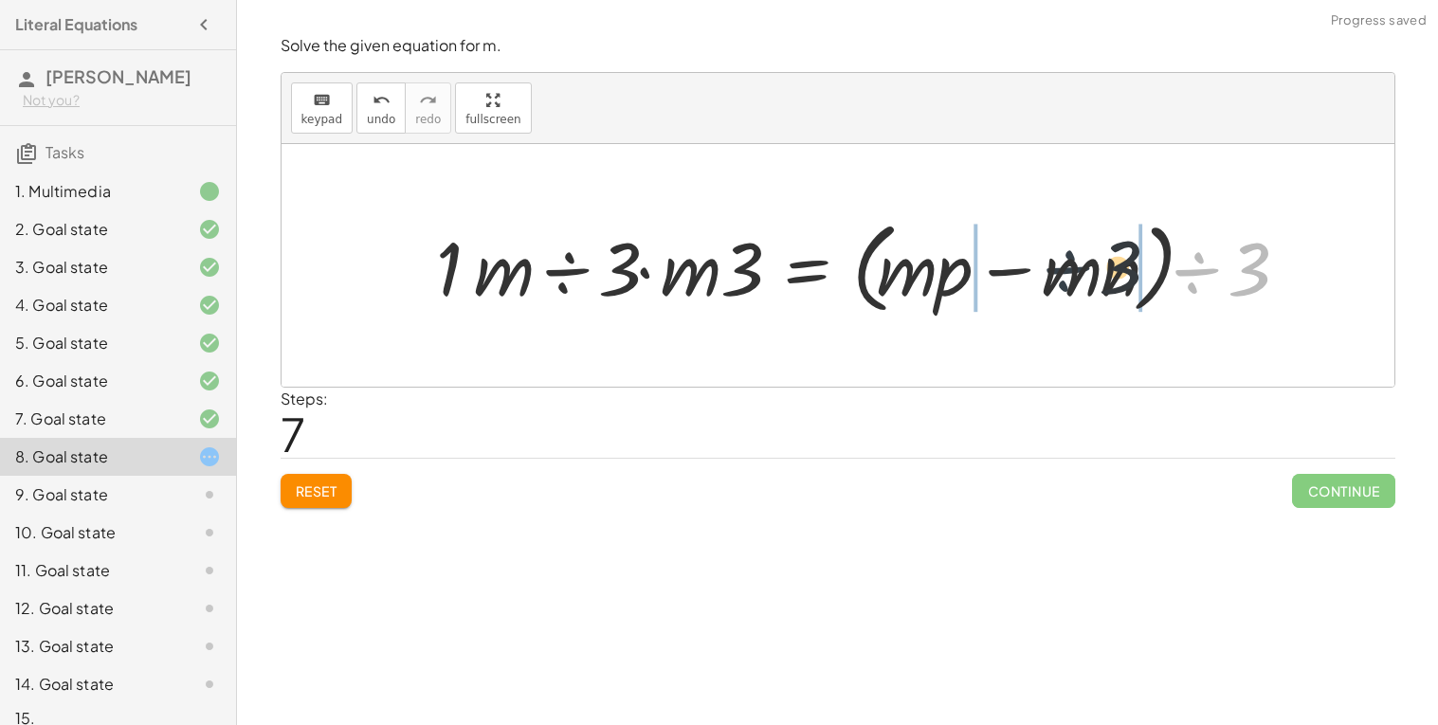
drag, startPoint x: 1211, startPoint y: 271, endPoint x: 635, endPoint y: 280, distance: 575.6
click at [821, 258] on div at bounding box center [869, 265] width 882 height 109
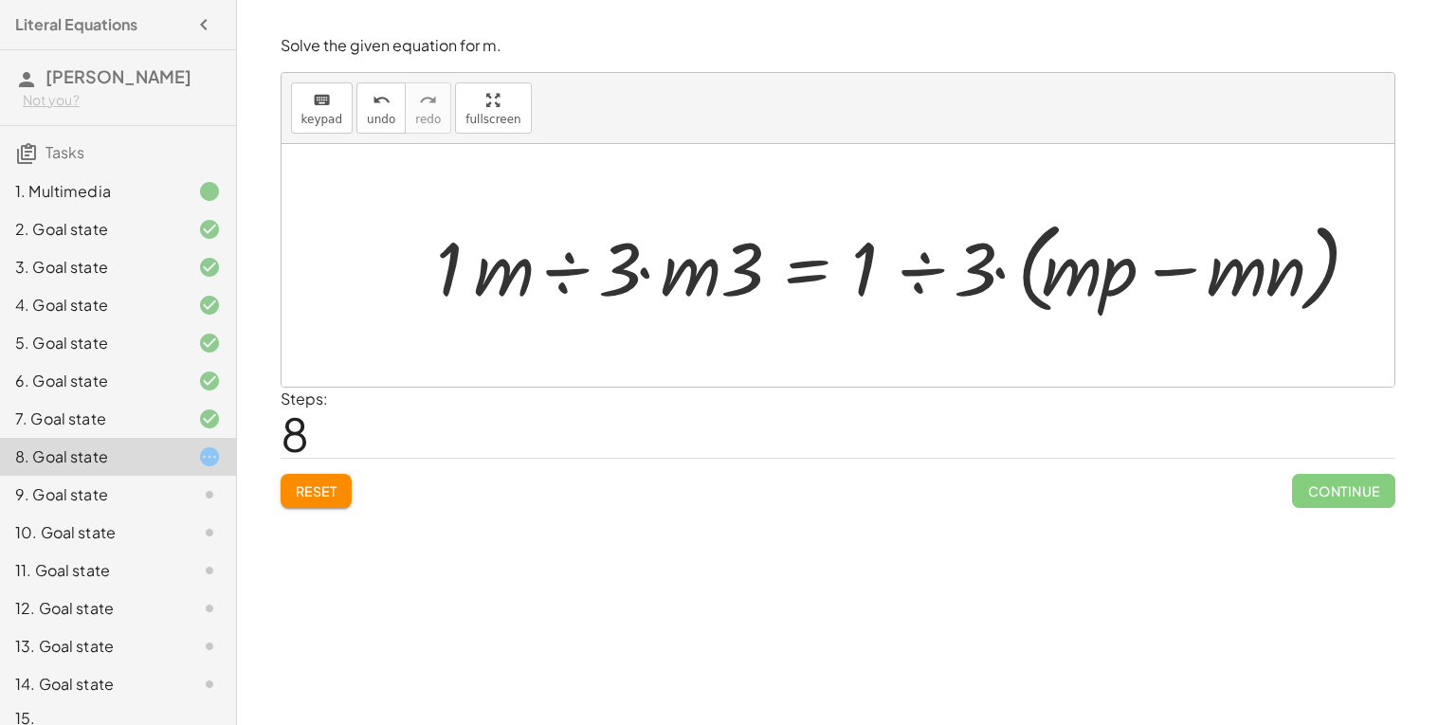
click at [332, 488] on span "Reset" at bounding box center [317, 491] width 42 height 17
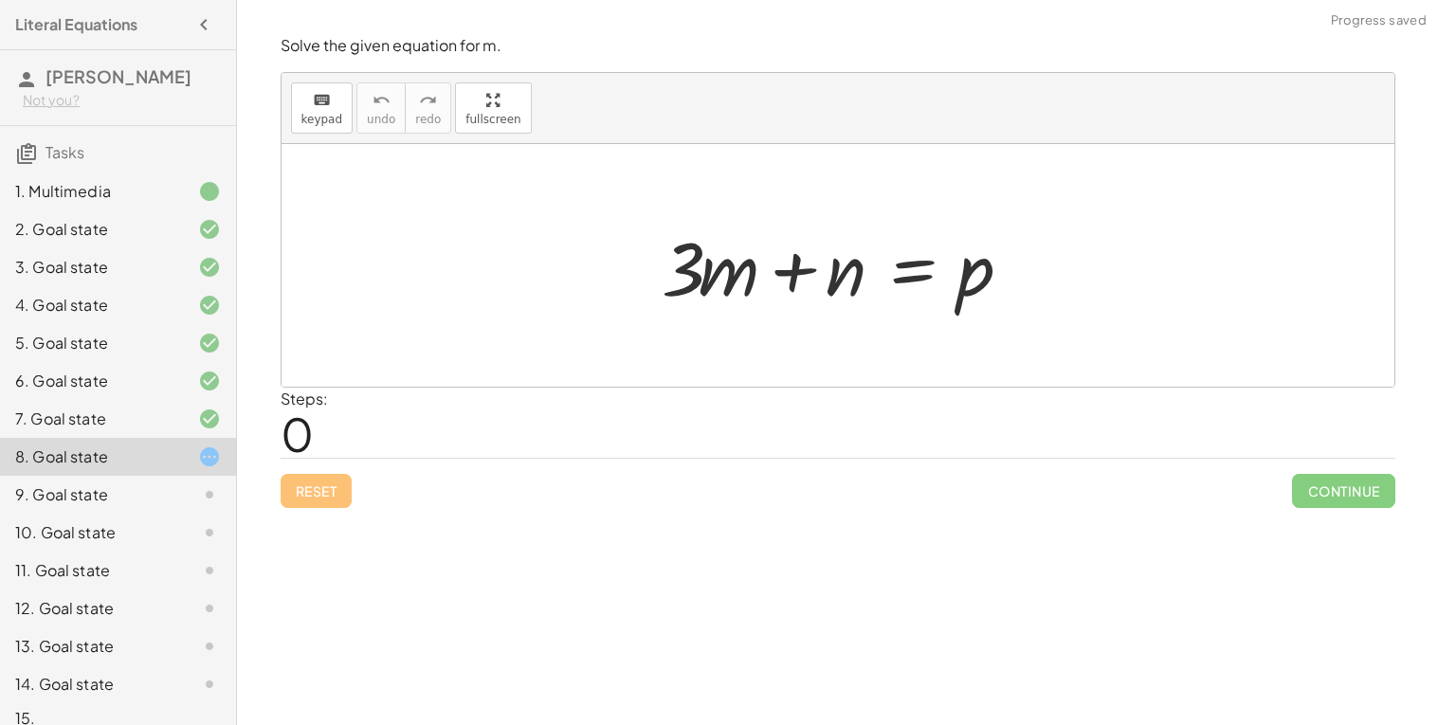
click at [910, 276] on div at bounding box center [845, 266] width 386 height 98
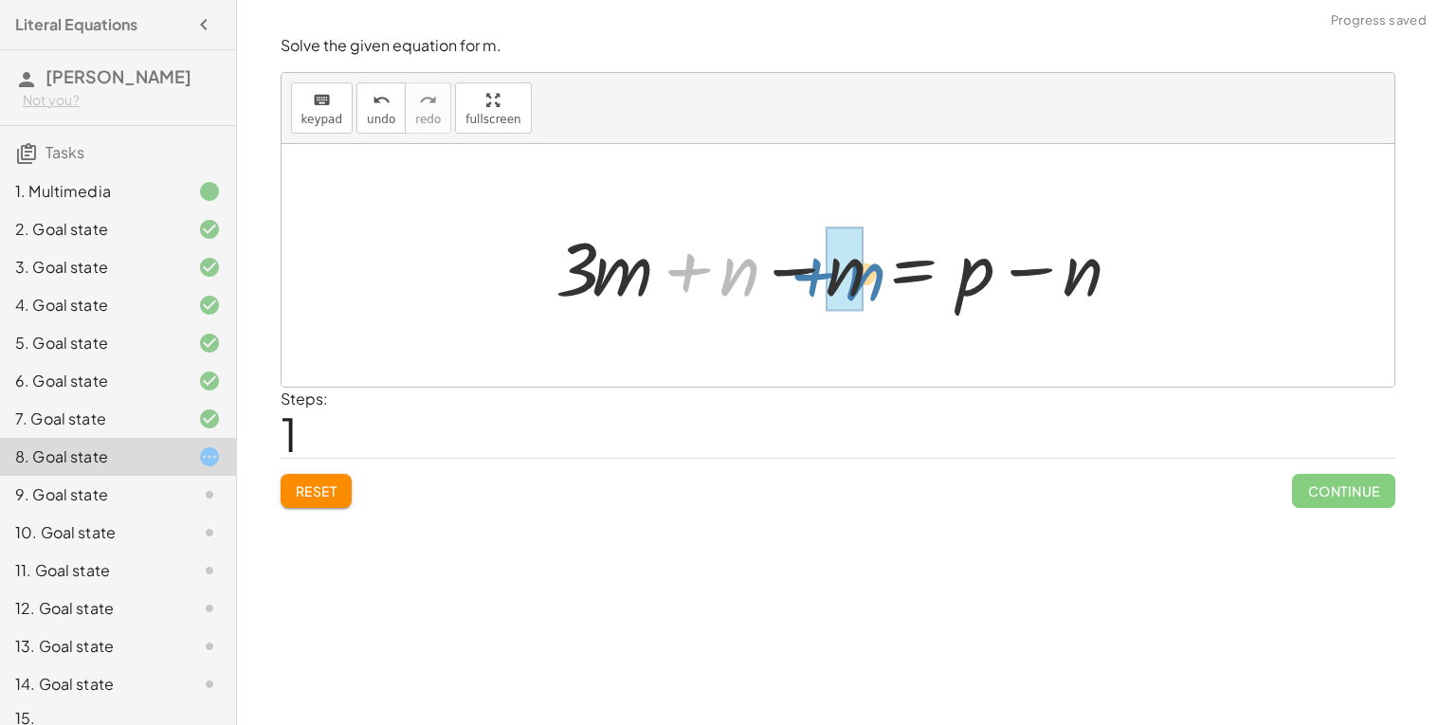
drag, startPoint x: 679, startPoint y: 272, endPoint x: 802, endPoint y: 277, distance: 123.3
click at [802, 277] on div at bounding box center [845, 266] width 598 height 98
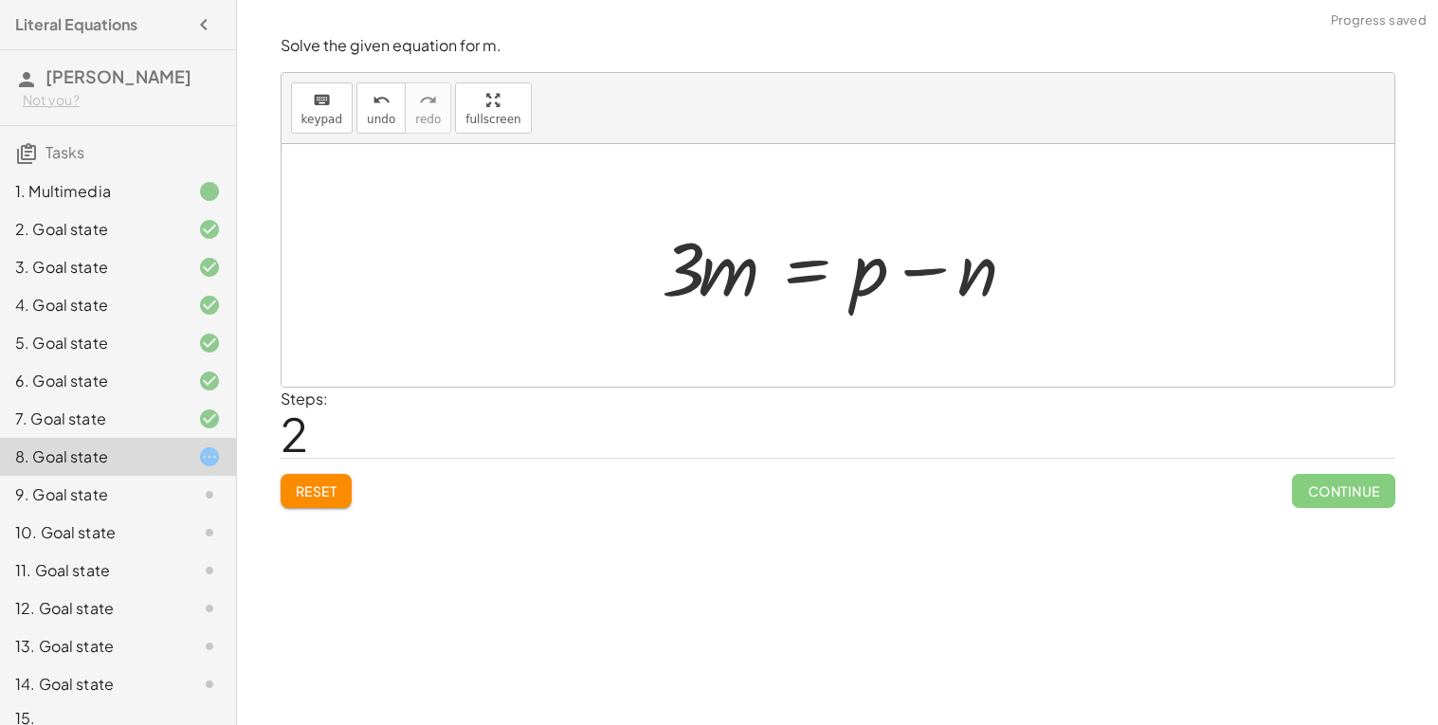
click at [714, 280] on div at bounding box center [845, 266] width 386 height 98
click at [686, 275] on div at bounding box center [845, 266] width 386 height 98
drag, startPoint x: 686, startPoint y: 275, endPoint x: 704, endPoint y: 276, distance: 18.0
click at [704, 276] on div at bounding box center [845, 266] width 386 height 98
click at [799, 271] on div at bounding box center [845, 266] width 386 height 98
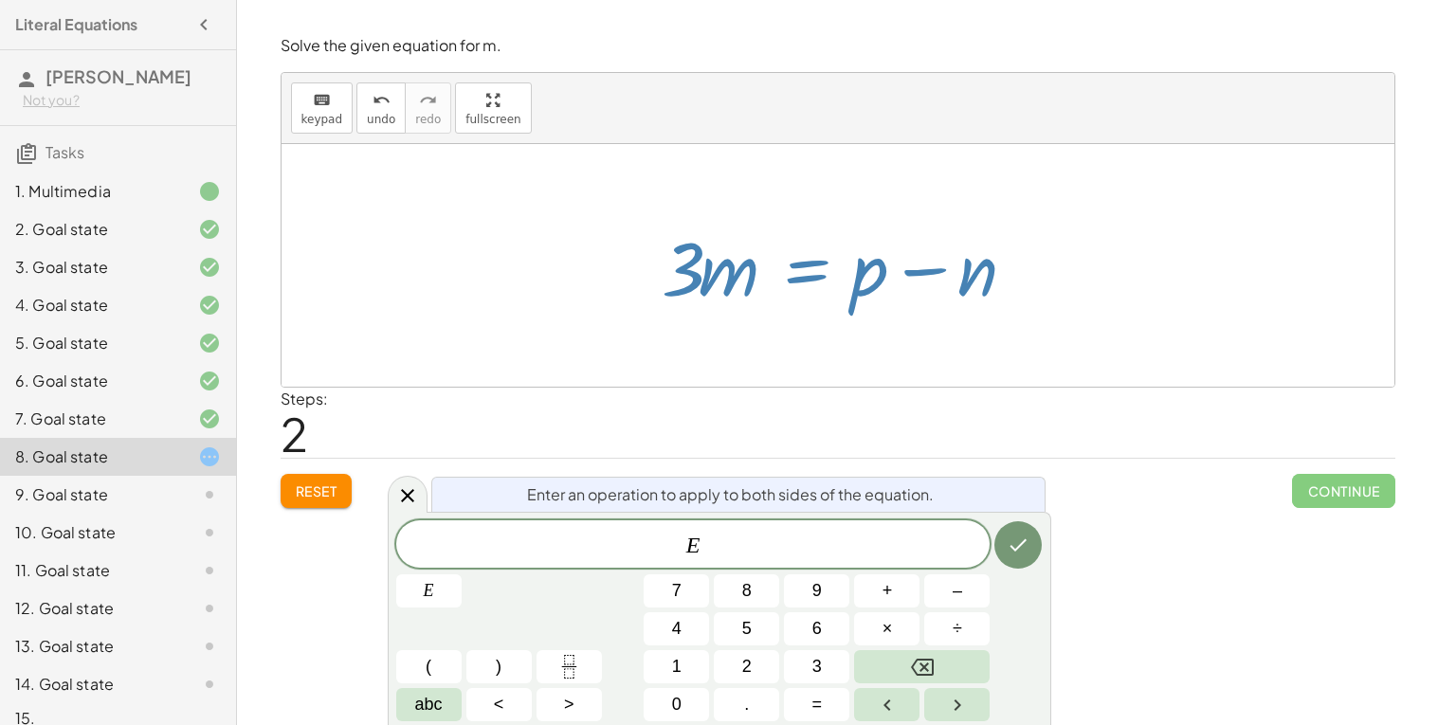
click at [801, 276] on div at bounding box center [845, 266] width 386 height 98
click at [919, 466] on div "Reset Continue" at bounding box center [838, 483] width 1115 height 50
click at [843, 276] on div at bounding box center [845, 266] width 386 height 98
click at [1150, 245] on div at bounding box center [838, 265] width 1113 height 243
